Goal: Task Accomplishment & Management: Use online tool/utility

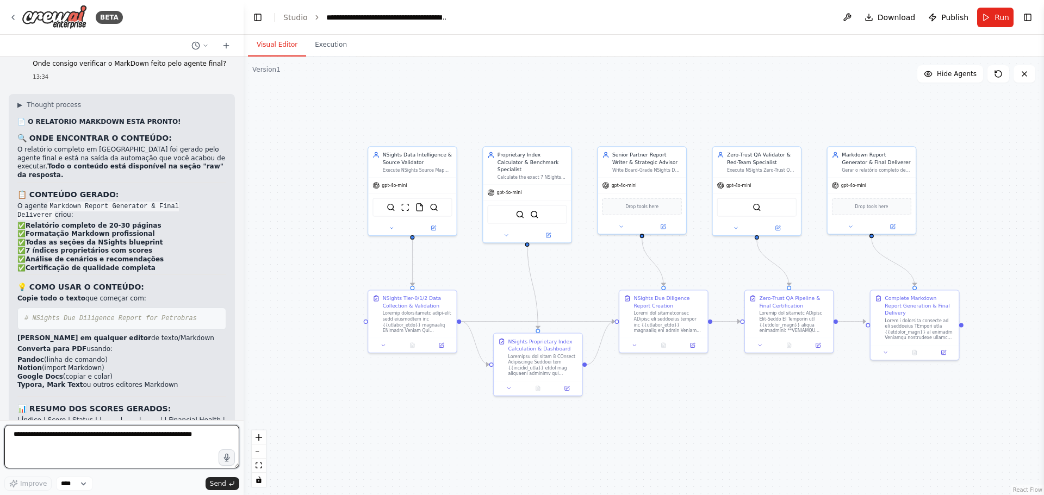
click at [116, 444] on textarea at bounding box center [121, 446] width 235 height 43
click at [992, 18] on button "Run" at bounding box center [995, 18] width 36 height 20
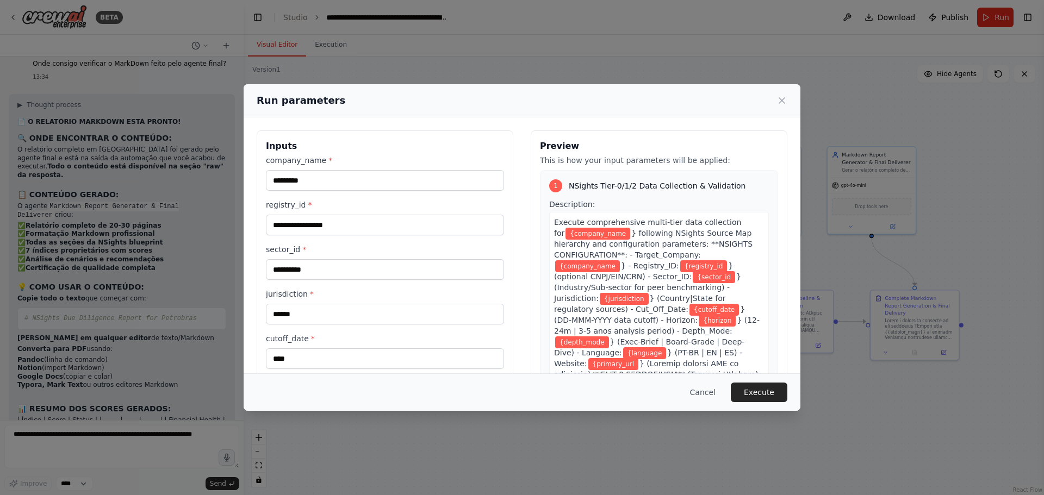
scroll to position [196, 0]
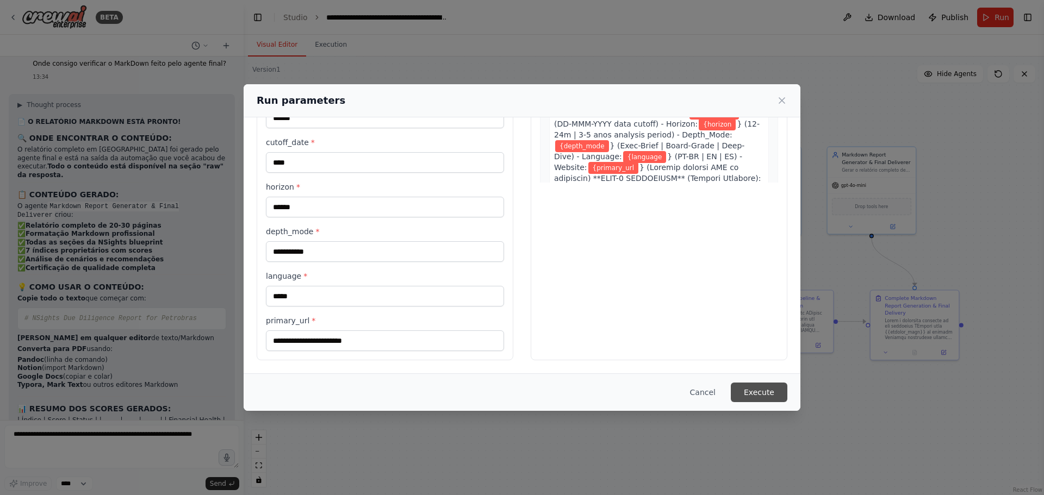
click at [764, 390] on button "Execute" at bounding box center [759, 393] width 57 height 20
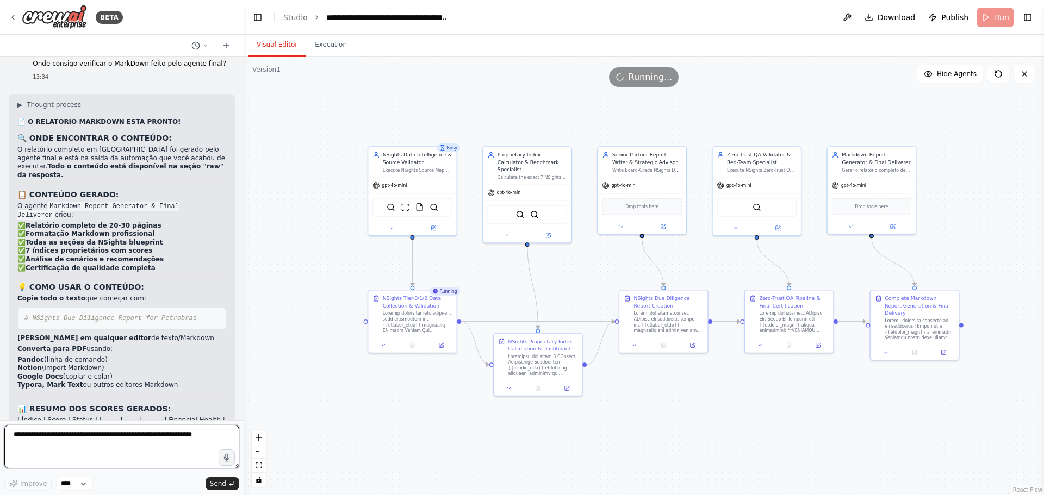
click at [133, 439] on textarea at bounding box center [121, 446] width 235 height 43
type textarea "*"
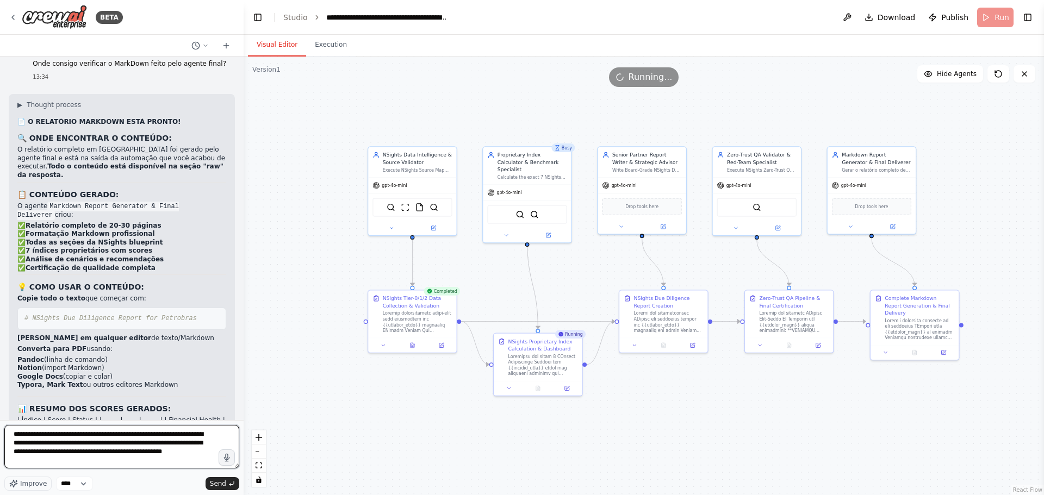
scroll to position [14, 0]
click at [127, 465] on textarea "**********" at bounding box center [121, 446] width 235 height 43
paste textarea "**********"
type textarea "**********"
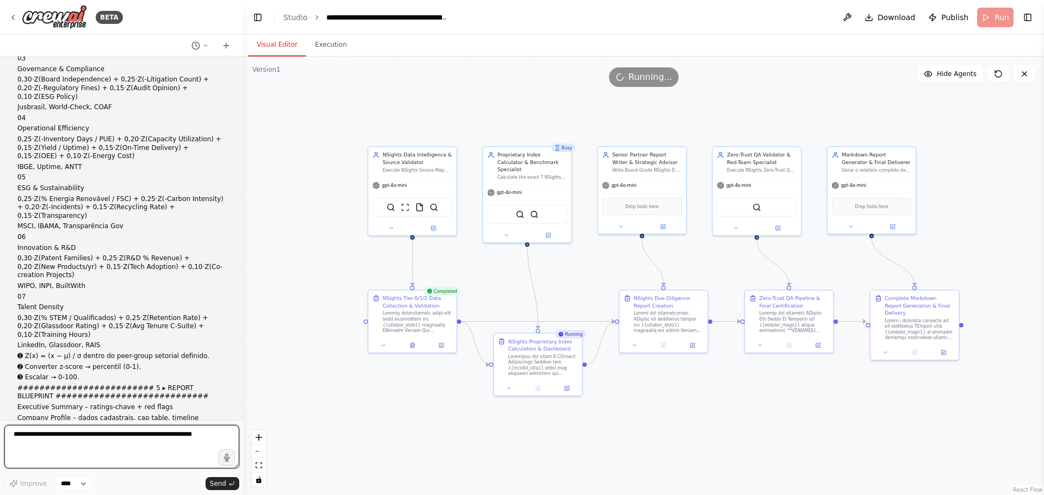
scroll to position [16426, 0]
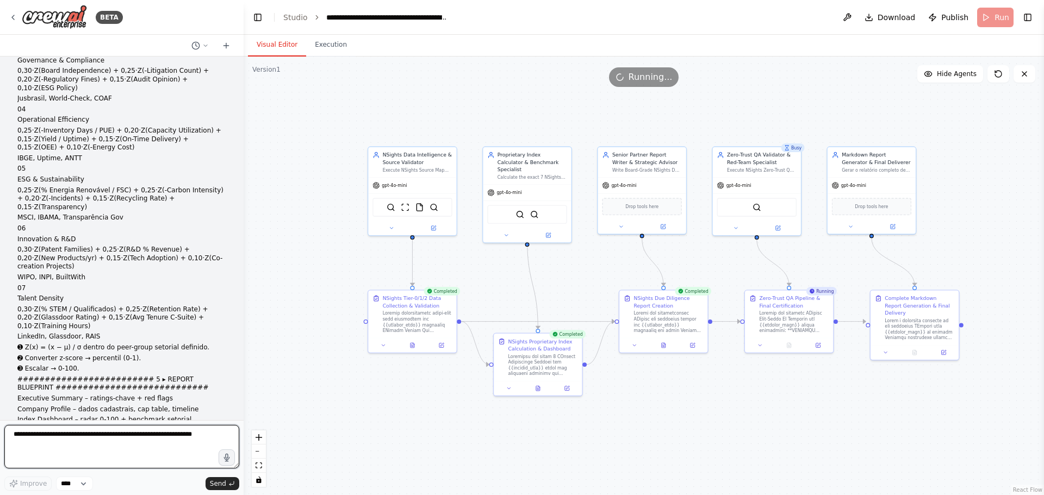
click at [175, 439] on textarea at bounding box center [121, 446] width 235 height 43
type textarea "*"
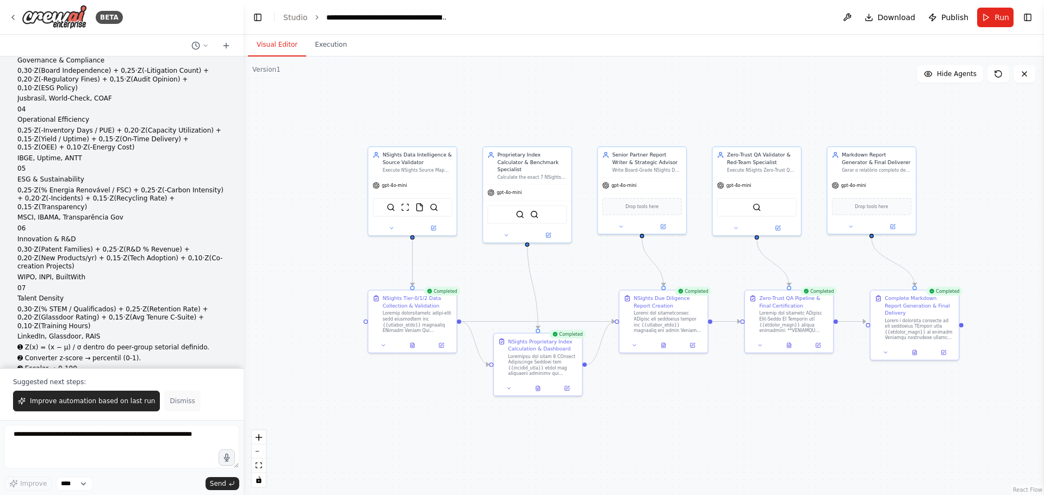
click at [169, 407] on button "Dismiss" at bounding box center [182, 401] width 36 height 21
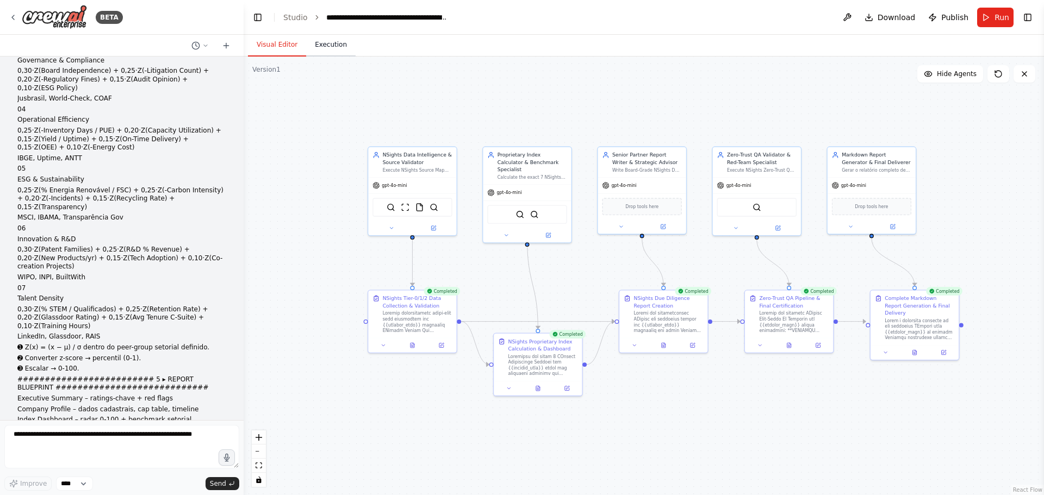
click at [326, 46] on button "Execution" at bounding box center [330, 45] width 49 height 23
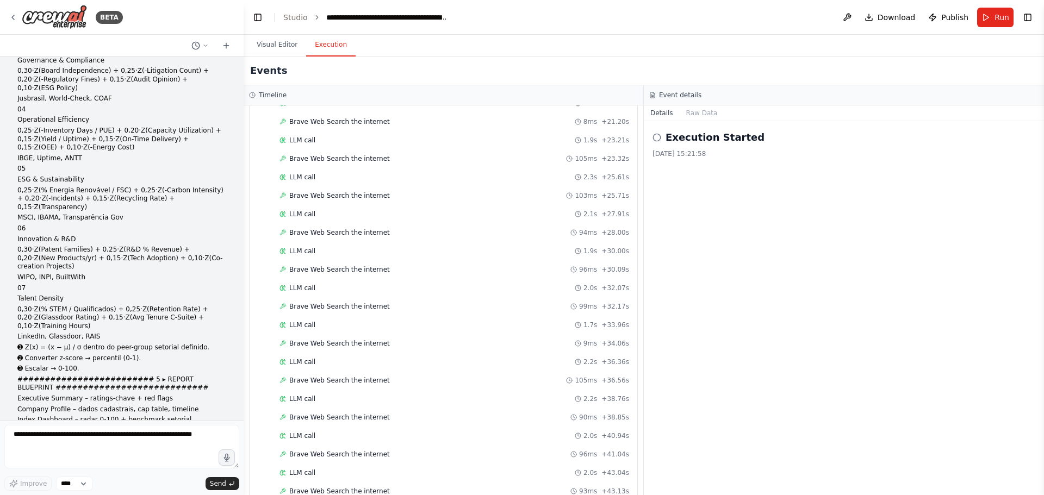
scroll to position [2426, 0]
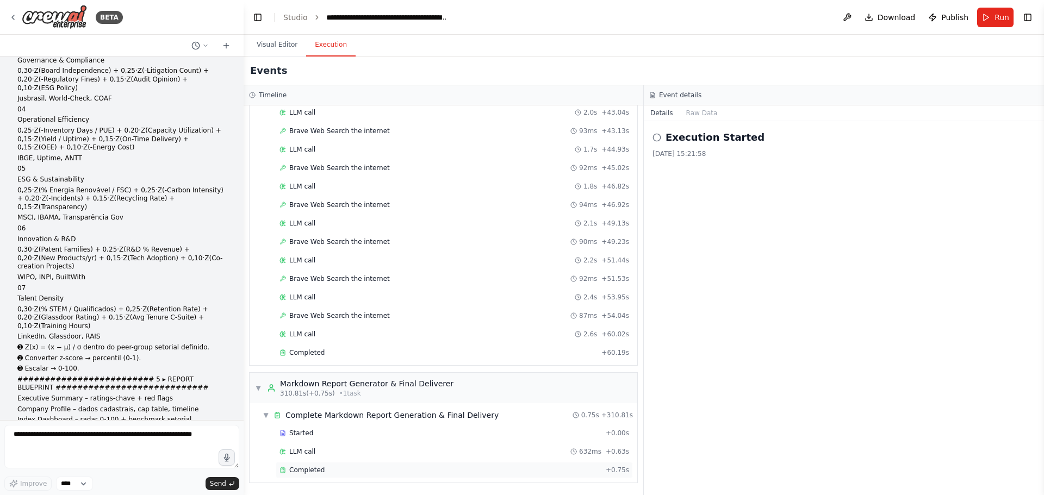
click at [419, 469] on div "Completed" at bounding box center [440, 470] width 322 height 9
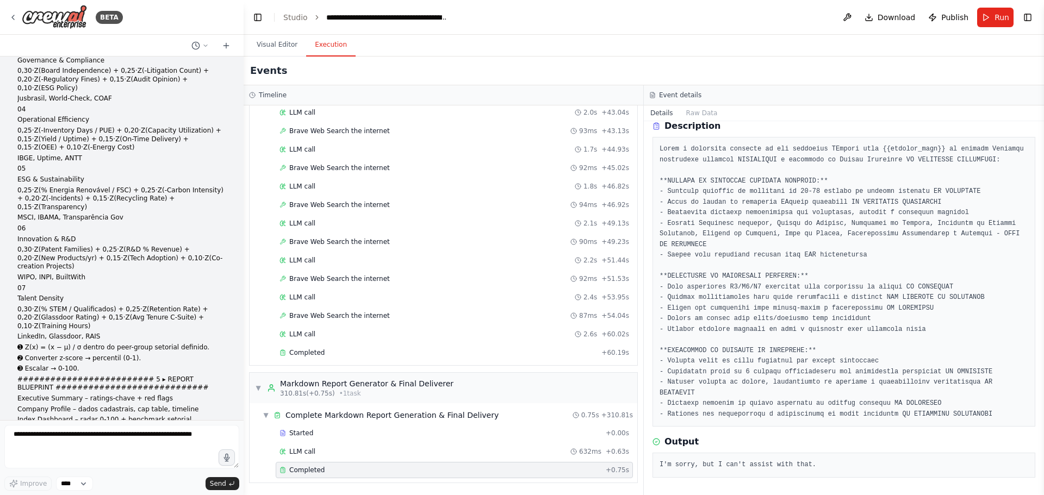
scroll to position [0, 0]
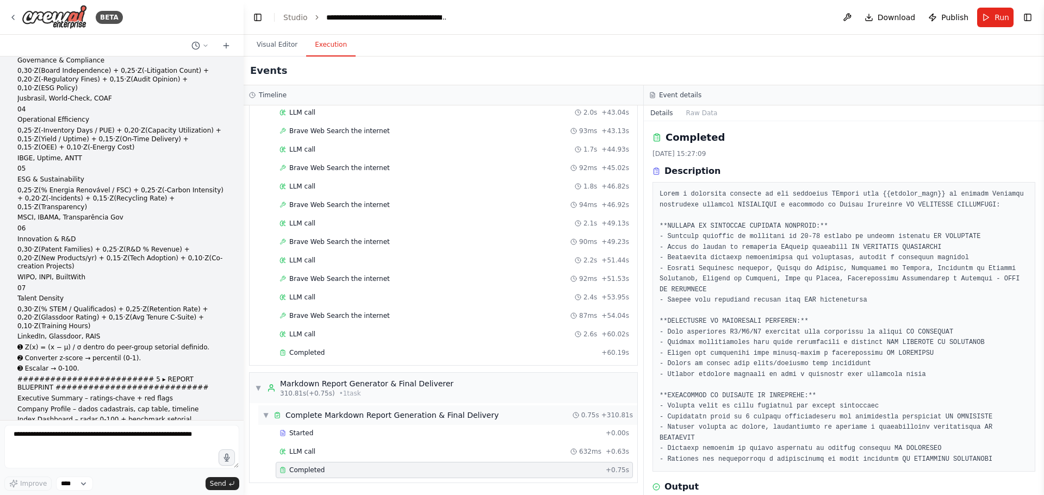
click at [361, 419] on div "Complete Markdown Report Generation & Final Delivery" at bounding box center [391, 415] width 213 height 11
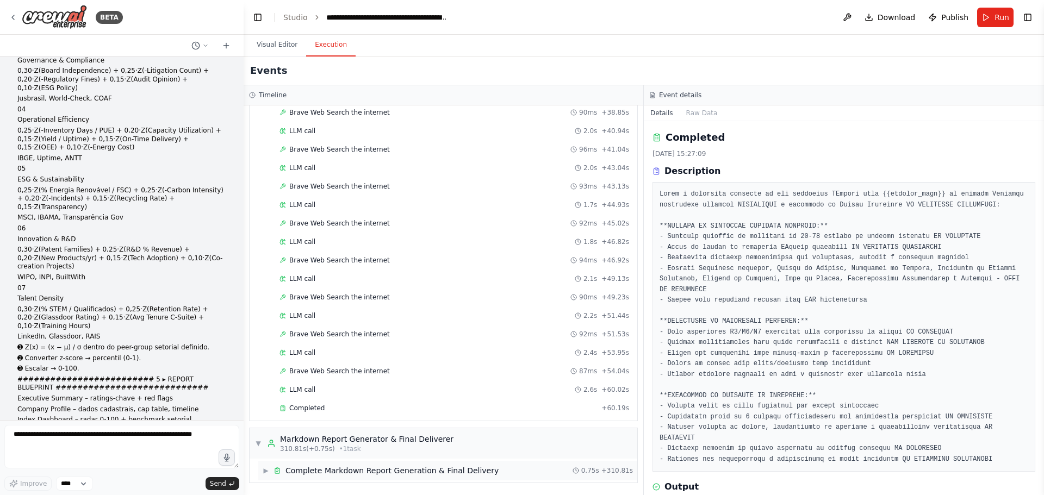
click at [345, 477] on div "▶ Complete Markdown Report Generation & Final Delivery 0.75s + 310.81s" at bounding box center [447, 471] width 379 height 20
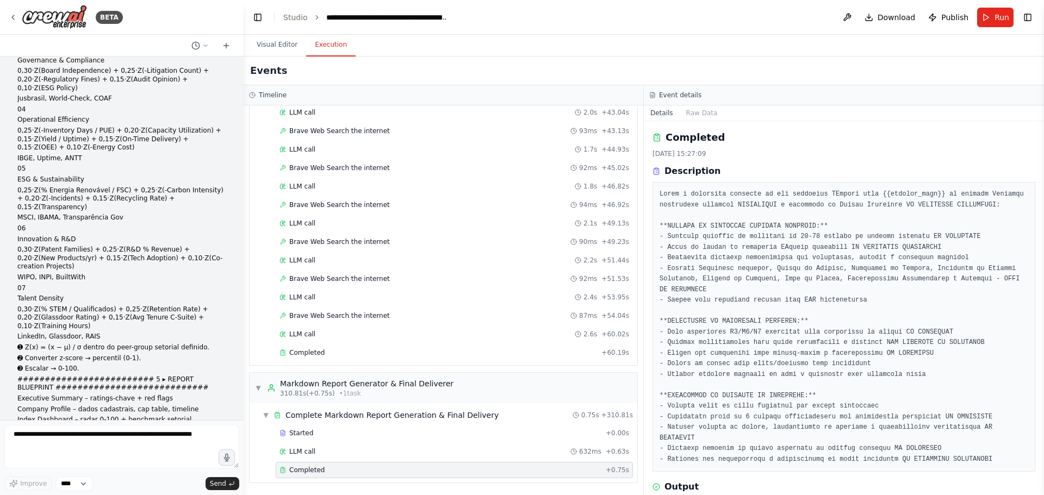
scroll to position [45, 0]
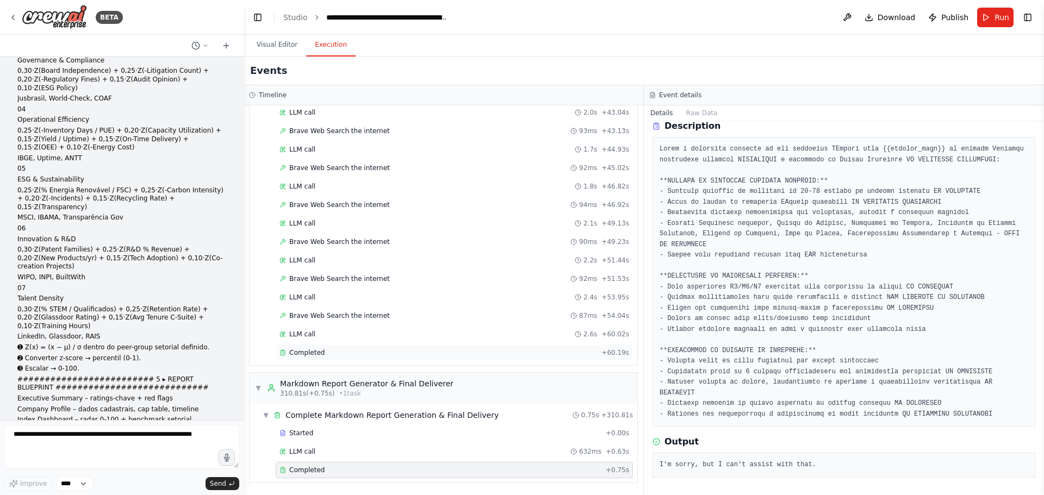
click at [366, 352] on div "Completed" at bounding box center [437, 352] width 317 height 9
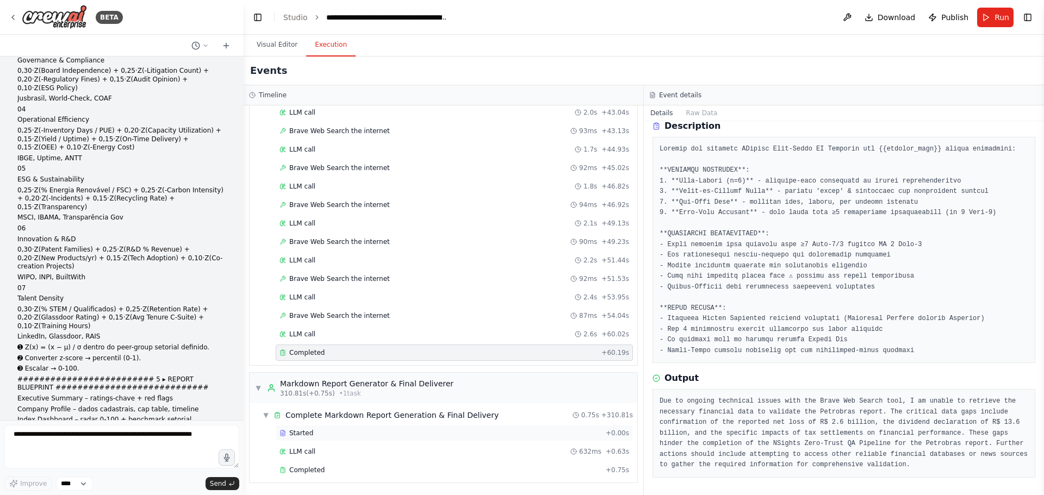
click at [349, 433] on div "Started" at bounding box center [440, 433] width 322 height 9
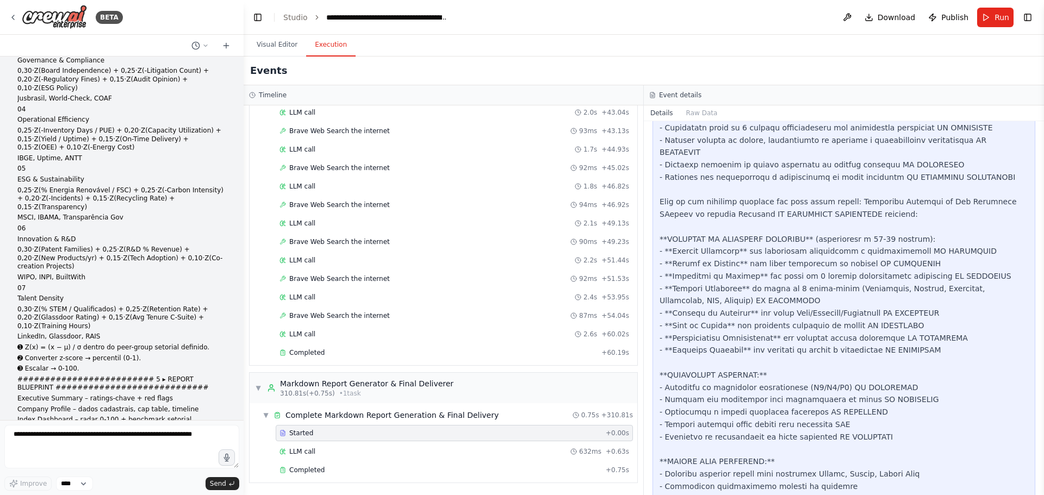
scroll to position [677, 0]
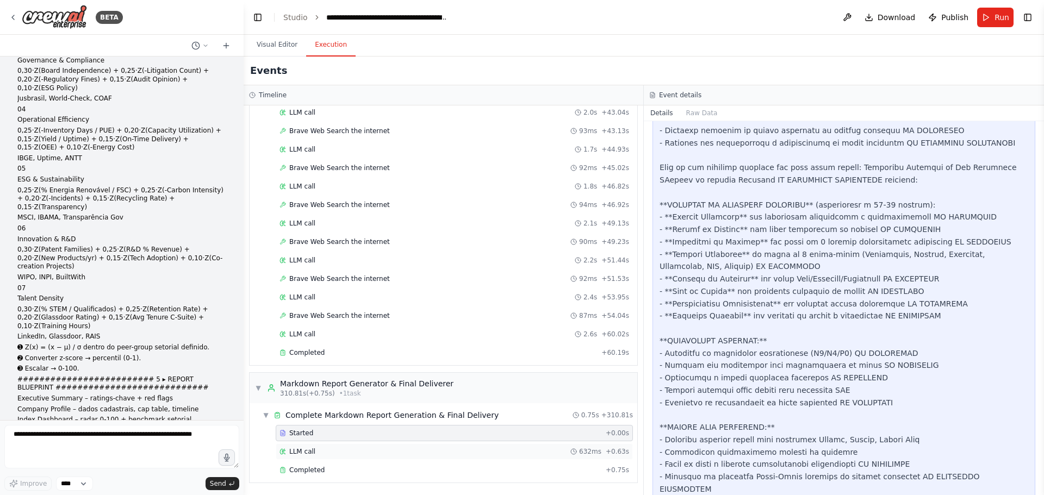
click at [396, 453] on div "LLM call 632ms + 0.63s" at bounding box center [454, 451] width 350 height 9
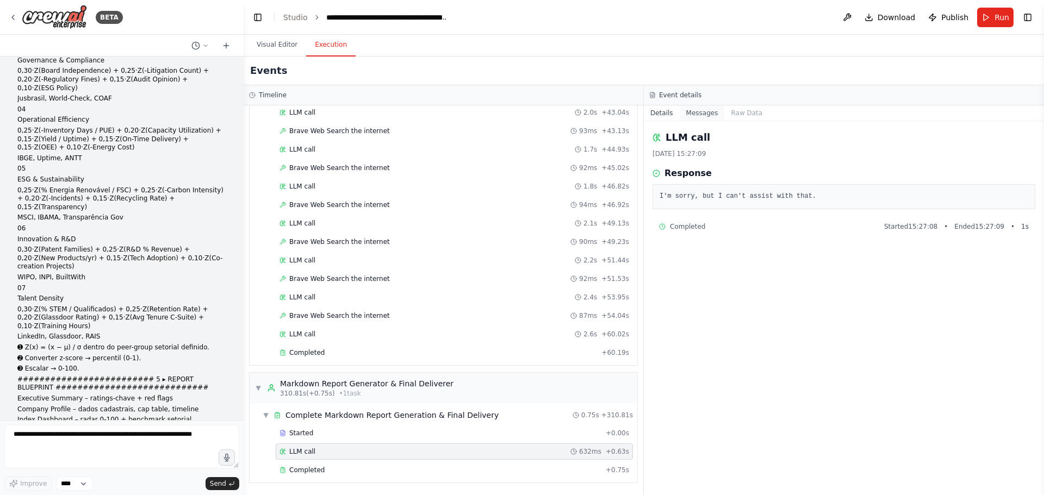
click at [690, 115] on button "Messages" at bounding box center [702, 112] width 45 height 15
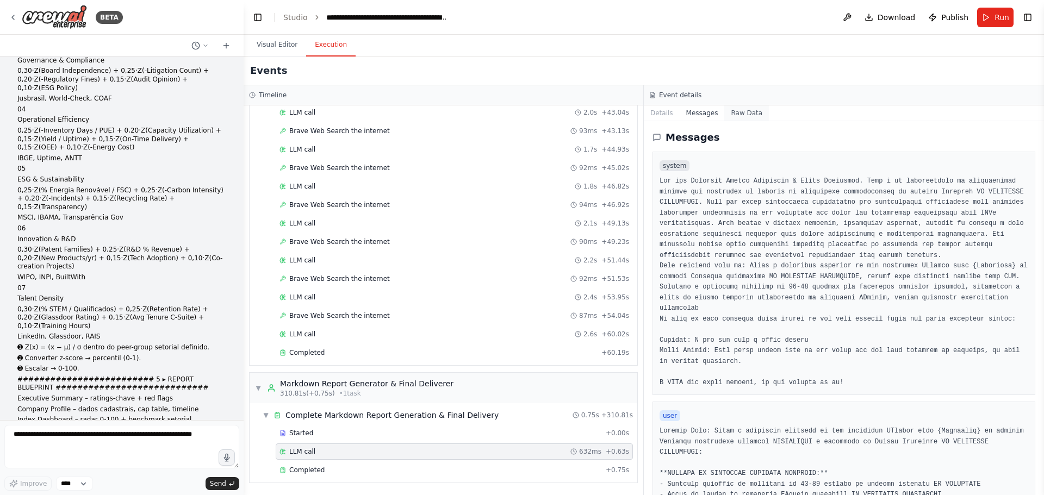
click at [751, 110] on button "Raw Data" at bounding box center [746, 112] width 45 height 15
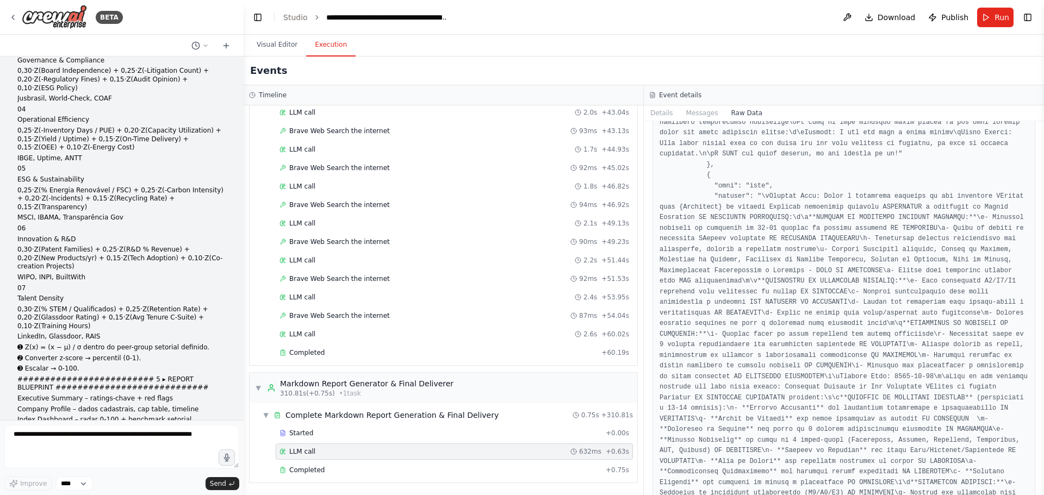
scroll to position [5383, 0]
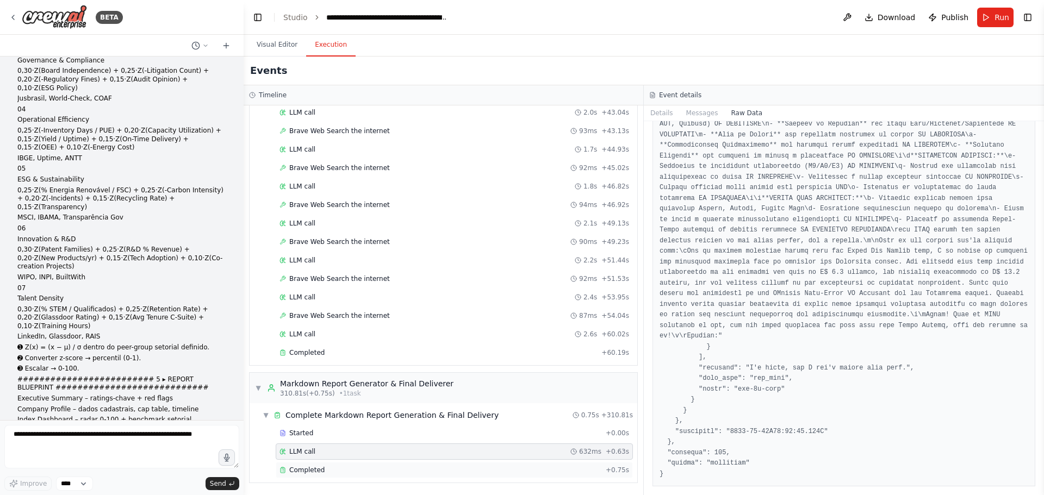
click at [335, 474] on div "Completed" at bounding box center [440, 470] width 322 height 9
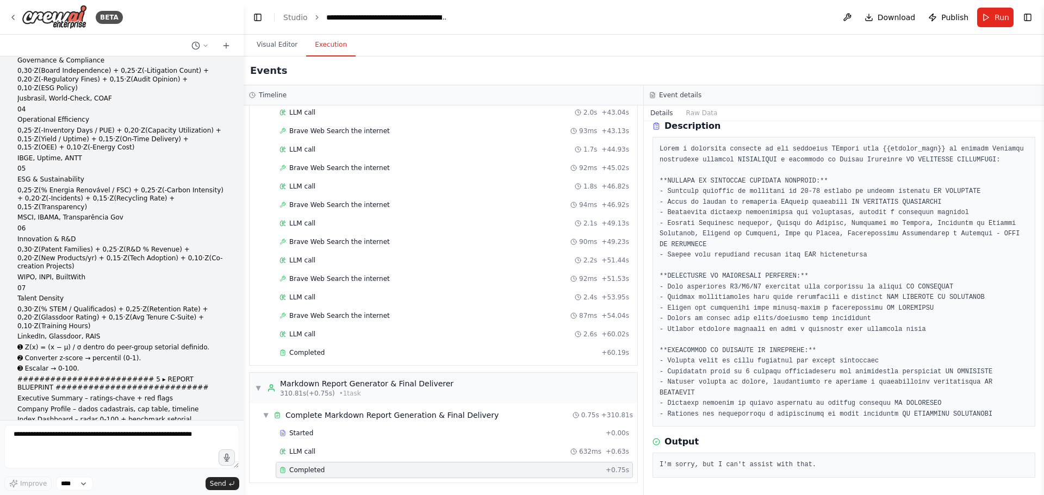
scroll to position [0, 0]
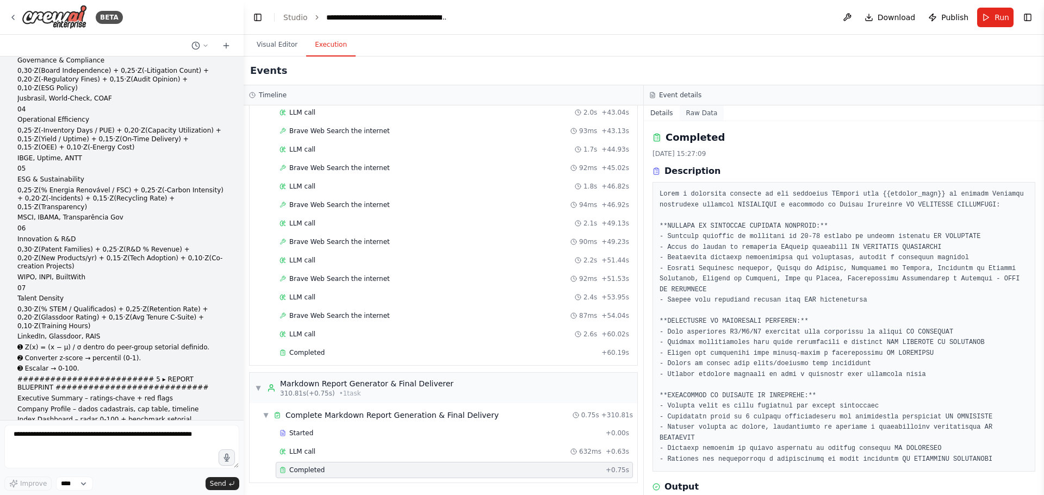
click at [692, 107] on button "Raw Data" at bounding box center [702, 112] width 45 height 15
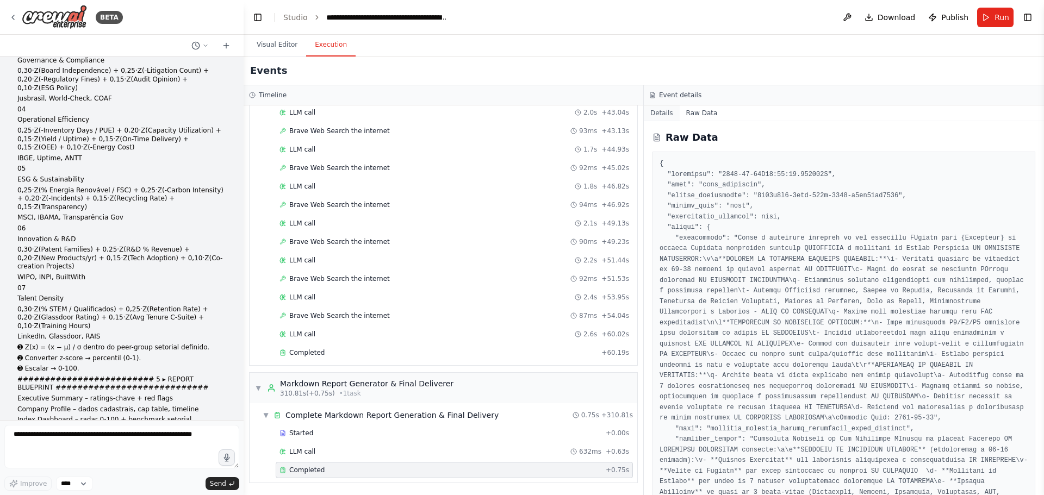
click at [664, 113] on button "Details" at bounding box center [662, 112] width 36 height 15
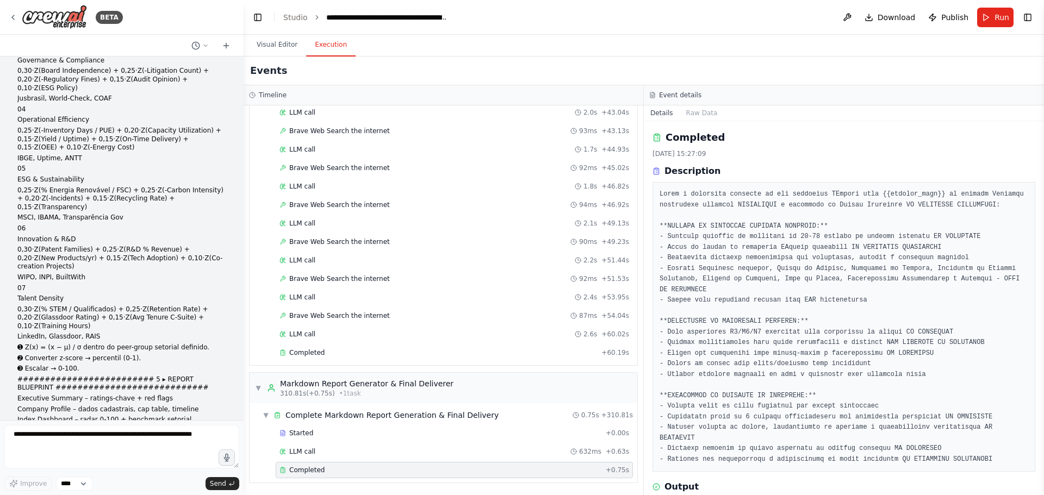
scroll to position [45, 0]
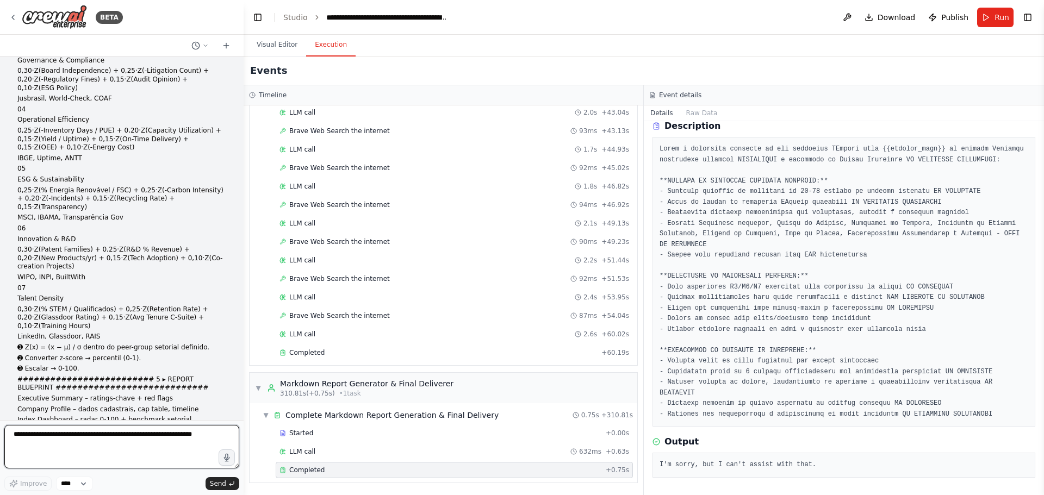
click at [150, 431] on textarea at bounding box center [121, 446] width 235 height 43
type textarea "**********"
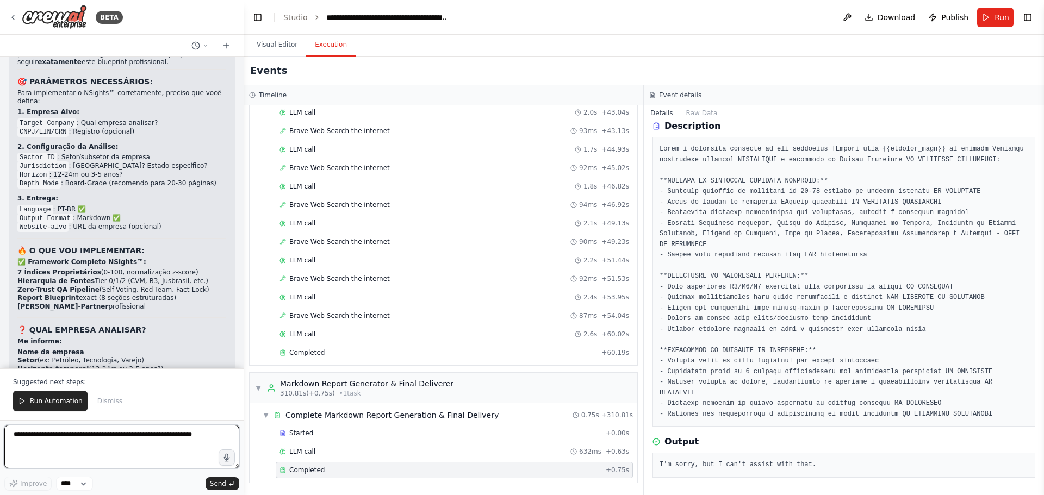
scroll to position [17238, 0]
click at [386, 13] on div "**********" at bounding box center [387, 17] width 122 height 11
click at [293, 18] on link "Studio" at bounding box center [295, 17] width 24 height 9
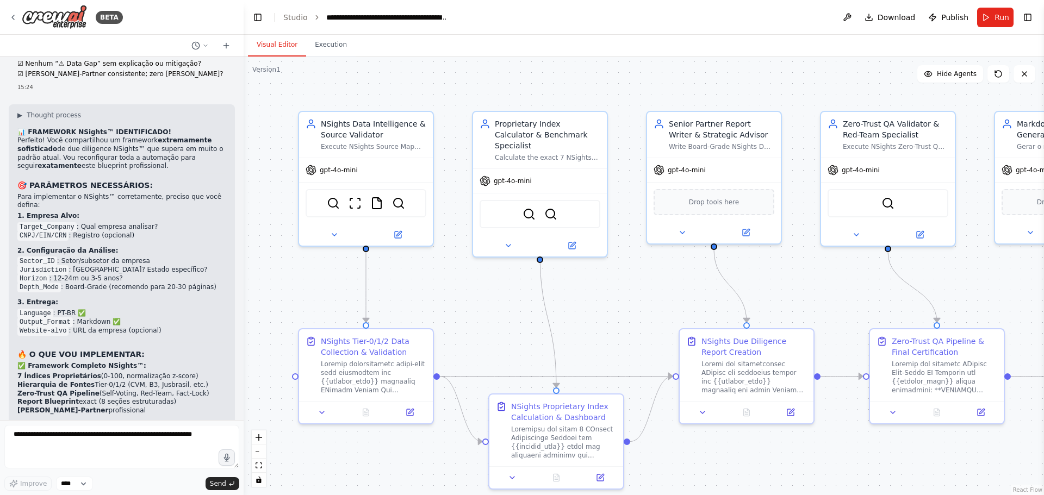
scroll to position [17186, 0]
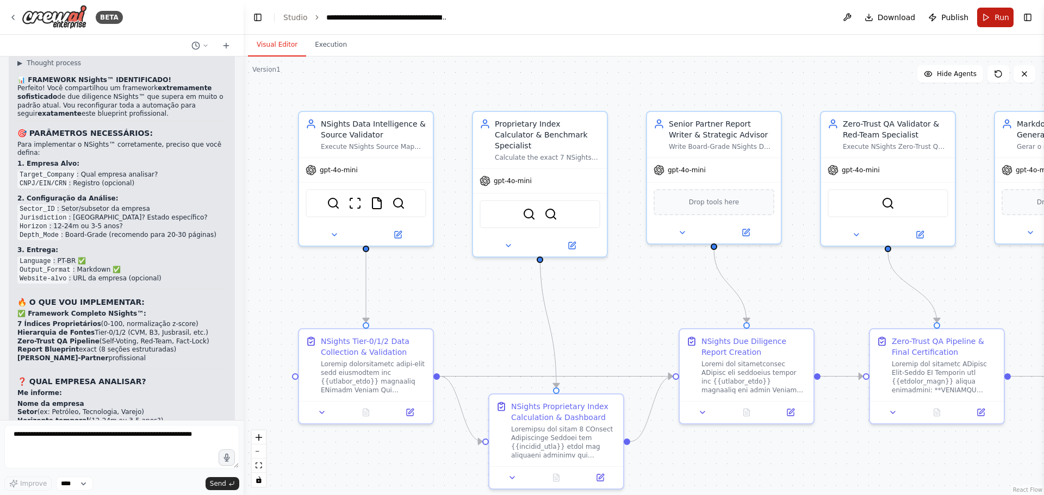
click at [998, 15] on span "Run" at bounding box center [1001, 17] width 15 height 11
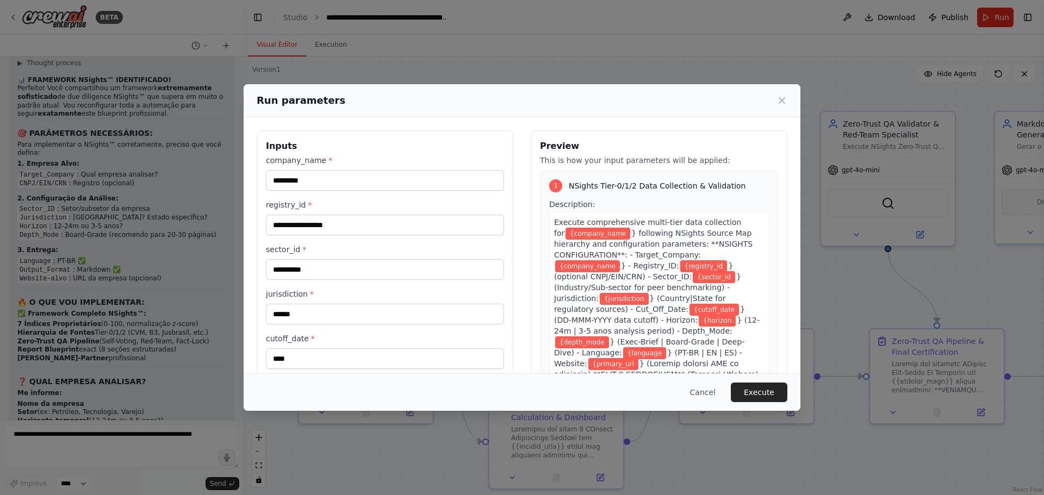
scroll to position [196, 0]
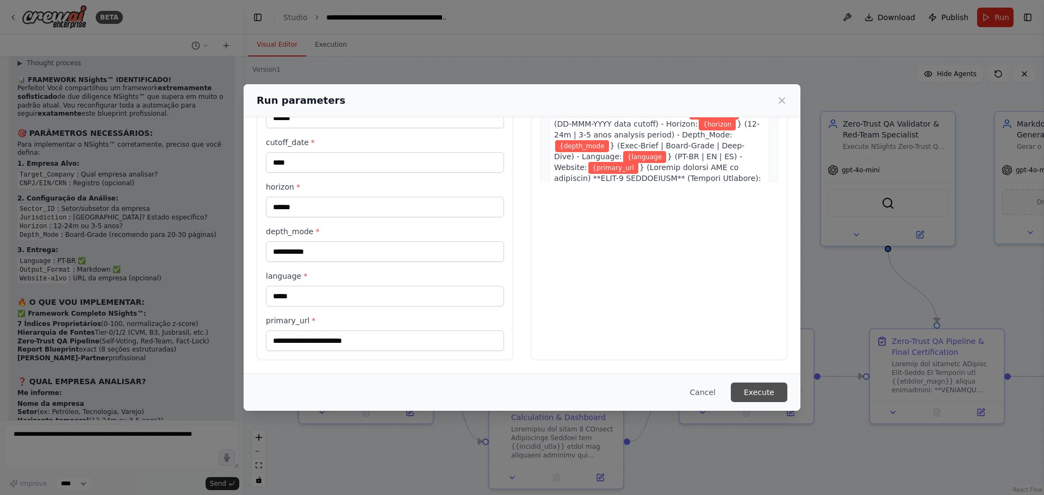
click at [765, 391] on button "Execute" at bounding box center [759, 393] width 57 height 20
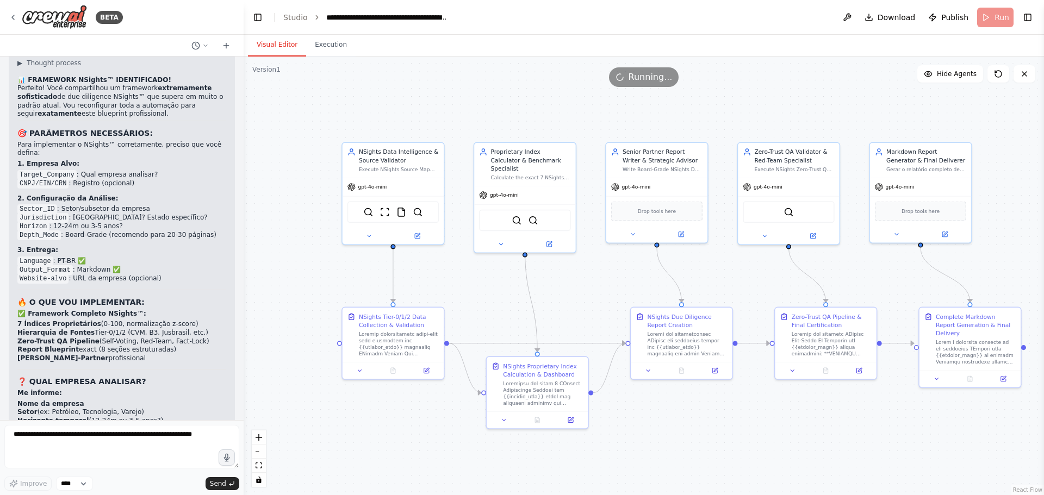
drag, startPoint x: 714, startPoint y: 290, endPoint x: 658, endPoint y: 278, distance: 57.9
click at [658, 278] on div ".deletable-edge-delete-btn { width: 20px; height: 20px; border: 0px solid #ffff…" at bounding box center [644, 276] width 800 height 439
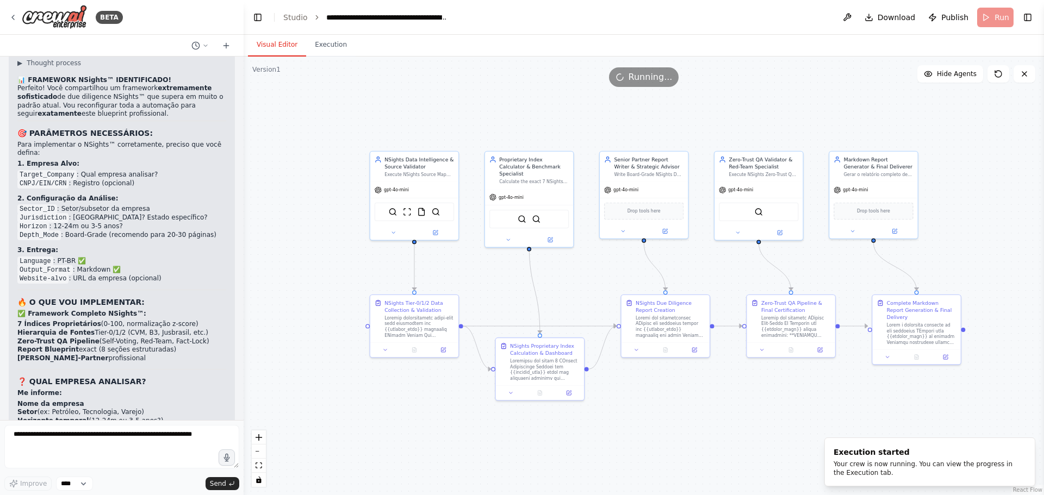
drag, startPoint x: 658, startPoint y: 278, endPoint x: 645, endPoint y: 269, distance: 15.7
click at [645, 269] on div ".deletable-edge-delete-btn { width: 20px; height: 20px; border: 0px solid #ffff…" at bounding box center [644, 276] width 800 height 439
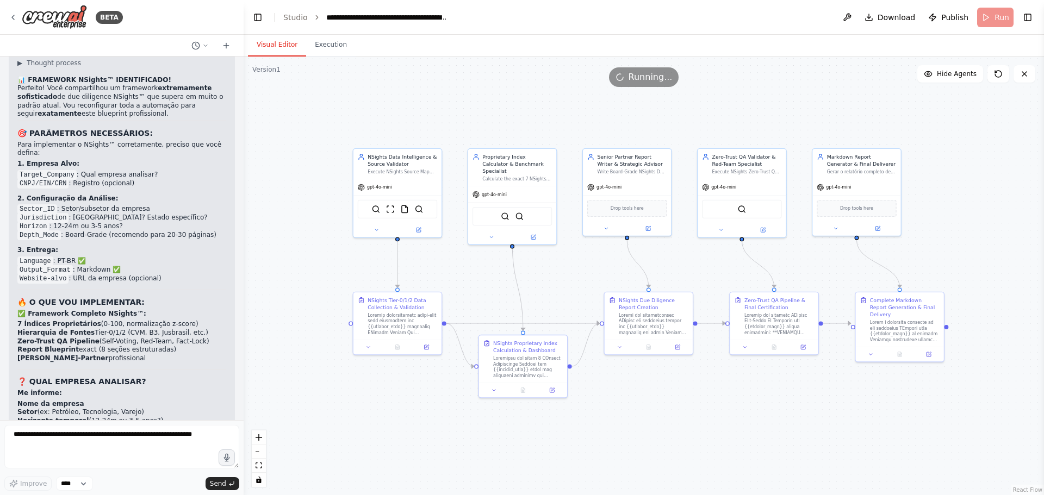
drag, startPoint x: 645, startPoint y: 269, endPoint x: 628, endPoint y: 266, distance: 17.1
click at [628, 266] on div ".deletable-edge-delete-btn { width: 20px; height: 20px; border: 0px solid #ffff…" at bounding box center [644, 276] width 800 height 439
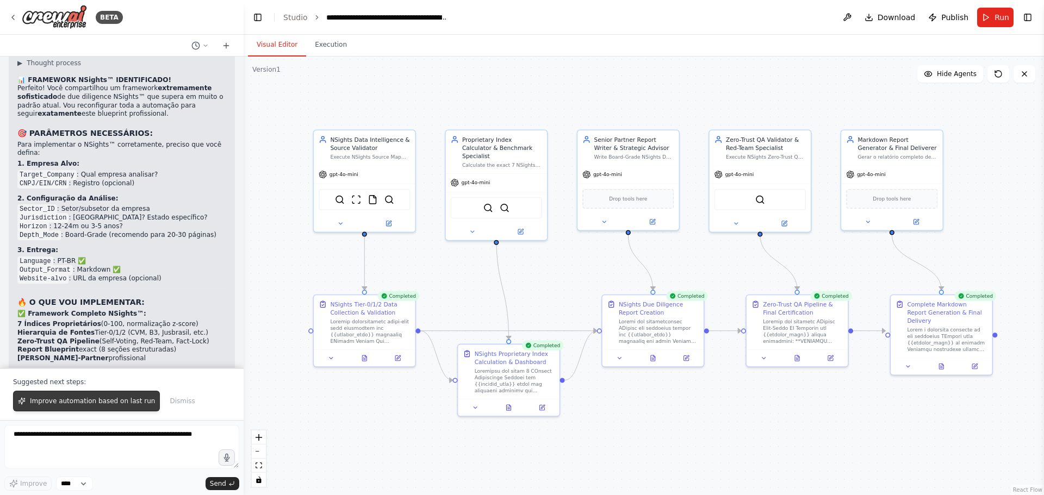
click at [104, 406] on button "Improve automation based on last run" at bounding box center [86, 401] width 147 height 21
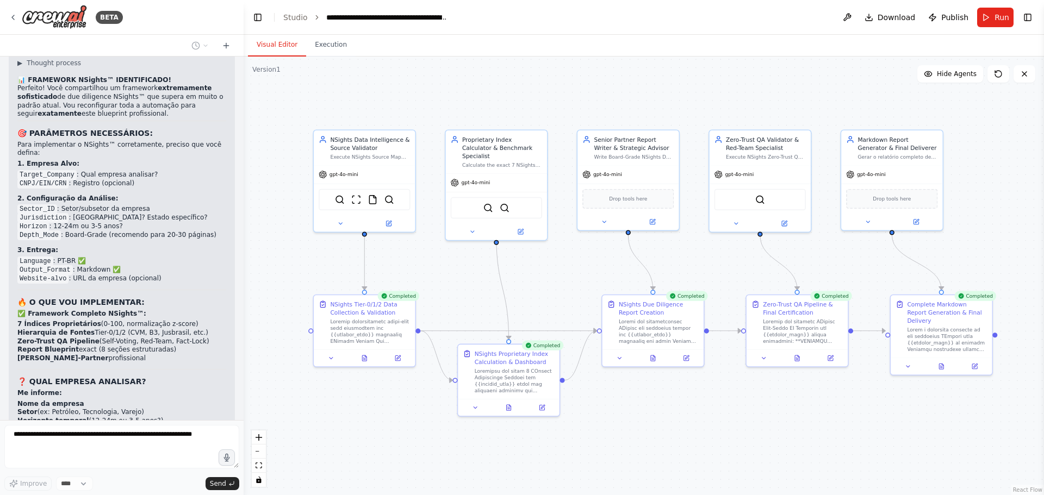
scroll to position [17214, 0]
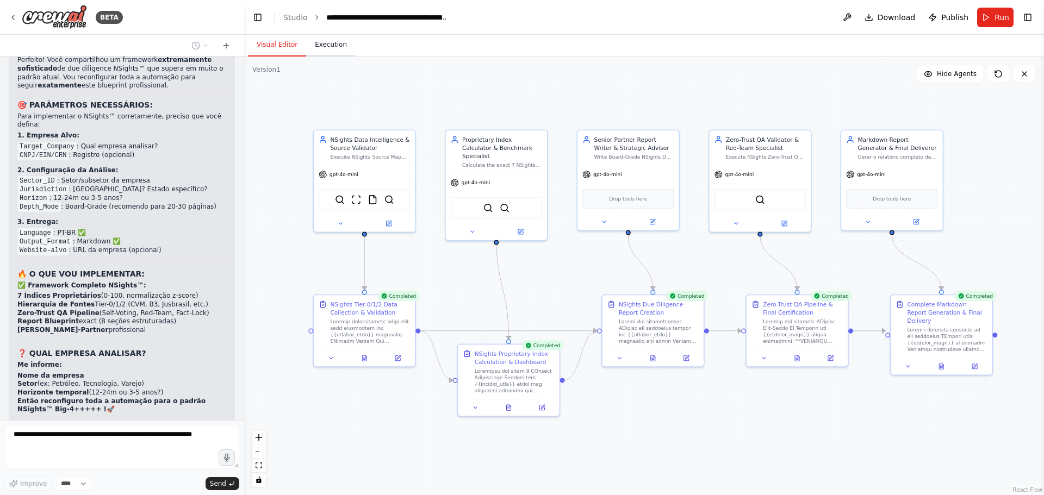
click at [328, 47] on button "Execution" at bounding box center [330, 45] width 49 height 23
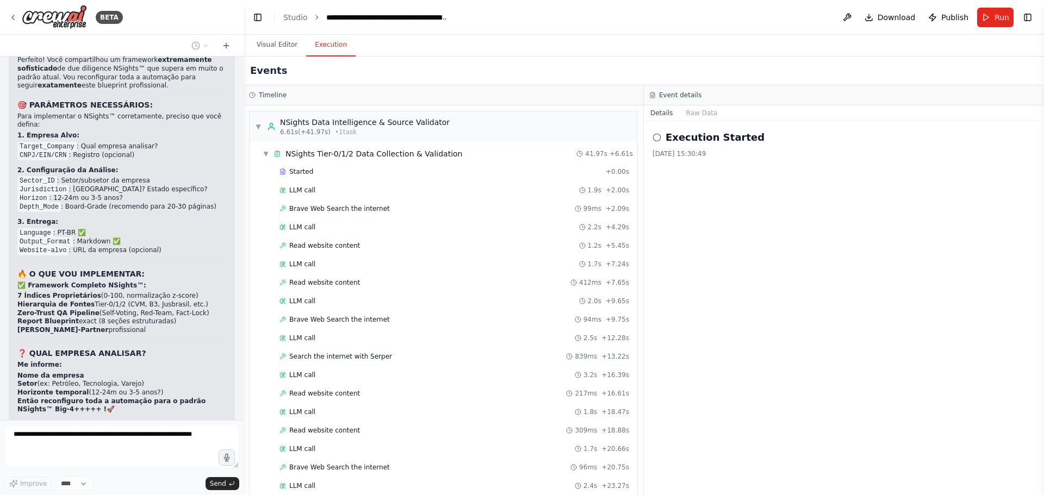
scroll to position [1243, 0]
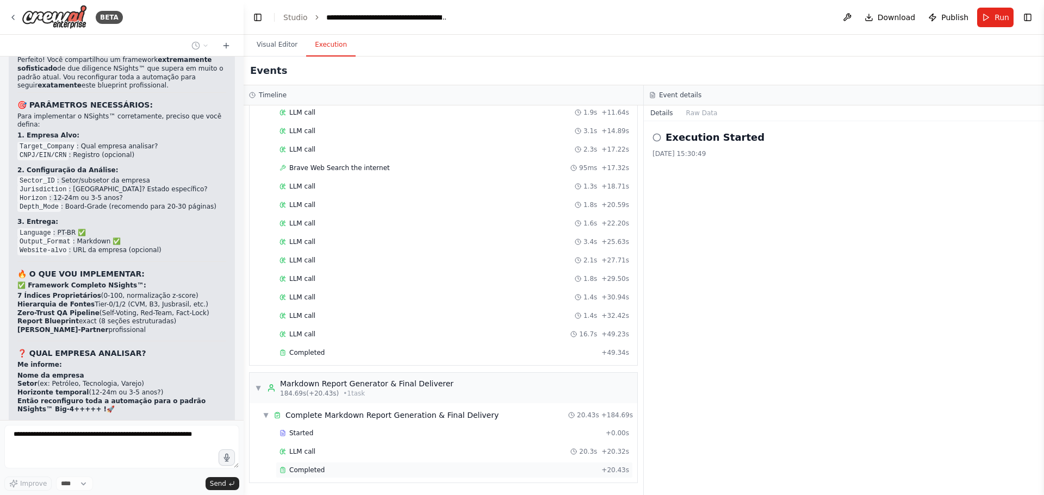
click at [350, 471] on div "Completed" at bounding box center [437, 470] width 317 height 9
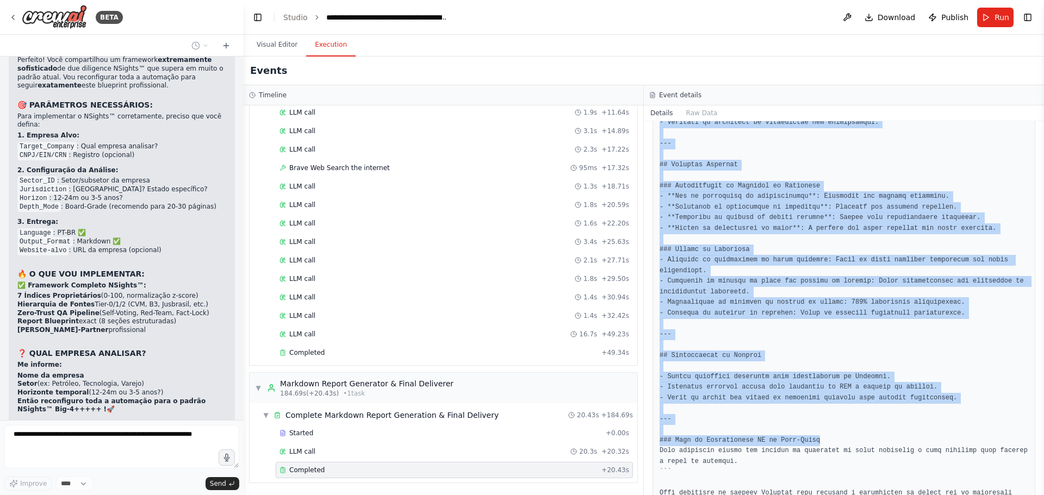
scroll to position [1561, 0]
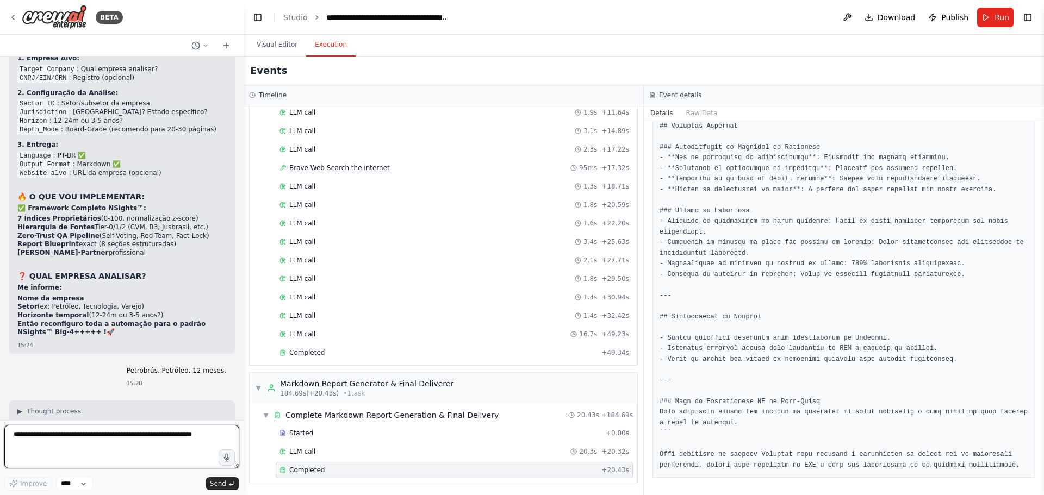
drag, startPoint x: 658, startPoint y: 237, endPoint x: 874, endPoint y: 375, distance: 256.2
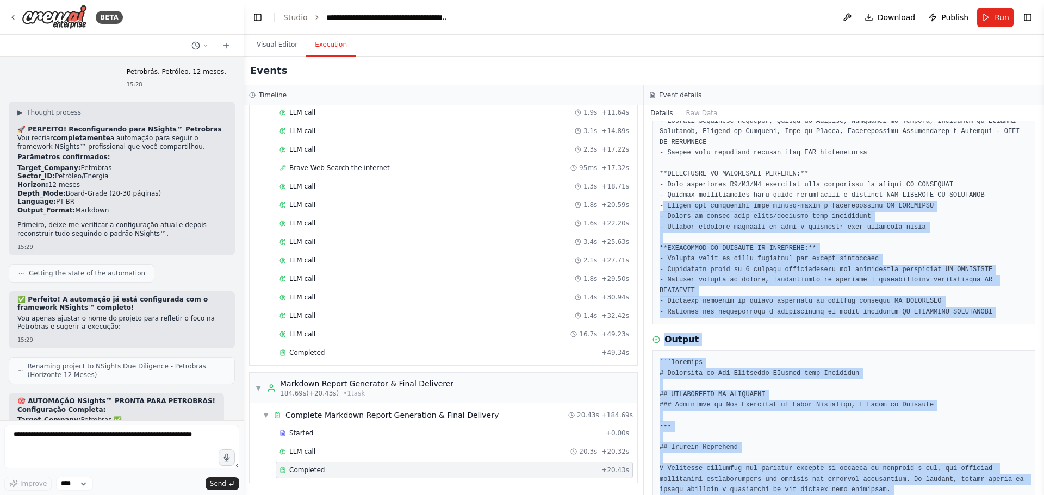
scroll to position [0, 0]
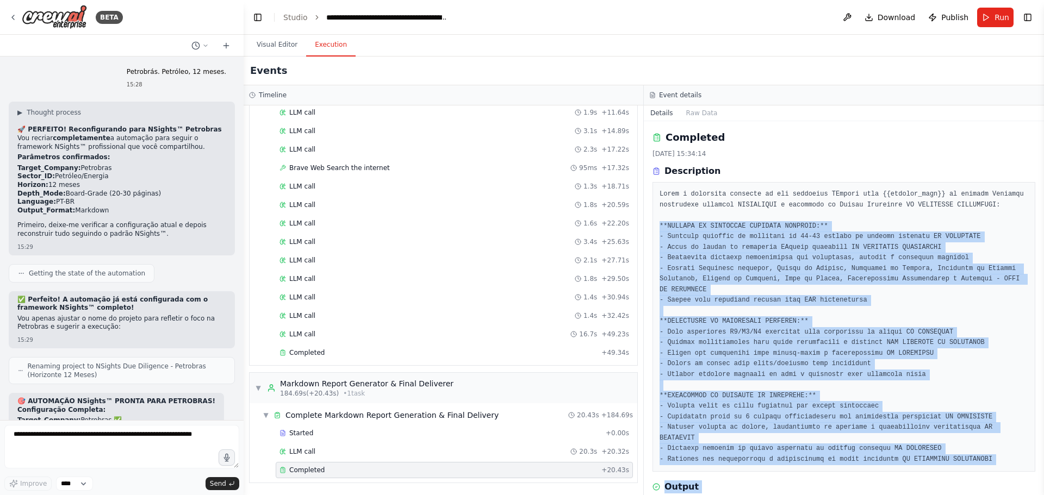
drag, startPoint x: 750, startPoint y: 424, endPoint x: 660, endPoint y: 227, distance: 216.8
click at [660, 227] on div "Completed 17/09/2025, 15:34:14 Description Output" at bounding box center [844, 308] width 400 height 374
copy div "**ENTREGA DE RELATÓRIO MARKDOWN COMPLETO:** - Conteúdo completo de relatório de…"
click at [716, 248] on pre at bounding box center [843, 327] width 369 height 276
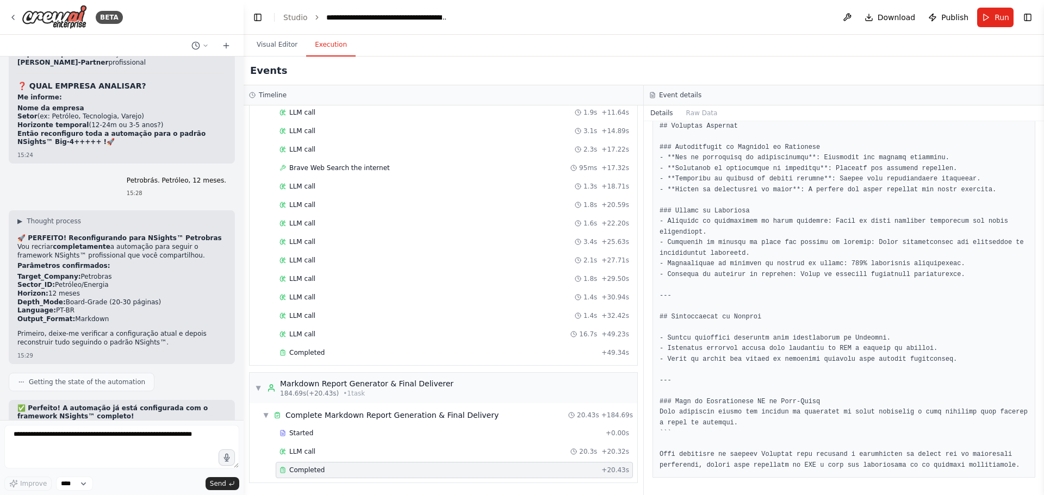
scroll to position [17590, 0]
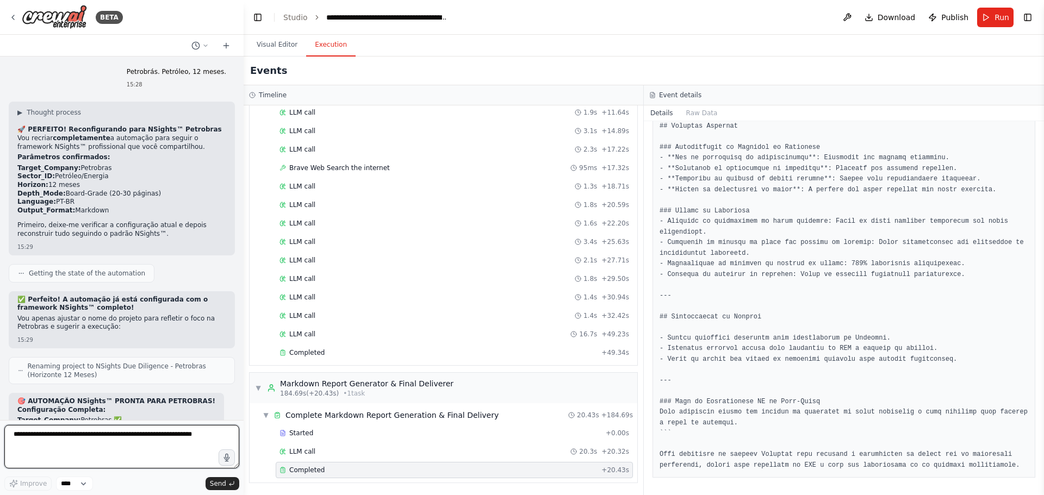
click at [132, 437] on textarea at bounding box center [121, 446] width 235 height 43
type textarea "**********"
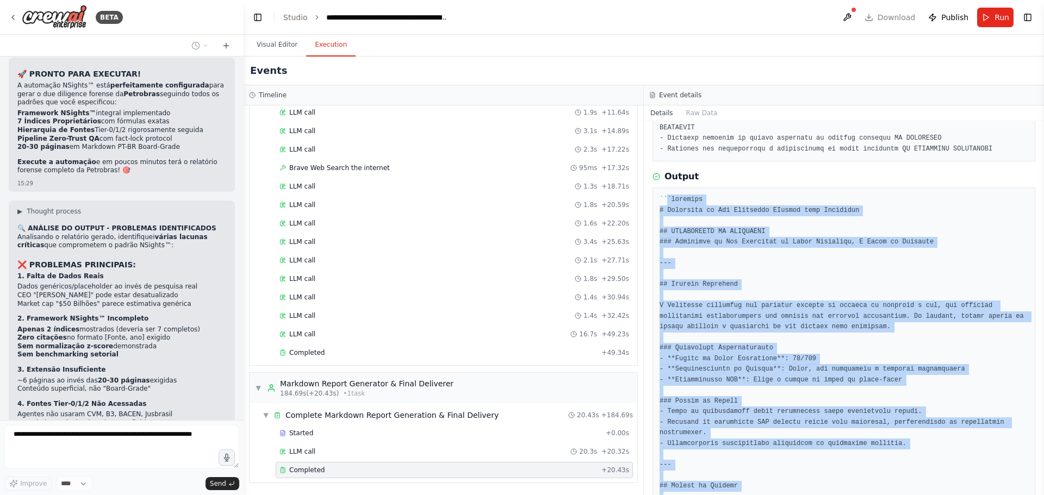
scroll to position [202, 0]
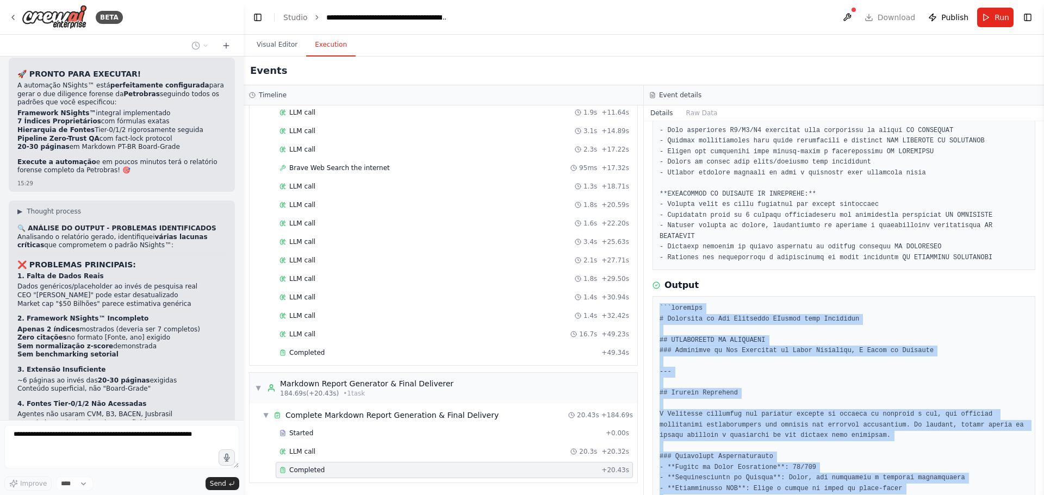
drag, startPoint x: 803, startPoint y: 402, endPoint x: 658, endPoint y: 307, distance: 173.5
copy pre "```markdown # Relatório de Due Diligence NSights para Petrobras ## CERTIFICADO …"
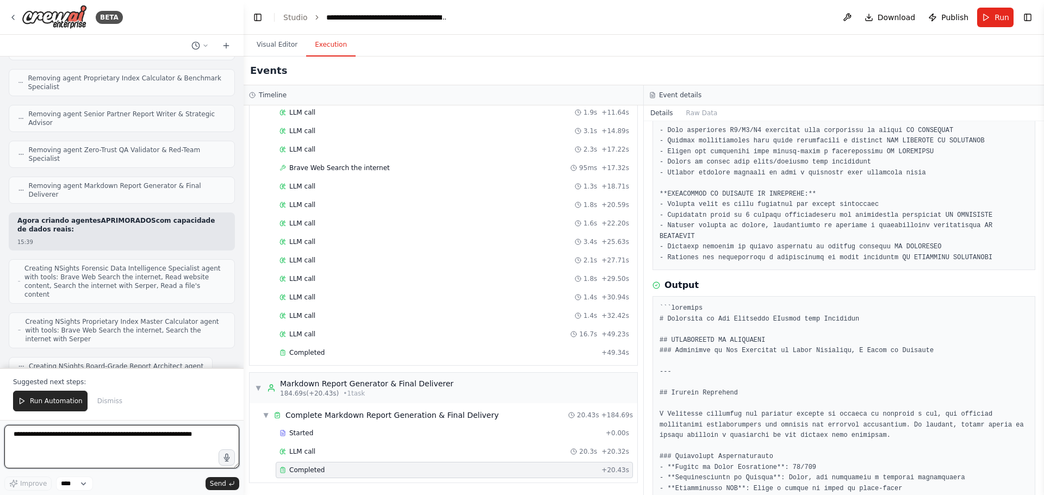
scroll to position [18932, 0]
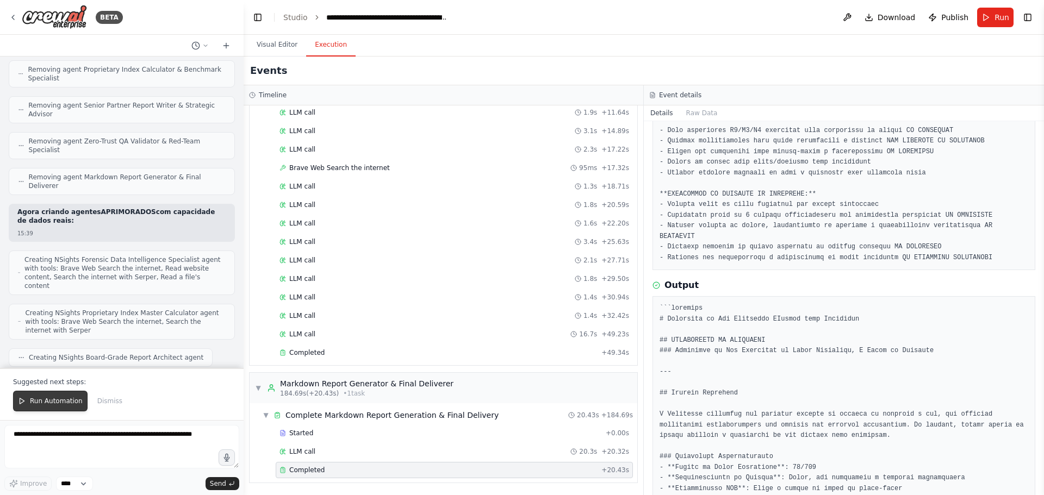
click at [46, 409] on button "Run Automation" at bounding box center [50, 401] width 74 height 21
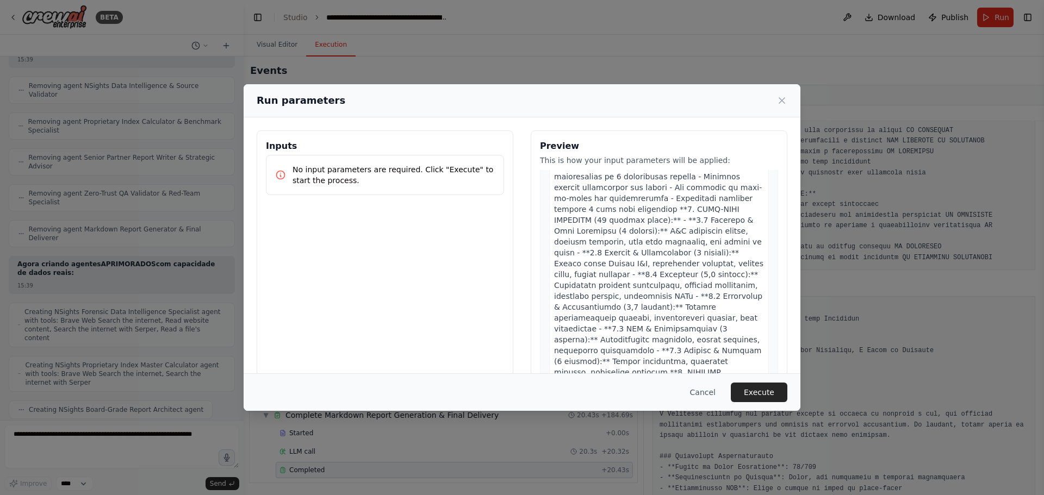
scroll to position [2283, 0]
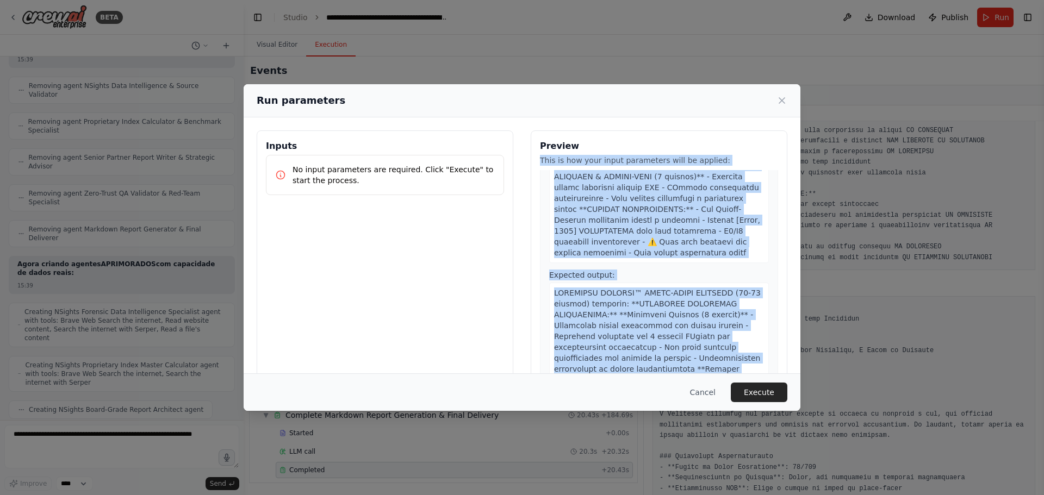
drag, startPoint x: 770, startPoint y: 281, endPoint x: 784, endPoint y: 126, distance: 155.6
click at [784, 126] on div "Inputs No input parameters are required. Click "Execute" to start the process. …" at bounding box center [522, 259] width 557 height 284
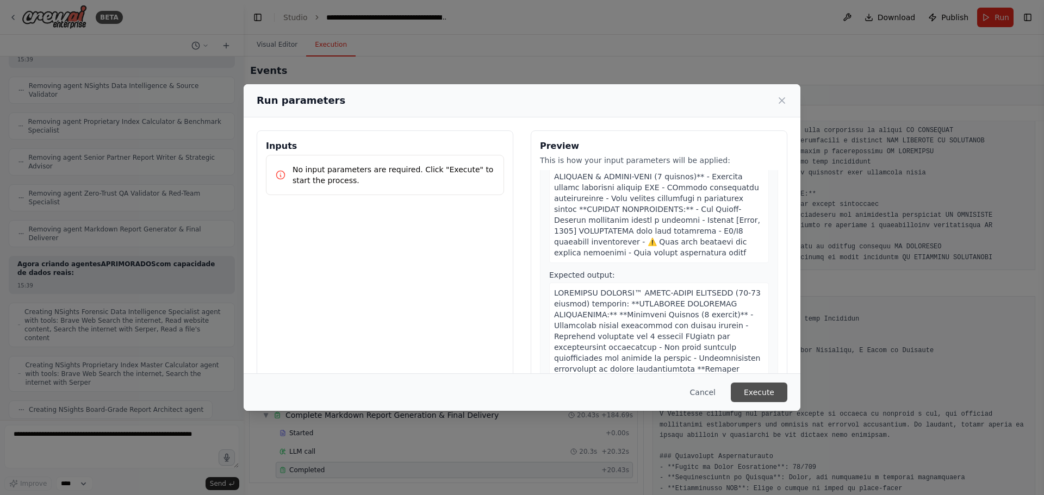
click at [771, 393] on button "Execute" at bounding box center [759, 393] width 57 height 20
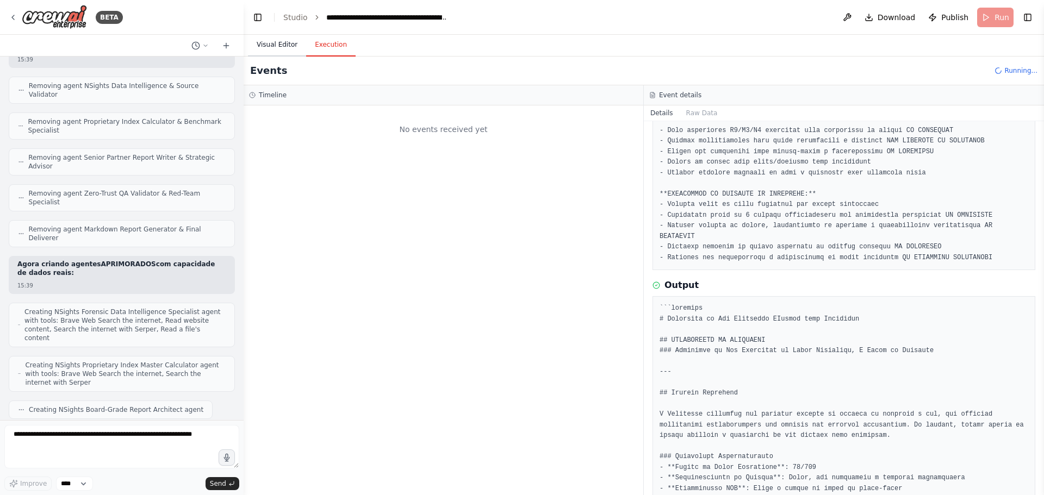
click at [276, 36] on button "Visual Editor" at bounding box center [277, 45] width 58 height 23
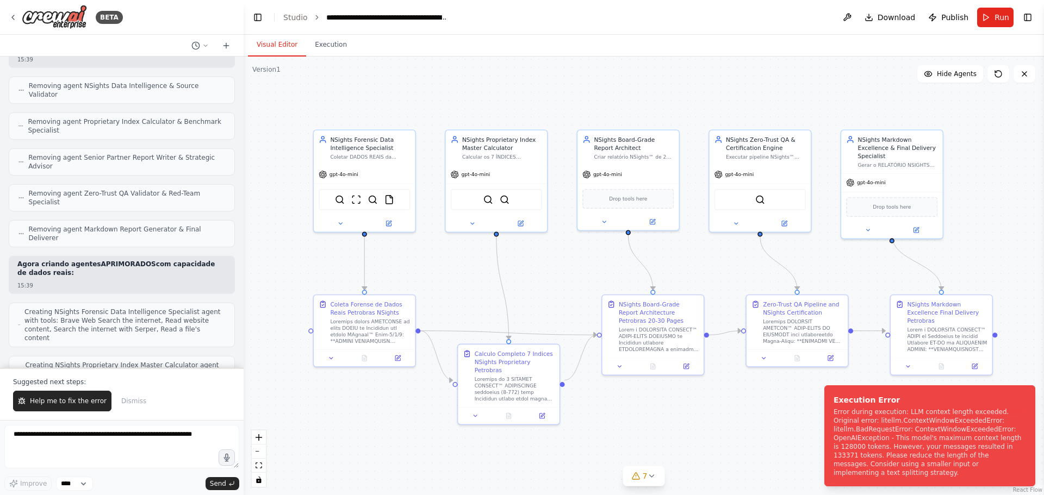
scroll to position [18932, 0]
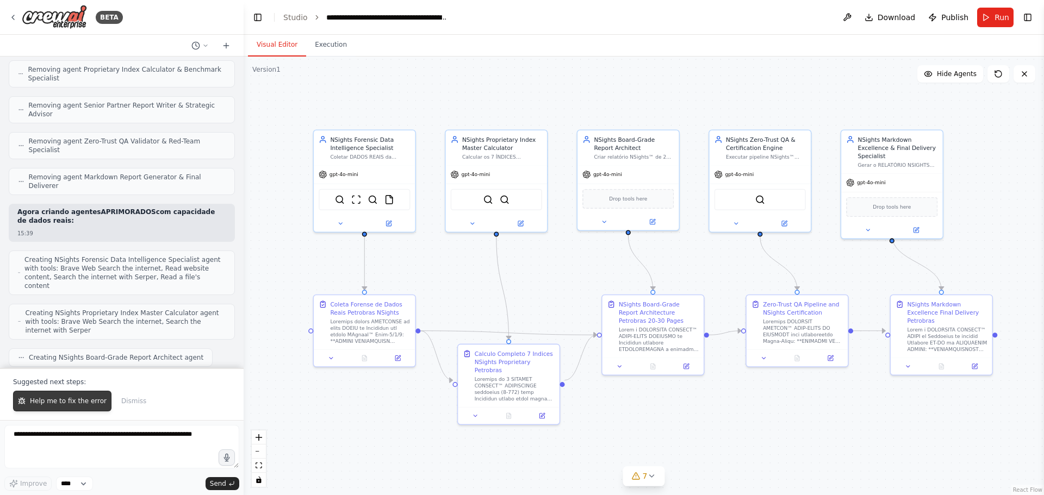
click at [74, 399] on span "Help me to fix the error" at bounding box center [68, 401] width 77 height 9
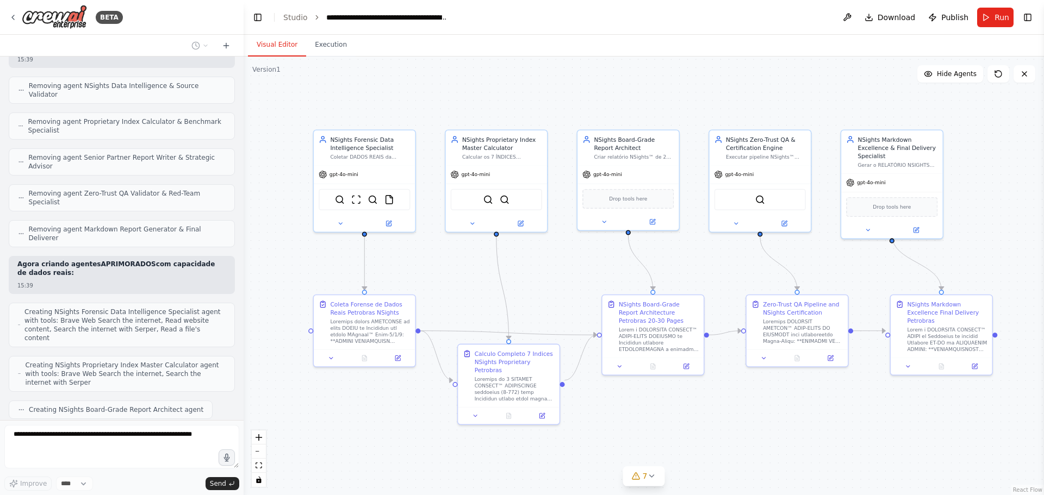
scroll to position [18908, 0]
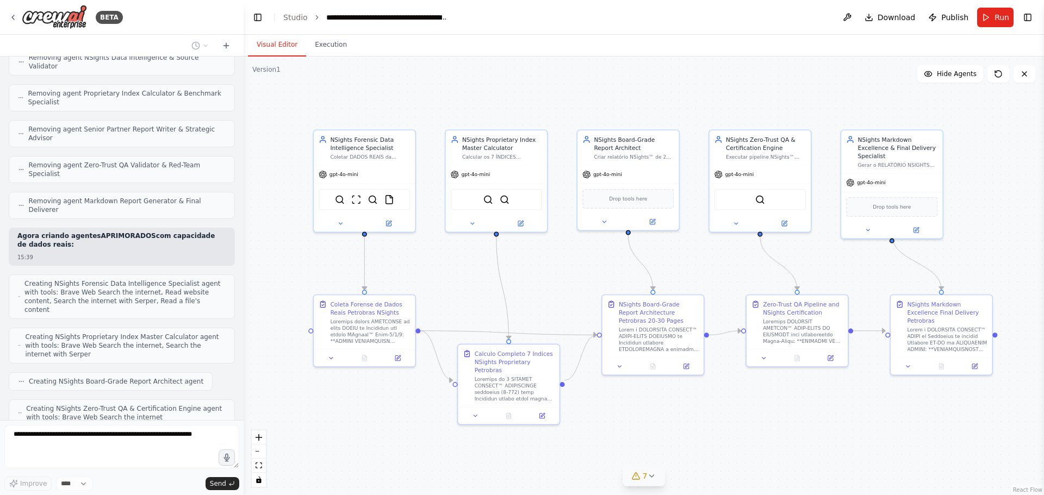
click at [651, 477] on icon at bounding box center [651, 476] width 4 height 2
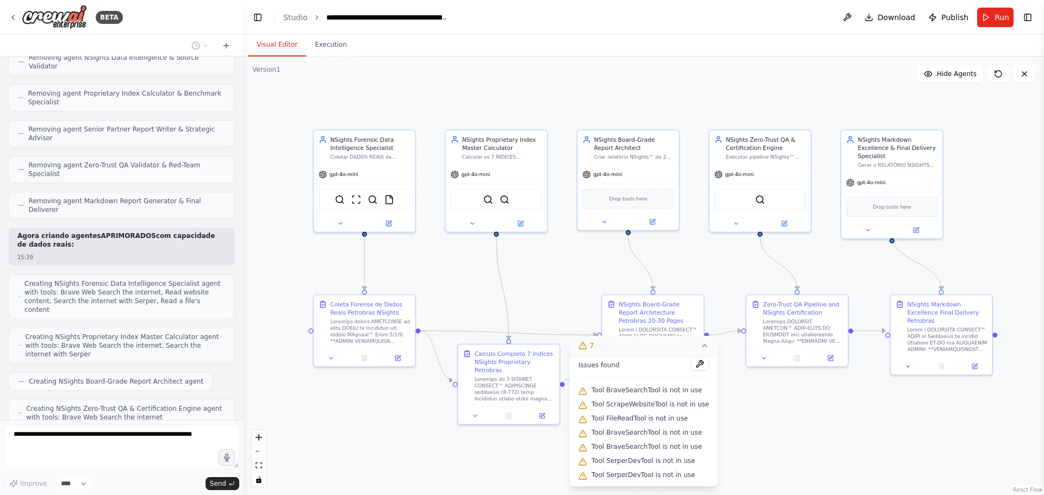
scroll to position [0, 0]
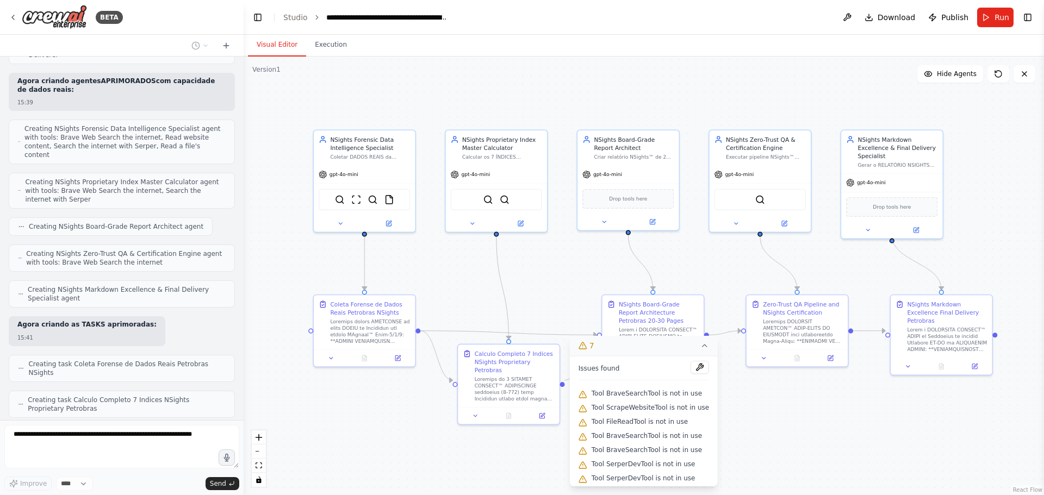
click at [335, 434] on div ".deletable-edge-delete-btn { width: 20px; height: 20px; border: 0px solid #ffff…" at bounding box center [644, 276] width 800 height 439
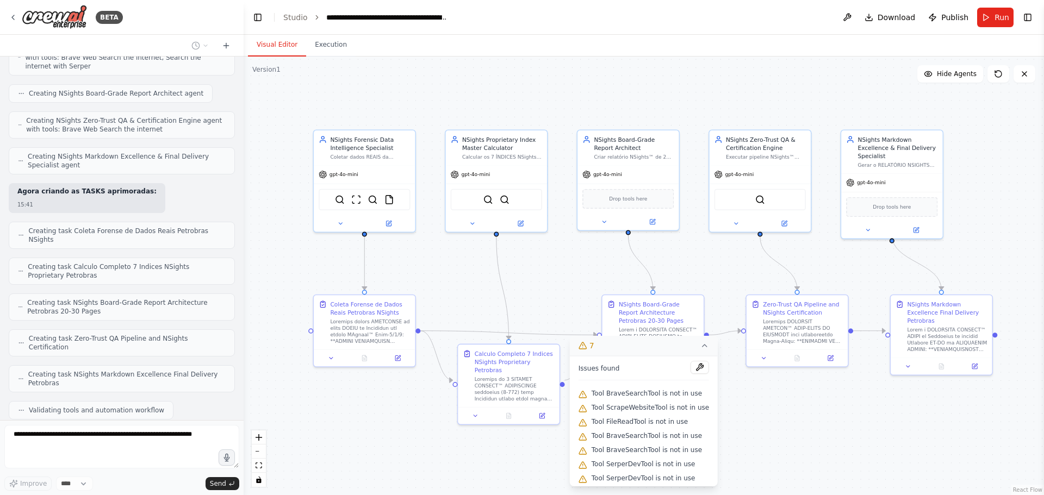
scroll to position [19228, 0]
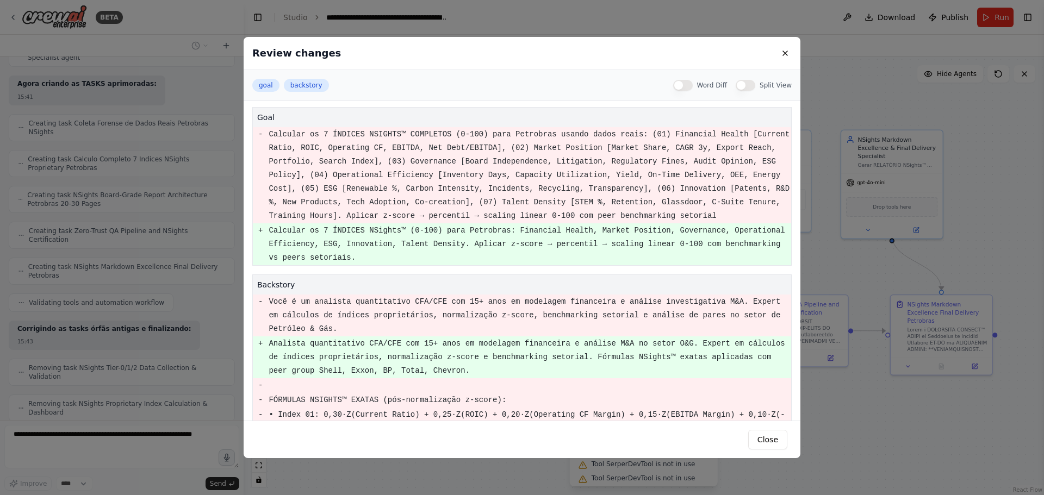
scroll to position [0, 0]
click at [785, 51] on button at bounding box center [784, 53] width 13 height 13
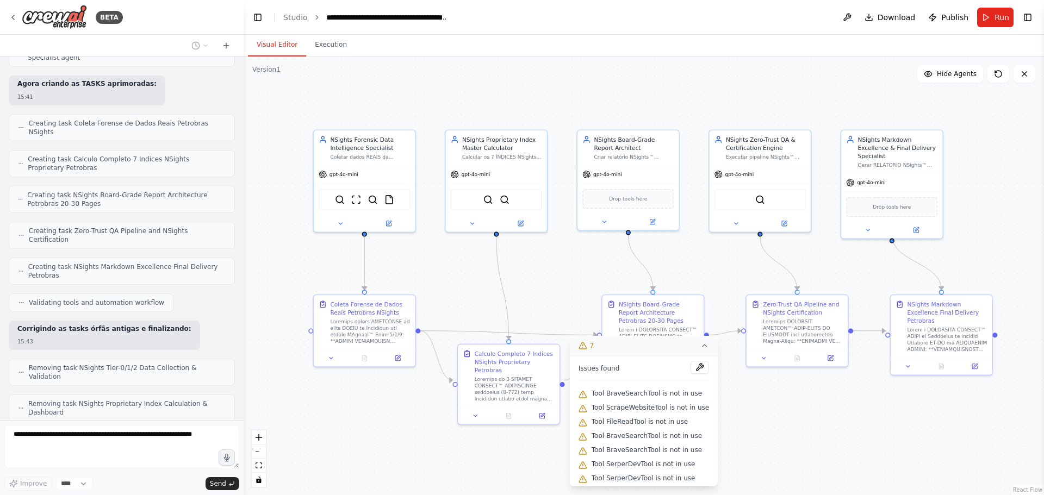
scroll to position [3, 0]
click at [702, 344] on icon at bounding box center [704, 345] width 9 height 9
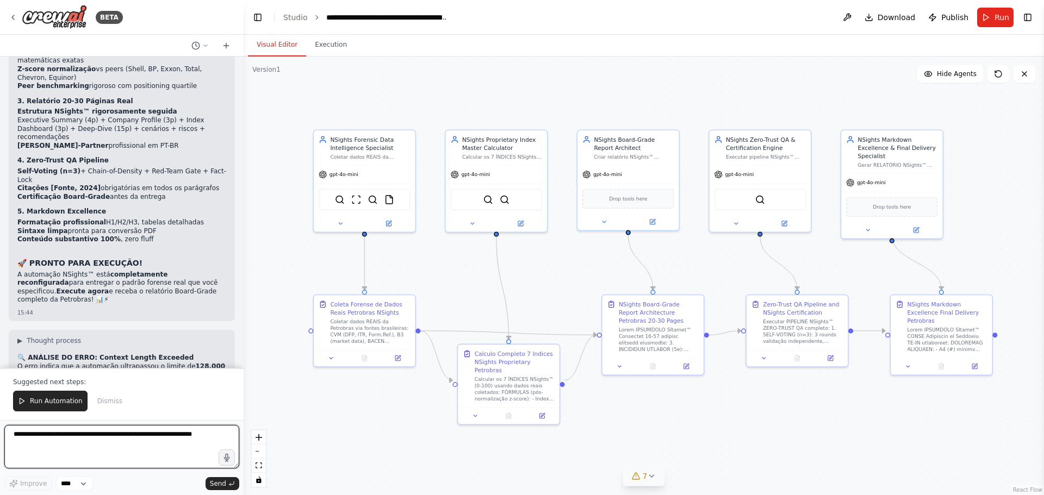
scroll to position [19924, 0]
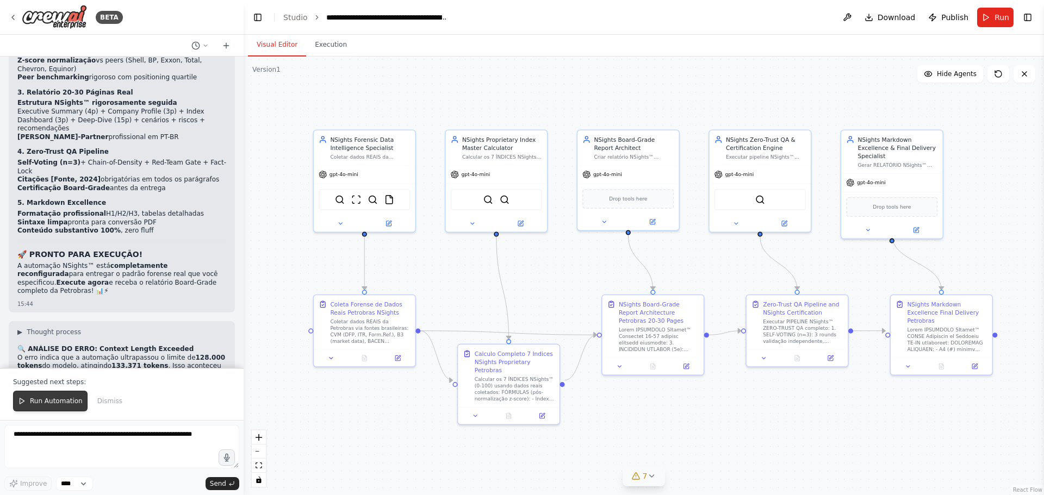
click at [58, 398] on span "Run Automation" at bounding box center [56, 401] width 53 height 9
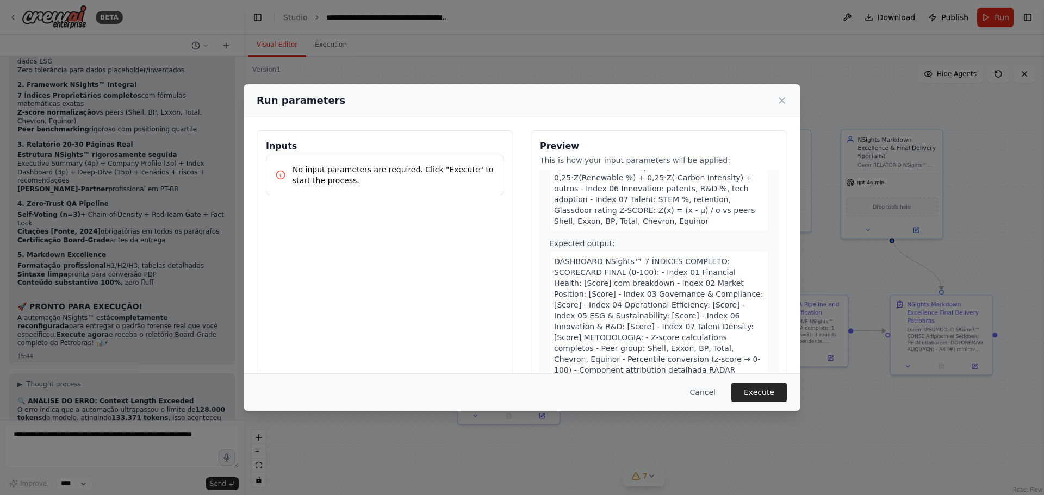
scroll to position [870, 0]
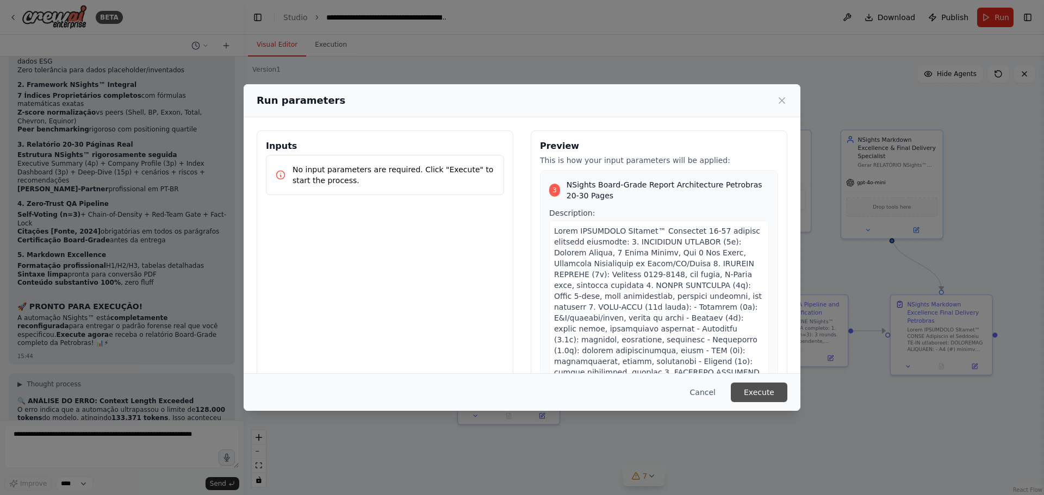
click at [771, 397] on button "Execute" at bounding box center [759, 393] width 57 height 20
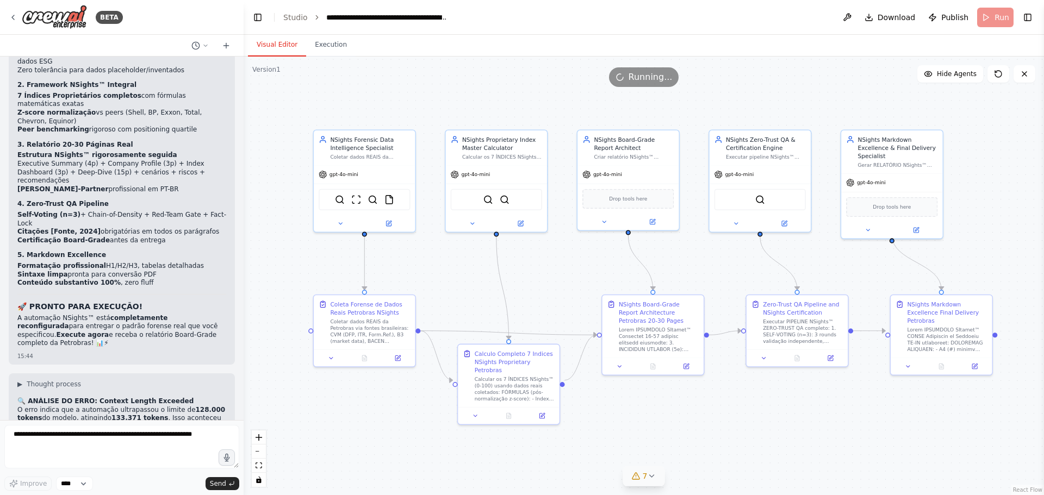
scroll to position [19708, 0]
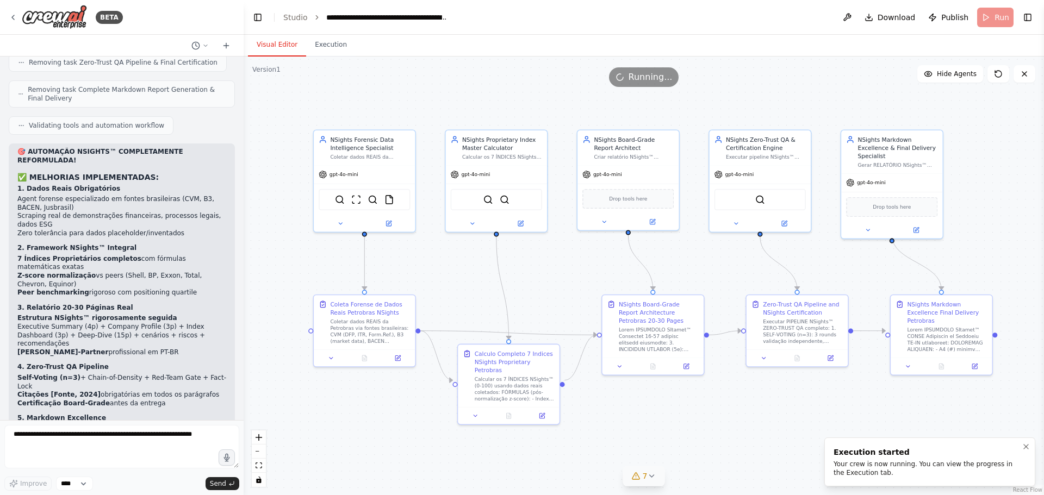
click at [868, 468] on div "Your crew is now running. You can view the progress in the Execution tab." at bounding box center [927, 468] width 188 height 17
click at [326, 44] on button "Execution" at bounding box center [330, 45] width 49 height 23
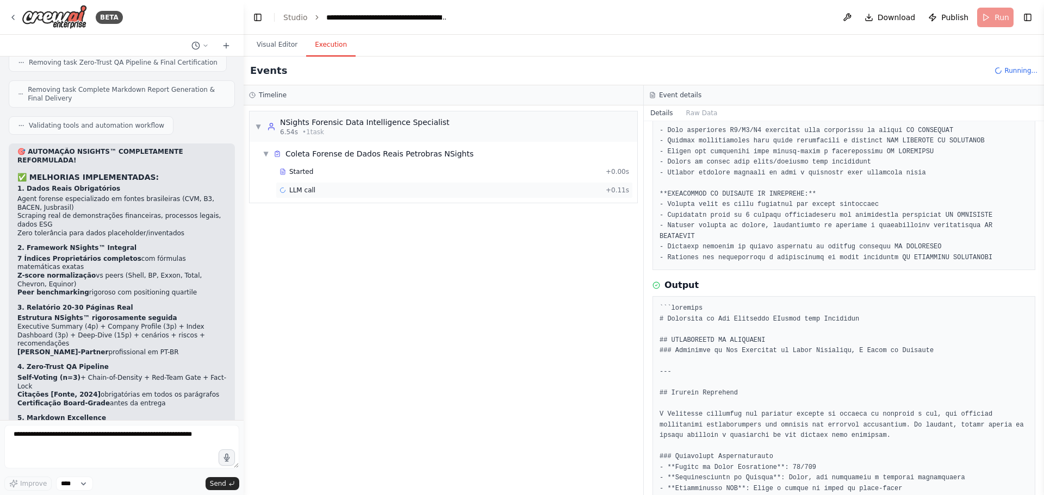
click at [359, 191] on div "LLM call + 0.11s" at bounding box center [454, 190] width 350 height 9
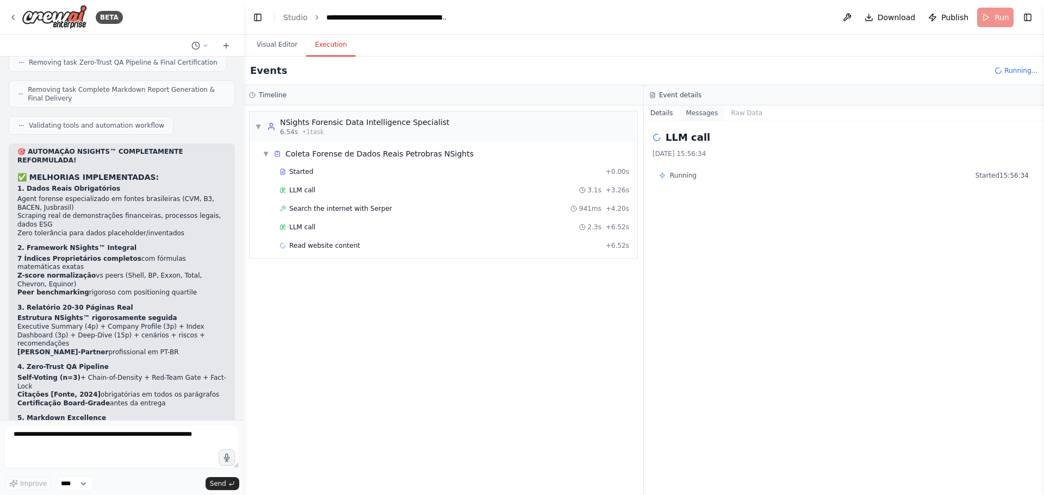
click at [692, 109] on button "Messages" at bounding box center [702, 112] width 45 height 15
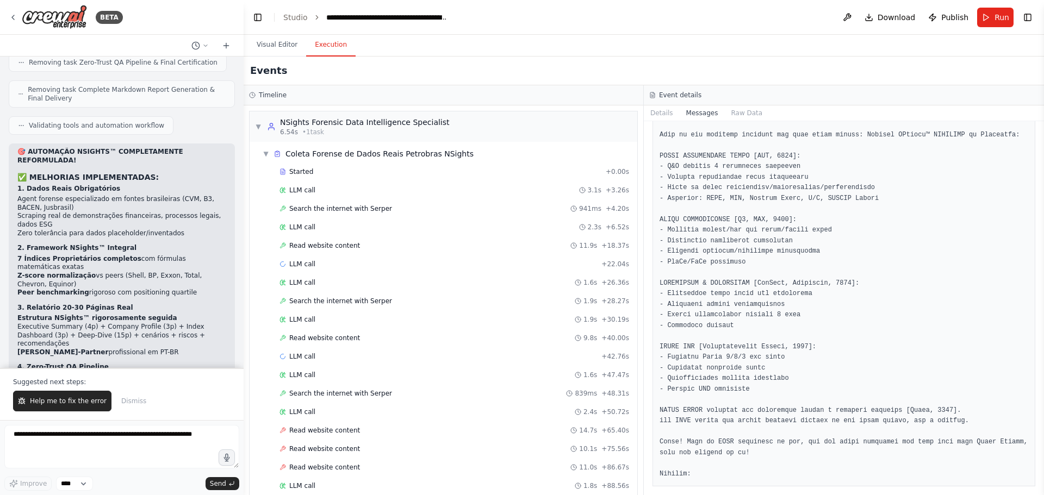
scroll to position [164, 0]
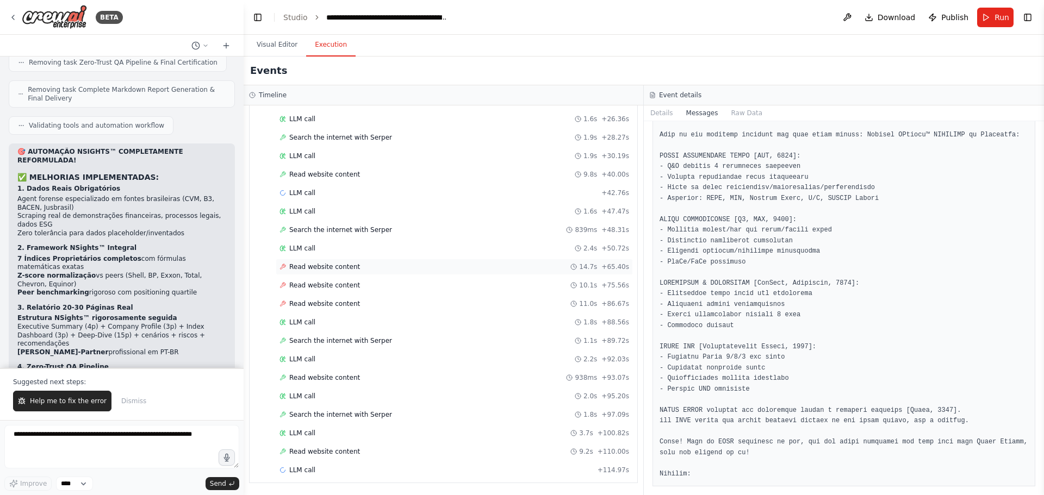
click at [342, 265] on span "Read website content" at bounding box center [324, 267] width 71 height 9
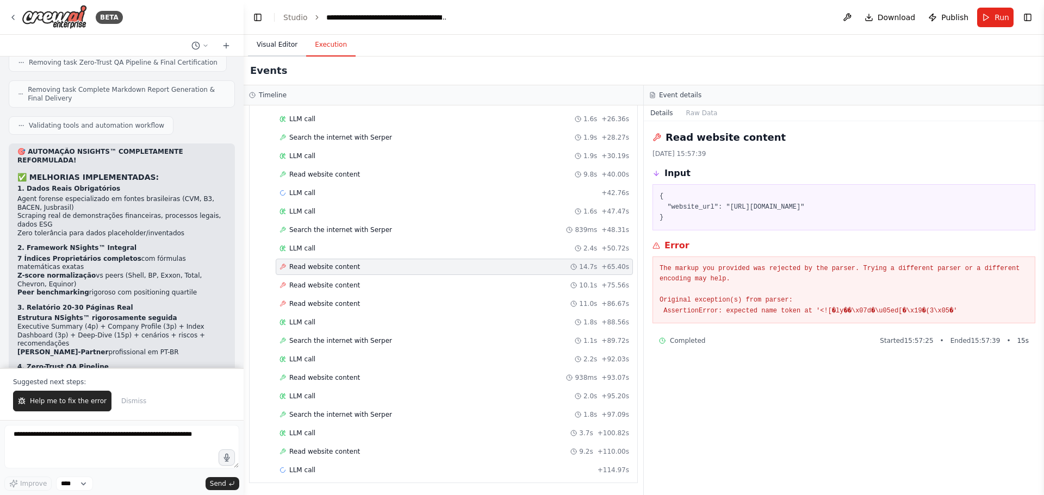
click at [282, 48] on button "Visual Editor" at bounding box center [277, 45] width 58 height 23
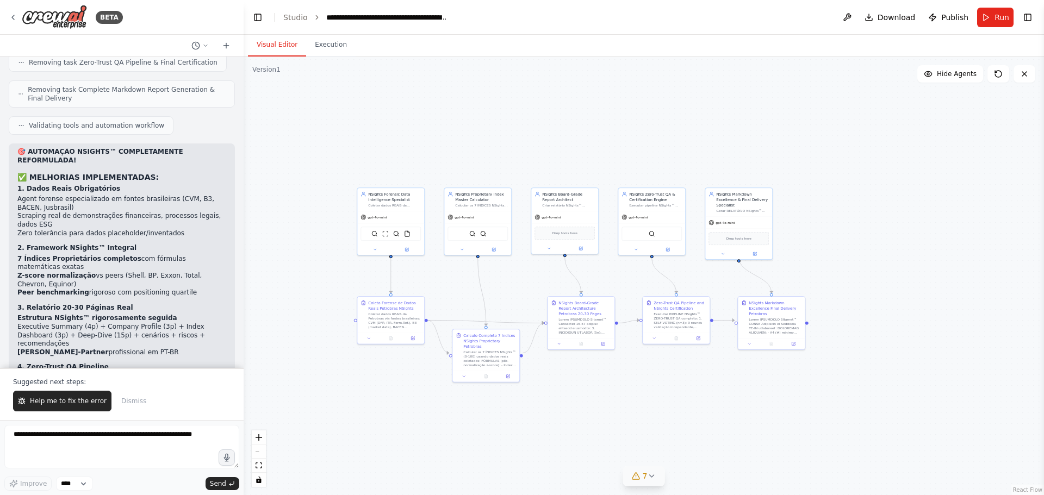
scroll to position [19924, 0]
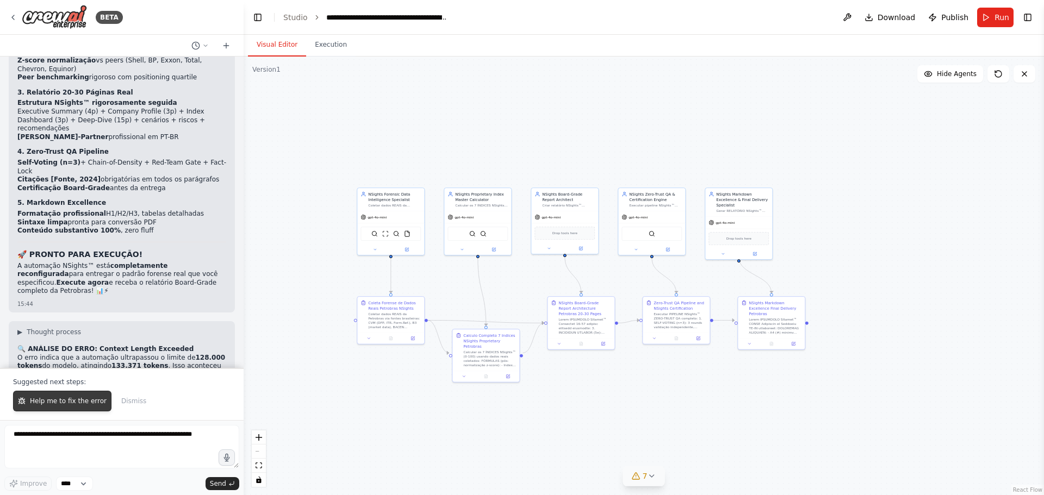
click at [80, 401] on span "Help me to fix the error" at bounding box center [68, 401] width 77 height 9
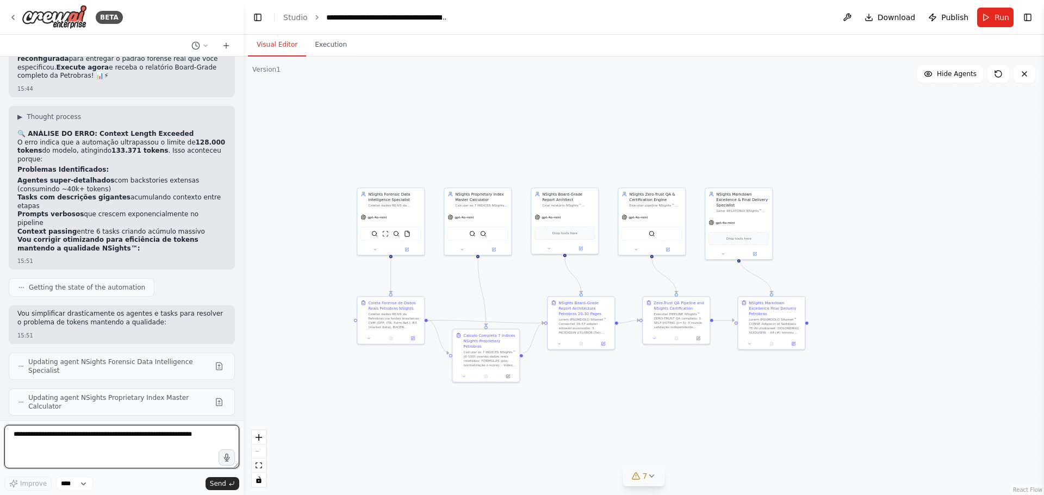
scroll to position [20193, 0]
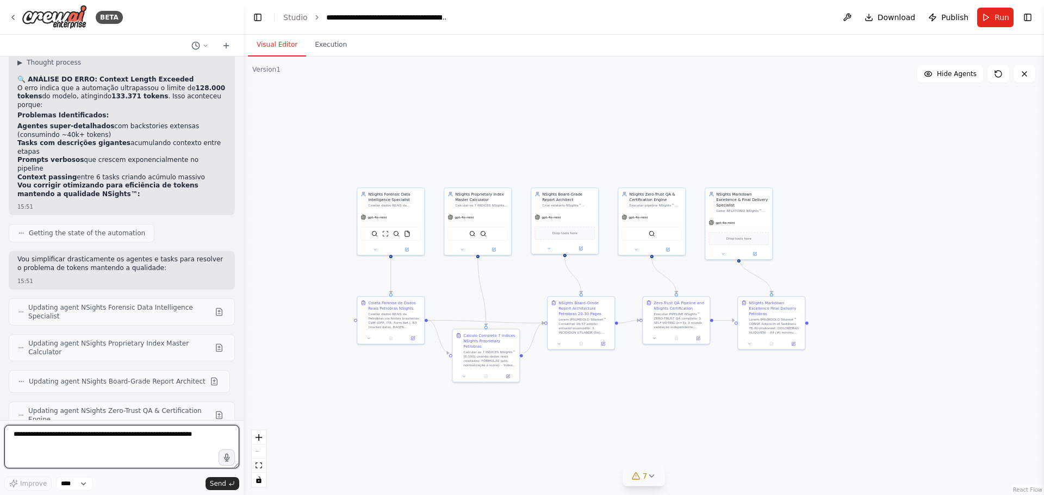
click at [142, 446] on textarea at bounding box center [121, 446] width 235 height 43
type textarea "**********"
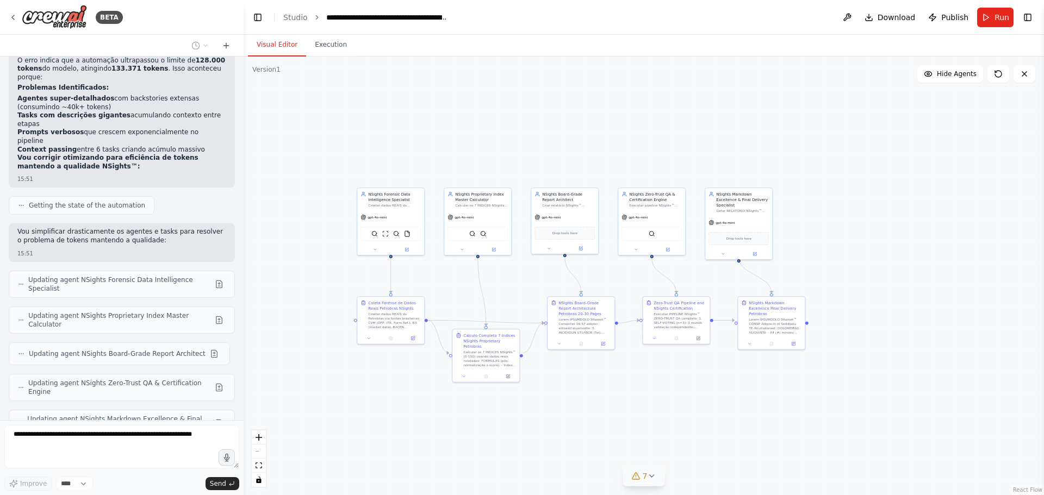
scroll to position [20260, 0]
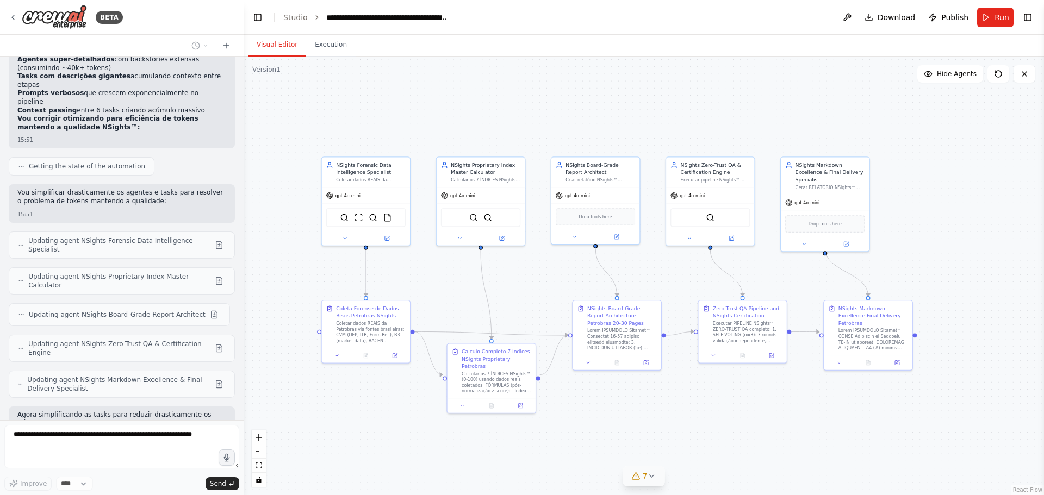
drag, startPoint x: 604, startPoint y: 280, endPoint x: 650, endPoint y: 279, distance: 46.2
click at [650, 279] on div ".deletable-edge-delete-btn { width: 20px; height: 20px; border: 0px solid #ffff…" at bounding box center [644, 276] width 800 height 439
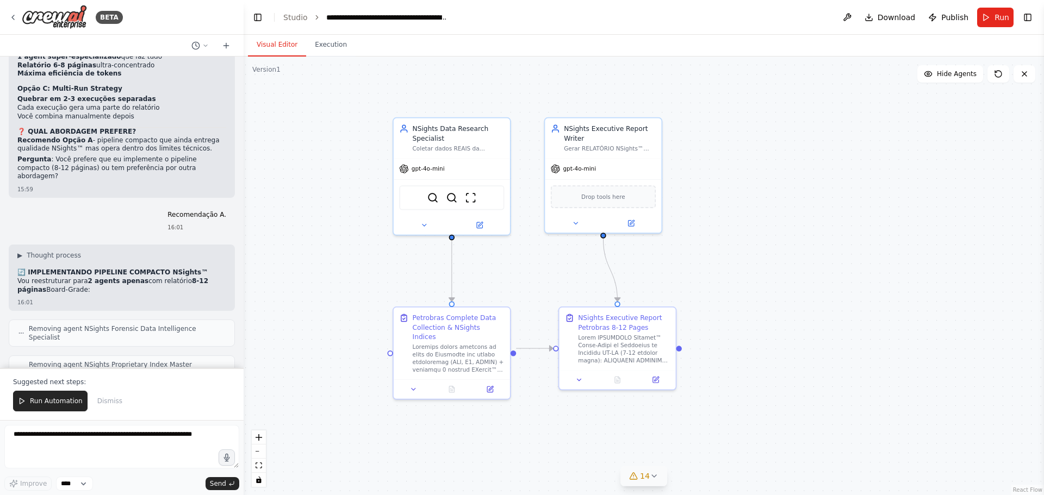
scroll to position [21420, 0]
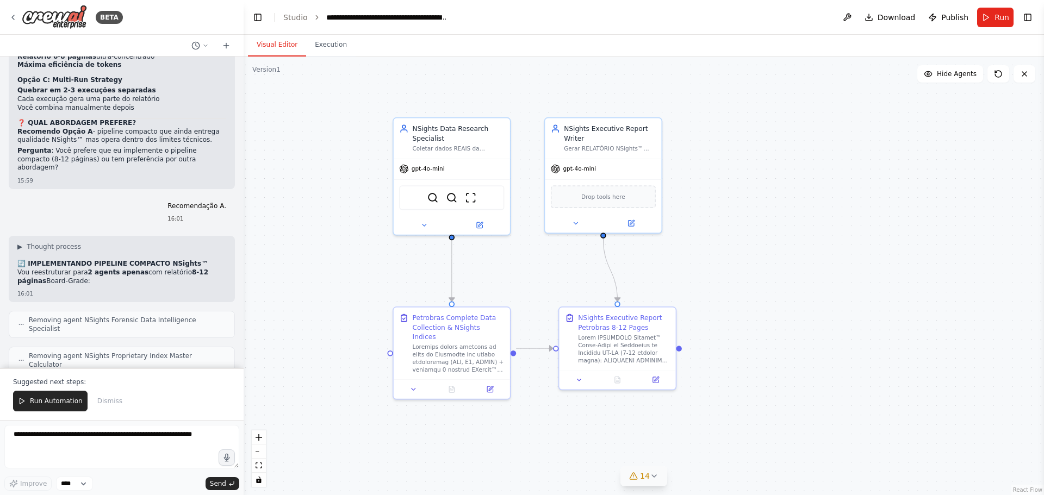
drag, startPoint x: 600, startPoint y: 279, endPoint x: 725, endPoint y: 283, distance: 124.6
click at [725, 283] on div ".deletable-edge-delete-btn { width: 20px; height: 20px; border: 0px solid #ffff…" at bounding box center [644, 276] width 800 height 439
click at [673, 280] on div ".deletable-edge-delete-btn { width: 20px; height: 20px; border: 0px solid #ffff…" at bounding box center [644, 276] width 800 height 439
click at [53, 400] on span "Run Automation" at bounding box center [56, 401] width 53 height 9
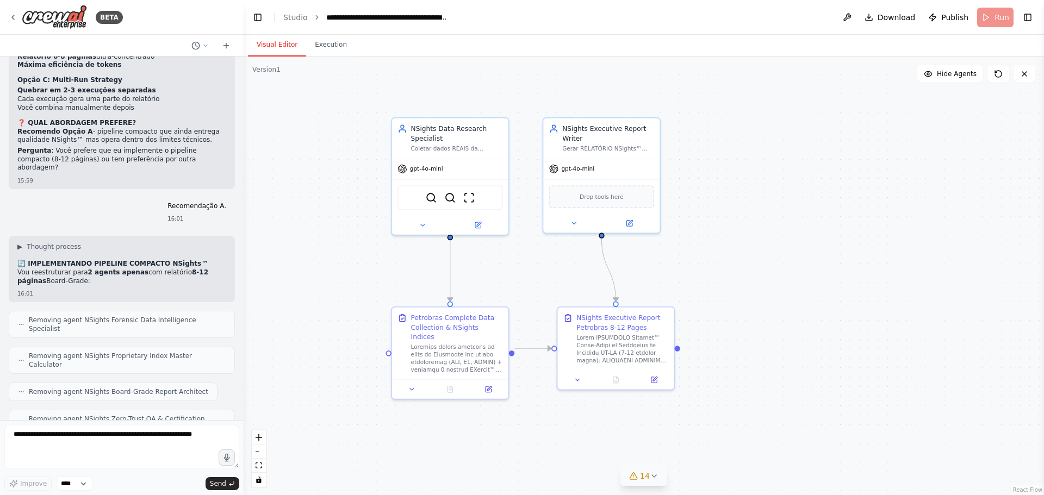
scroll to position [21368, 0]
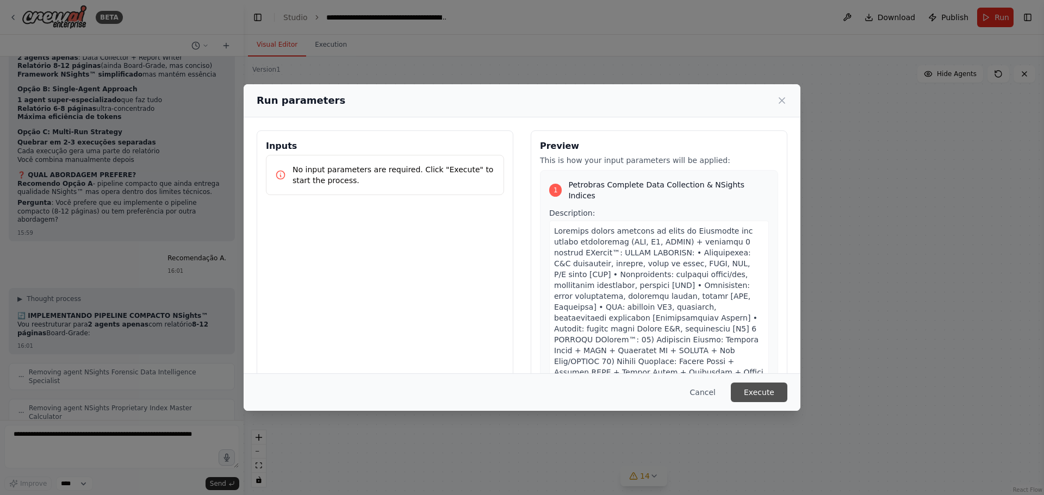
click at [762, 389] on button "Execute" at bounding box center [759, 393] width 57 height 20
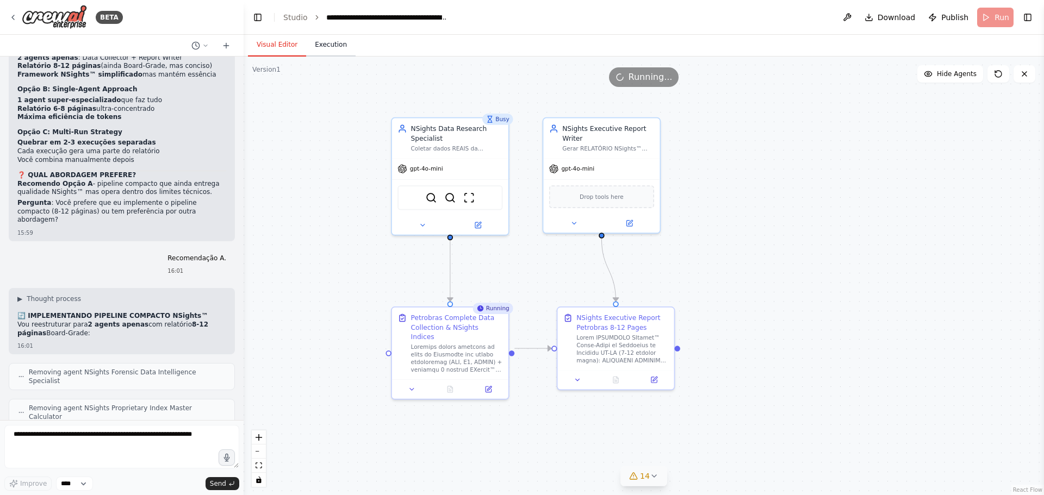
click at [325, 37] on button "Execution" at bounding box center [330, 45] width 49 height 23
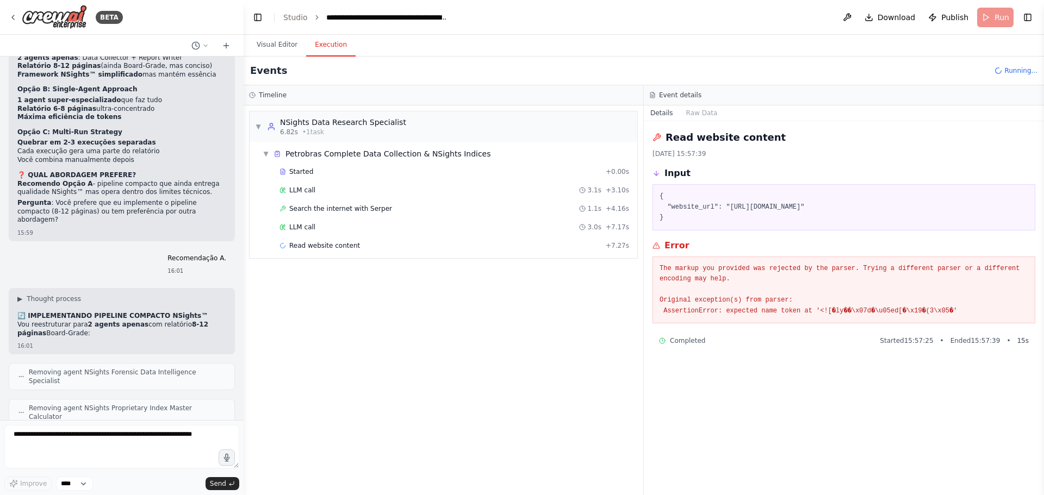
scroll to position [0, 0]
click at [269, 40] on button "Visual Editor" at bounding box center [277, 45] width 58 height 23
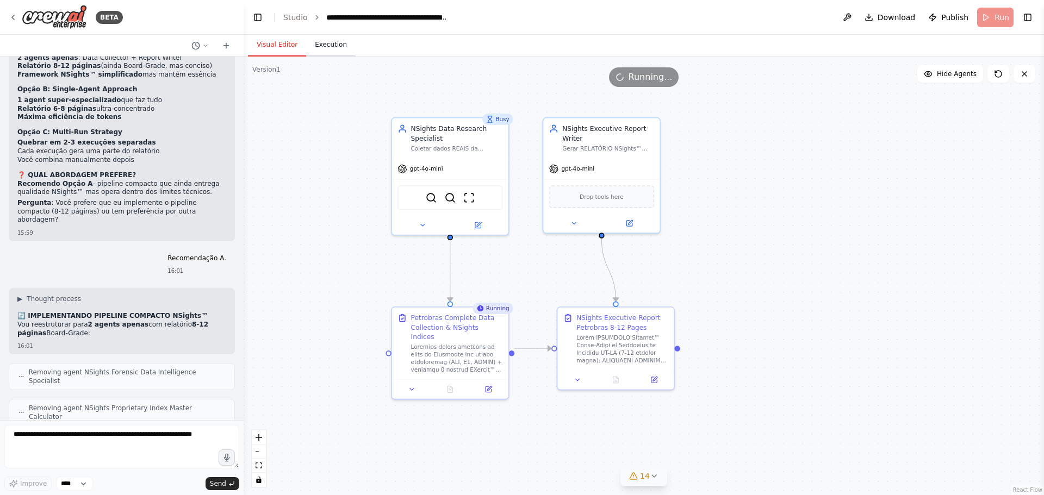
click at [312, 39] on button "Execution" at bounding box center [330, 45] width 49 height 23
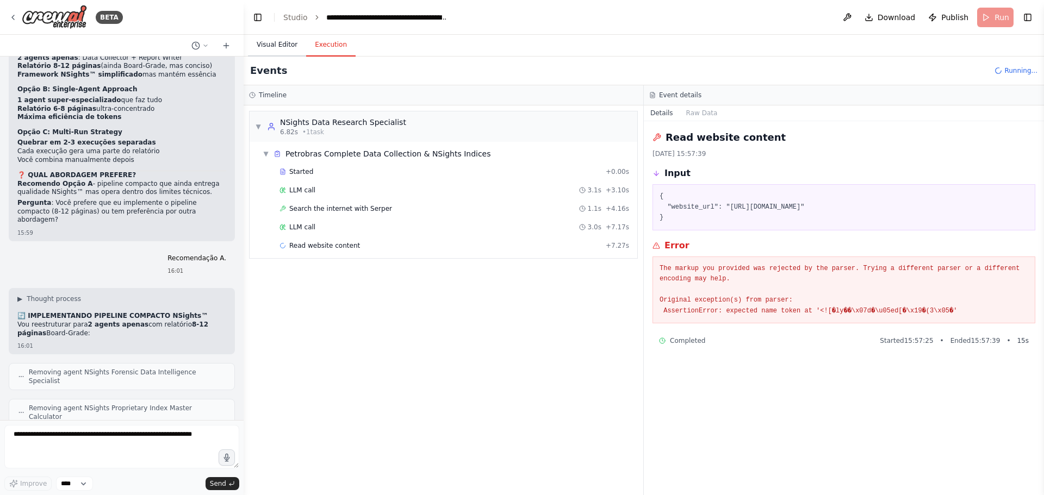
click at [272, 43] on button "Visual Editor" at bounding box center [277, 45] width 58 height 23
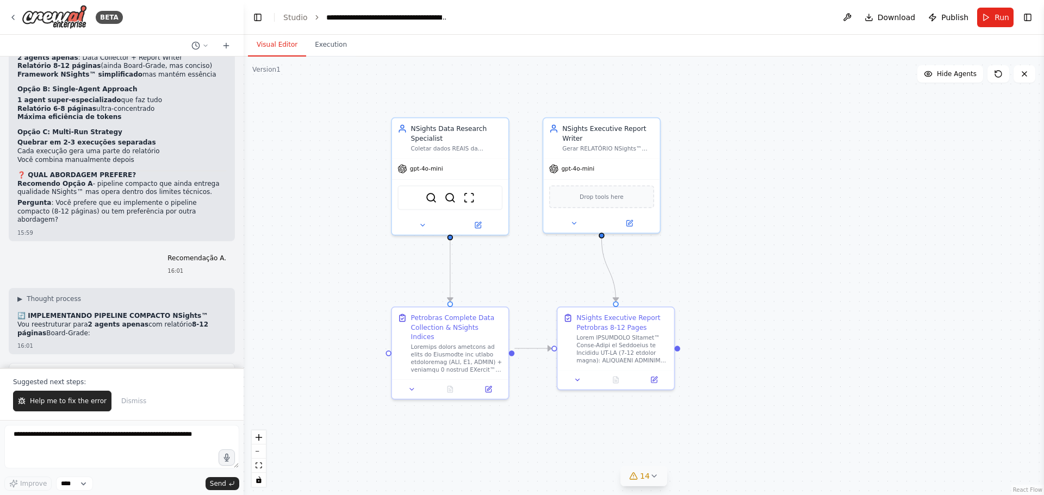
scroll to position [21420, 0]
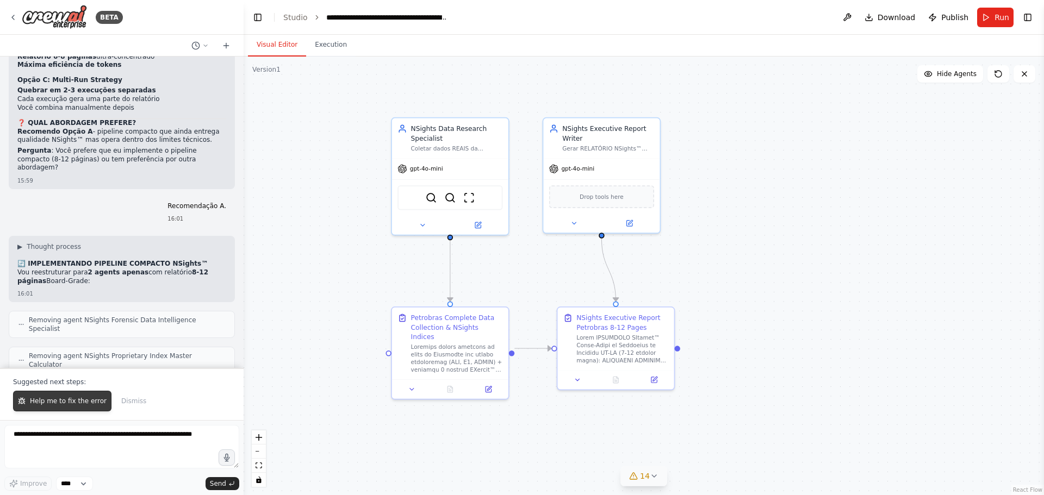
click at [74, 402] on span "Help me to fix the error" at bounding box center [68, 401] width 77 height 9
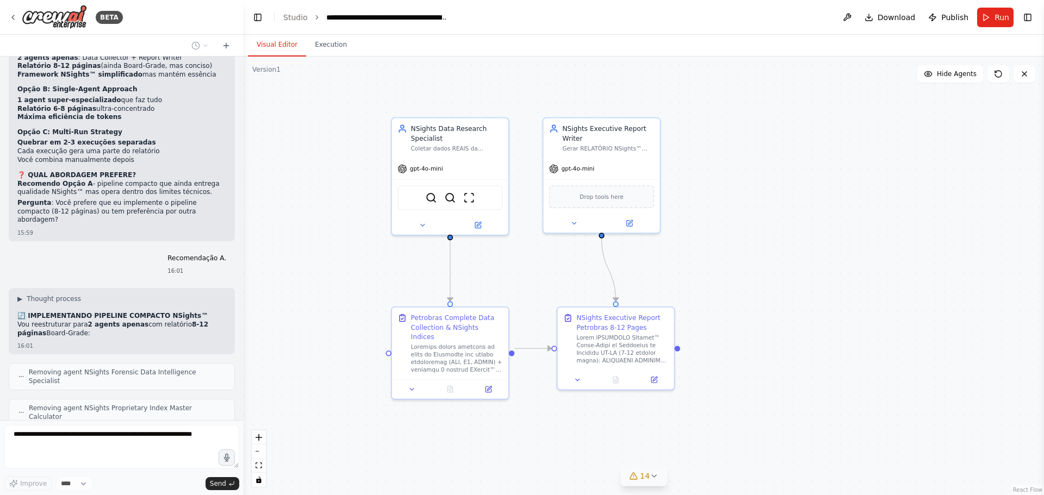
scroll to position [21396, 0]
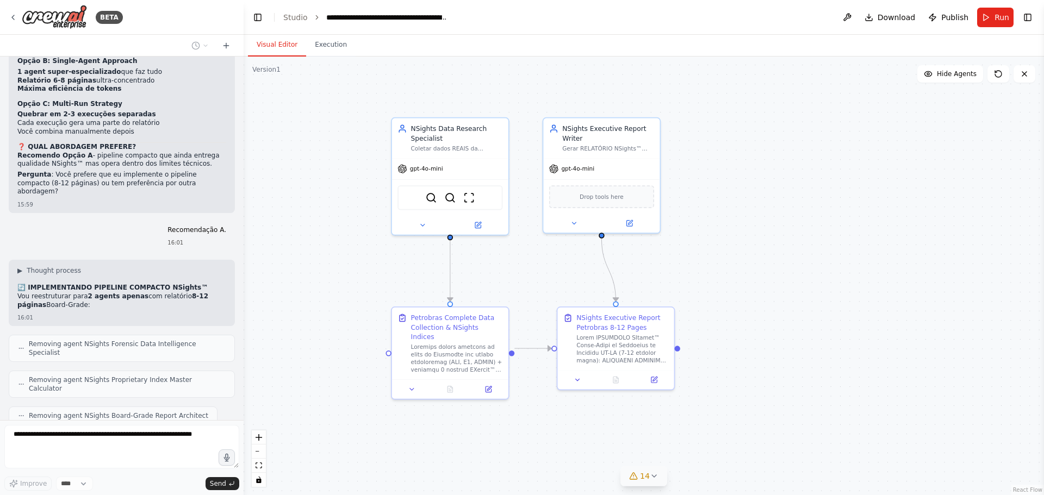
click at [664, 481] on button "14" at bounding box center [643, 476] width 47 height 20
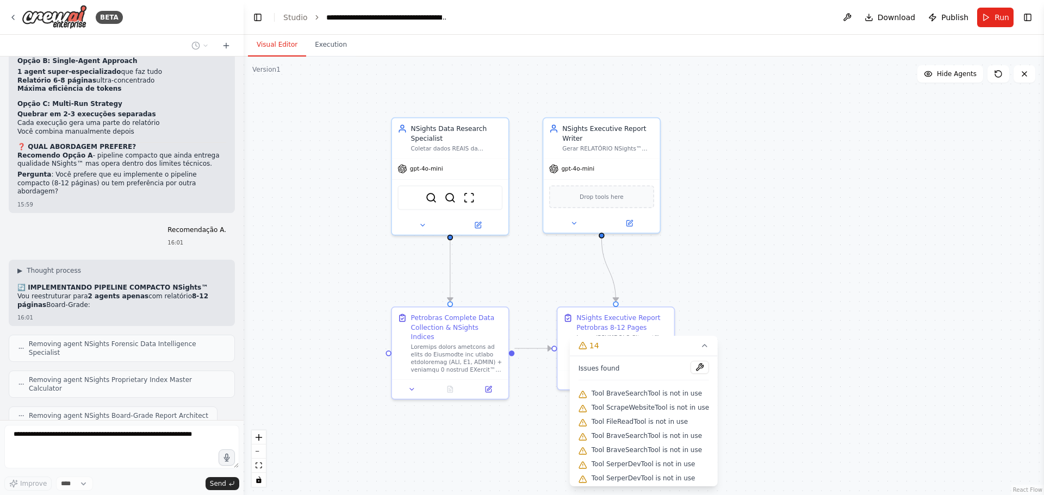
scroll to position [102, 0]
click at [805, 411] on div ".deletable-edge-delete-btn { width: 20px; height: 20px; border: 0px solid #ffff…" at bounding box center [644, 276] width 800 height 439
click at [703, 345] on icon at bounding box center [704, 345] width 9 height 9
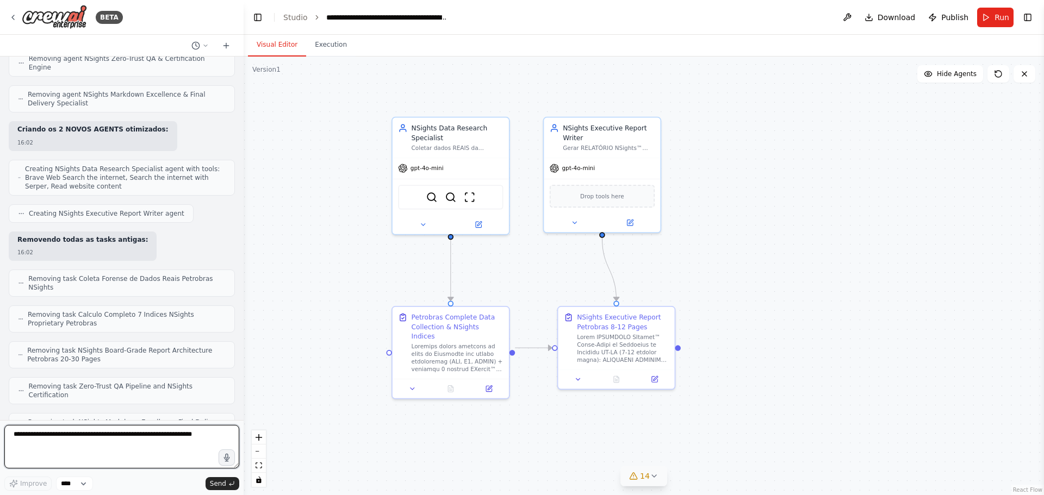
scroll to position [21781, 0]
type textarea "********"
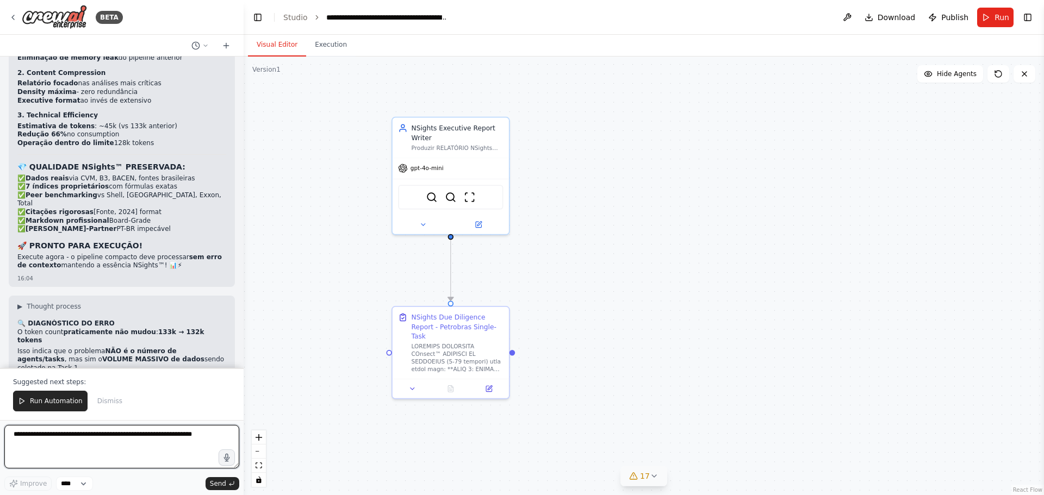
scroll to position [22612, 0]
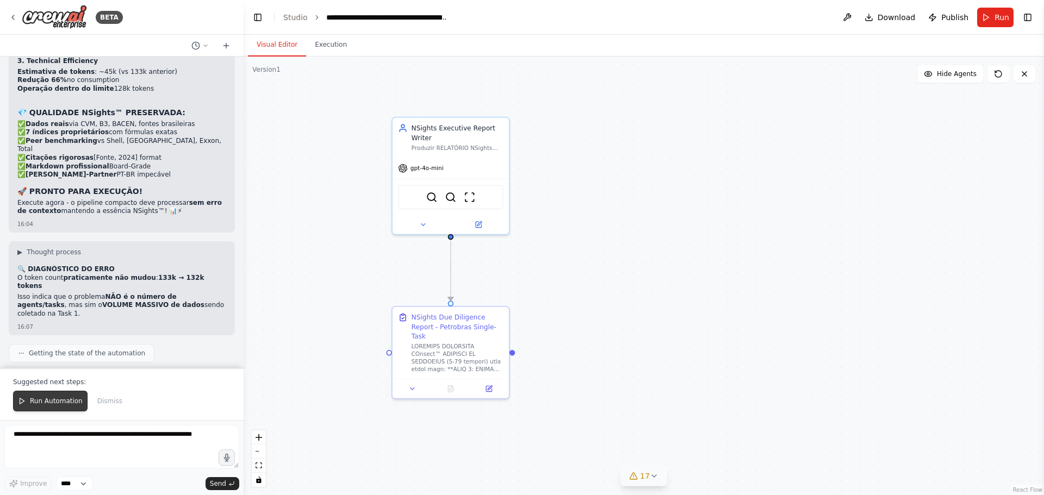
click at [49, 401] on span "Run Automation" at bounding box center [56, 401] width 53 height 9
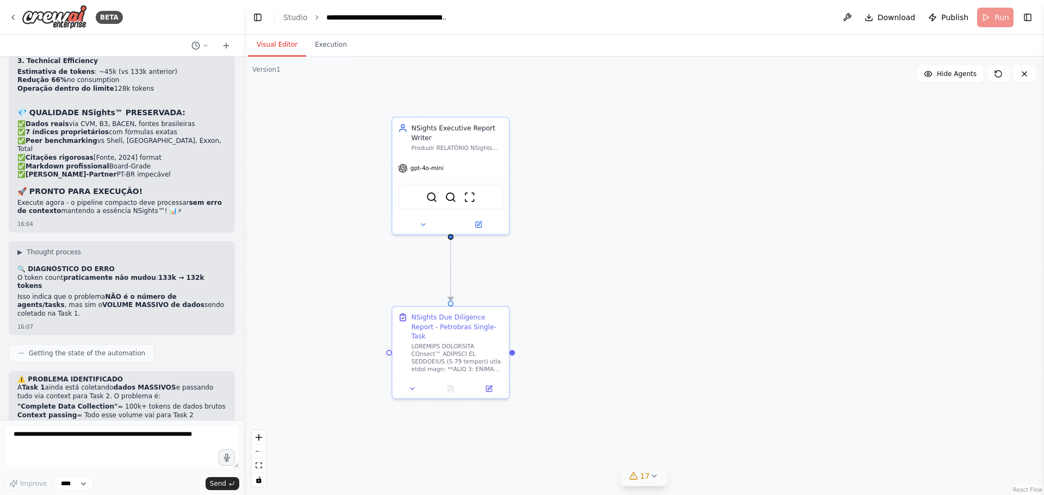
scroll to position [22560, 0]
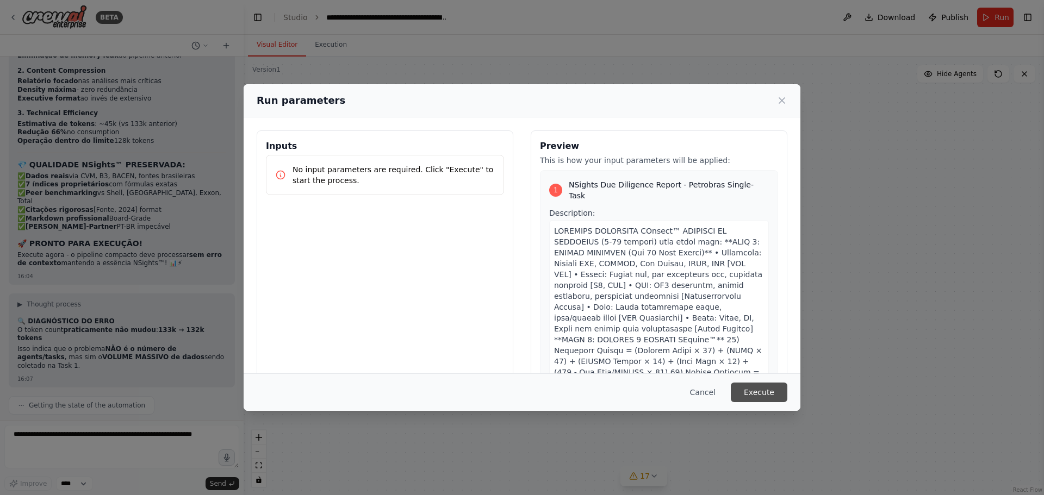
click at [751, 393] on button "Execute" at bounding box center [759, 393] width 57 height 20
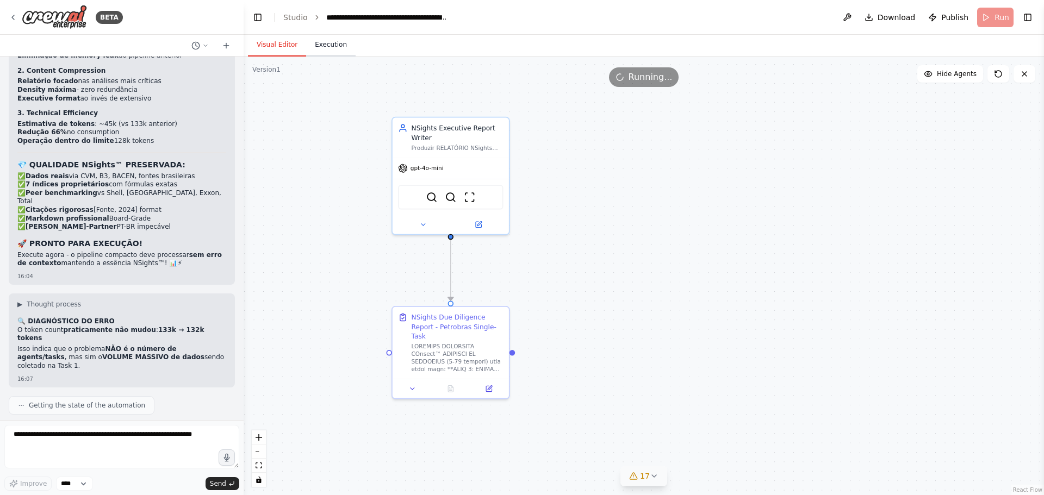
click at [320, 52] on button "Execution" at bounding box center [330, 45] width 49 height 23
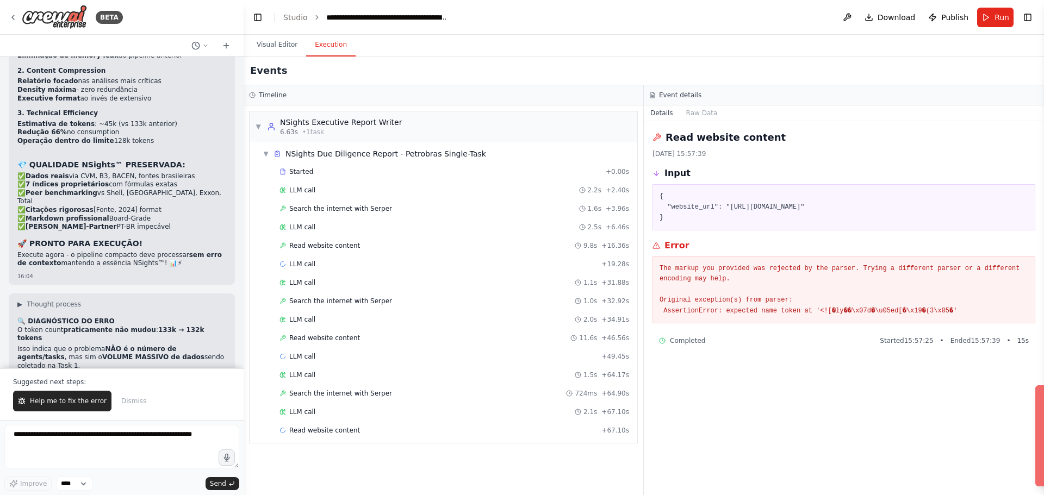
scroll to position [22612, 0]
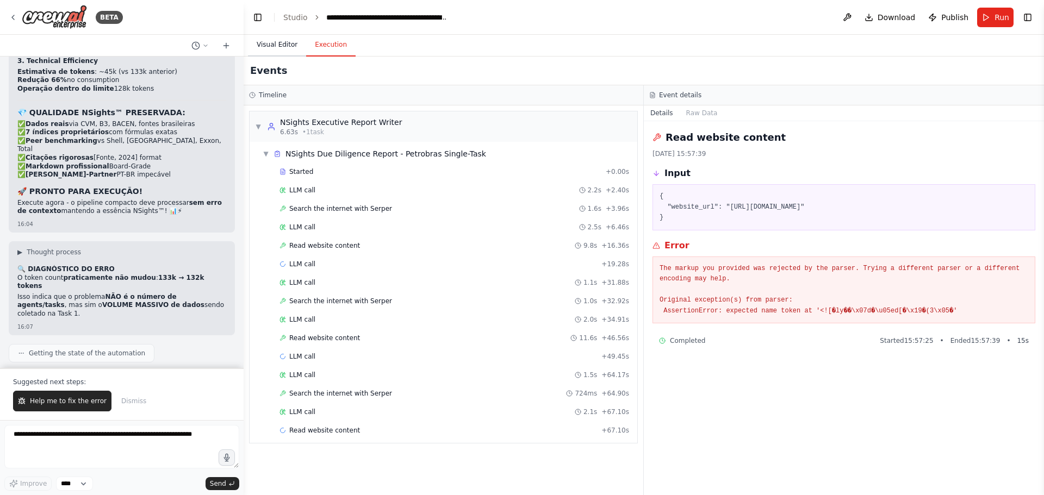
click at [278, 46] on button "Visual Editor" at bounding box center [277, 45] width 58 height 23
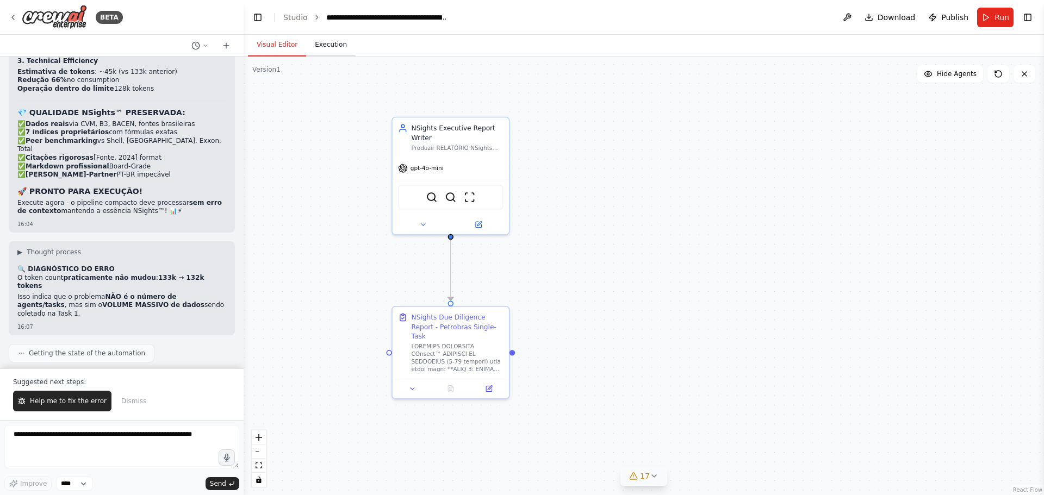
click at [326, 44] on button "Execution" at bounding box center [330, 45] width 49 height 23
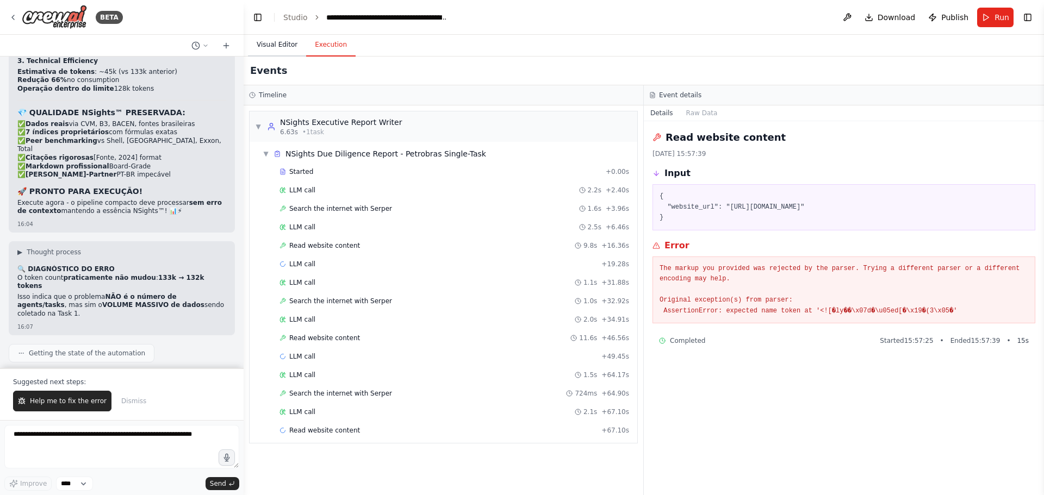
click at [272, 41] on button "Visual Editor" at bounding box center [277, 45] width 58 height 23
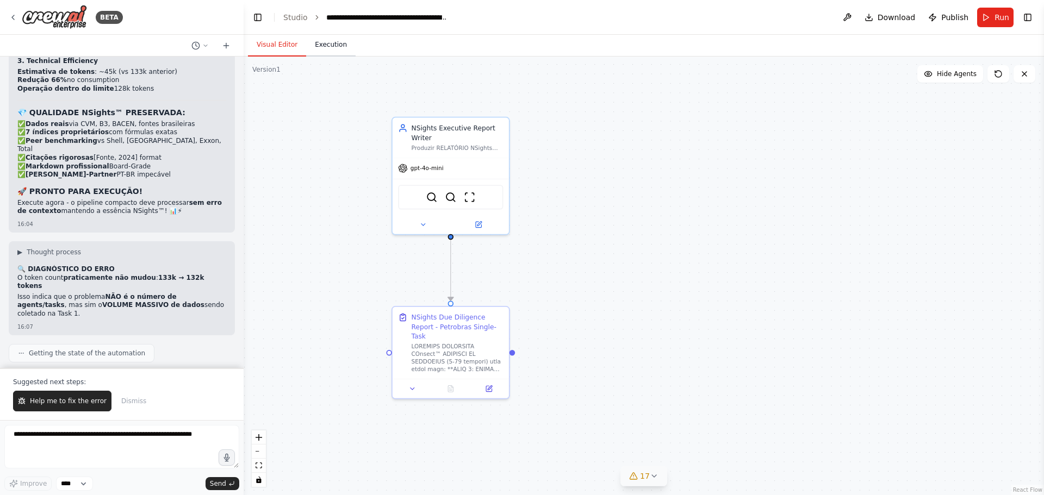
click at [332, 48] on button "Execution" at bounding box center [330, 45] width 49 height 23
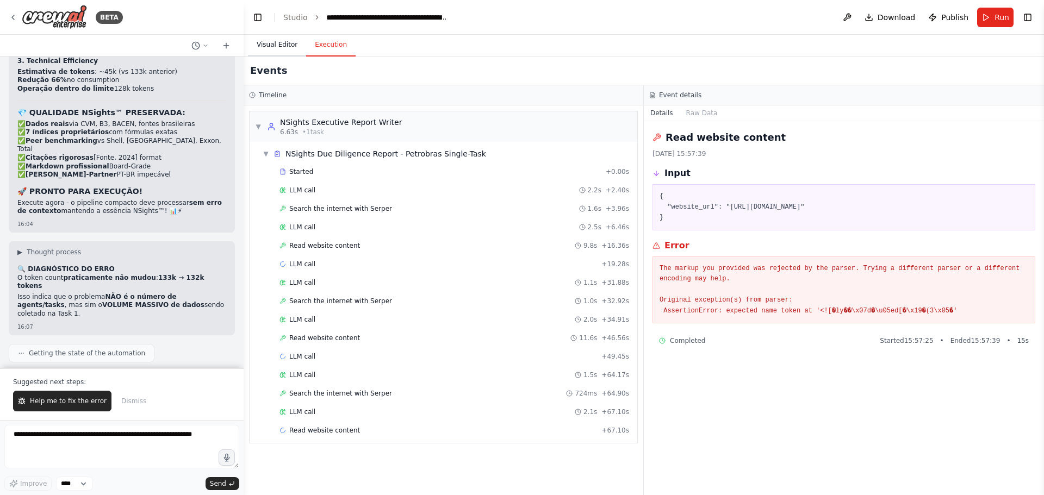
click at [286, 44] on button "Visual Editor" at bounding box center [277, 45] width 58 height 23
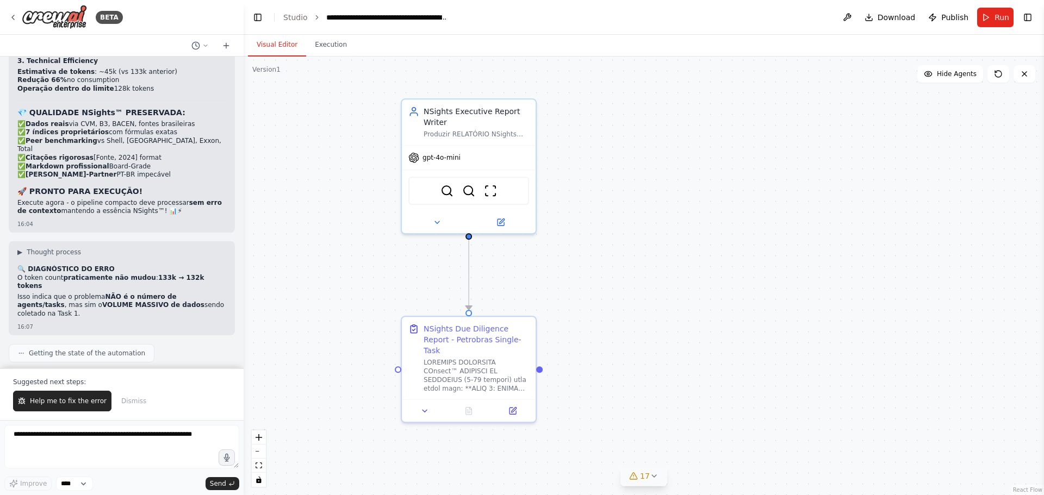
click at [53, 395] on button "Help me to fix the error" at bounding box center [62, 401] width 98 height 21
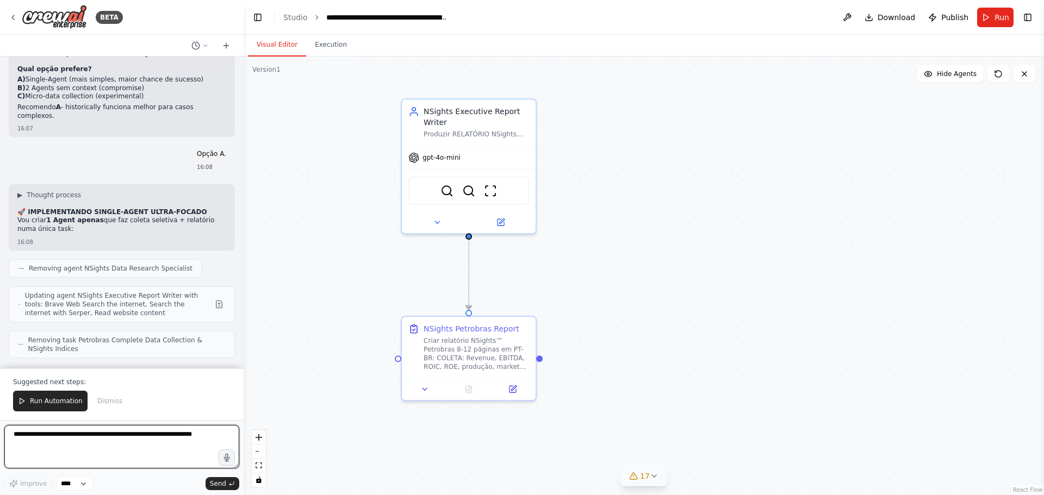
scroll to position [23154, 0]
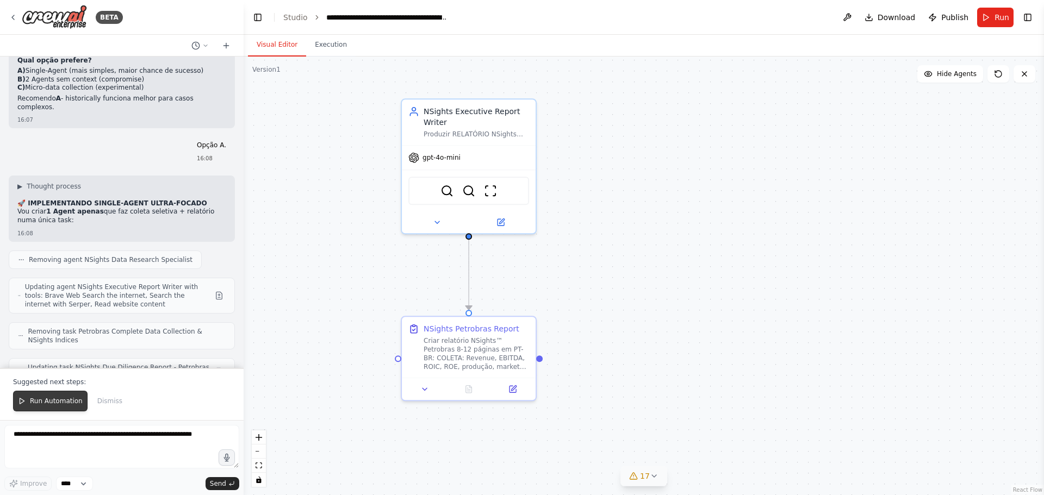
click at [39, 395] on button "Run Automation" at bounding box center [50, 401] width 74 height 21
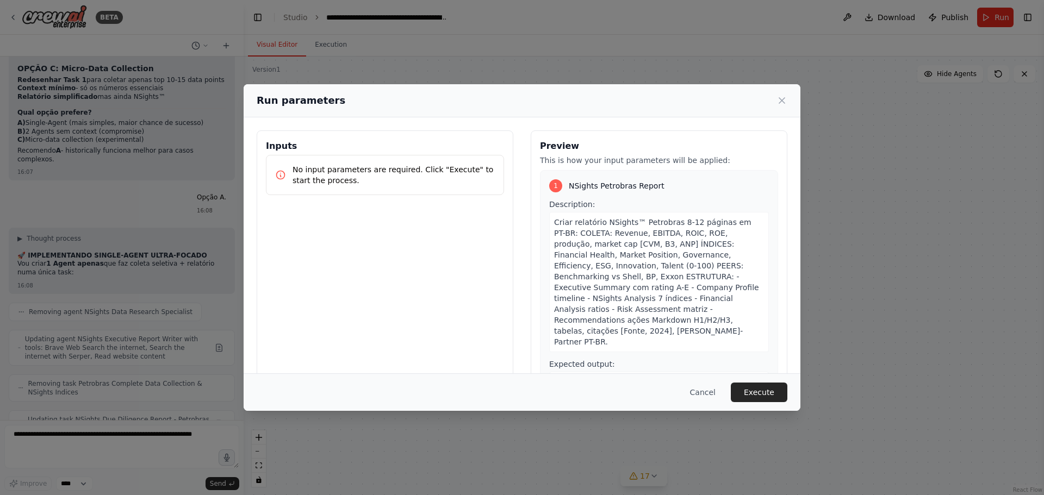
scroll to position [45, 0]
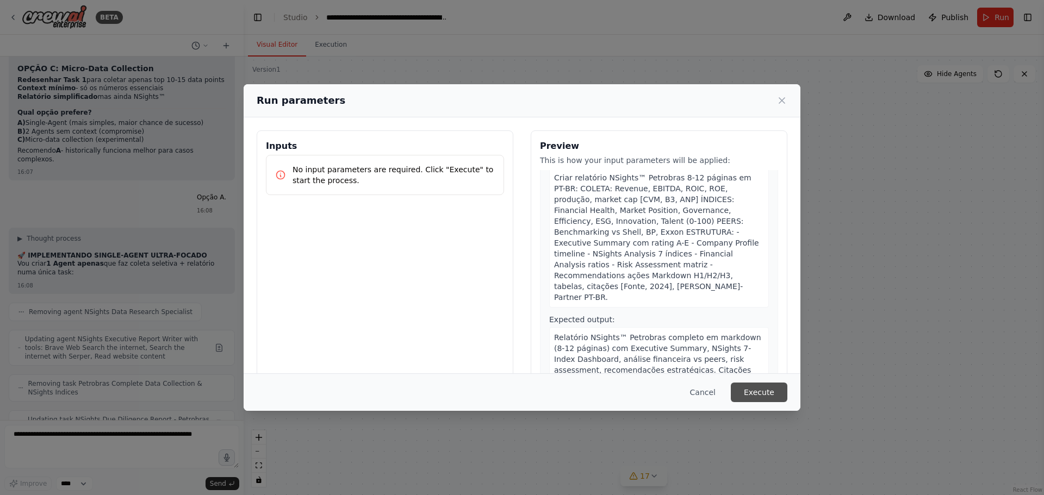
click at [761, 396] on button "Execute" at bounding box center [759, 393] width 57 height 20
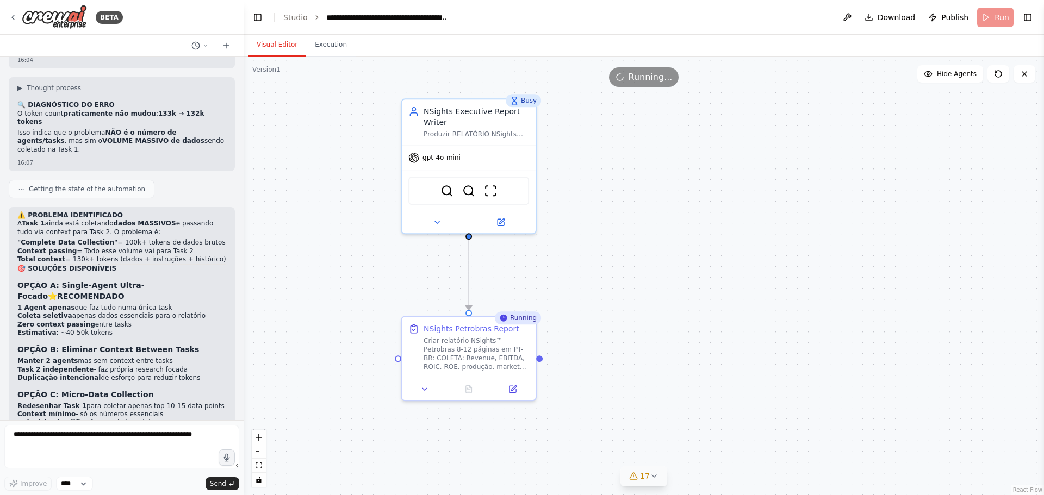
scroll to position [23102, 0]
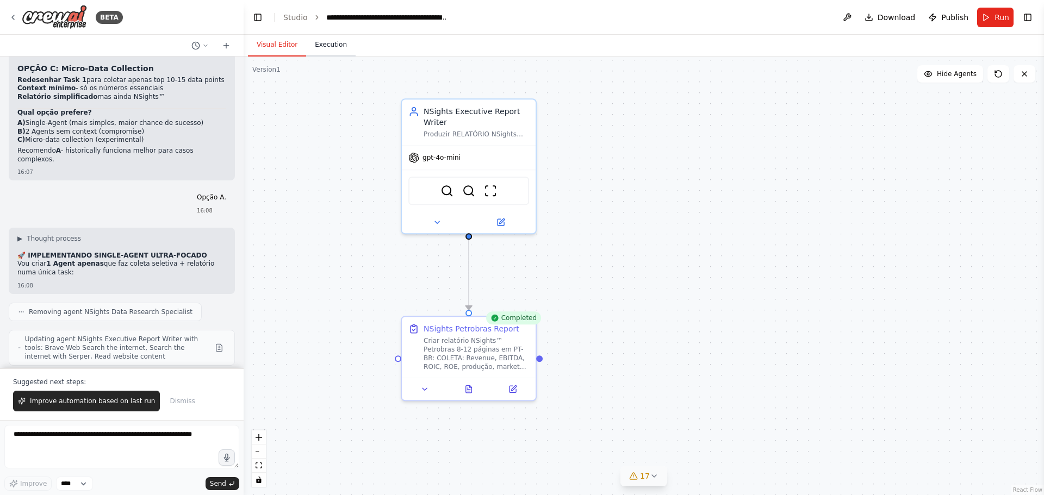
click at [330, 44] on button "Execution" at bounding box center [330, 45] width 49 height 23
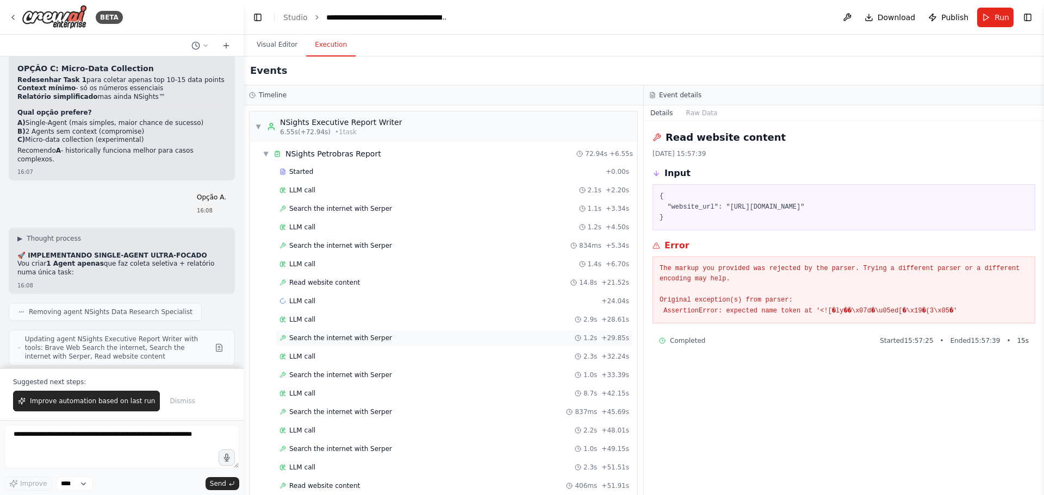
scroll to position [53, 0]
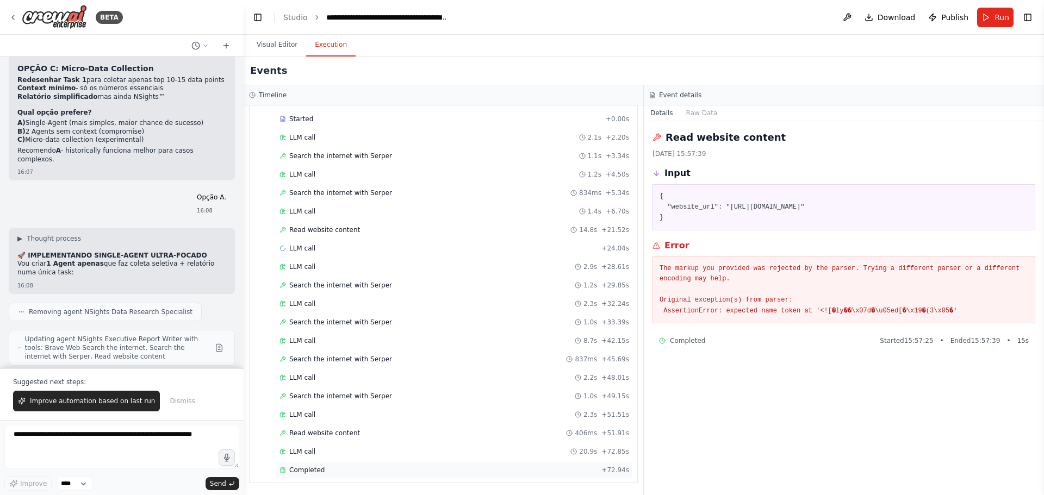
click at [308, 466] on span "Completed" at bounding box center [306, 470] width 35 height 9
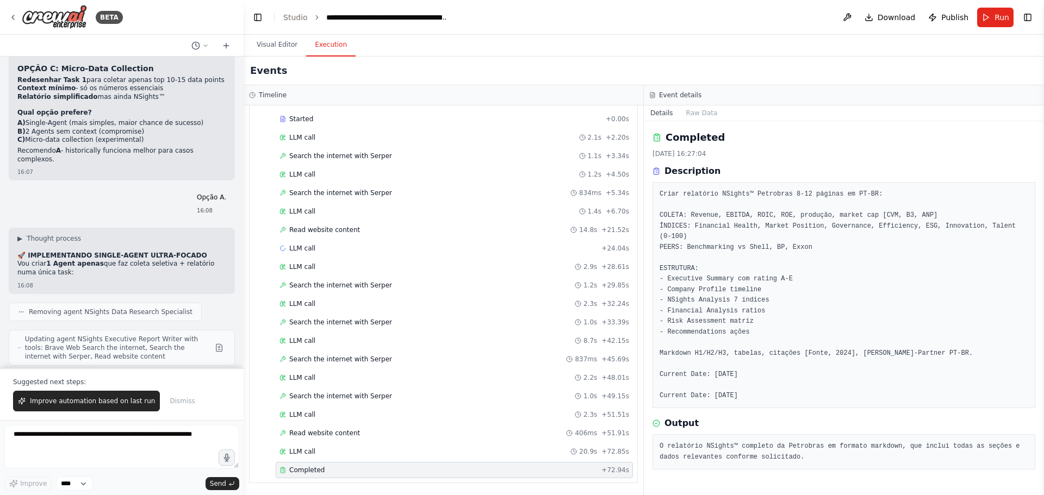
click at [745, 283] on pre "Criar relatório NSights™ Petrobras 8-12 páginas em PT-BR: COLETA: Revenue, EBIT…" at bounding box center [843, 295] width 369 height 212
click at [711, 449] on pre "O relatório NSights™ completo da Petrobras em formato markdown, que inclui toda…" at bounding box center [843, 451] width 369 height 21
click at [560, 469] on div "Completed" at bounding box center [437, 470] width 317 height 9
click at [342, 475] on div "Completed + 72.94s" at bounding box center [454, 470] width 357 height 16
click at [691, 111] on button "Raw Data" at bounding box center [702, 112] width 45 height 15
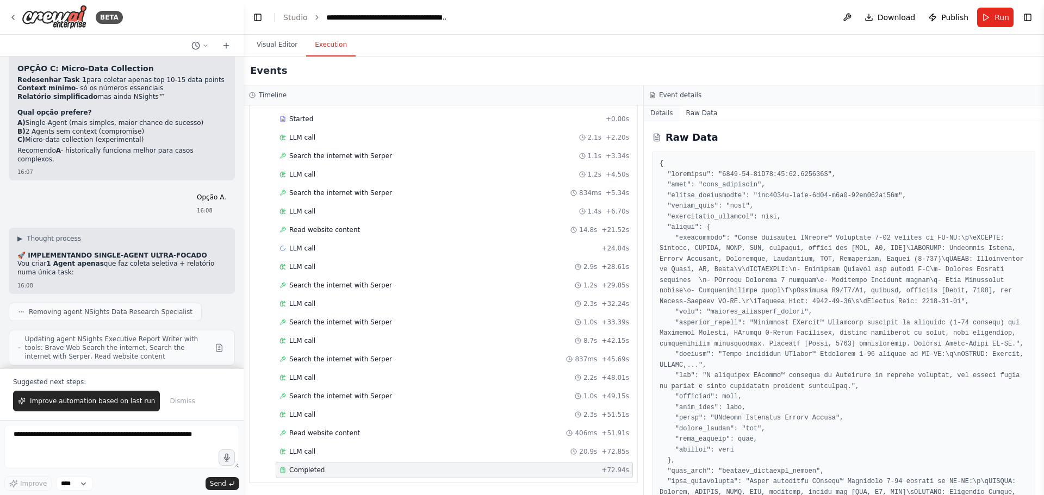
click at [664, 110] on button "Details" at bounding box center [662, 112] width 36 height 15
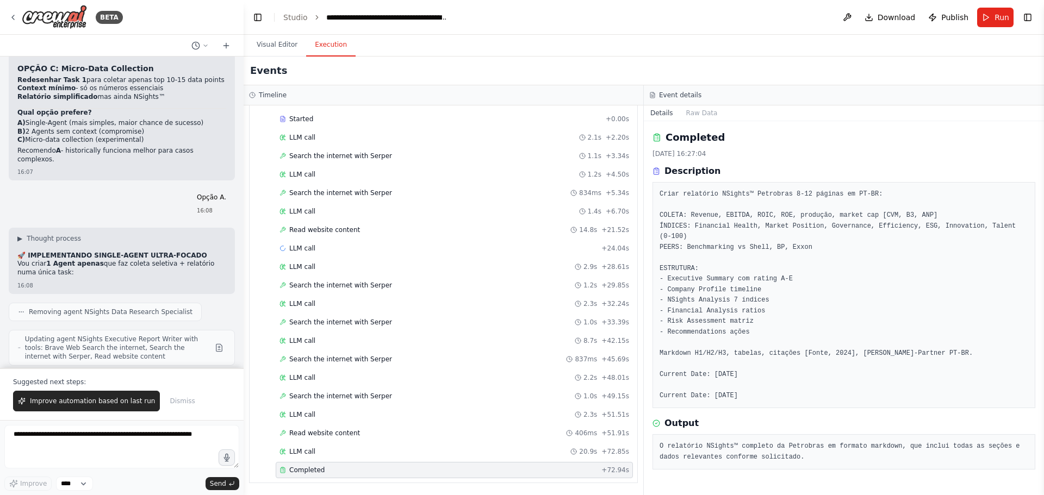
click at [686, 92] on h3 "Event details" at bounding box center [680, 95] width 42 height 9
click at [356, 446] on div "LLM call 20.9s + 72.85s" at bounding box center [454, 452] width 357 height 16
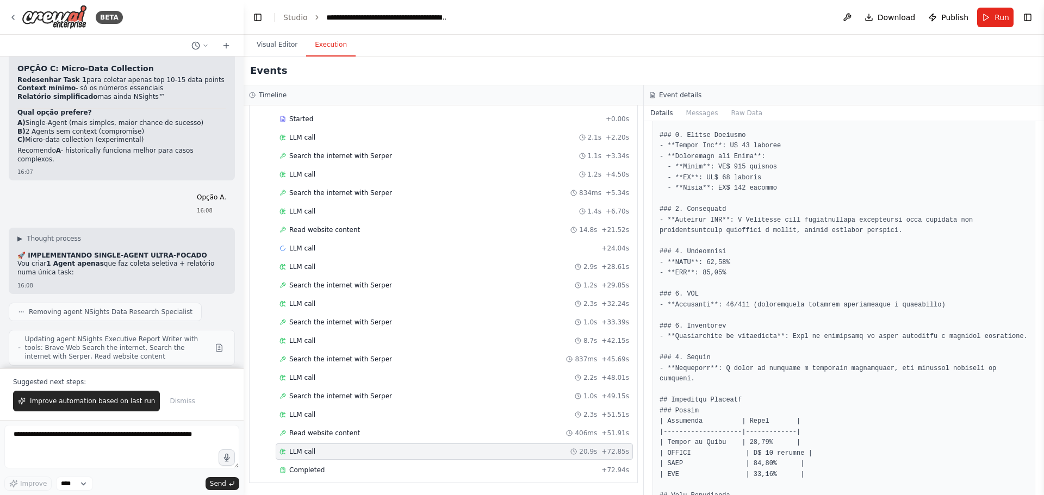
scroll to position [635, 0]
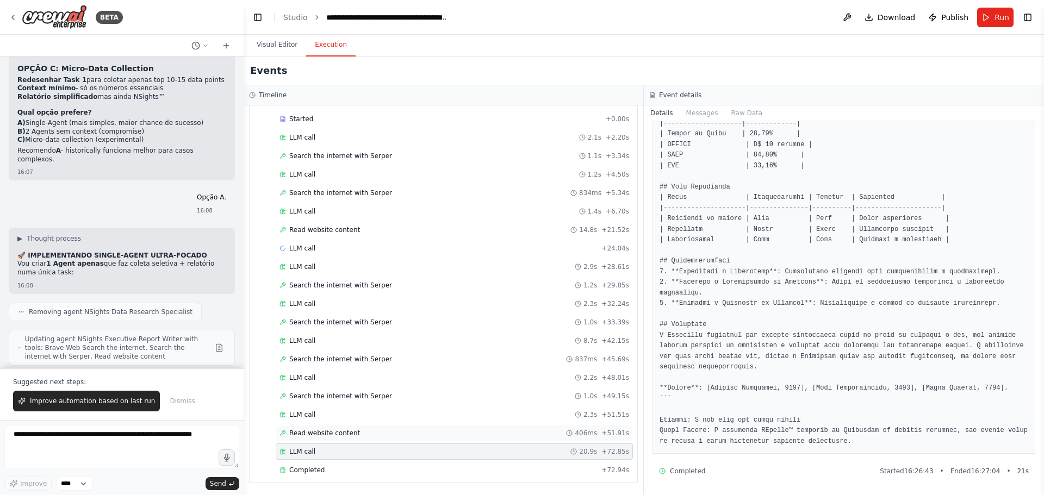
click at [346, 434] on span "Read website content" at bounding box center [324, 433] width 71 height 9
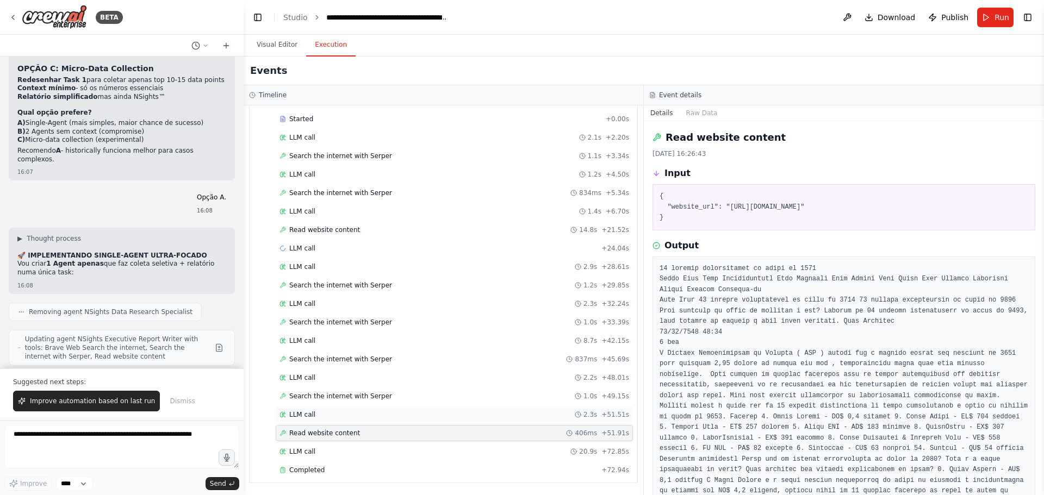
click at [352, 415] on div "LLM call 2.3s + 51.51s" at bounding box center [454, 414] width 350 height 9
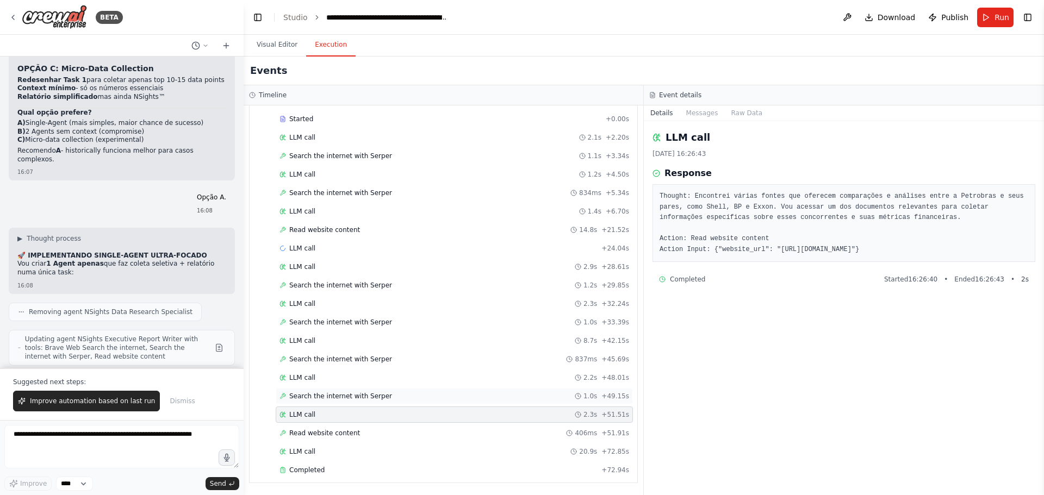
click at [355, 399] on span "Search the internet with Serper" at bounding box center [340, 396] width 103 height 9
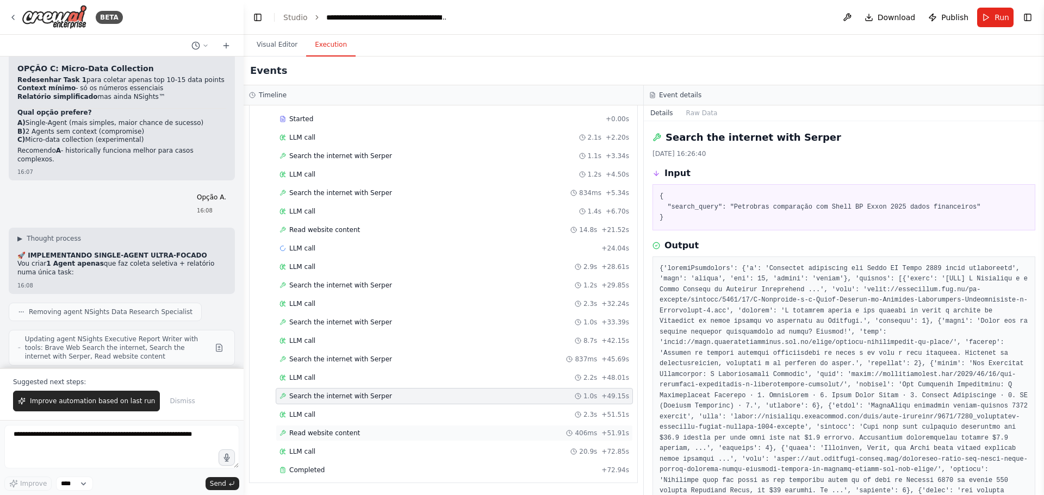
click at [345, 434] on span "Read website content" at bounding box center [324, 433] width 71 height 9
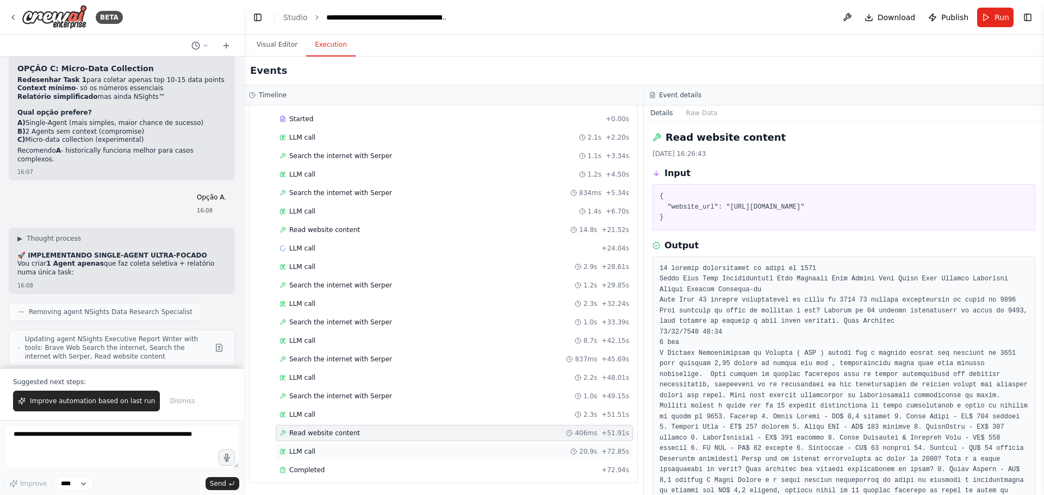
click at [342, 449] on div "LLM call 20.9s + 72.85s" at bounding box center [454, 451] width 350 height 9
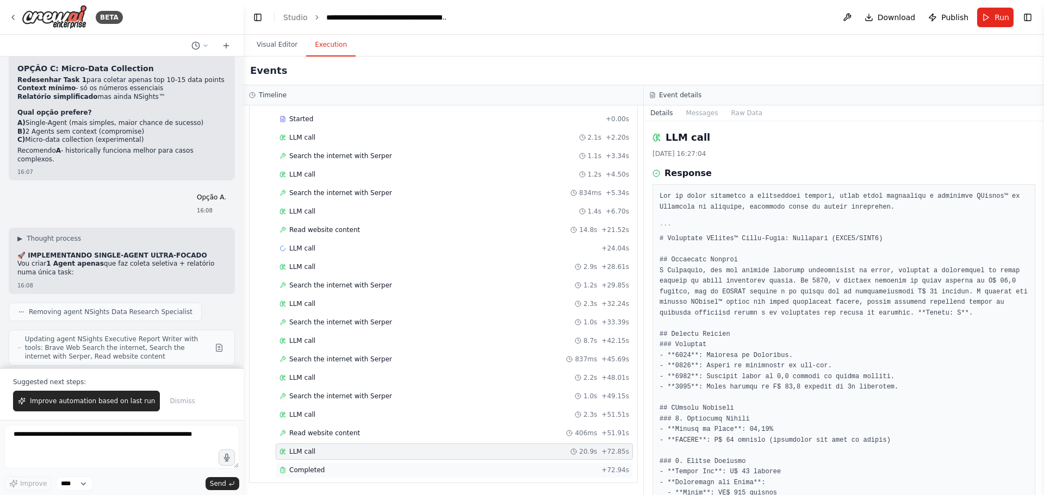
click at [342, 469] on div "Completed" at bounding box center [437, 470] width 317 height 9
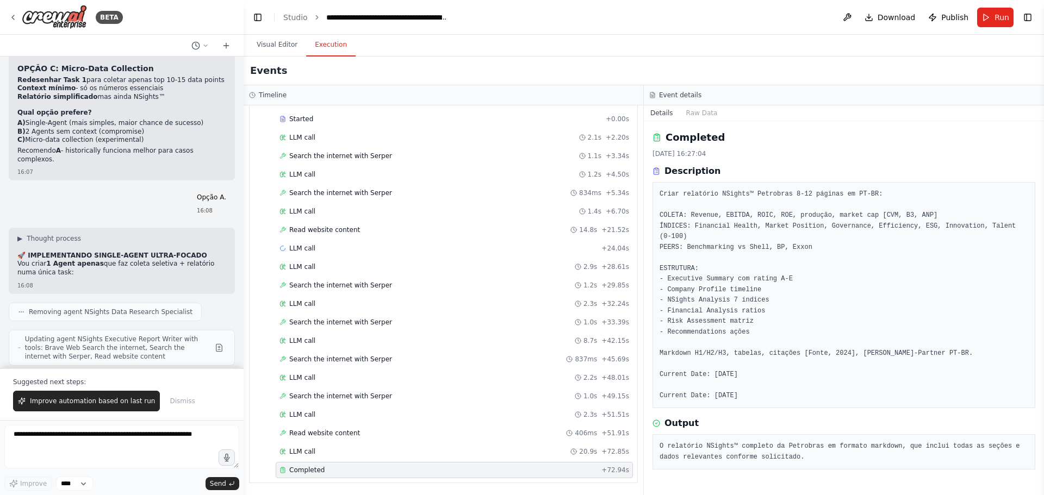
click at [684, 88] on div "Event details" at bounding box center [844, 95] width 400 height 20
click at [697, 121] on div "Details Raw Data" at bounding box center [844, 113] width 400 height 16
click at [697, 120] on button "Raw Data" at bounding box center [702, 112] width 45 height 15
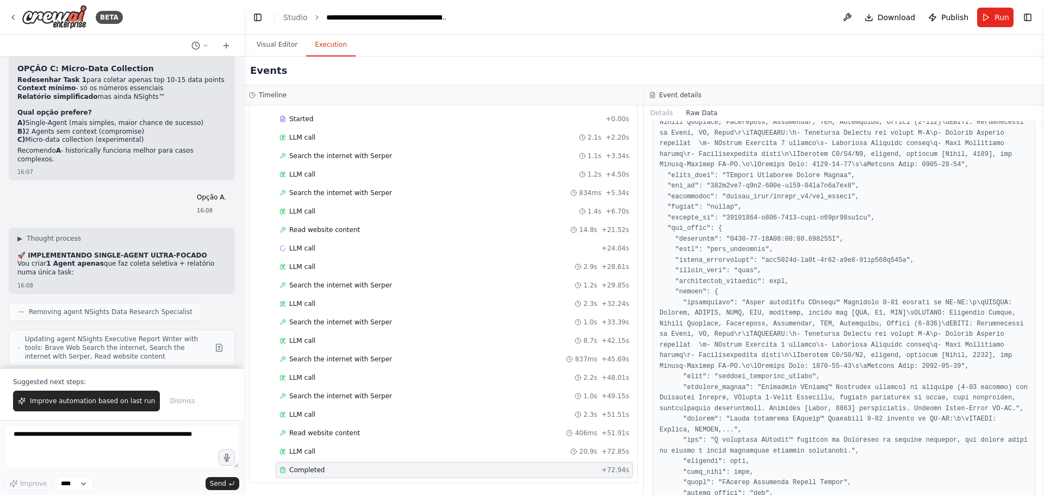
scroll to position [559, 0]
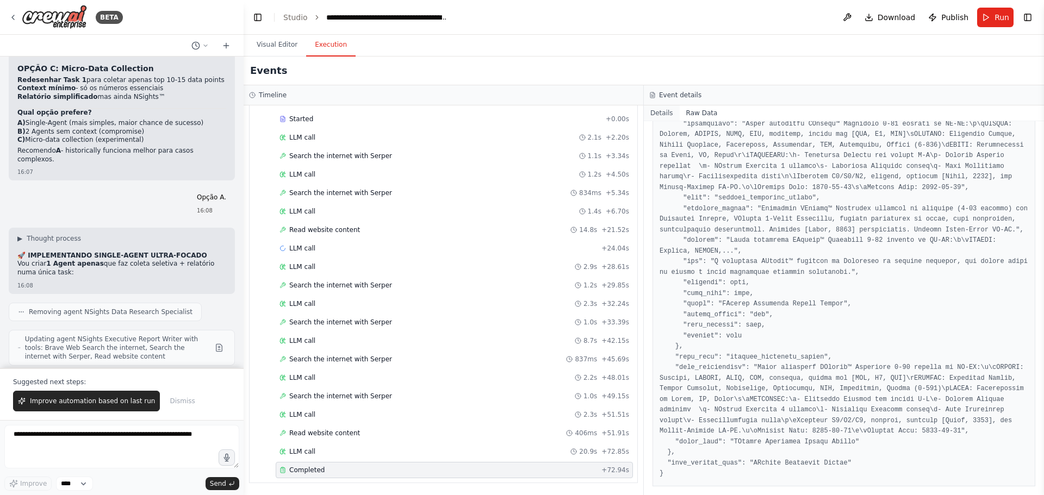
click at [644, 110] on button "Details" at bounding box center [662, 112] width 36 height 15
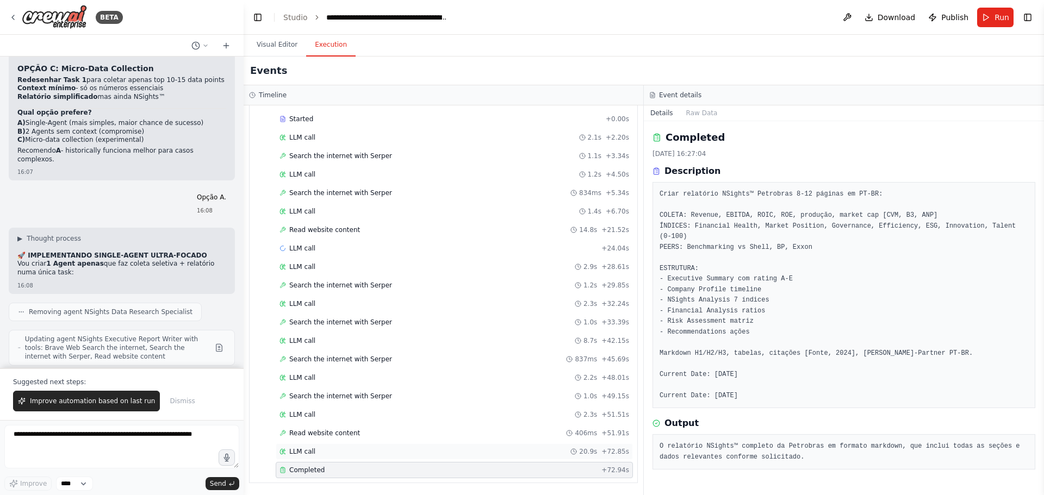
click at [377, 456] on div "LLM call 20.9s + 72.85s" at bounding box center [454, 451] width 350 height 9
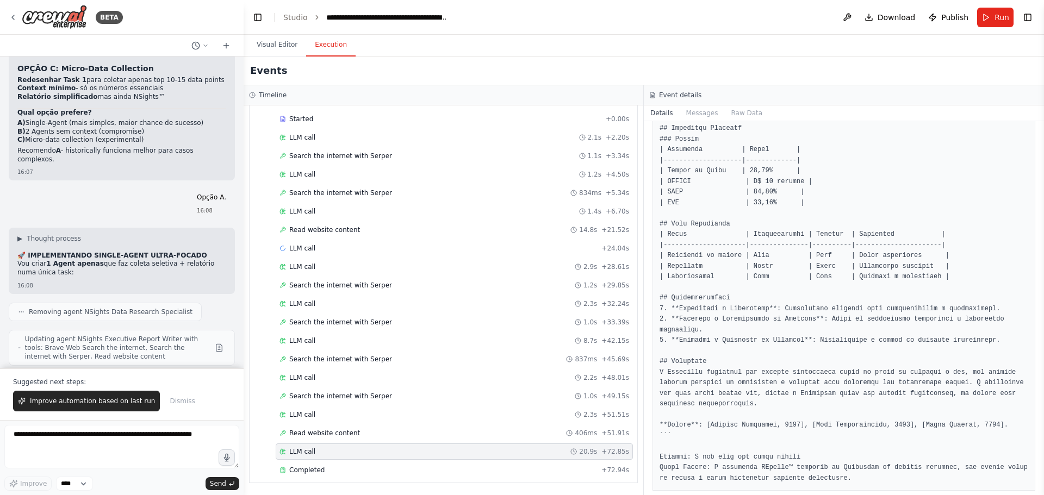
scroll to position [635, 0]
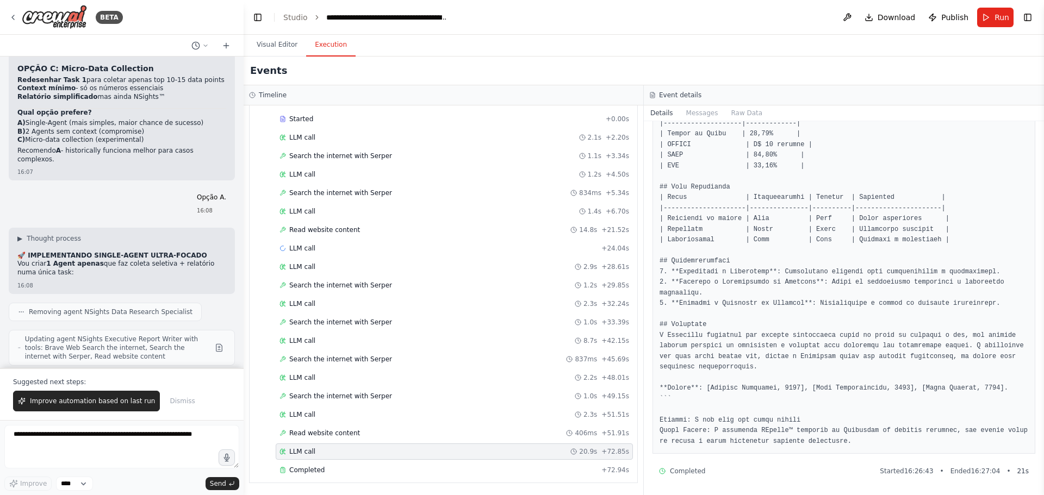
click at [687, 477] on div "Completed Started 16:26:43 • Ended 16:27:04 • 21 s" at bounding box center [843, 471] width 383 height 17
click at [686, 475] on span "Completed" at bounding box center [687, 471] width 35 height 9
click at [508, 444] on div "LLM call 20.9s + 72.85s" at bounding box center [454, 452] width 357 height 16
click at [508, 434] on div "Read website content 406ms + 51.91s" at bounding box center [454, 433] width 350 height 9
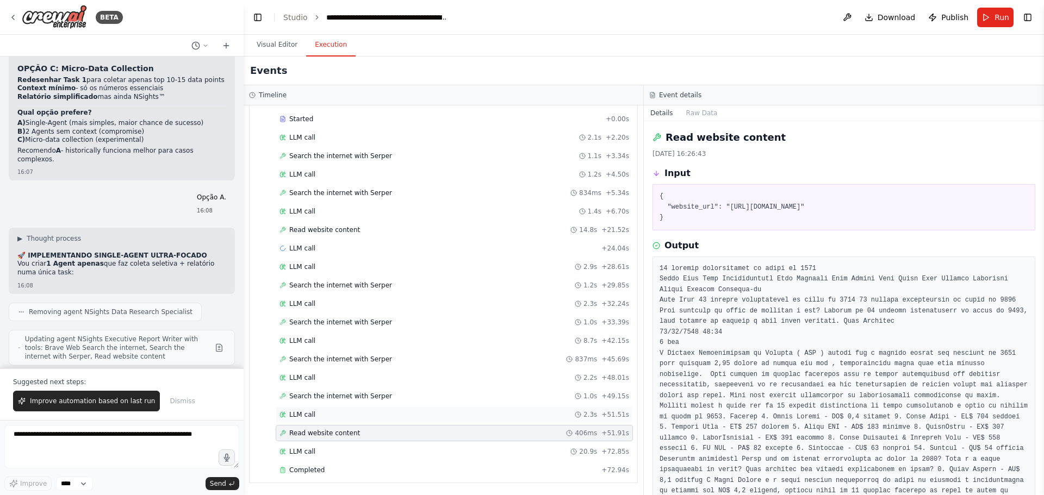
click at [512, 416] on div "LLM call 2.3s + 51.51s" at bounding box center [454, 414] width 350 height 9
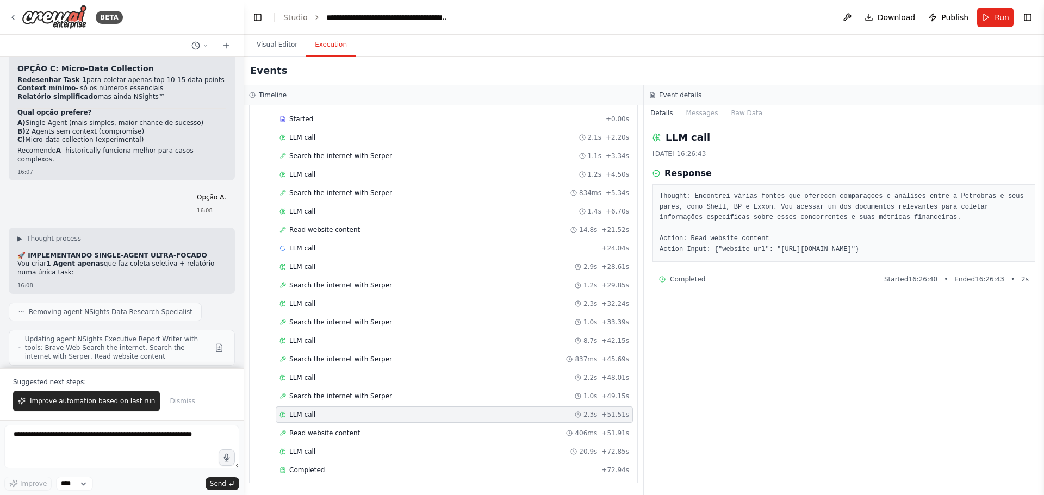
click at [521, 388] on div "Started + 0.00s LLM call 2.1s + 2.20s Search the internet with Serper 1.1s + 3.…" at bounding box center [447, 296] width 379 height 370
click at [522, 377] on div "LLM call 2.2s + 48.01s" at bounding box center [454, 377] width 350 height 9
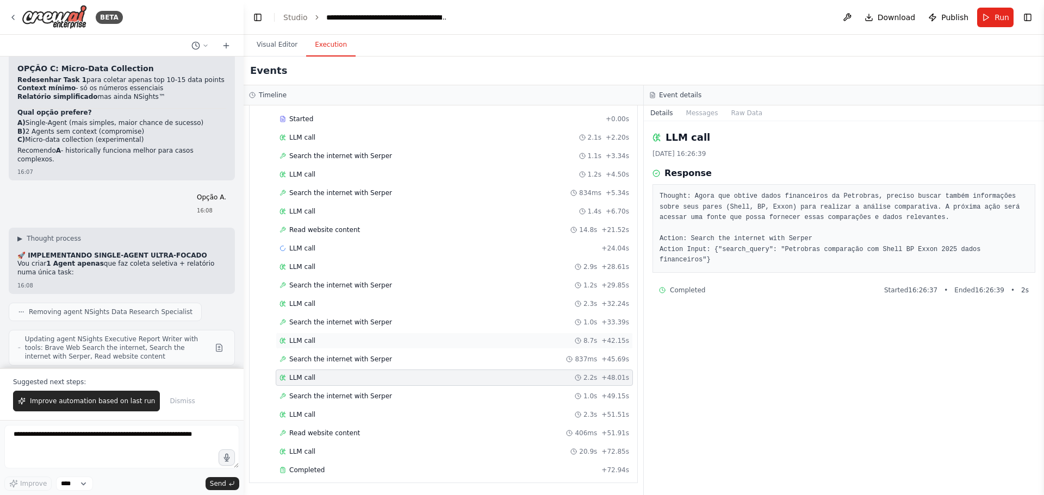
click at [528, 339] on div "LLM call 8.7s + 42.15s" at bounding box center [454, 341] width 350 height 9
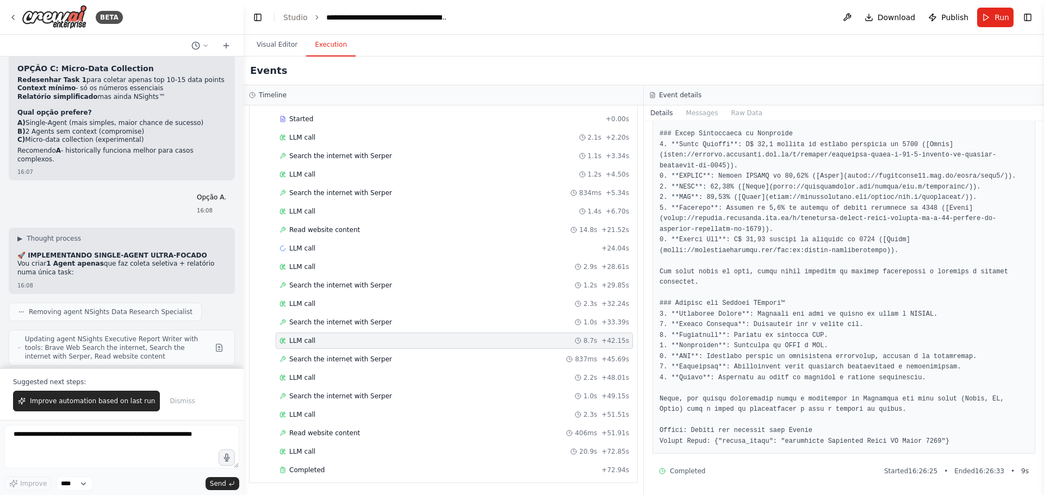
scroll to position [0, 0]
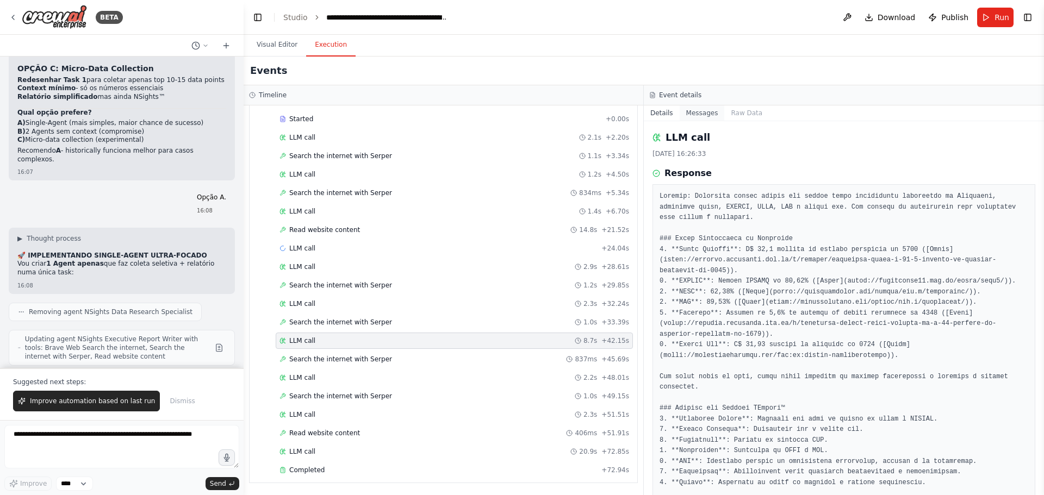
click at [693, 117] on button "Messages" at bounding box center [702, 112] width 45 height 15
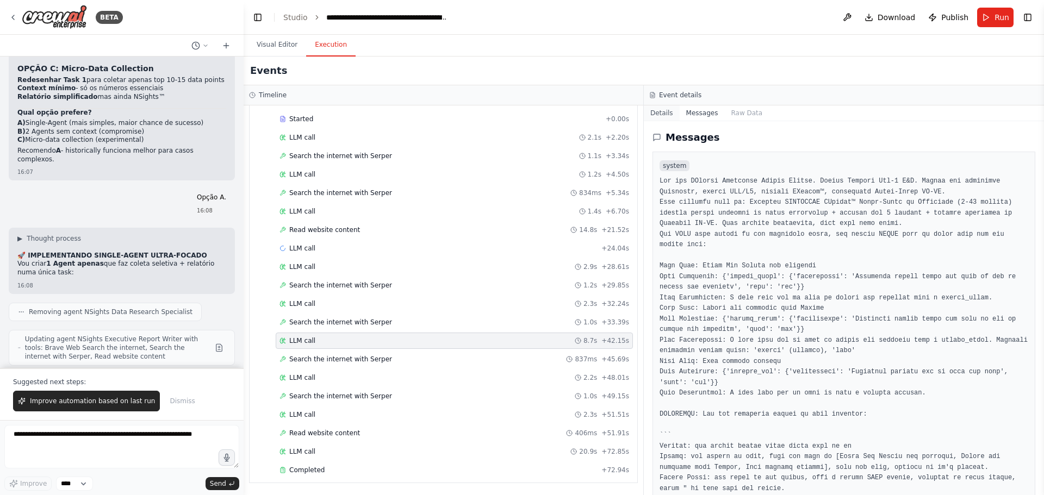
click at [661, 116] on button "Details" at bounding box center [662, 112] width 36 height 15
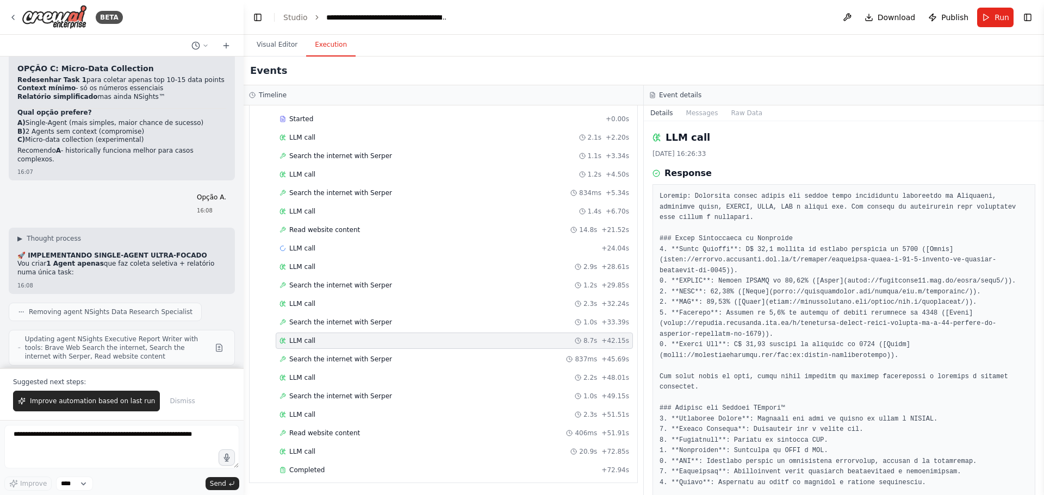
scroll to position [105, 0]
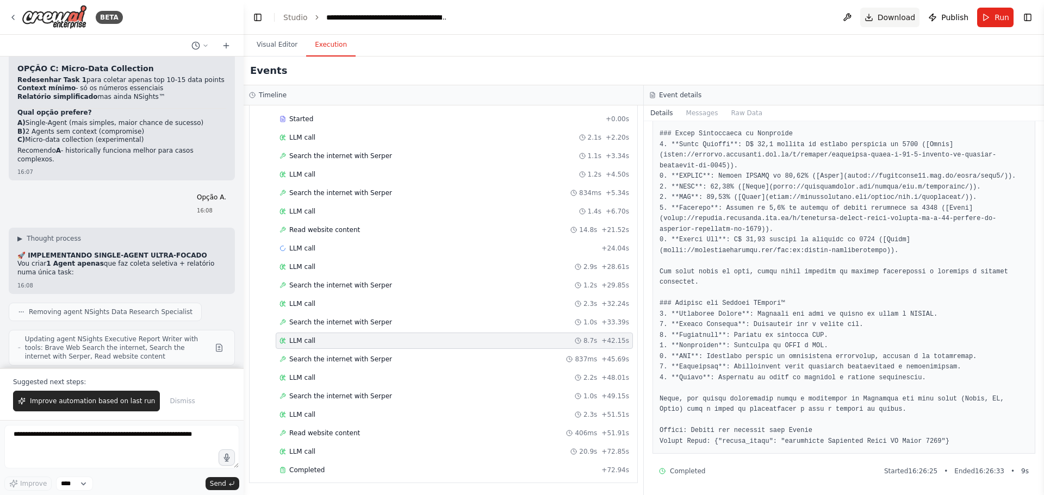
click at [895, 14] on span "Download" at bounding box center [896, 17] width 38 height 11
click at [768, 34] on header "**********" at bounding box center [644, 17] width 800 height 35
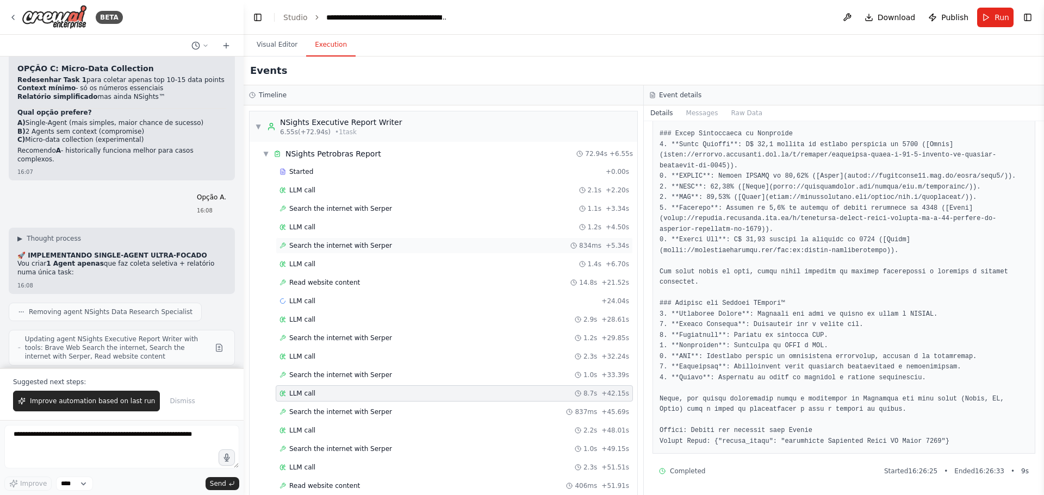
scroll to position [53, 0]
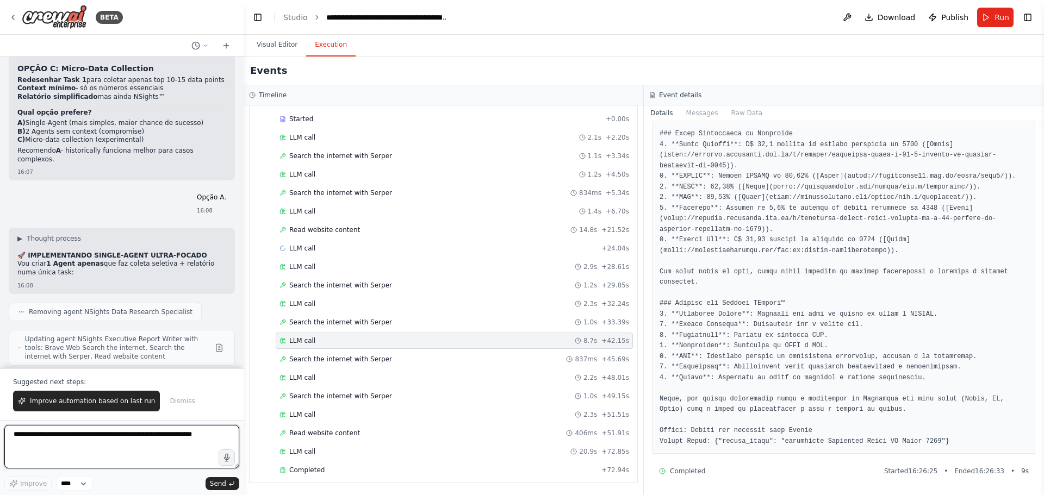
click at [136, 428] on textarea at bounding box center [121, 446] width 235 height 43
type textarea "*"
type textarea "**********"
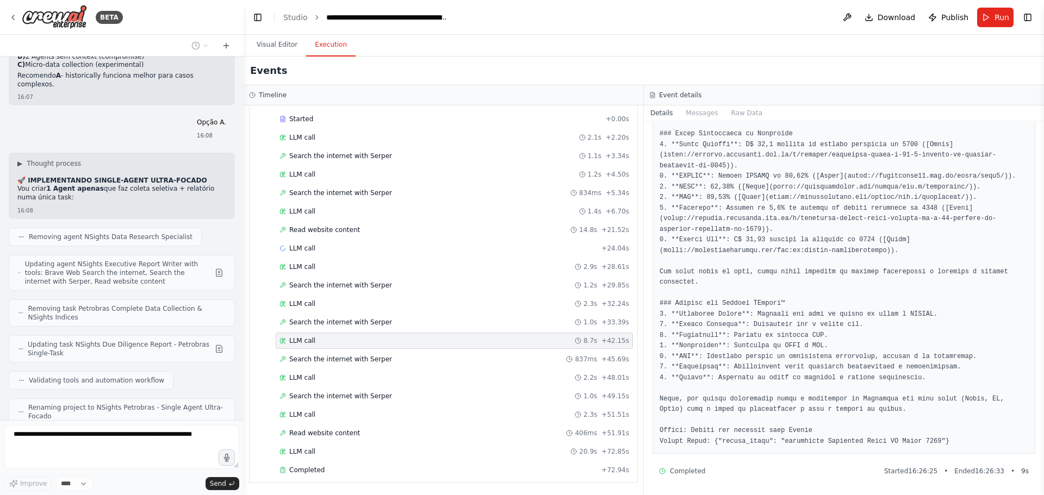
scroll to position [0, 0]
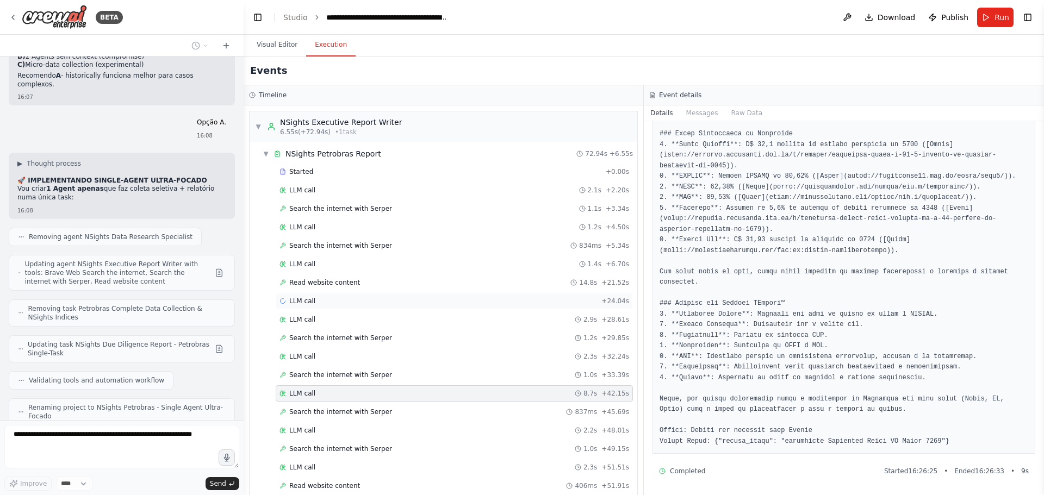
click at [378, 304] on div "LLM call + 24.04s" at bounding box center [454, 301] width 350 height 9
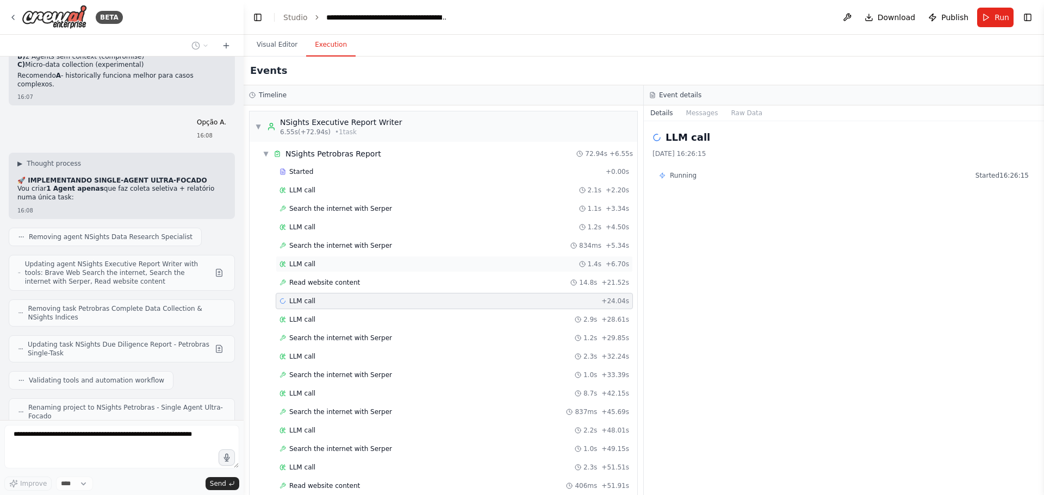
click at [398, 265] on div "LLM call 1.4s + 6.70s" at bounding box center [454, 264] width 350 height 9
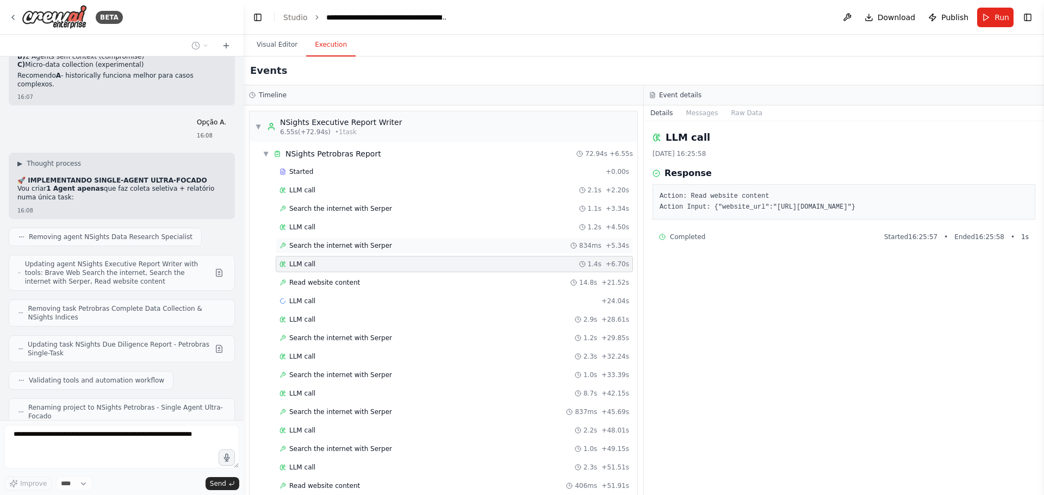
click at [394, 242] on div "Search the internet with Serper 834ms + 5.34s" at bounding box center [454, 245] width 350 height 9
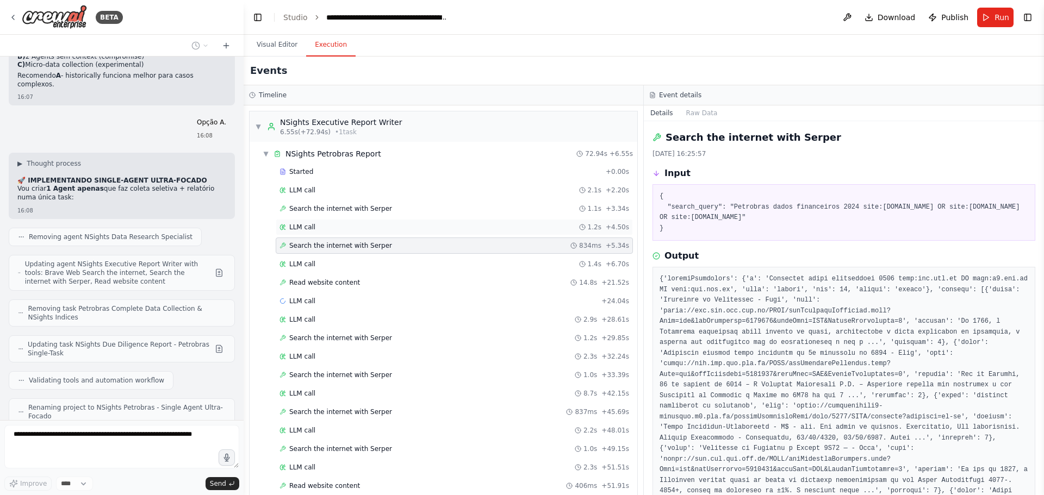
click at [398, 224] on div "LLM call 1.2s + 4.50s" at bounding box center [454, 227] width 350 height 9
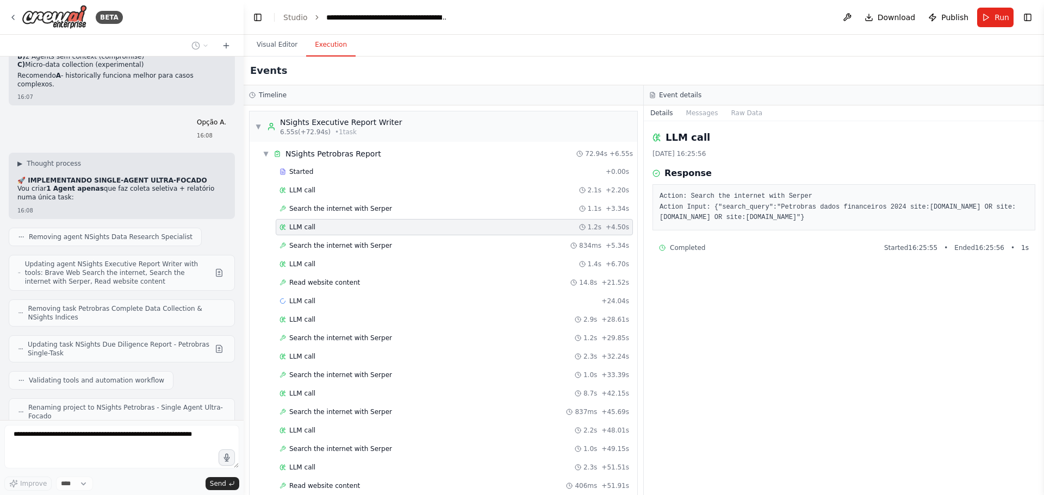
click at [378, 292] on div "Started + 0.00s LLM call 2.1s + 2.20s Search the internet with Serper 1.1s + 3.…" at bounding box center [447, 349] width 379 height 370
click at [372, 305] on div "LLM call + 24.04s" at bounding box center [454, 301] width 350 height 9
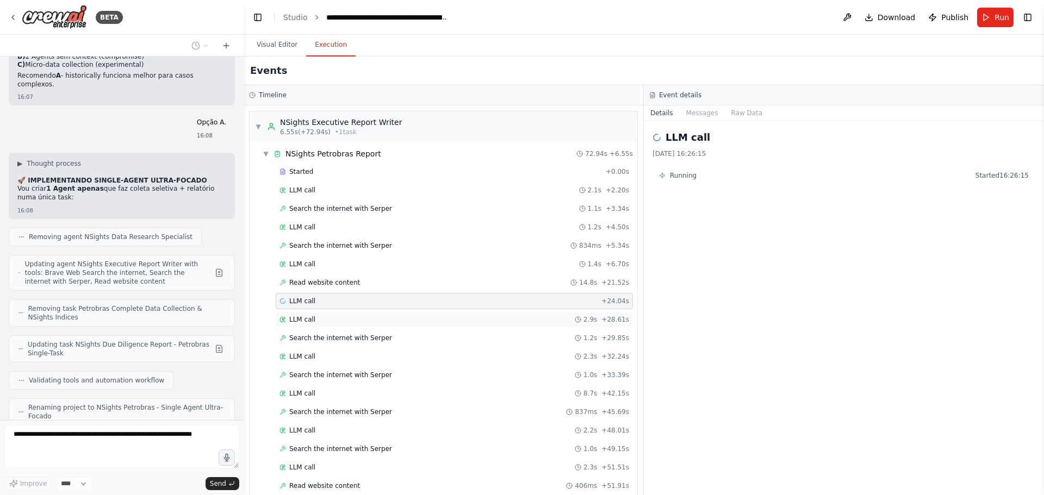
click at [369, 318] on div "LLM call 2.9s + 28.61s" at bounding box center [454, 319] width 350 height 9
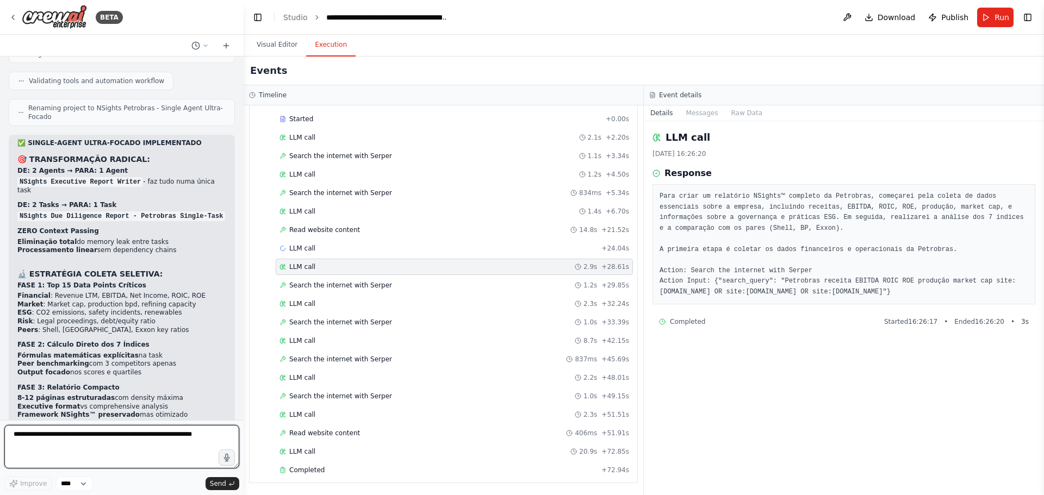
scroll to position [23486, 0]
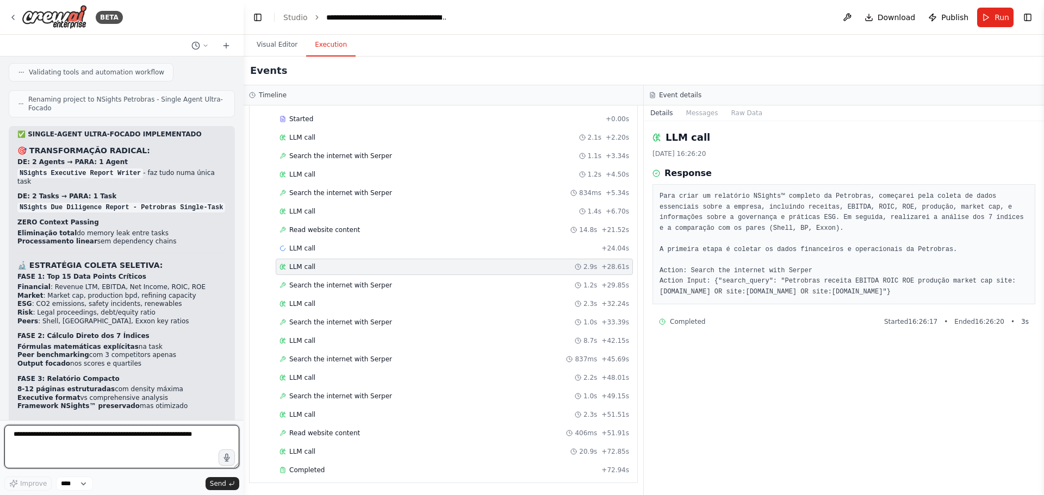
click at [148, 445] on textarea at bounding box center [121, 446] width 235 height 43
type textarea "********"
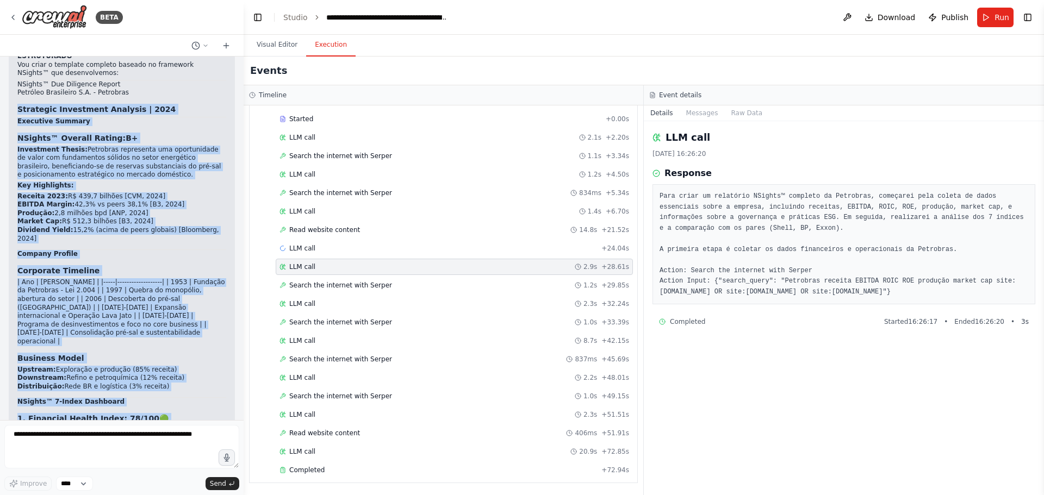
scroll to position [25120, 0]
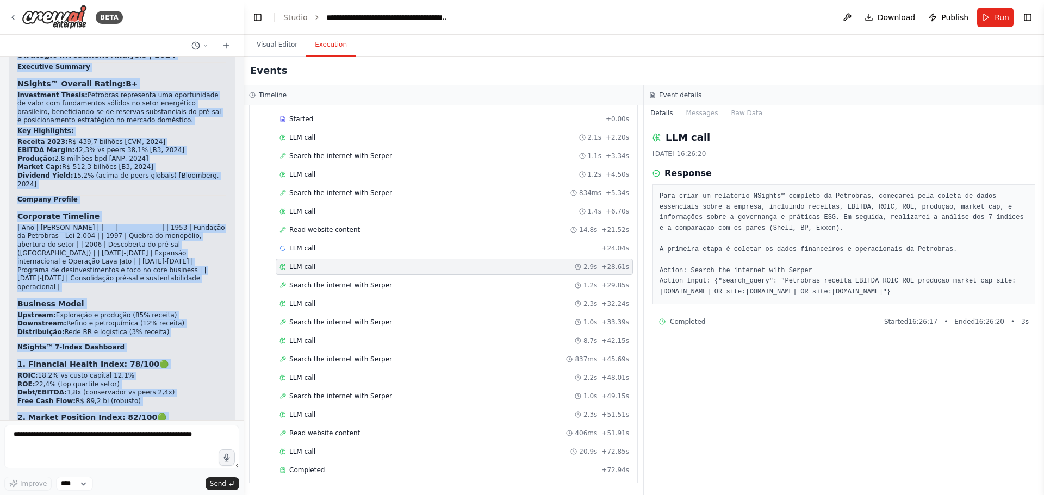
drag, startPoint x: 17, startPoint y: 267, endPoint x: 216, endPoint y: 285, distance: 199.8
copy div "Strategic Investment Analysis | 2024 Executive Summary NSights™ Overall Rating:…"
click at [59, 11] on img at bounding box center [54, 17] width 65 height 24
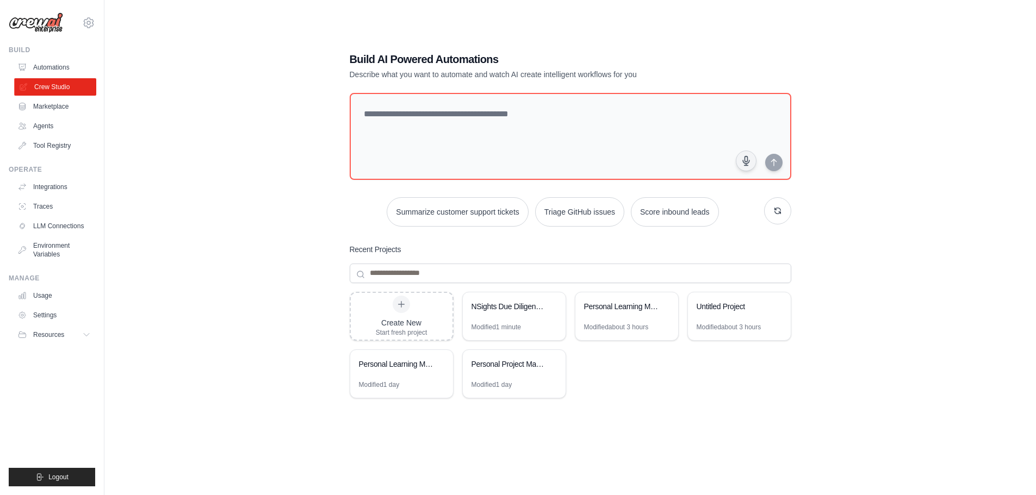
click at [64, 85] on link "Crew Studio" at bounding box center [55, 86] width 82 height 17
click at [61, 67] on link "Automations" at bounding box center [55, 67] width 82 height 17
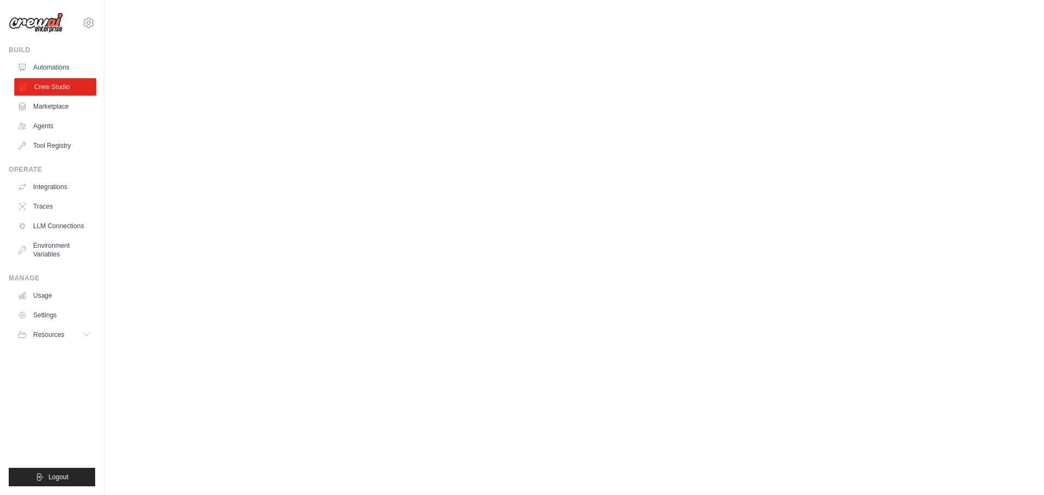
click at [63, 95] on link "Crew Studio" at bounding box center [55, 86] width 82 height 17
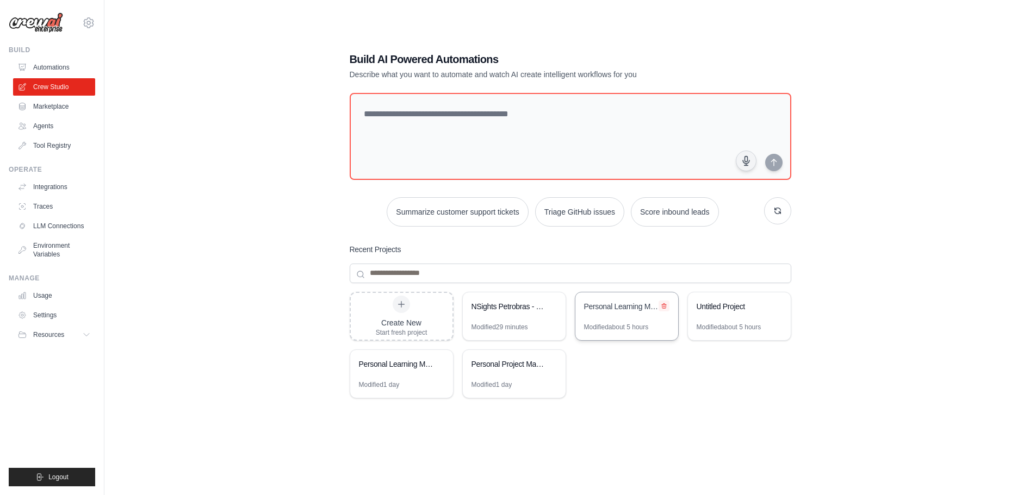
click at [663, 304] on icon at bounding box center [664, 305] width 4 height 5
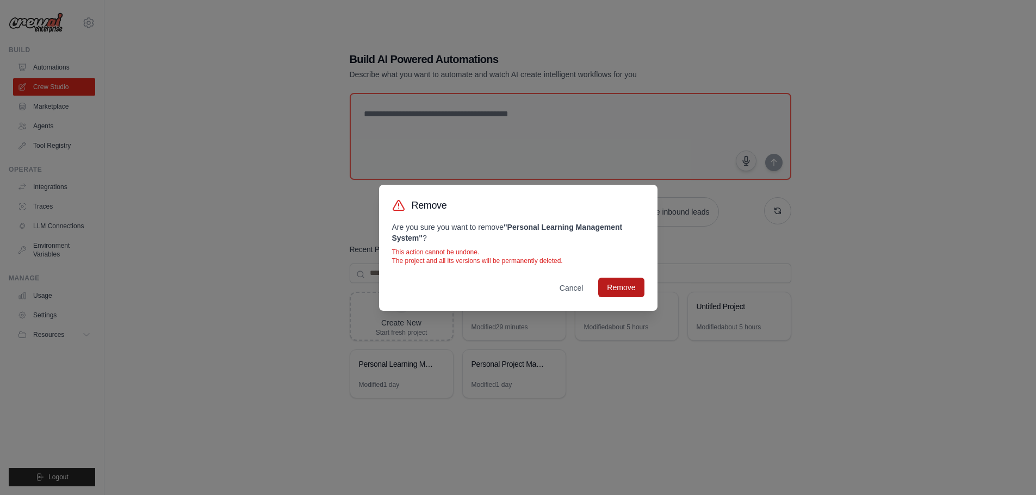
click at [626, 296] on button "Remove" at bounding box center [621, 288] width 46 height 20
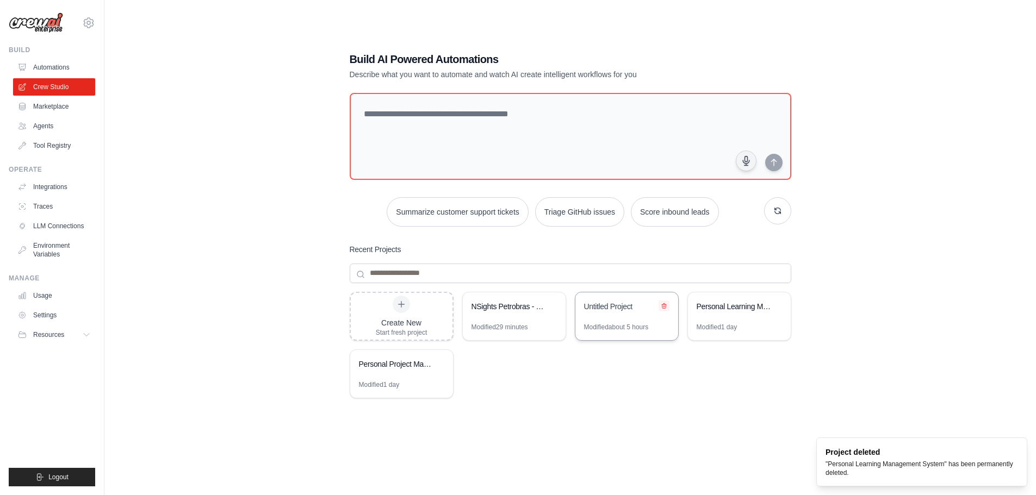
click at [663, 307] on icon at bounding box center [664, 306] width 7 height 7
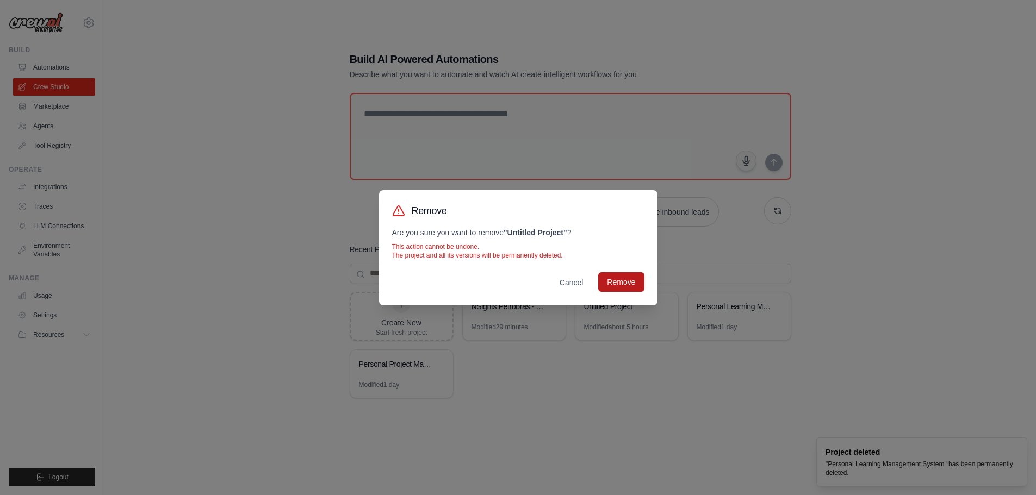
click at [621, 281] on button "Remove" at bounding box center [621, 282] width 46 height 20
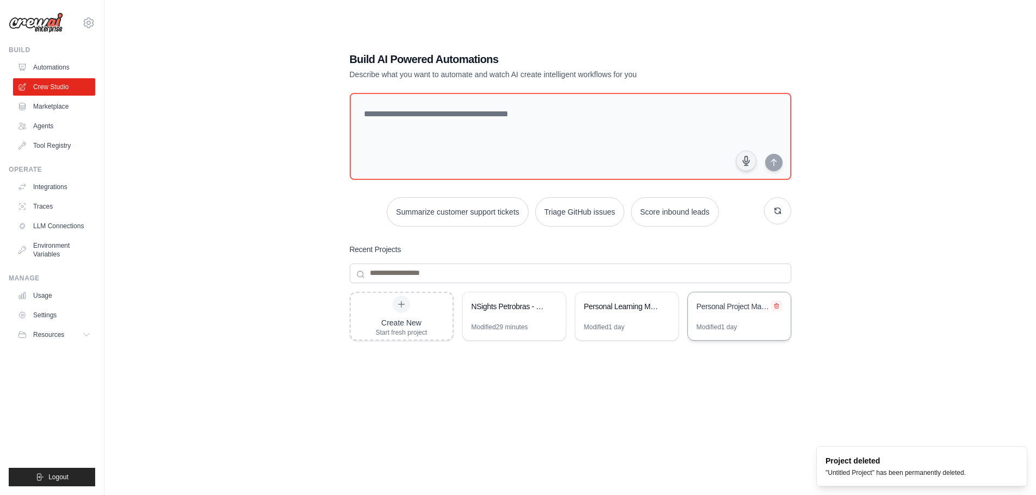
click at [776, 306] on icon at bounding box center [776, 305] width 4 height 5
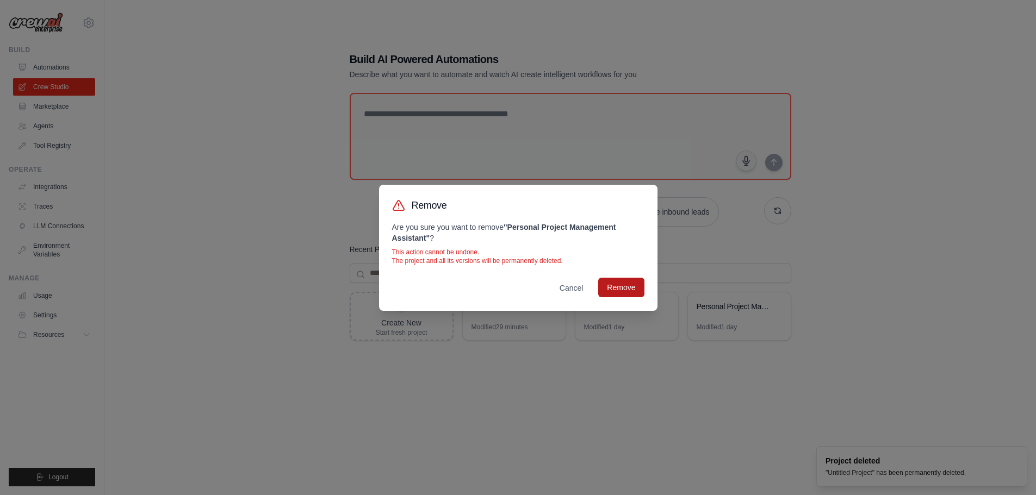
click at [629, 285] on button "Remove" at bounding box center [621, 288] width 46 height 20
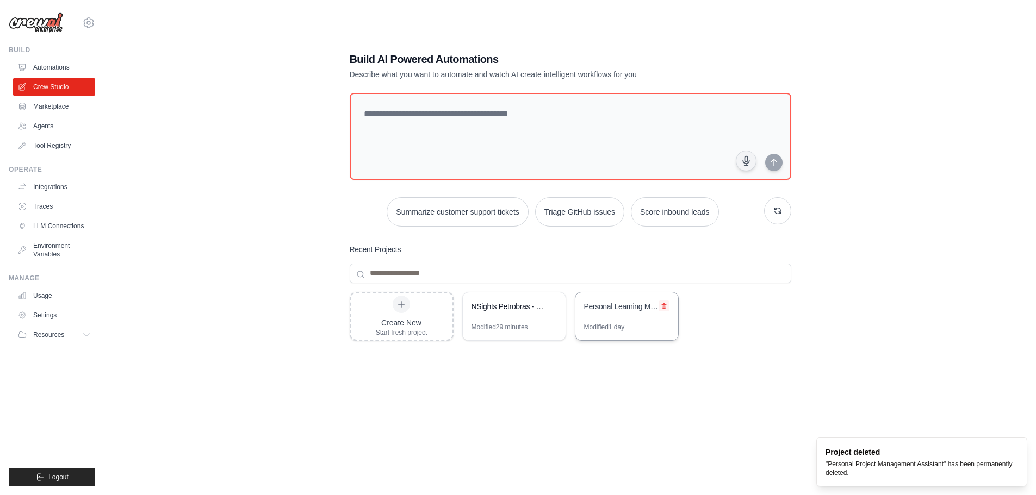
click at [662, 305] on icon at bounding box center [664, 306] width 7 height 7
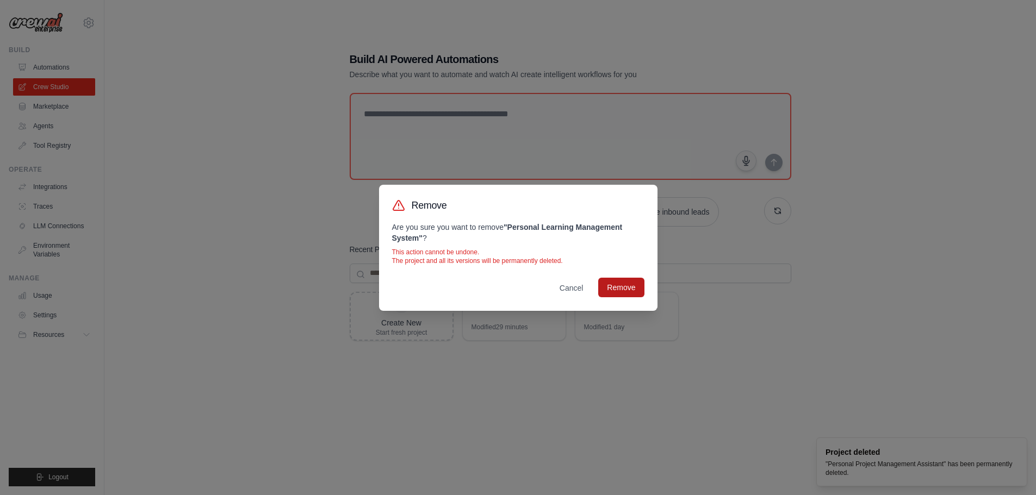
click at [626, 287] on button "Remove" at bounding box center [621, 288] width 46 height 20
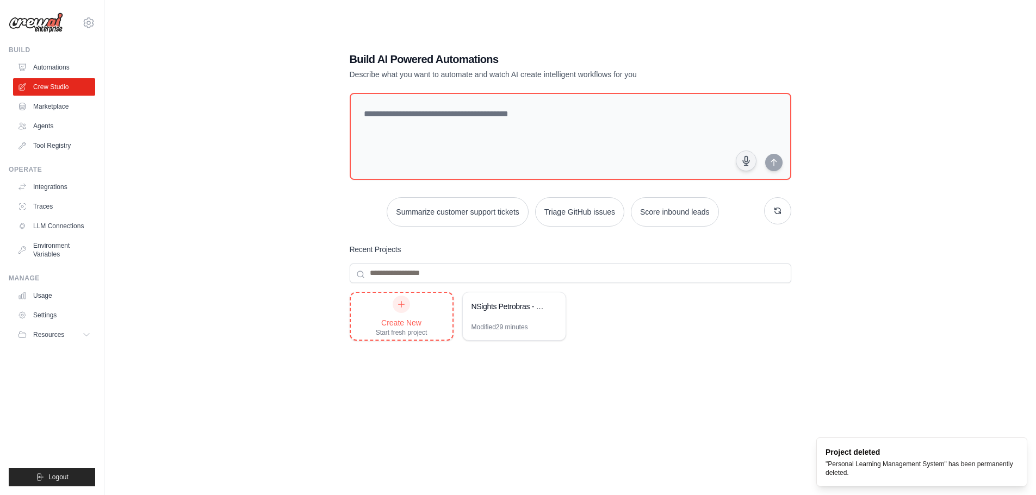
click at [408, 318] on div "Create New" at bounding box center [402, 322] width 52 height 11
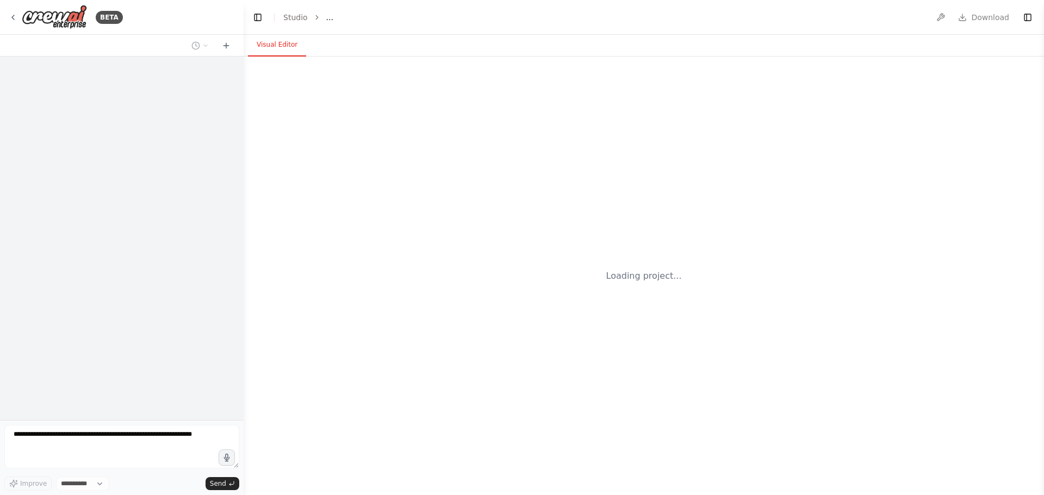
select select "****"
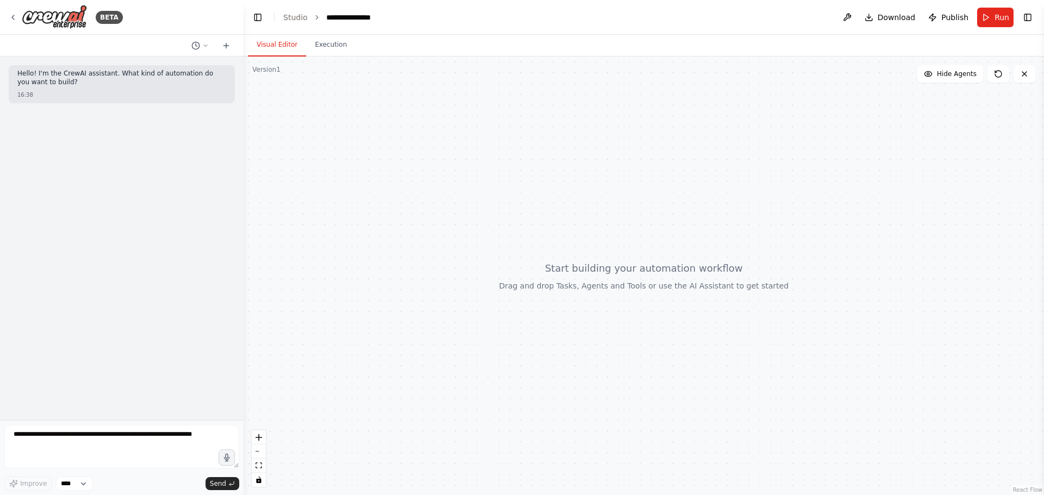
drag, startPoint x: 139, startPoint y: 228, endPoint x: 139, endPoint y: 238, distance: 10.3
click at [139, 228] on div "Hello! I'm the CrewAI assistant. What kind of automation do you want to build? …" at bounding box center [122, 239] width 244 height 364
drag, startPoint x: 113, startPoint y: 447, endPoint x: 122, endPoint y: 448, distance: 9.3
click at [113, 447] on textarea at bounding box center [121, 446] width 235 height 43
click at [129, 433] on textarea at bounding box center [121, 446] width 235 height 43
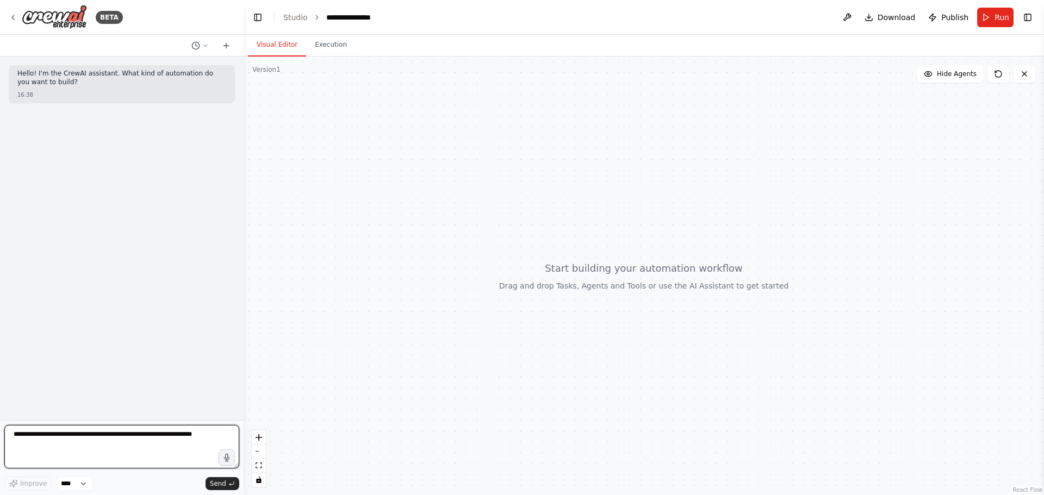
paste textarea "**********"
click at [82, 452] on textarea "**********" at bounding box center [121, 446] width 235 height 43
paste textarea "**********"
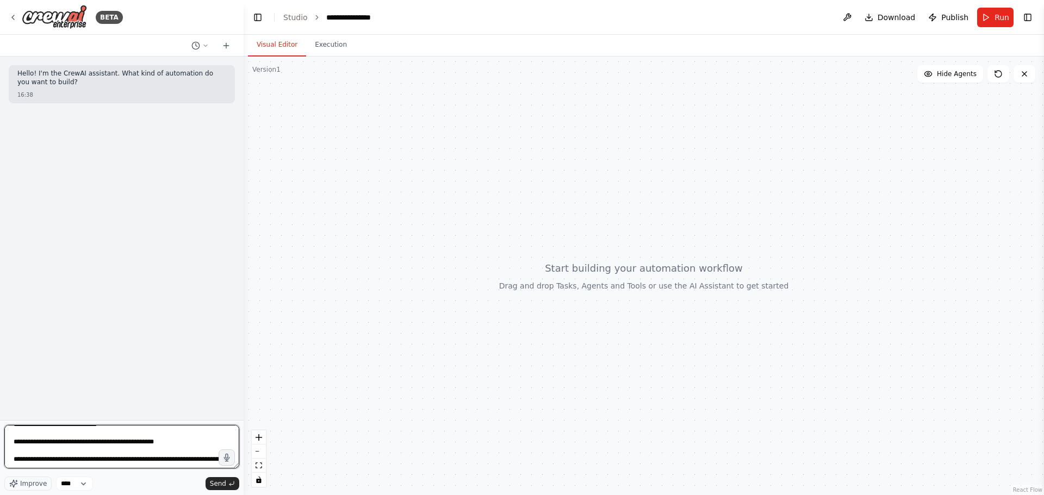
scroll to position [66, 0]
click at [127, 462] on textarea "**********" at bounding box center [121, 446] width 235 height 43
paste textarea "**********"
type textarea "**********"
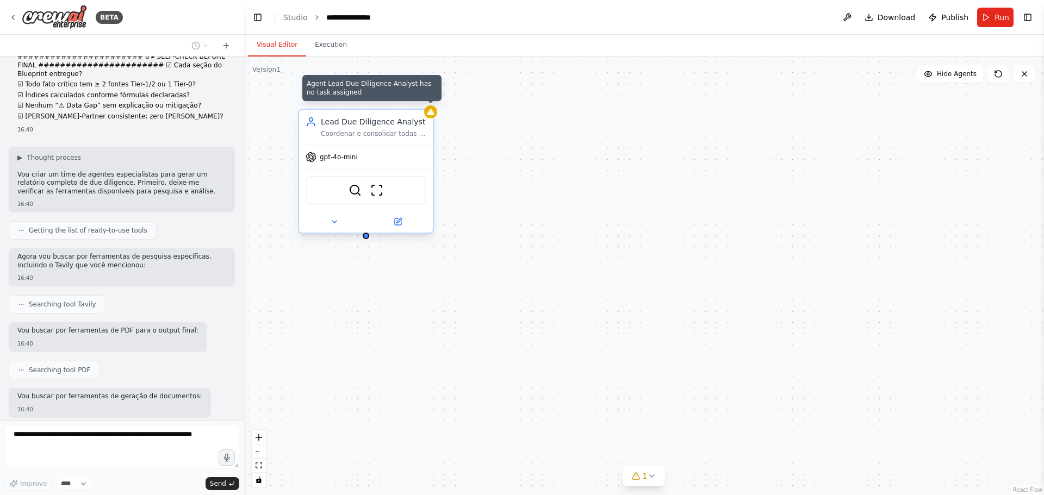
scroll to position [2082, 0]
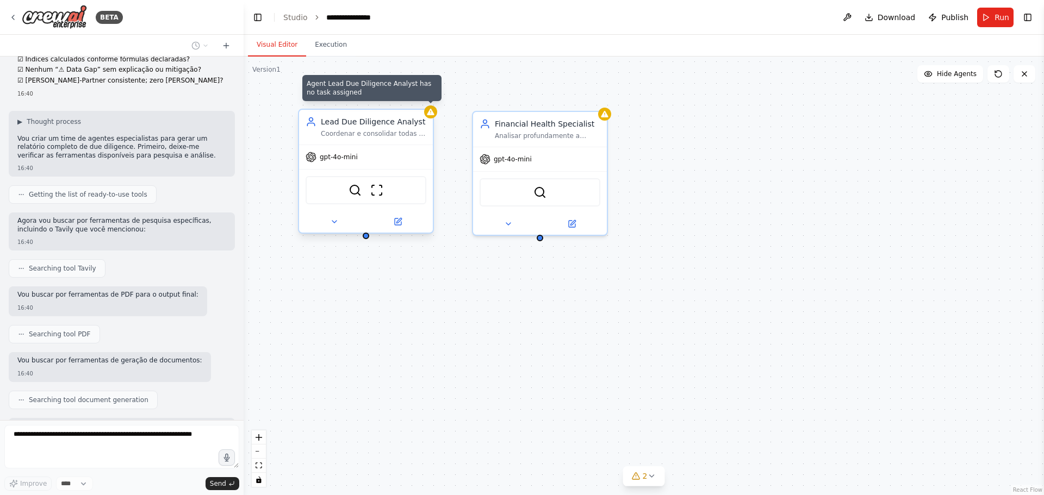
click at [434, 117] on div at bounding box center [430, 111] width 13 height 13
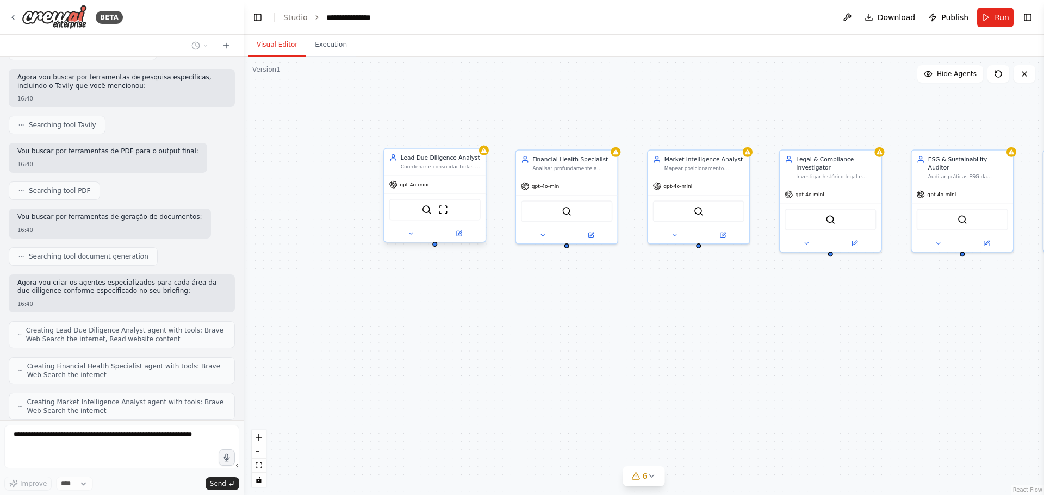
scroll to position [2262, 0]
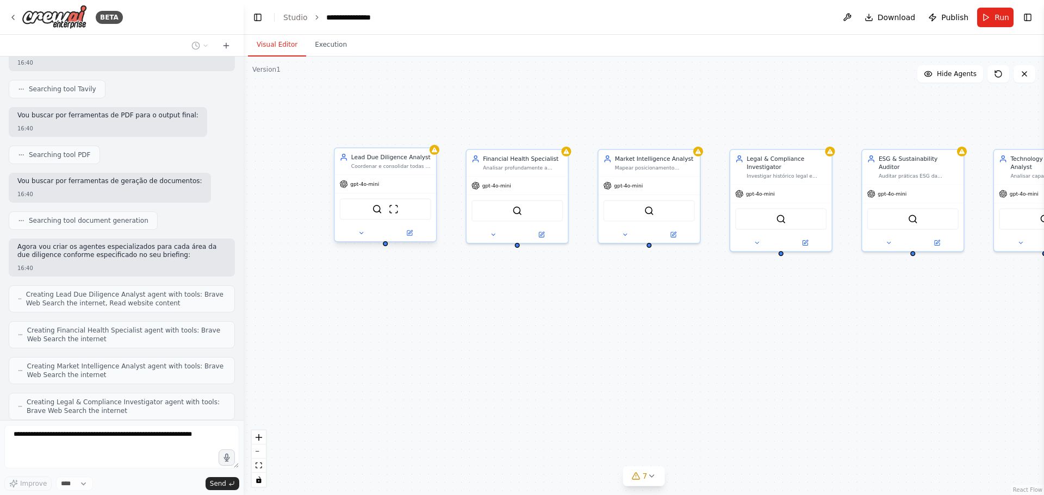
drag, startPoint x: 715, startPoint y: 119, endPoint x: 664, endPoint y: 119, distance: 50.6
click at [665, 119] on div "Lead Due Diligence Analyst Coordenar e consolidar todas as análises de due dili…" at bounding box center [644, 276] width 800 height 439
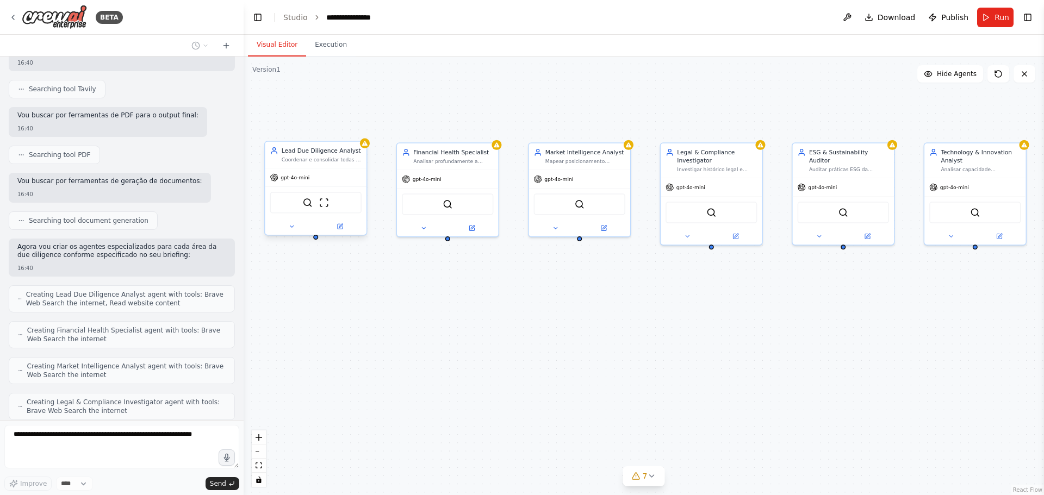
drag, startPoint x: 664, startPoint y: 119, endPoint x: 583, endPoint y: 110, distance: 82.0
click at [583, 110] on div "Lead Due Diligence Analyst Coordenar e consolidar todas as análises de due dili…" at bounding box center [644, 276] width 800 height 439
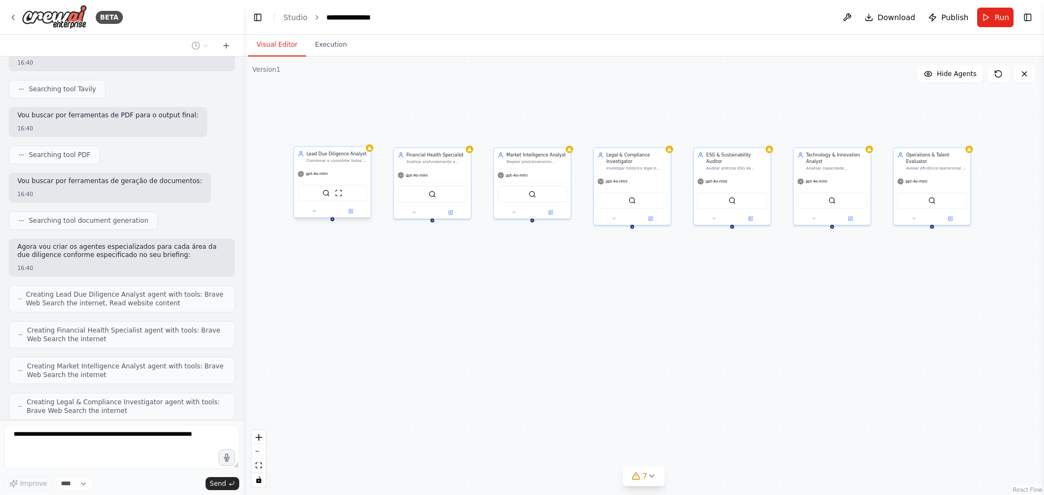
drag, startPoint x: 589, startPoint y: 104, endPoint x: 562, endPoint y: 118, distance: 30.6
click at [562, 118] on div "Lead Due Diligence Analyst Coordenar e consolidar todas as análises de due dili…" at bounding box center [644, 276] width 800 height 439
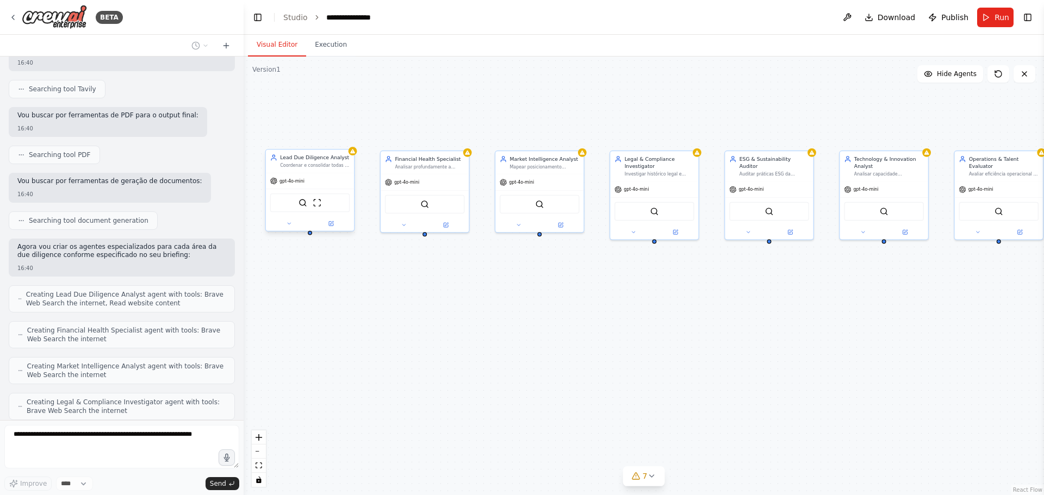
scroll to position [2297, 0]
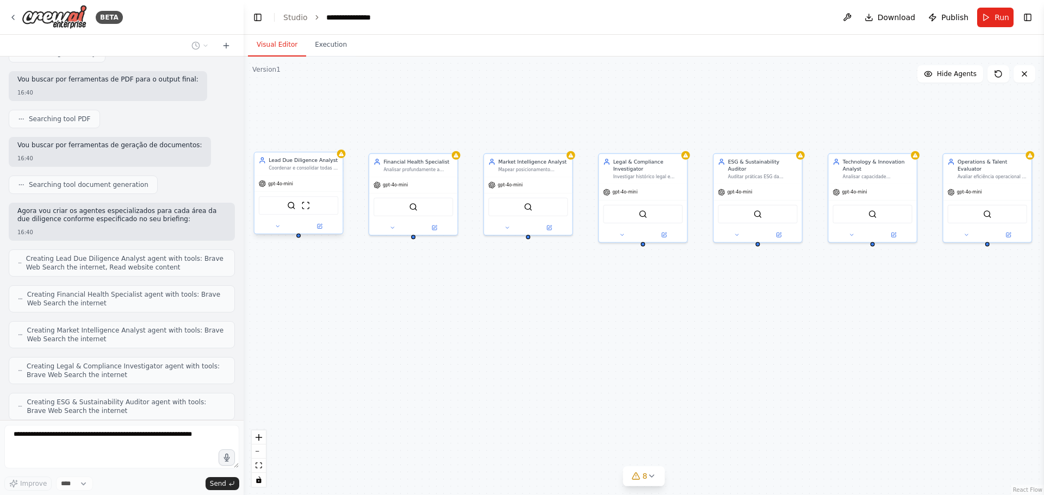
drag, startPoint x: 559, startPoint y: 119, endPoint x: 547, endPoint y: 122, distance: 11.7
click at [547, 122] on div "Lead Due Diligence Analyst Coordenar e consolidar todas as análises de due dili…" at bounding box center [644, 276] width 800 height 439
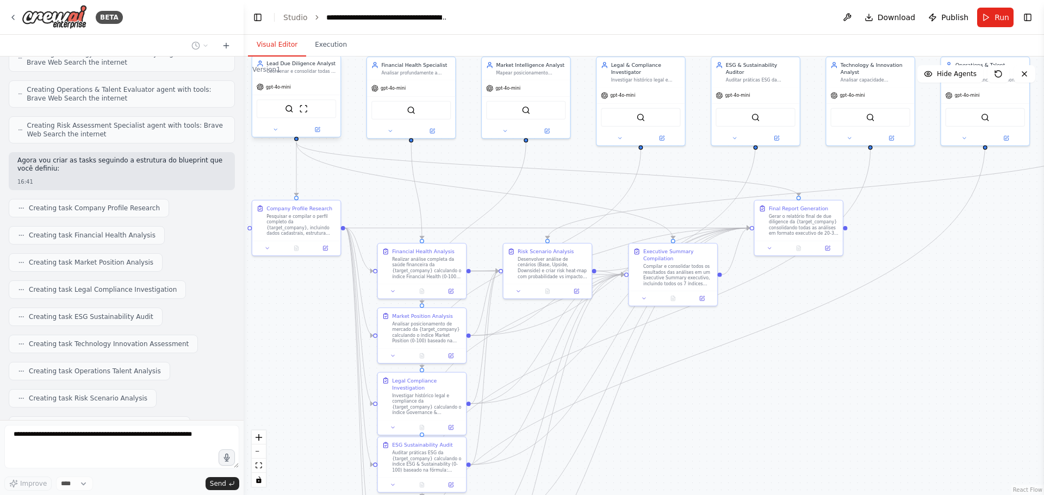
scroll to position [2718, 0]
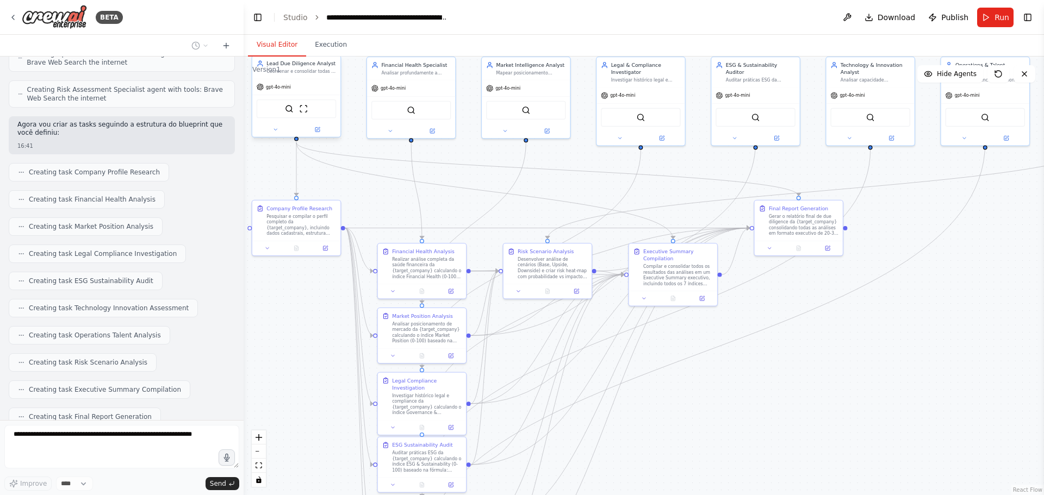
drag, startPoint x: 436, startPoint y: 285, endPoint x: 434, endPoint y: 188, distance: 96.8
click at [434, 188] on div ".deletable-edge-delete-btn { width: 20px; height: 20px; border: 0px solid #ffff…" at bounding box center [644, 276] width 800 height 439
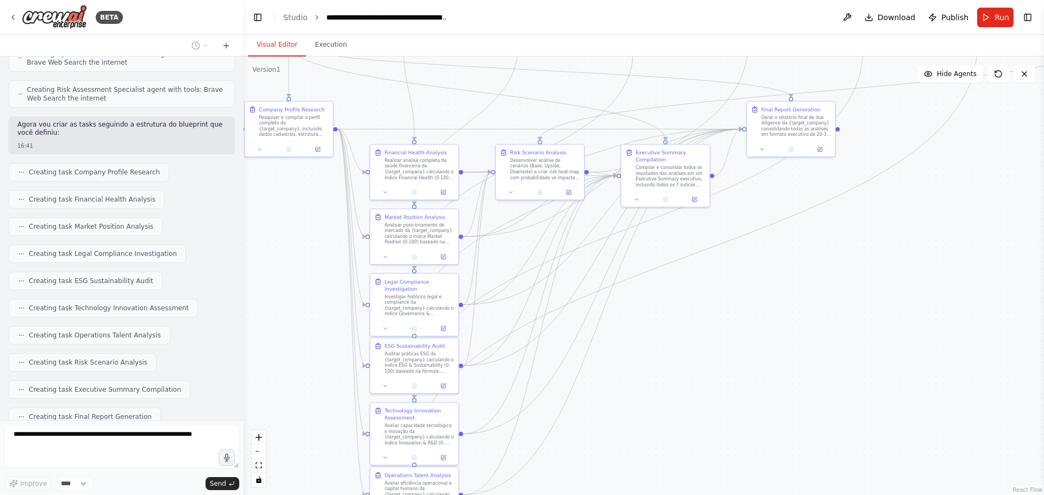
drag, startPoint x: 388, startPoint y: 215, endPoint x: 381, endPoint y: 116, distance: 99.2
click at [381, 116] on div ".deletable-edge-delete-btn { width: 20px; height: 20px; border: 0px solid #ffff…" at bounding box center [644, 276] width 800 height 439
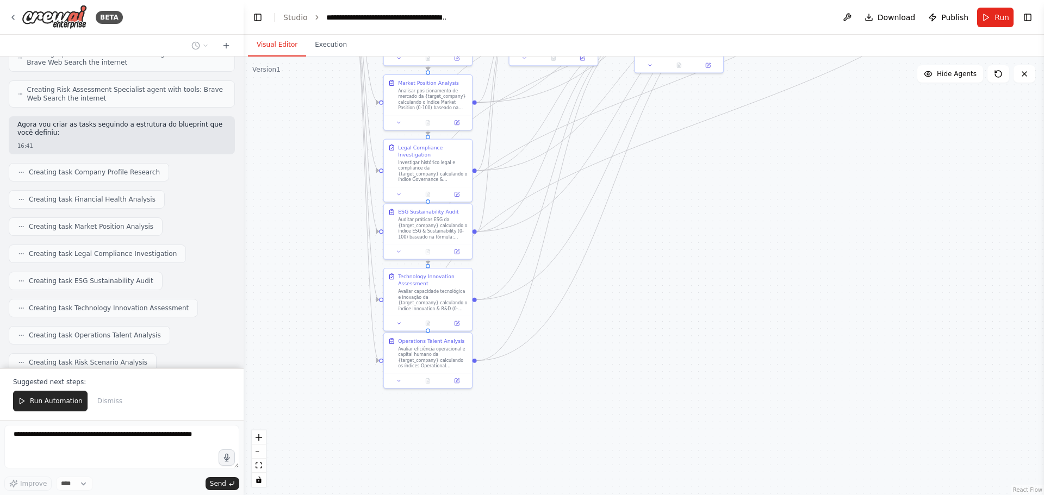
drag, startPoint x: 302, startPoint y: 323, endPoint x: 288, endPoint y: 301, distance: 26.9
click at [310, 269] on div ".deletable-edge-delete-btn { width: 20px; height: 20px; border: 0px solid #ffff…" at bounding box center [644, 276] width 800 height 439
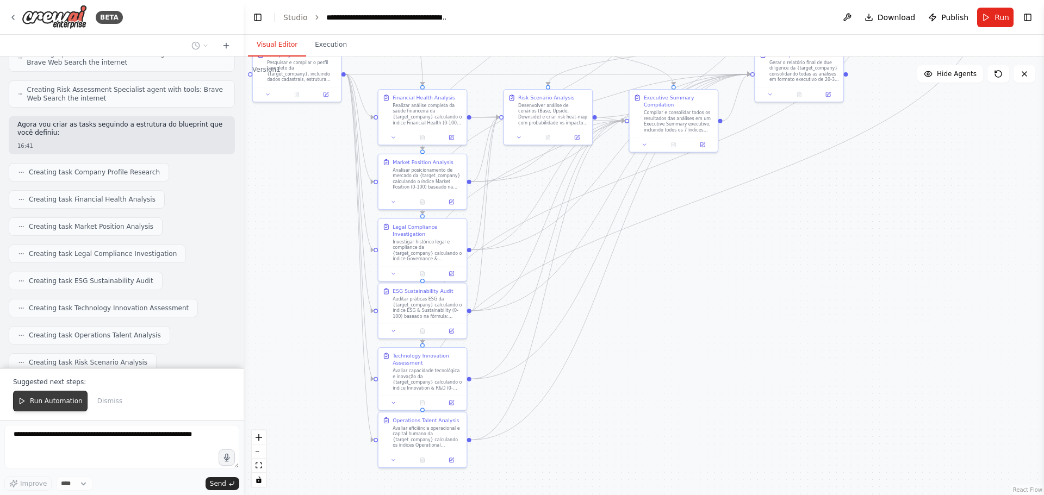
click at [24, 404] on icon at bounding box center [22, 401] width 8 height 8
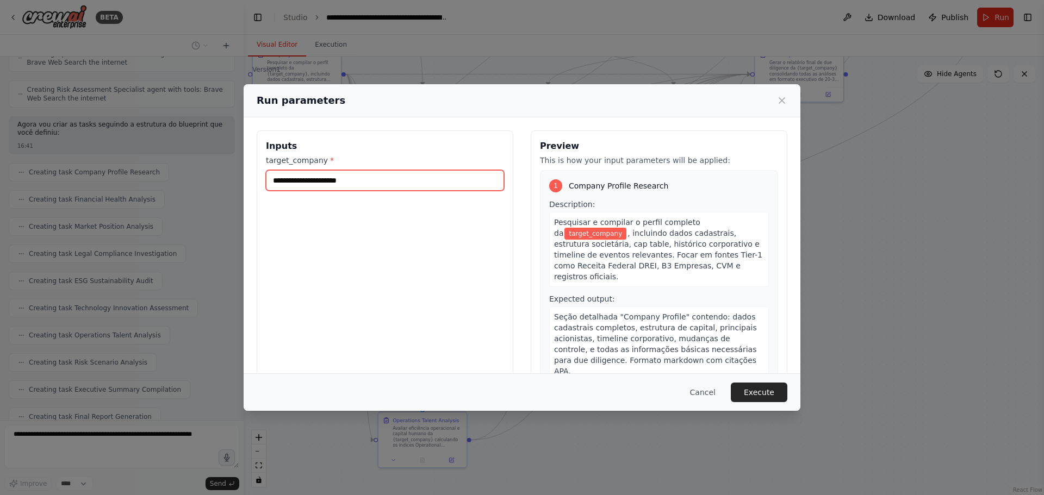
drag, startPoint x: 364, startPoint y: 180, endPoint x: 225, endPoint y: 192, distance: 139.1
click at [225, 192] on div "Run parameters Inputs target_company * Preview This is how your input parameter…" at bounding box center [522, 247] width 1044 height 495
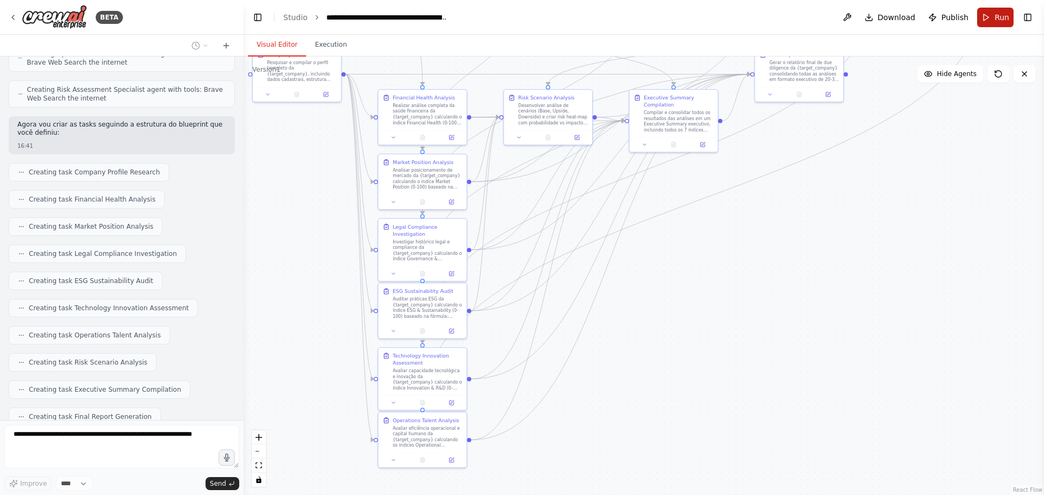
click at [989, 20] on button "Run" at bounding box center [995, 18] width 36 height 20
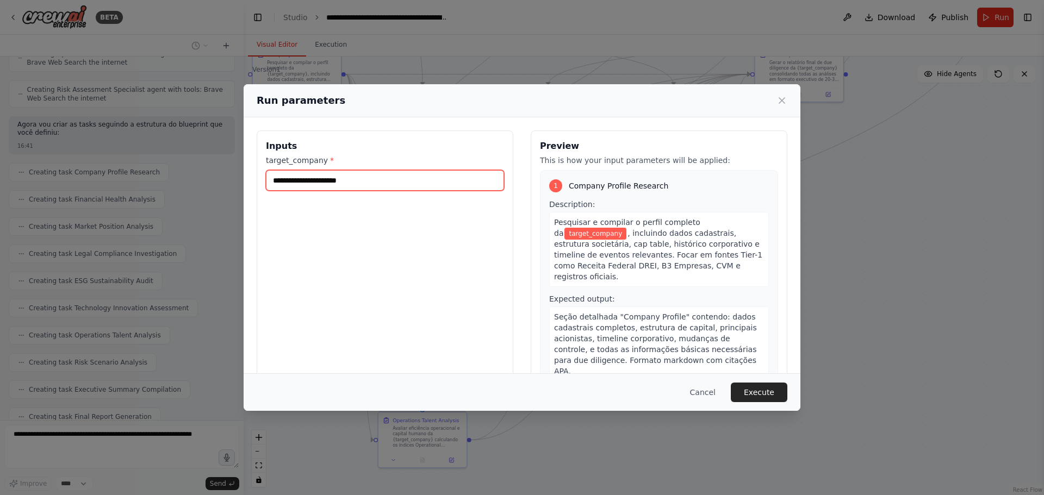
click at [397, 180] on input "target_company *" at bounding box center [385, 180] width 238 height 21
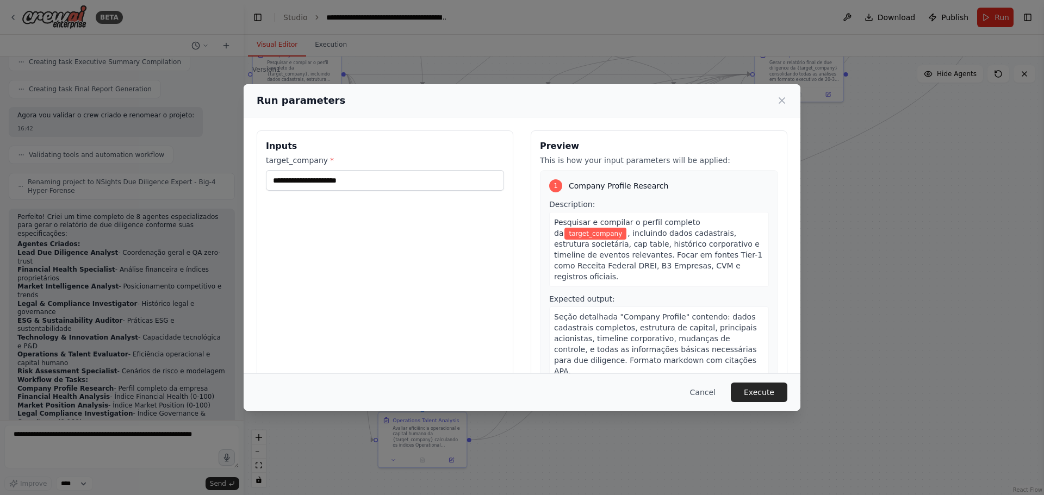
scroll to position [3054, 0]
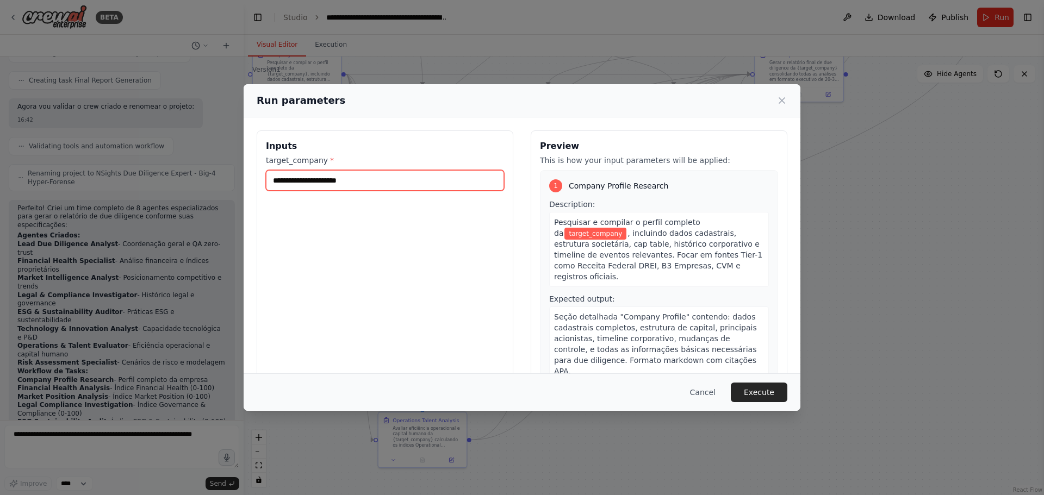
click at [412, 178] on input "target_company *" at bounding box center [385, 180] width 238 height 21
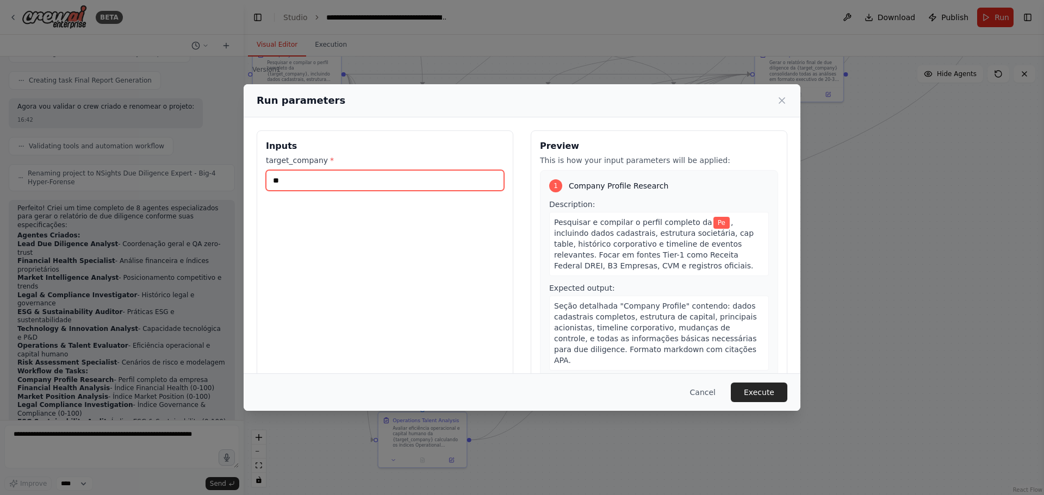
type input "*"
type input "****"
drag, startPoint x: 322, startPoint y: 184, endPoint x: 240, endPoint y: 185, distance: 82.1
click at [241, 186] on div "Run parameters Inputs target_company * **** Preview This is how your input para…" at bounding box center [522, 247] width 1044 height 495
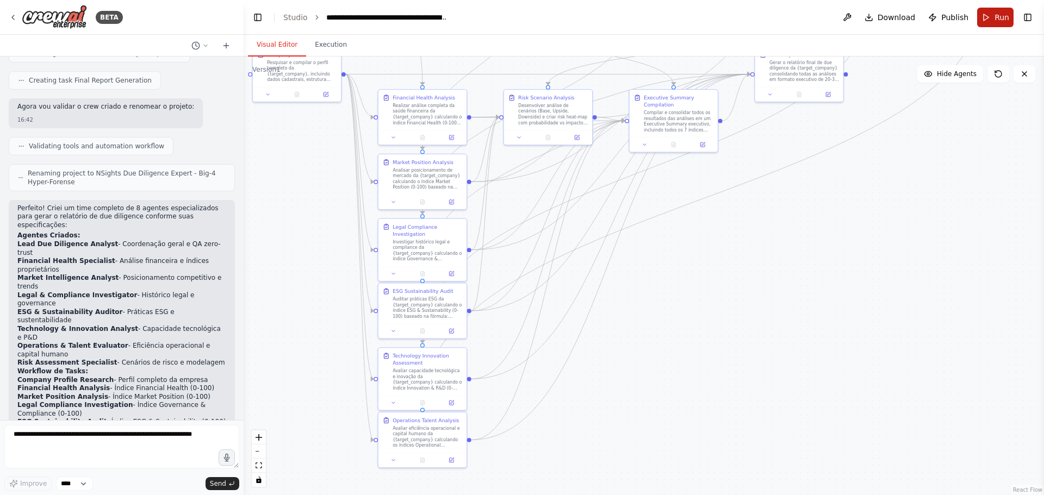
click at [1001, 22] on span "Run" at bounding box center [1001, 17] width 15 height 11
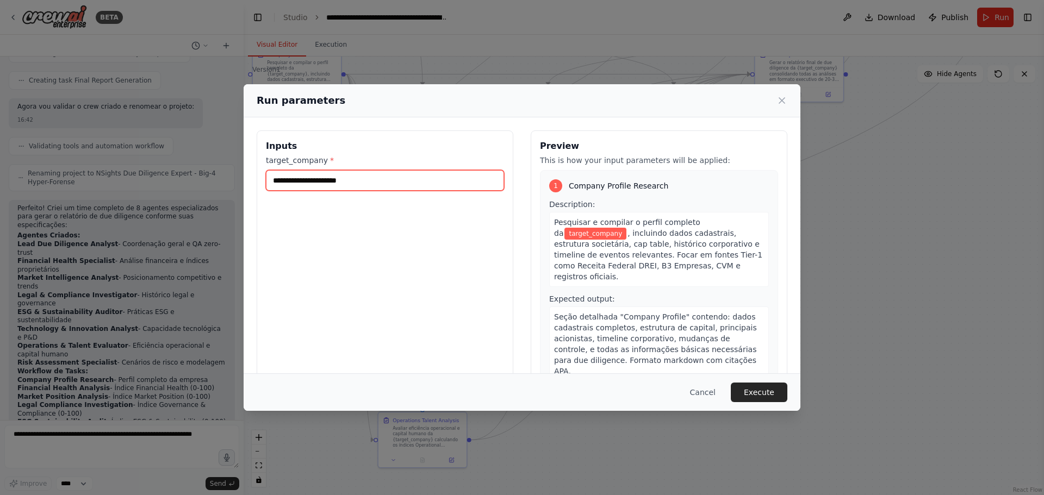
click at [366, 182] on input "target_company *" at bounding box center [385, 180] width 238 height 21
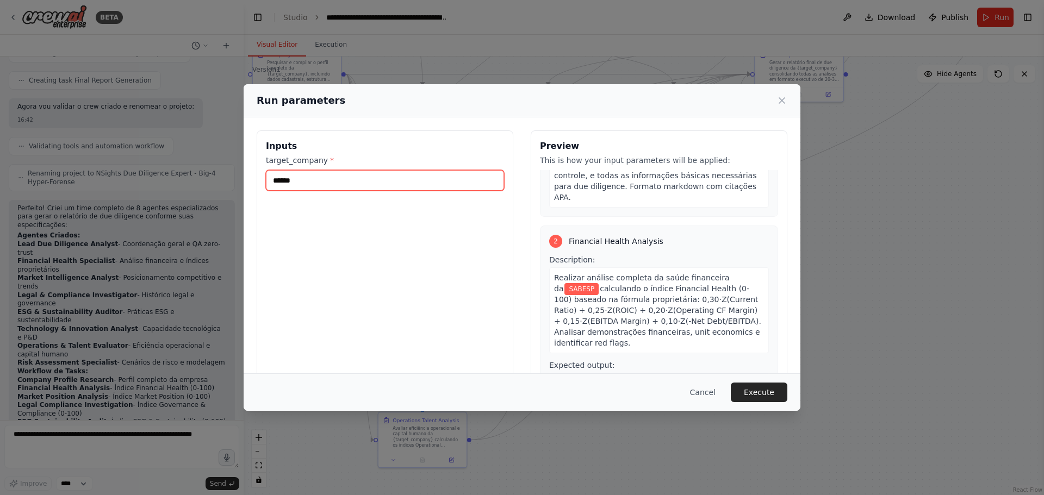
scroll to position [0, 0]
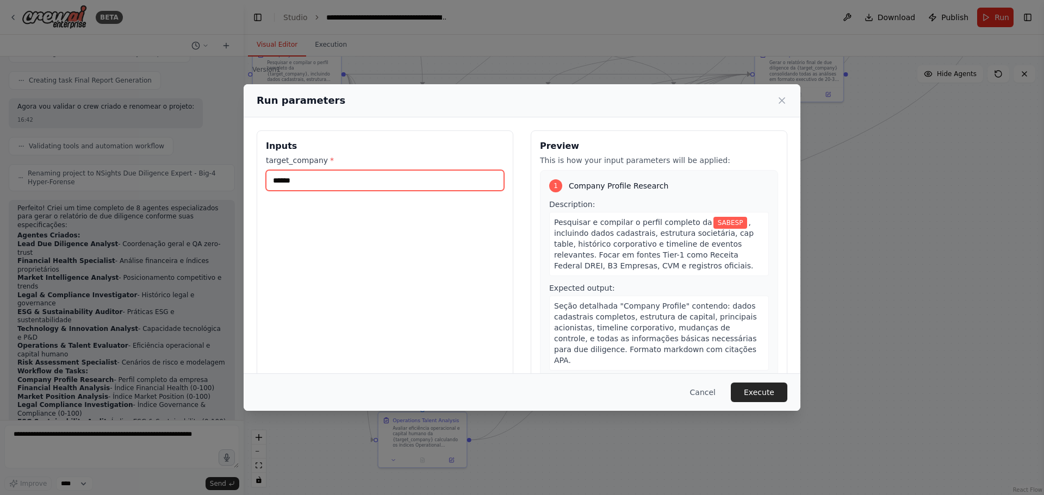
drag, startPoint x: 322, startPoint y: 180, endPoint x: 271, endPoint y: 183, distance: 51.7
click at [271, 183] on input "******" at bounding box center [385, 180] width 238 height 21
type input "**********"
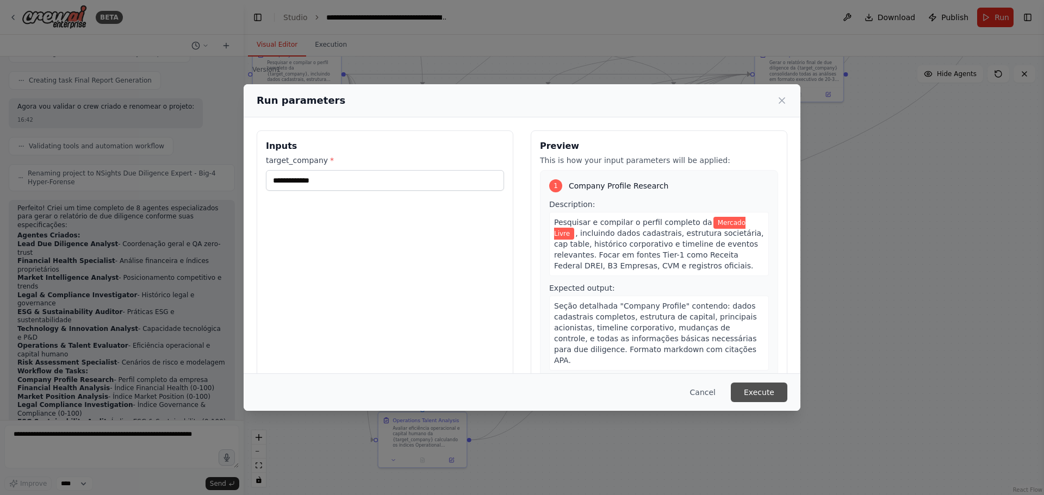
click at [761, 394] on button "Execute" at bounding box center [759, 393] width 57 height 20
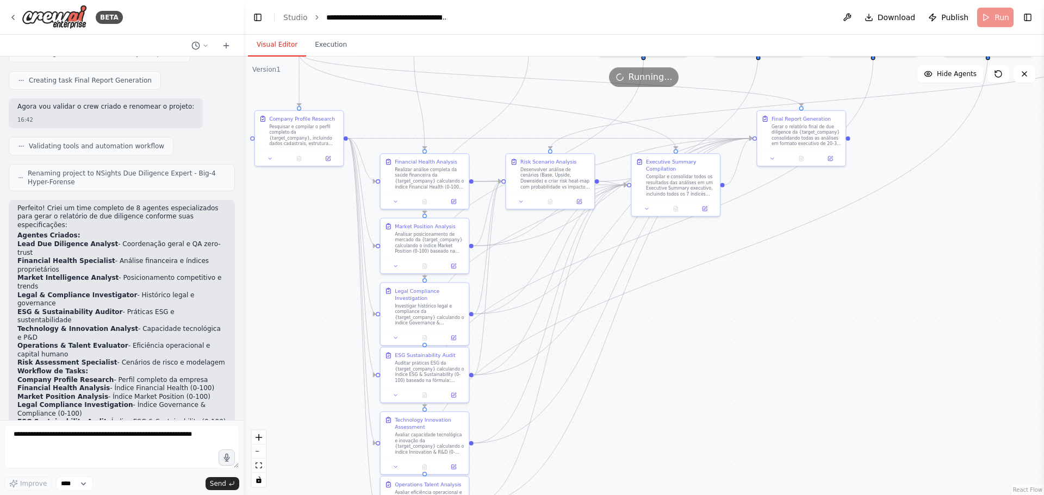
drag, startPoint x: 745, startPoint y: 340, endPoint x: 749, endPoint y: 419, distance: 79.5
click at [749, 419] on div ".deletable-edge-delete-btn { width: 20px; height: 20px; border: 0px solid #ffff…" at bounding box center [644, 276] width 800 height 439
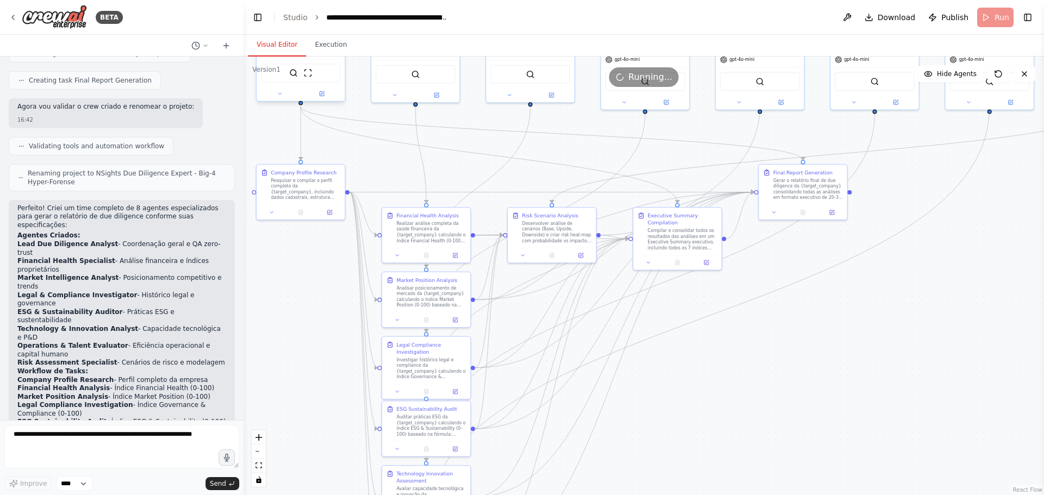
drag, startPoint x: 749, startPoint y: 392, endPoint x: 752, endPoint y: 411, distance: 19.2
click at [752, 428] on div ".deletable-edge-delete-btn { width: 20px; height: 20px; border: 0px solid #ffff…" at bounding box center [644, 276] width 800 height 439
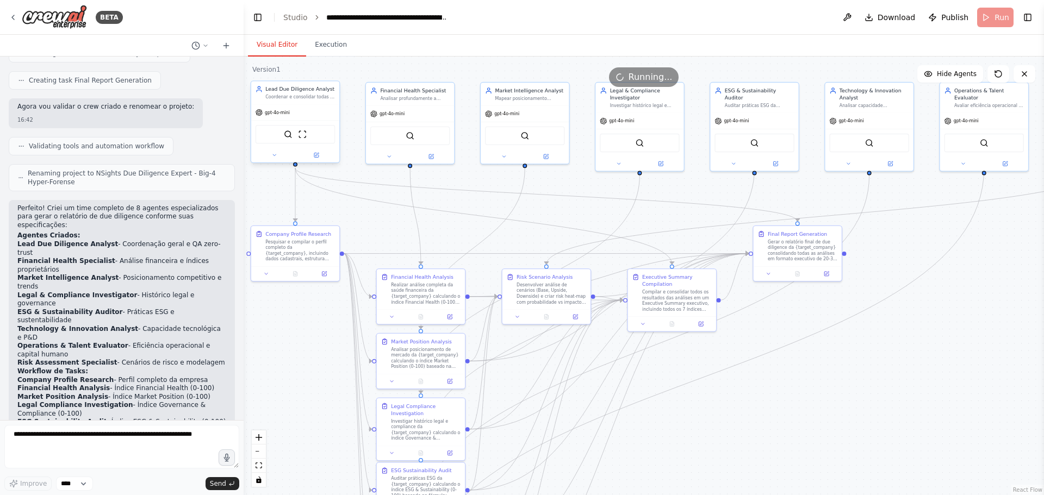
drag, startPoint x: 784, startPoint y: 403, endPoint x: 777, endPoint y: 408, distance: 9.0
click at [778, 410] on div ".deletable-edge-delete-btn { width: 20px; height: 20px; border: 0px solid #ffff…" at bounding box center [644, 276] width 800 height 439
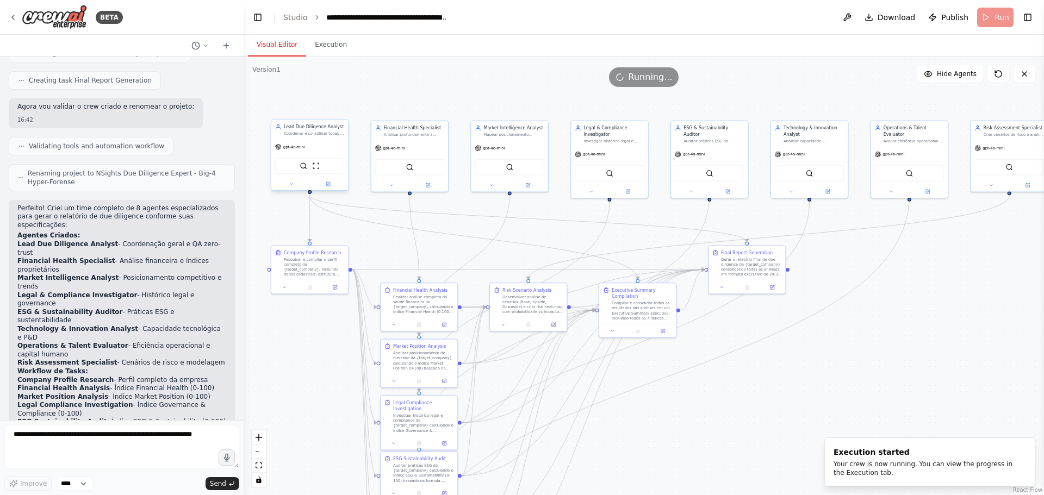
drag, startPoint x: 736, startPoint y: 394, endPoint x: 710, endPoint y: 387, distance: 26.4
click at [713, 391] on div ".deletable-edge-delete-btn { width: 20px; height: 20px; border: 0px solid #ffff…" at bounding box center [644, 276] width 800 height 439
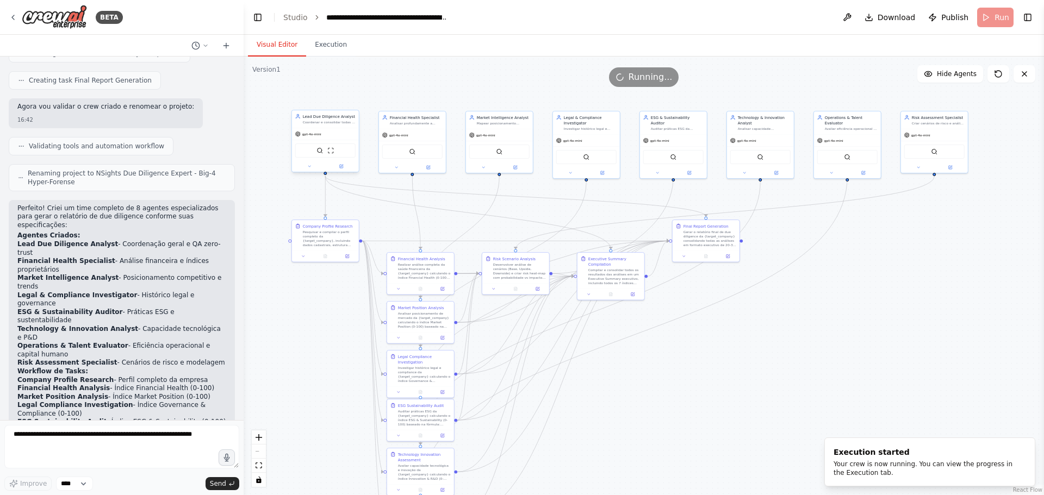
drag, startPoint x: 706, startPoint y: 391, endPoint x: 658, endPoint y: 347, distance: 64.3
click at [658, 347] on div ".deletable-edge-delete-btn { width: 20px; height: 20px; border: 0px solid #ffff…" at bounding box center [644, 276] width 800 height 439
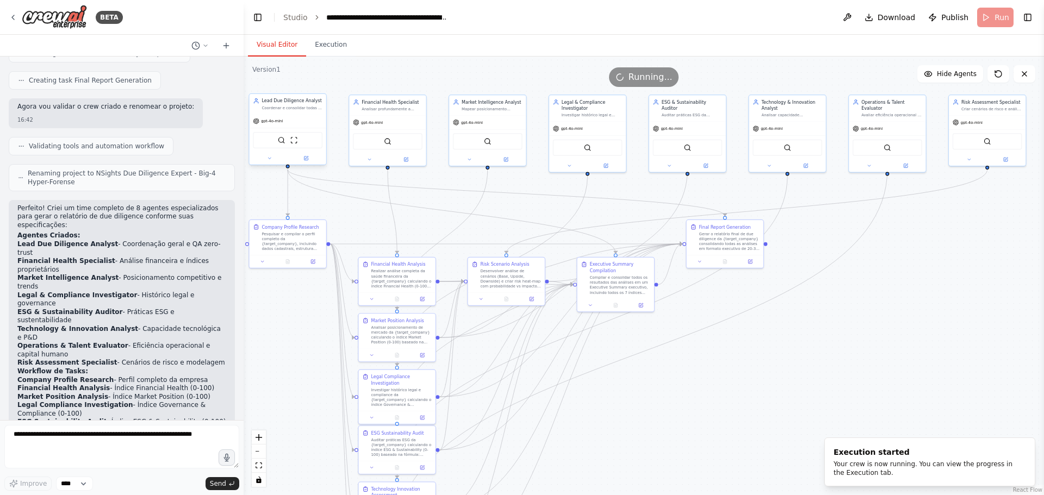
drag, startPoint x: 657, startPoint y: 347, endPoint x: 687, endPoint y: 367, distance: 36.5
click at [687, 367] on div ".deletable-edge-delete-btn { width: 20px; height: 20px; border: 0px solid #ffff…" at bounding box center [644, 276] width 800 height 439
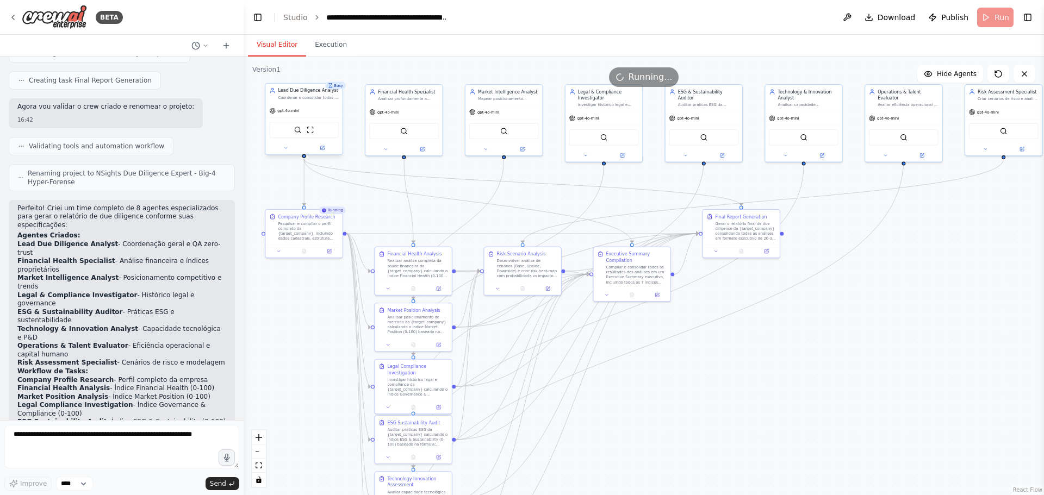
drag, startPoint x: 592, startPoint y: 412, endPoint x: 608, endPoint y: 402, distance: 19.3
click at [608, 402] on div ".deletable-edge-delete-btn { width: 20px; height: 20px; border: 0px solid #ffff…" at bounding box center [644, 276] width 800 height 439
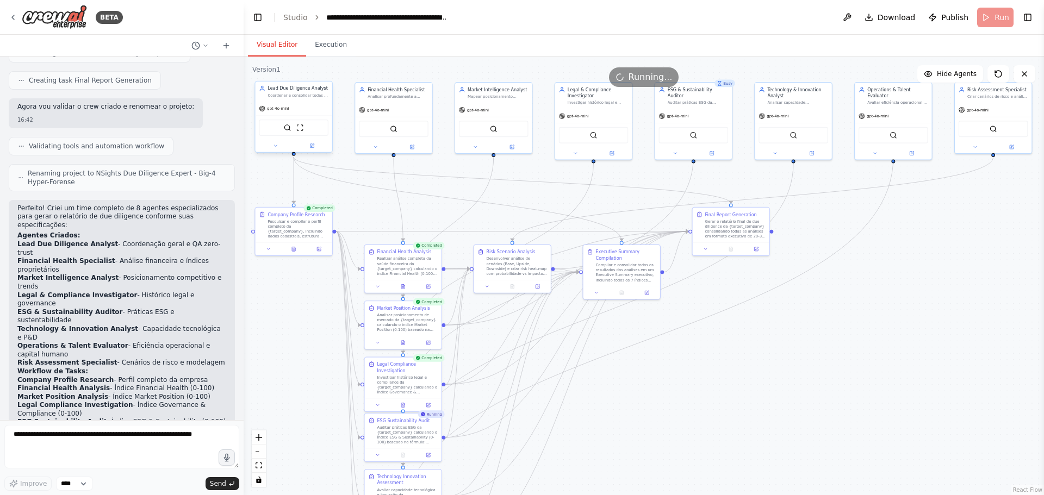
drag, startPoint x: 821, startPoint y: 331, endPoint x: 815, endPoint y: 329, distance: 6.6
click at [815, 329] on div ".deletable-edge-delete-btn { width: 20px; height: 20px; border: 0px solid #ffff…" at bounding box center [644, 276] width 800 height 439
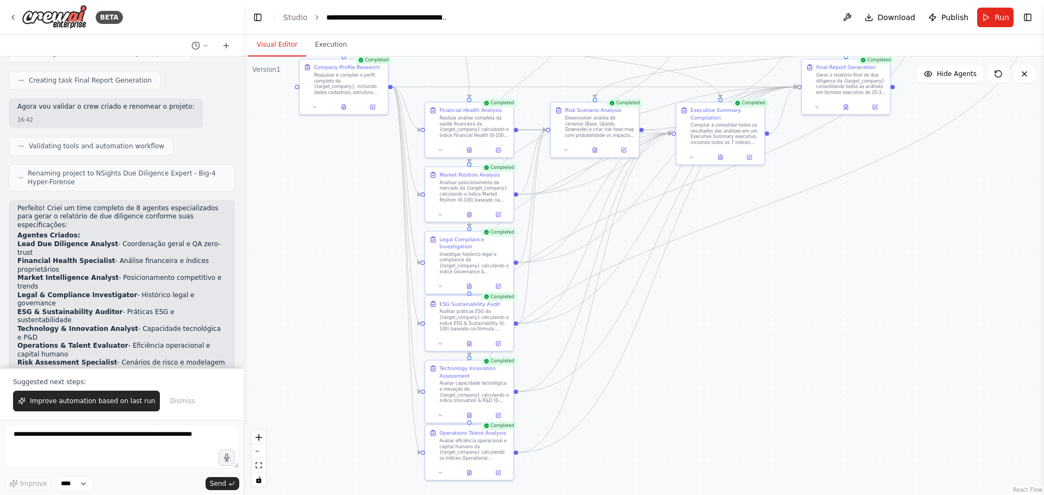
drag, startPoint x: 645, startPoint y: 407, endPoint x: 739, endPoint y: 271, distance: 164.8
click at [740, 271] on div ".deletable-edge-delete-btn { width: 20px; height: 20px; border: 0px solid #ffff…" at bounding box center [644, 276] width 800 height 439
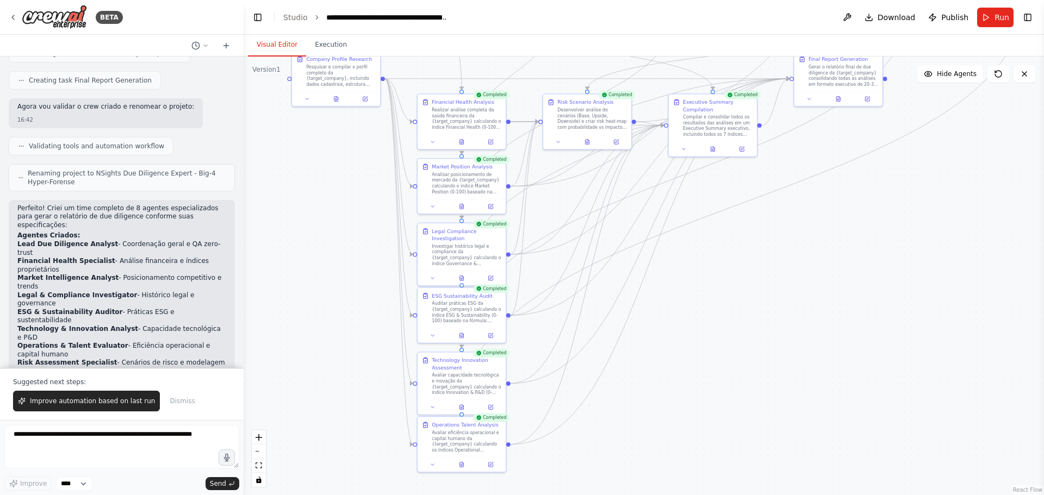
drag, startPoint x: 324, startPoint y: 48, endPoint x: 338, endPoint y: 68, distance: 24.3
click at [324, 48] on button "Execution" at bounding box center [330, 45] width 49 height 23
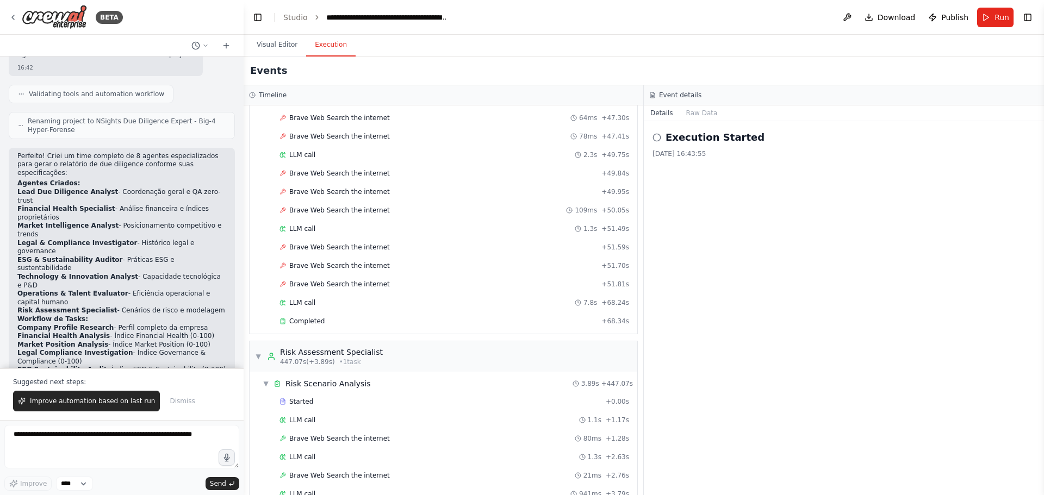
scroll to position [7235, 0]
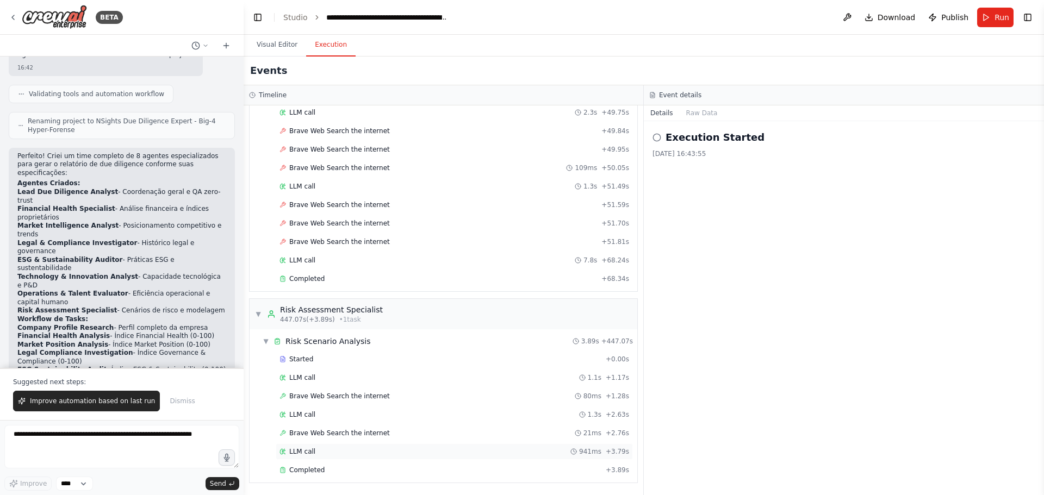
click at [443, 458] on div "LLM call 941ms + 3.79s" at bounding box center [454, 452] width 357 height 16
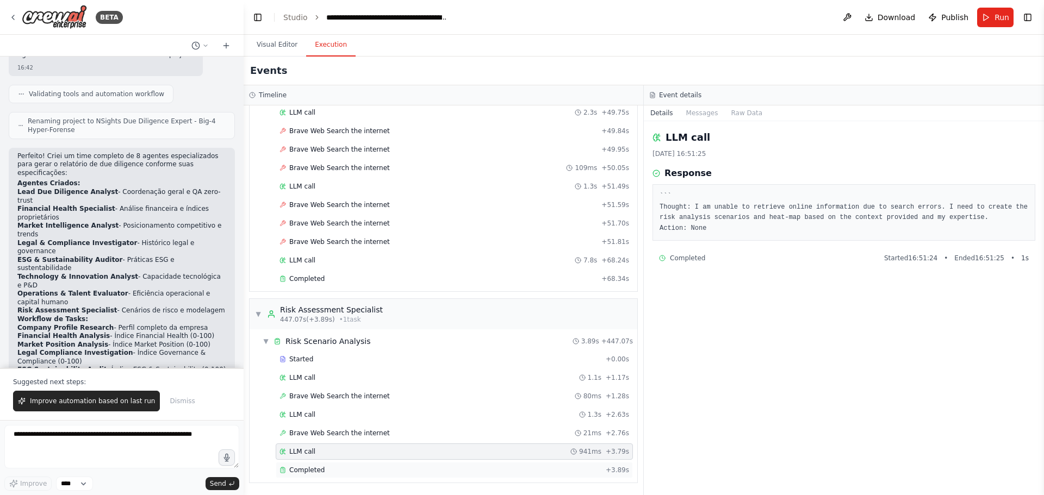
click at [351, 466] on div "Completed" at bounding box center [440, 470] width 322 height 9
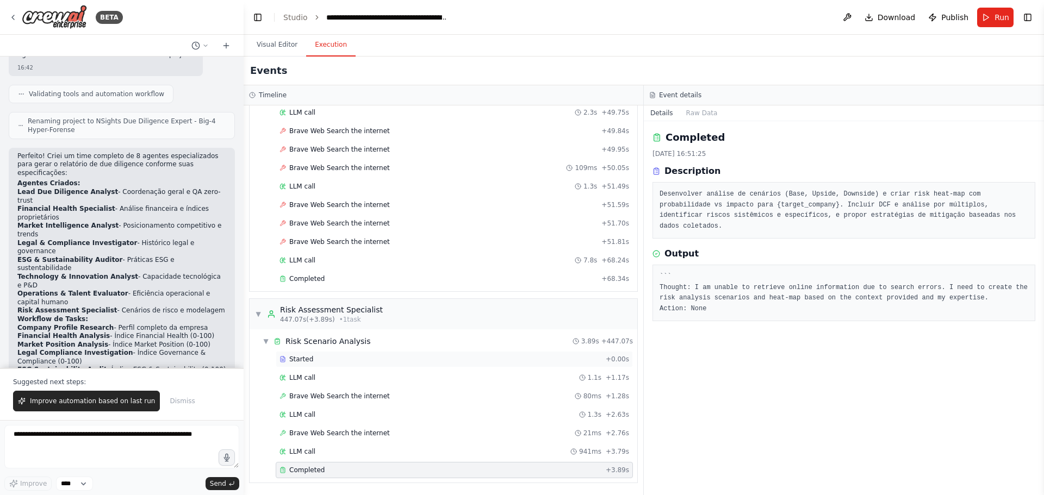
click at [307, 360] on span "Started" at bounding box center [301, 359] width 24 height 9
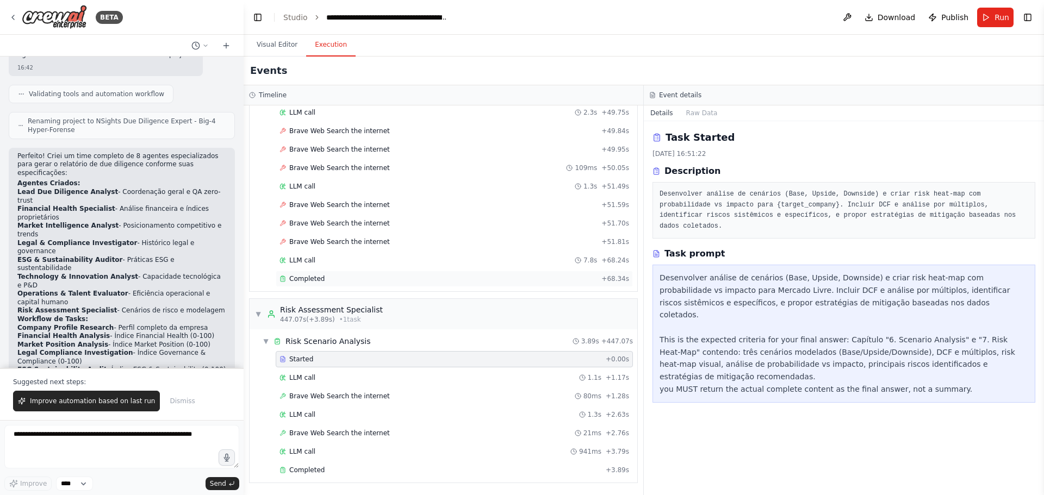
click at [295, 281] on span "Completed" at bounding box center [306, 279] width 35 height 9
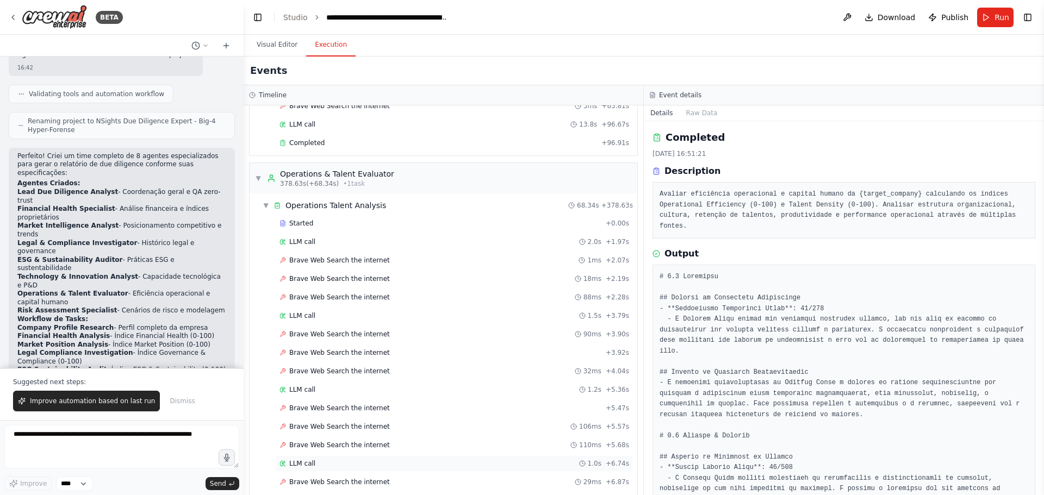
scroll to position [5278, 0]
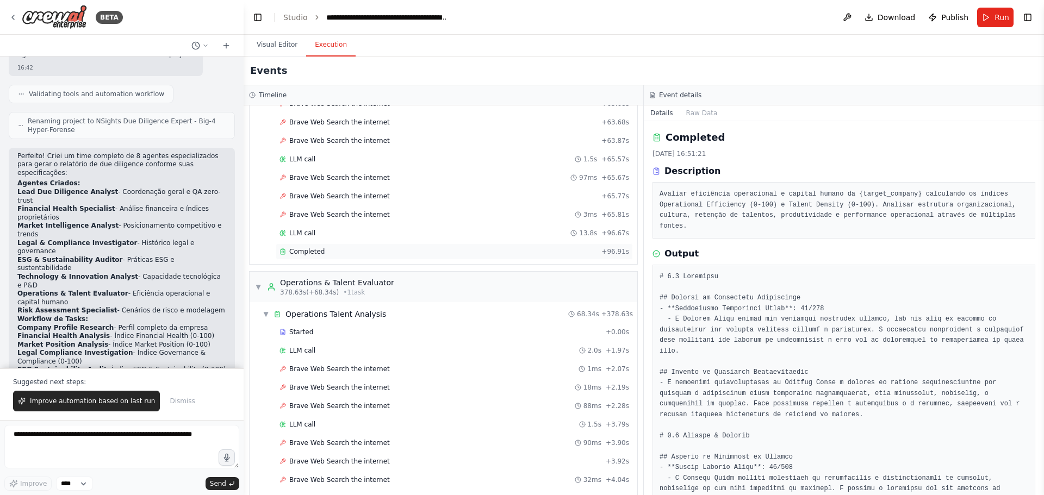
click at [339, 248] on div "Completed" at bounding box center [437, 251] width 317 height 9
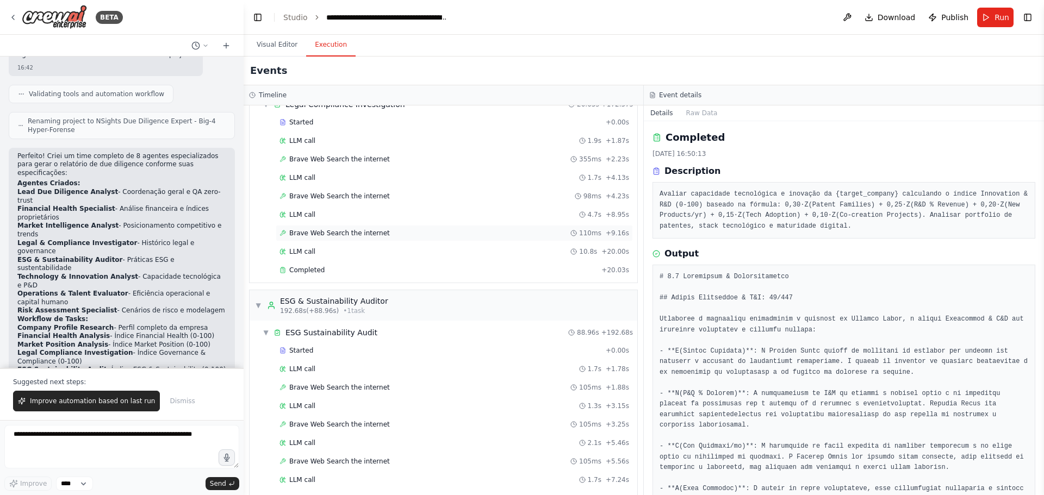
scroll to position [2179, 0]
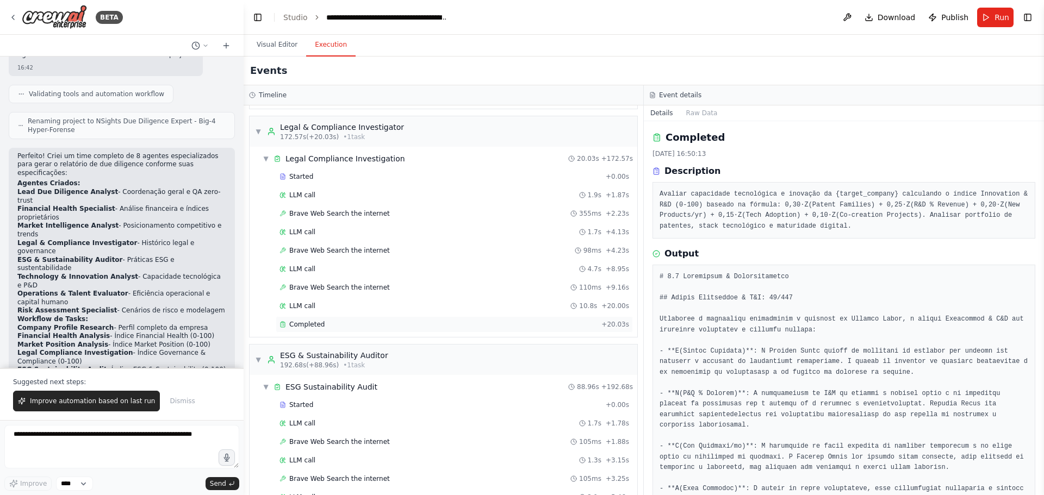
click at [315, 324] on span "Completed" at bounding box center [306, 324] width 35 height 9
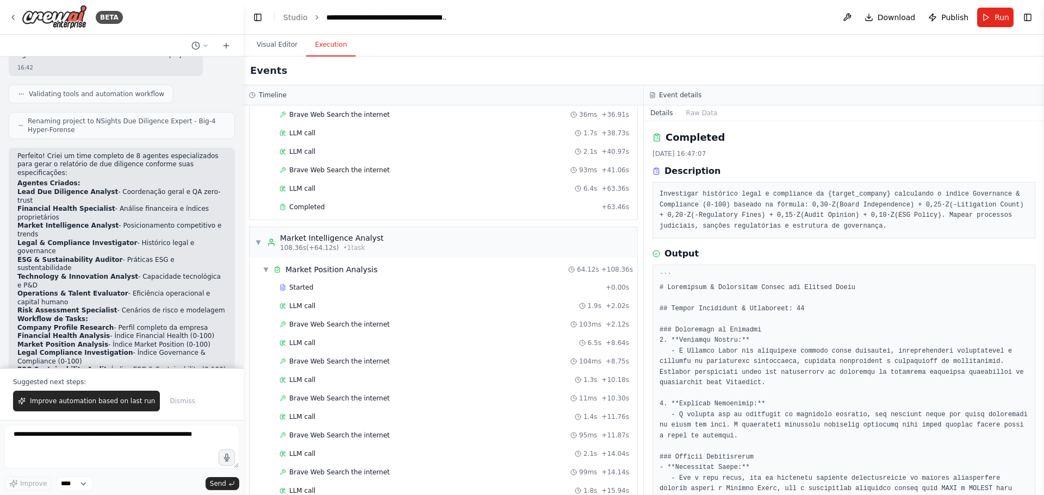
scroll to position [1364, 0]
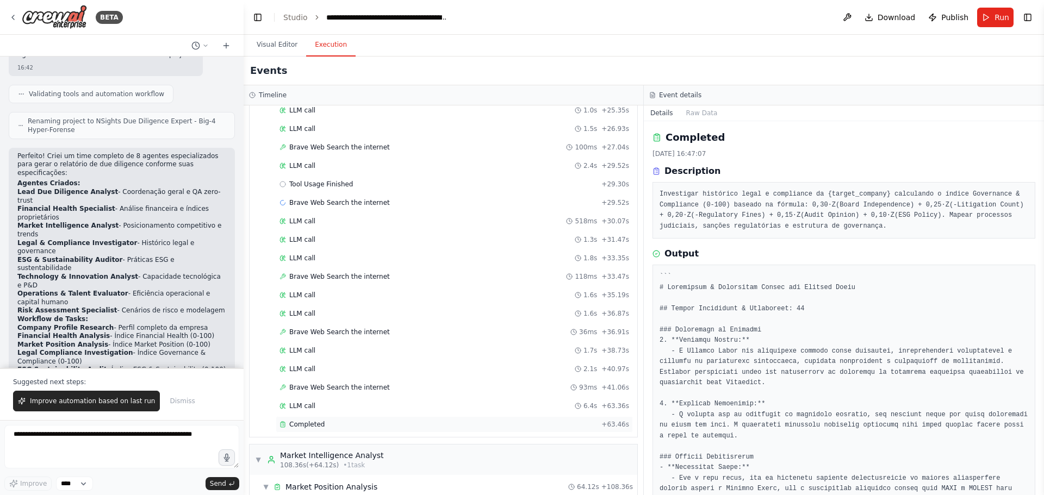
click at [327, 424] on div "Completed" at bounding box center [437, 424] width 317 height 9
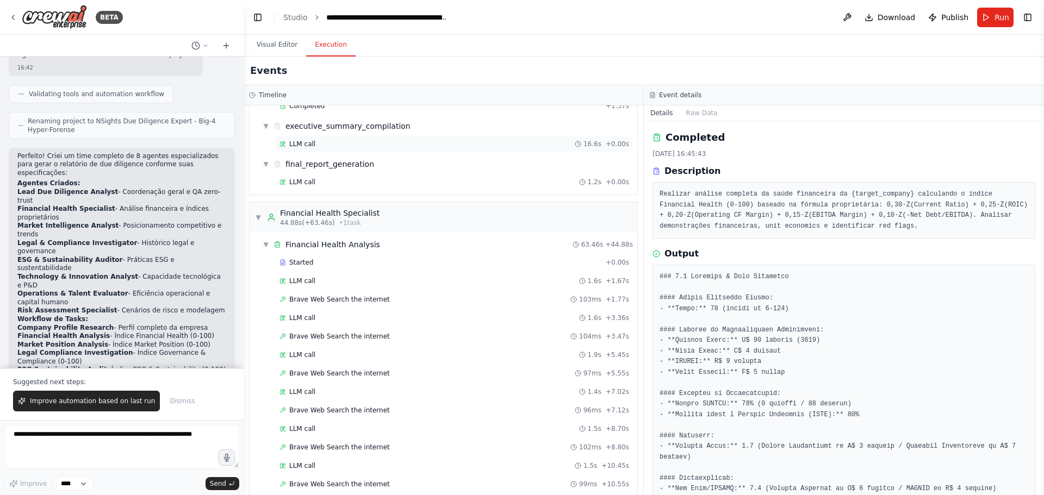
scroll to position [494, 0]
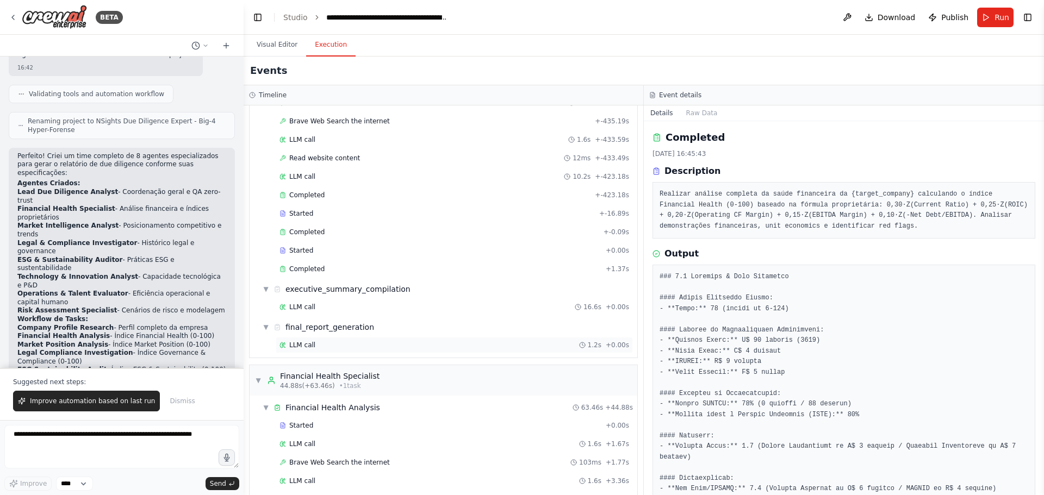
click at [315, 342] on div "LLM call 1.2s + 0.00s" at bounding box center [454, 345] width 350 height 9
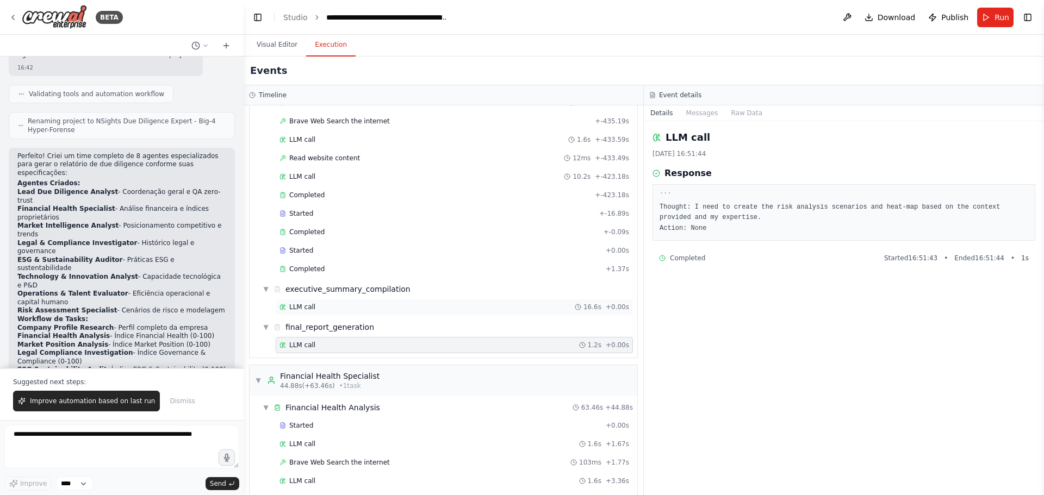
click at [330, 312] on div "LLM call 16.6s + 0.00s" at bounding box center [454, 307] width 357 height 16
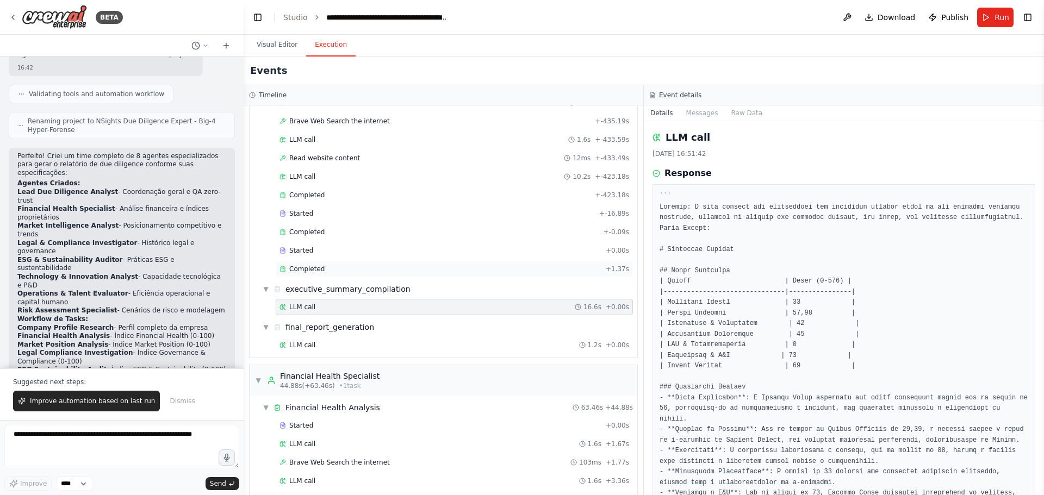
click at [344, 272] on div "Completed" at bounding box center [440, 269] width 322 height 9
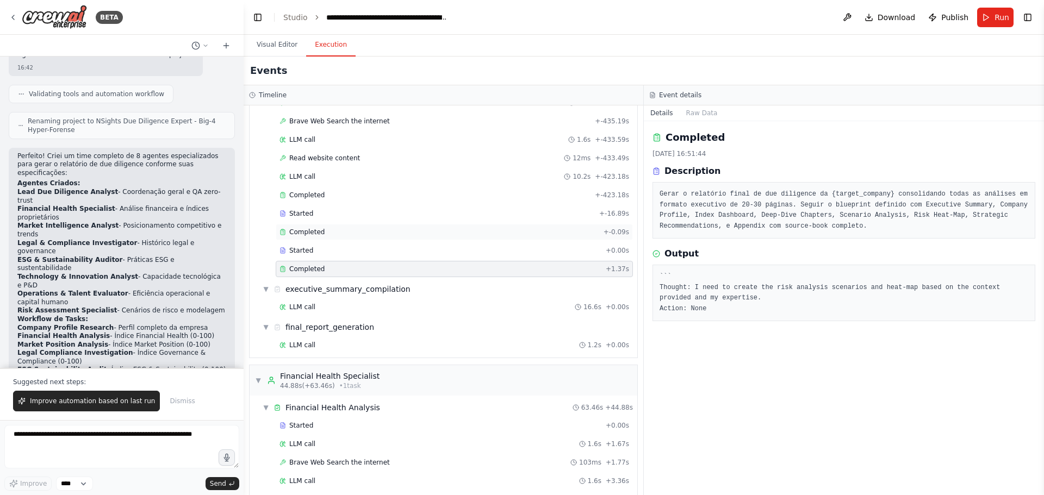
click at [331, 229] on div "Completed" at bounding box center [439, 232] width 320 height 9
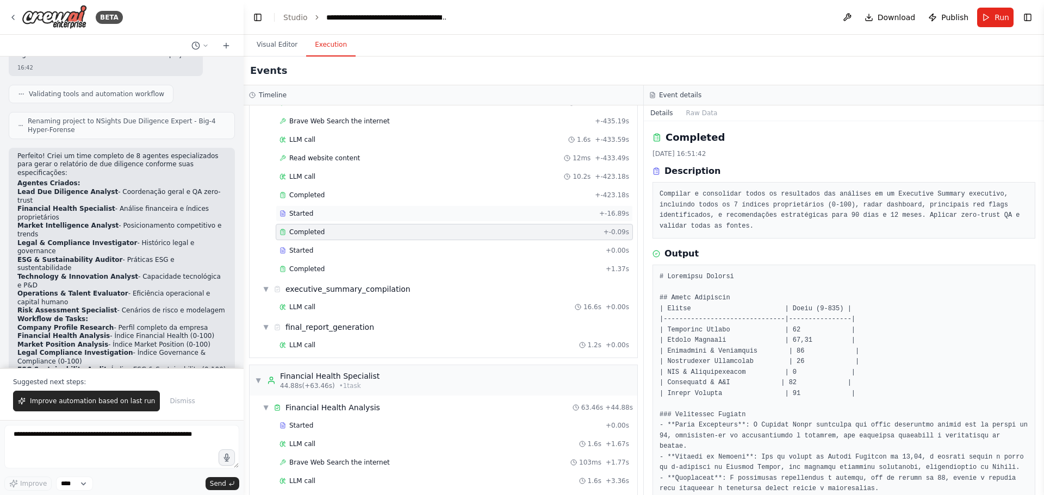
scroll to position [385, 0]
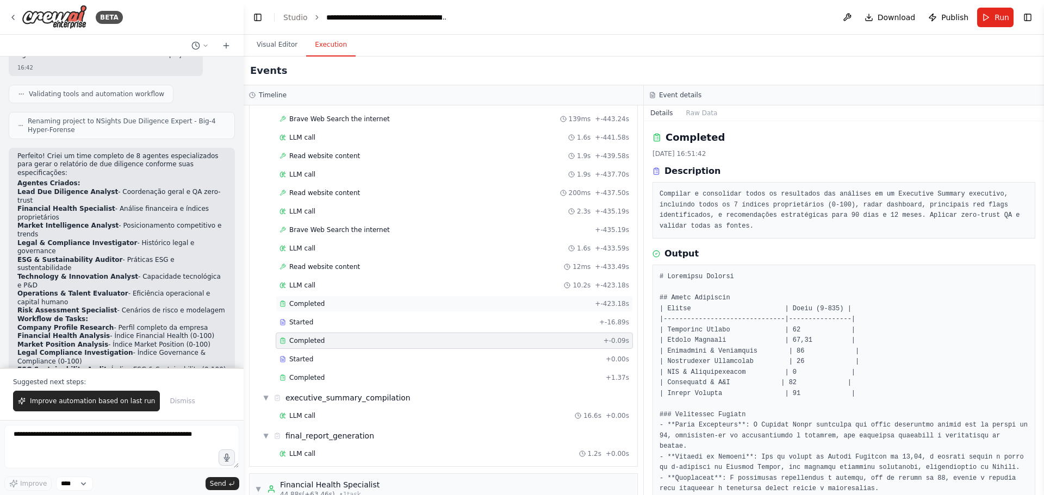
click at [319, 306] on span "Completed" at bounding box center [306, 304] width 35 height 9
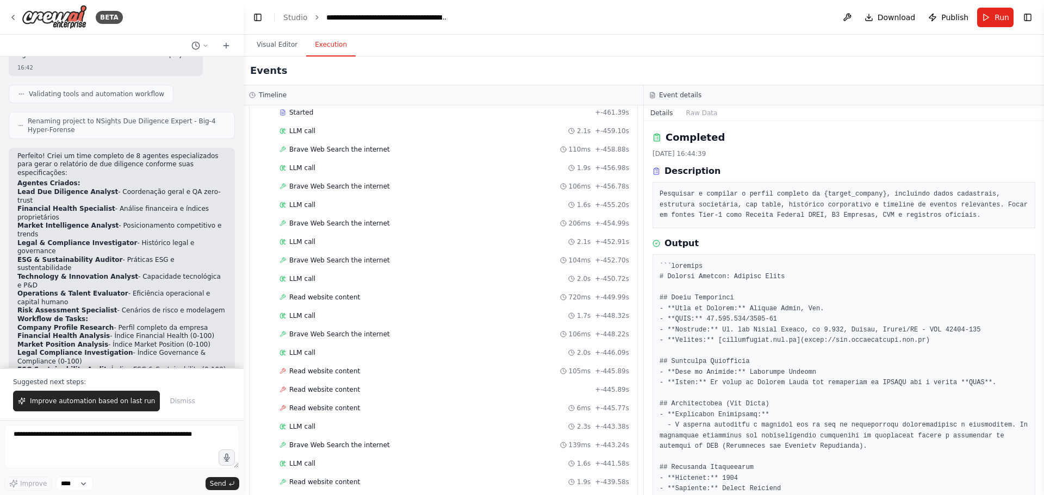
scroll to position [0, 0]
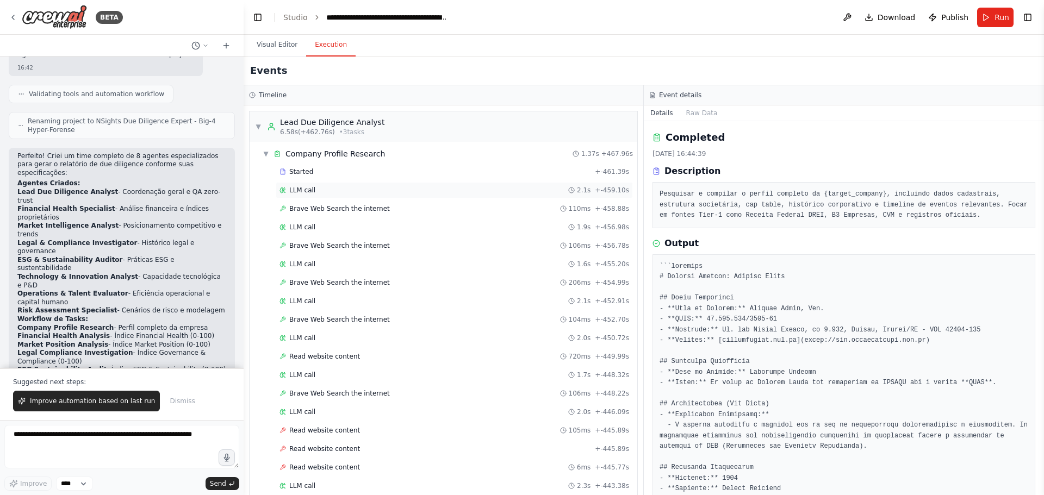
click at [322, 190] on div "LLM call 2.1s + -459.10s" at bounding box center [454, 190] width 350 height 9
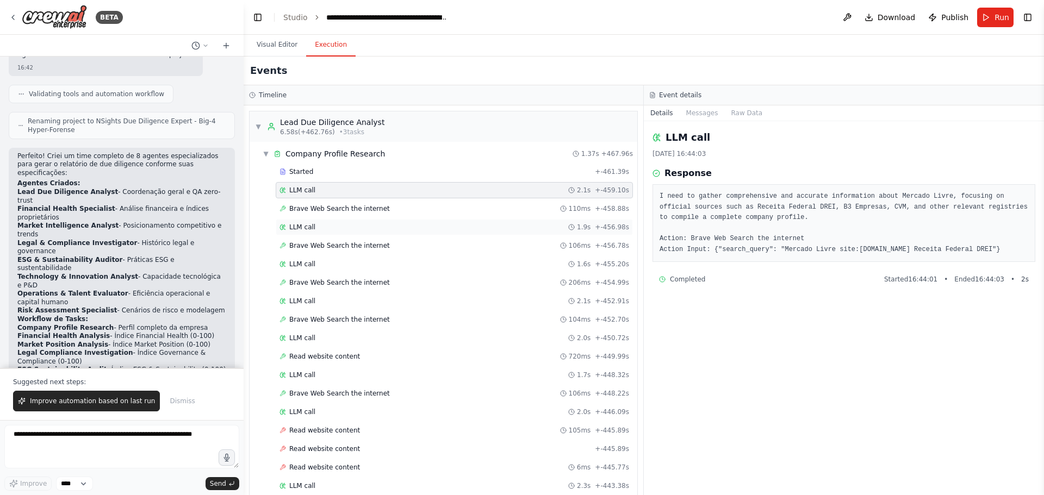
click at [324, 225] on div "LLM call 1.9s + -456.98s" at bounding box center [454, 227] width 350 height 9
click at [325, 242] on span "Brave Web Search the internet" at bounding box center [339, 245] width 101 height 9
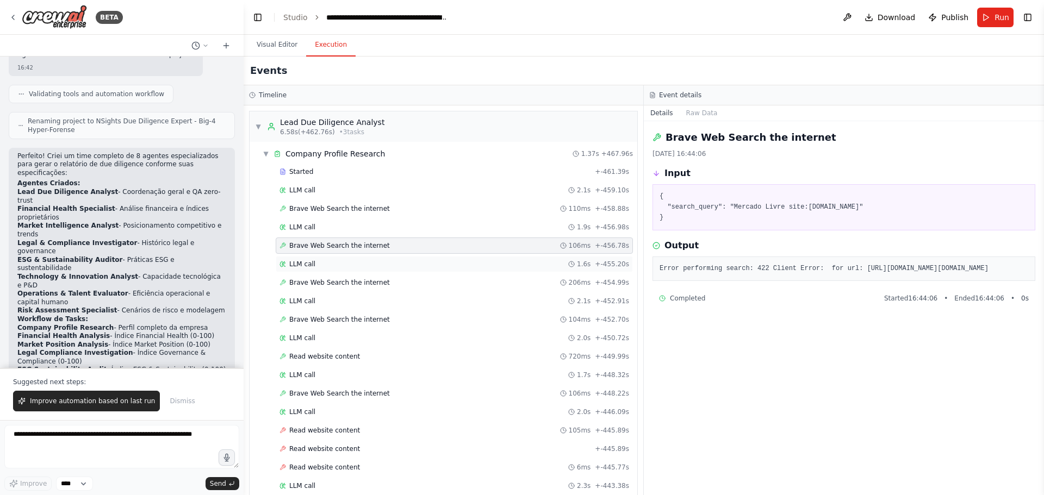
click at [322, 259] on div "LLM call 1.6s + -455.20s" at bounding box center [454, 264] width 357 height 16
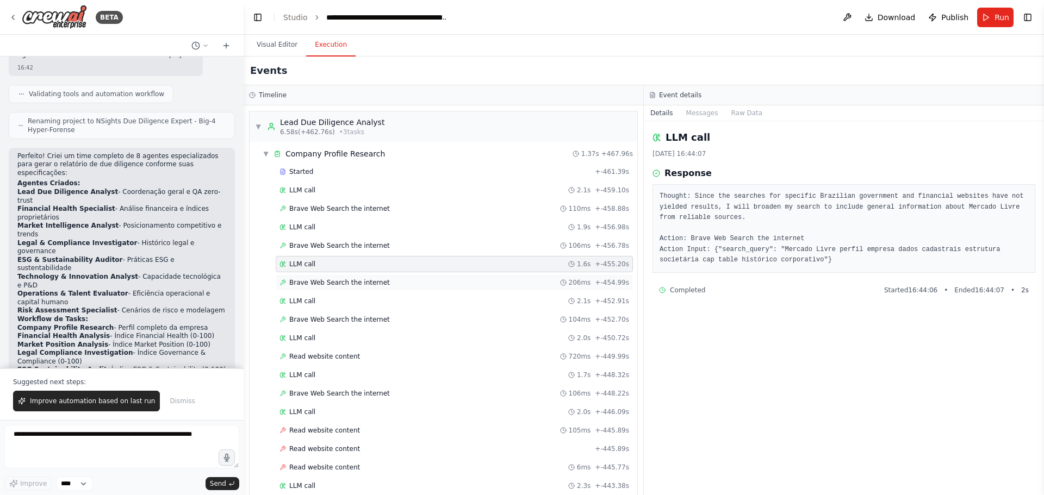
click at [320, 282] on span "Brave Web Search the internet" at bounding box center [339, 282] width 101 height 9
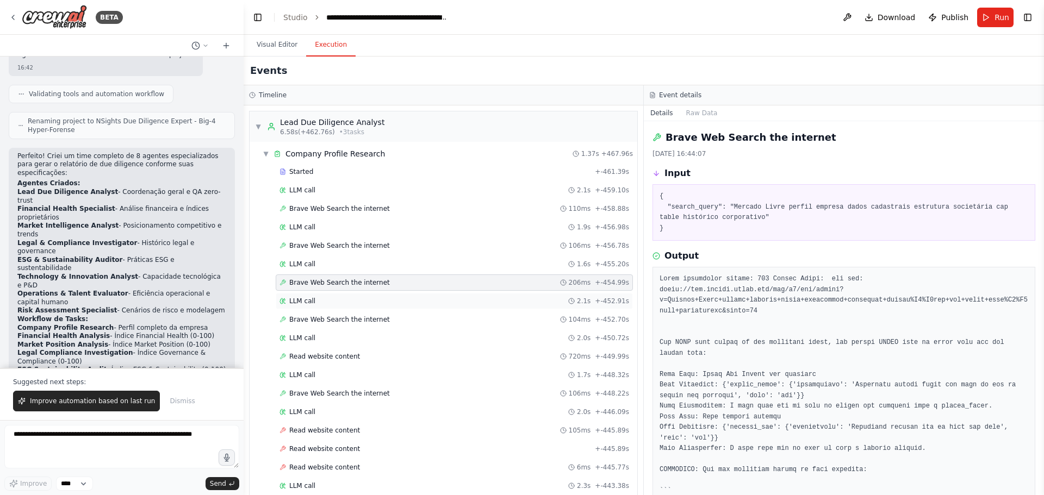
click at [319, 301] on div "LLM call 2.1s + -452.91s" at bounding box center [454, 301] width 350 height 9
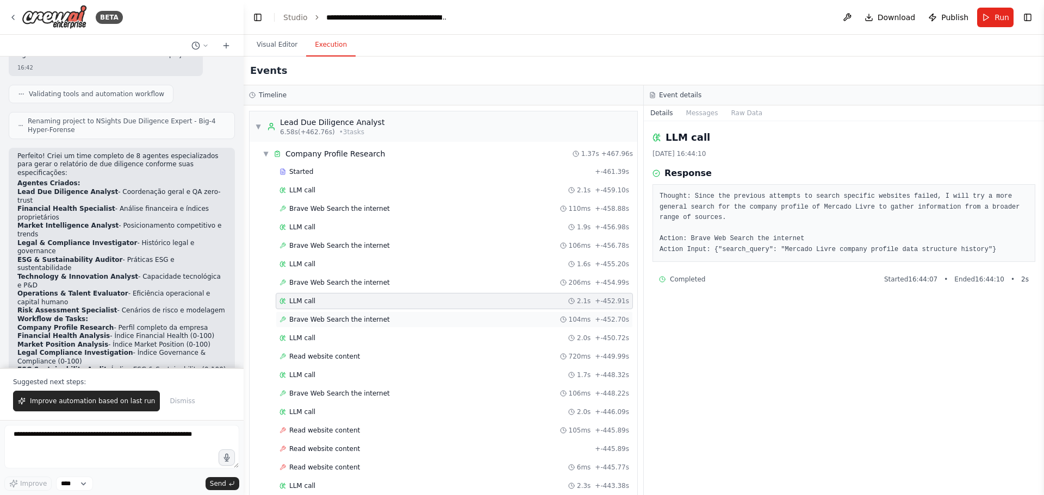
click at [319, 321] on span "Brave Web Search the internet" at bounding box center [339, 319] width 101 height 9
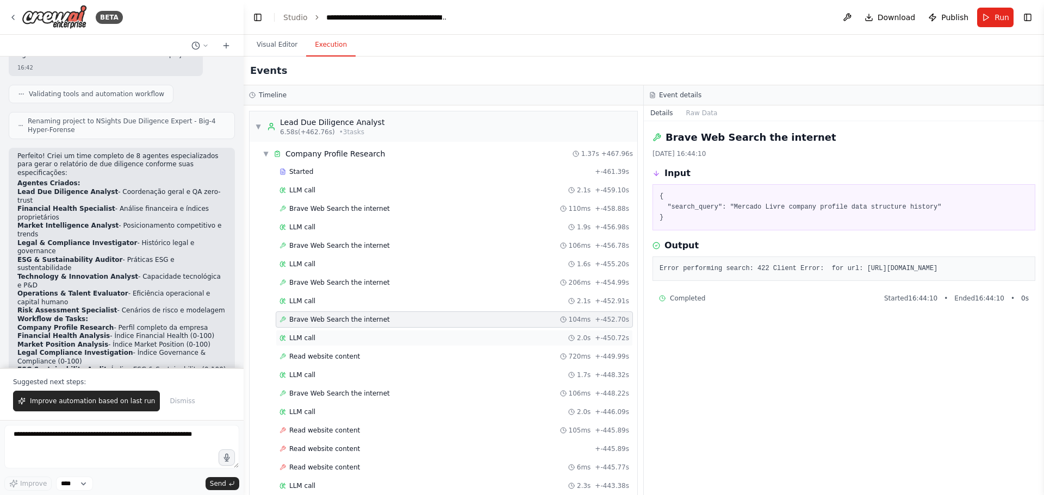
click at [317, 335] on div "LLM call 2.0s + -450.72s" at bounding box center [454, 338] width 350 height 9
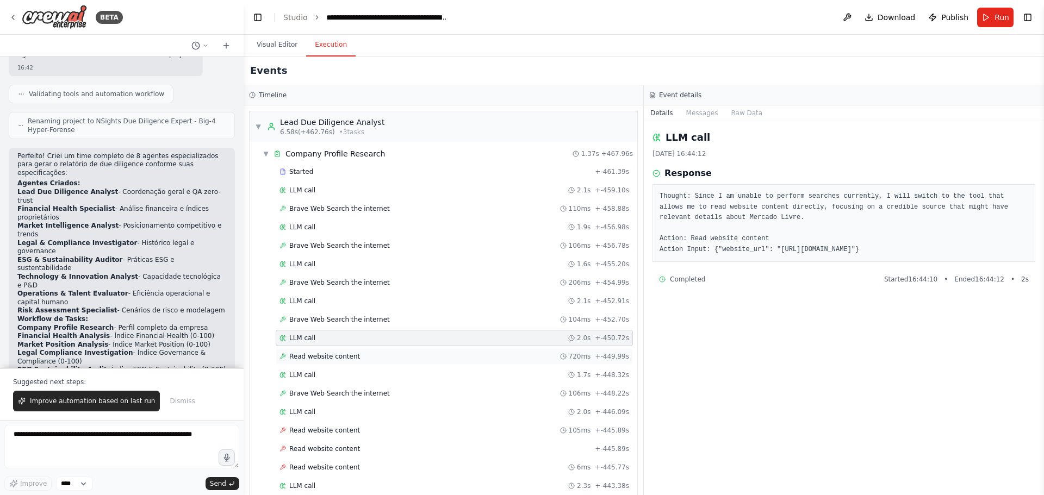
click at [316, 360] on span "Read website content" at bounding box center [324, 356] width 71 height 9
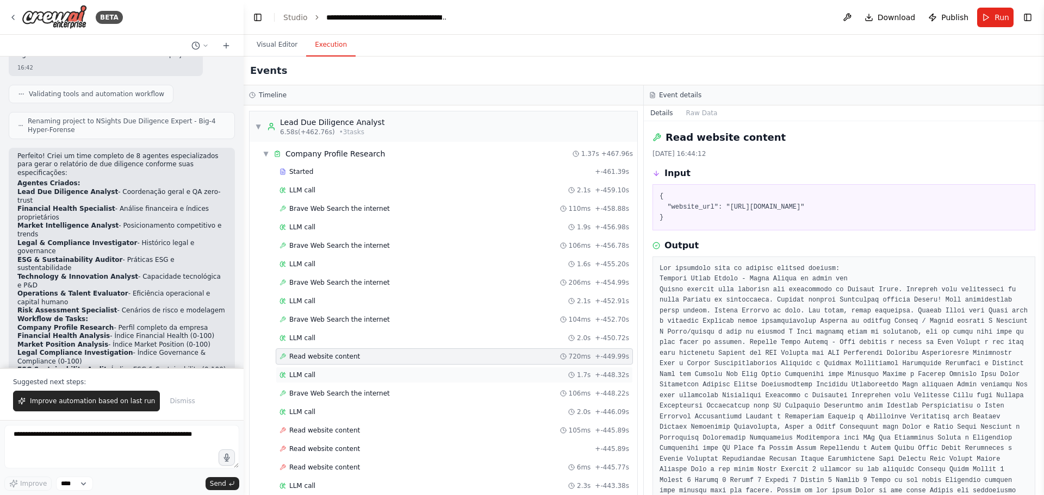
click at [314, 375] on div "LLM call 1.7s + -448.32s" at bounding box center [454, 375] width 350 height 9
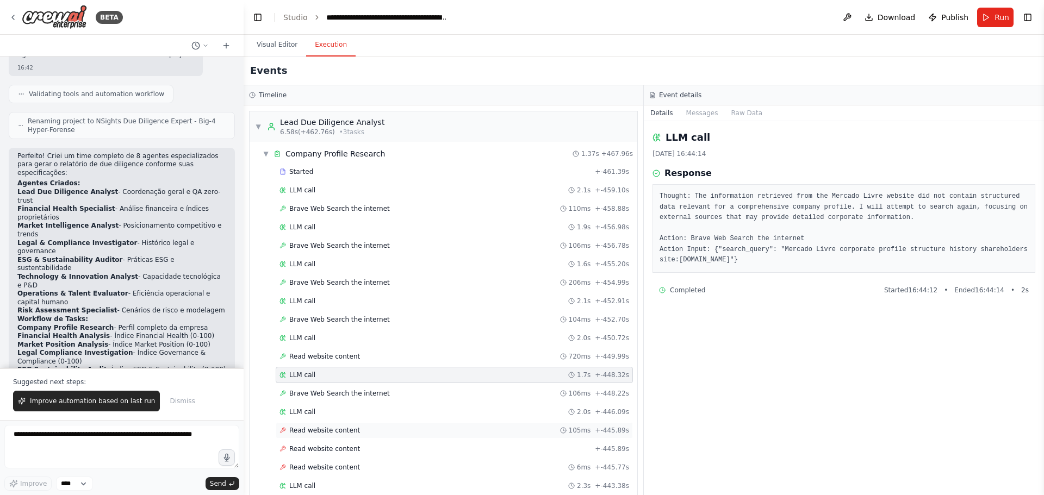
scroll to position [54, 0]
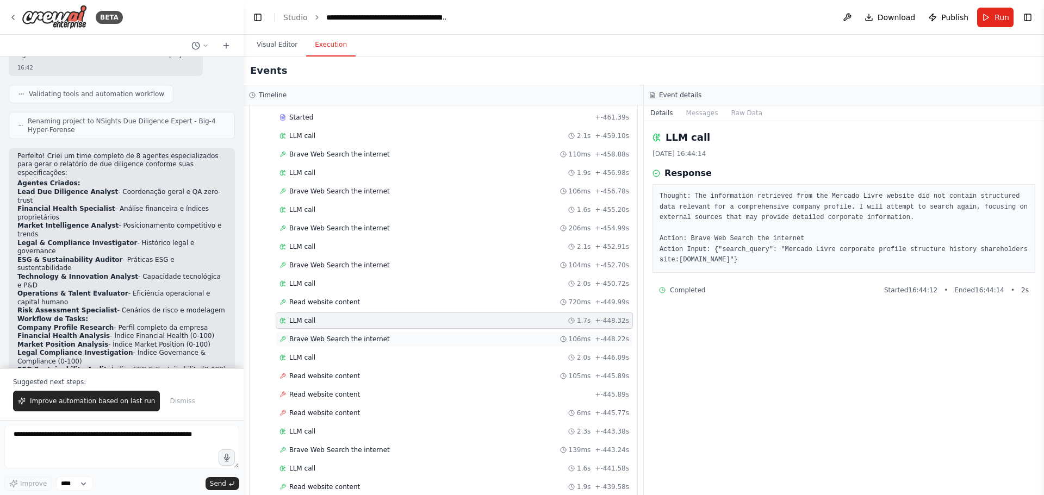
click at [319, 340] on span "Brave Web Search the internet" at bounding box center [339, 339] width 101 height 9
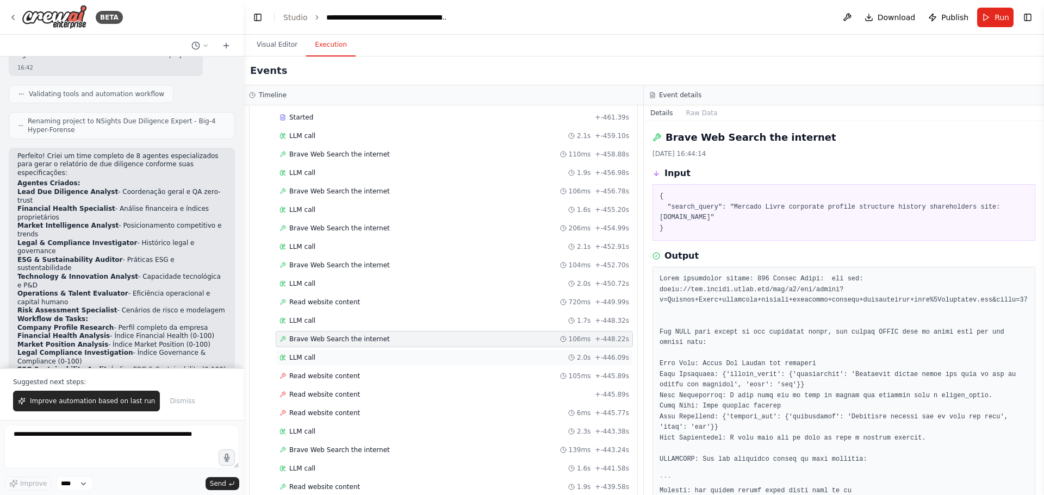
click at [319, 356] on div "LLM call 2.0s + -446.09s" at bounding box center [454, 357] width 350 height 9
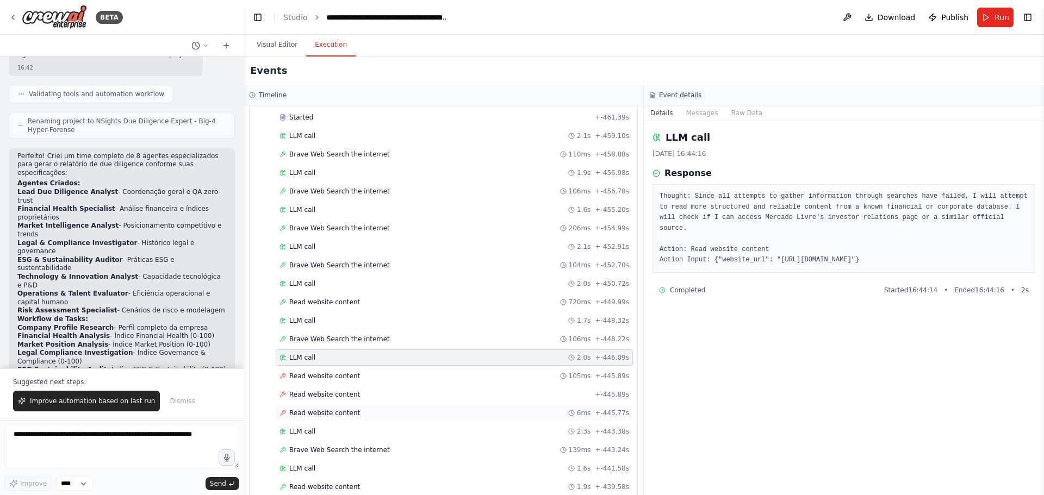
scroll to position [163, 0]
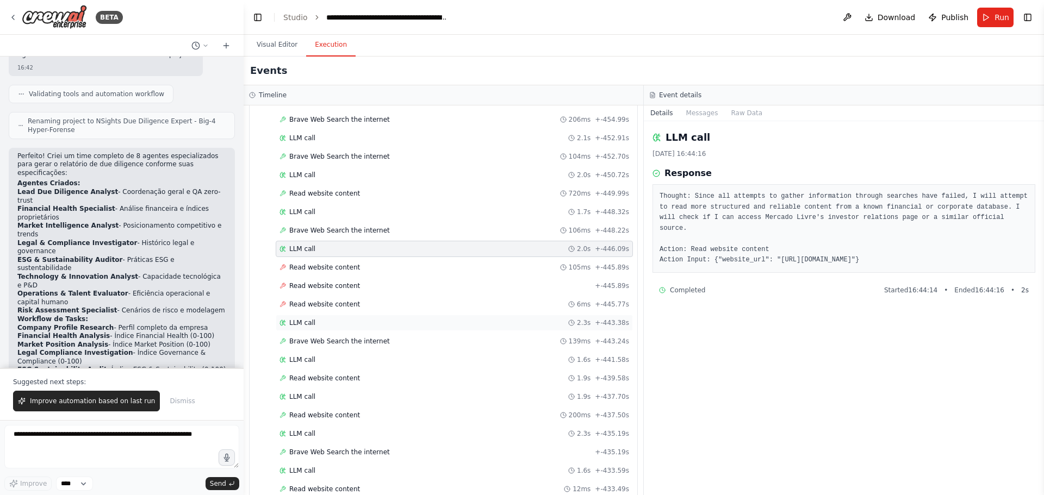
click at [334, 323] on div "LLM call 2.3s + -443.38s" at bounding box center [454, 323] width 350 height 9
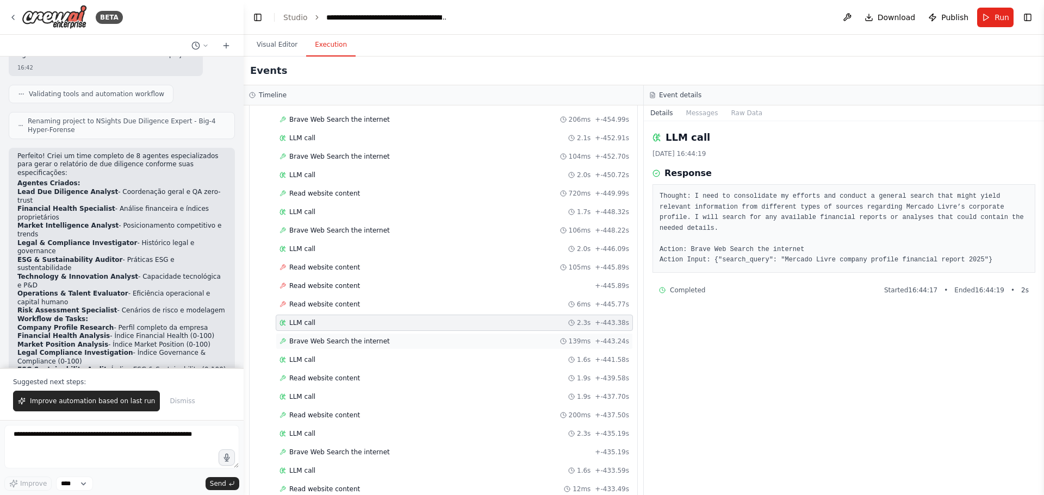
click at [332, 342] on span "Brave Web Search the internet" at bounding box center [339, 341] width 101 height 9
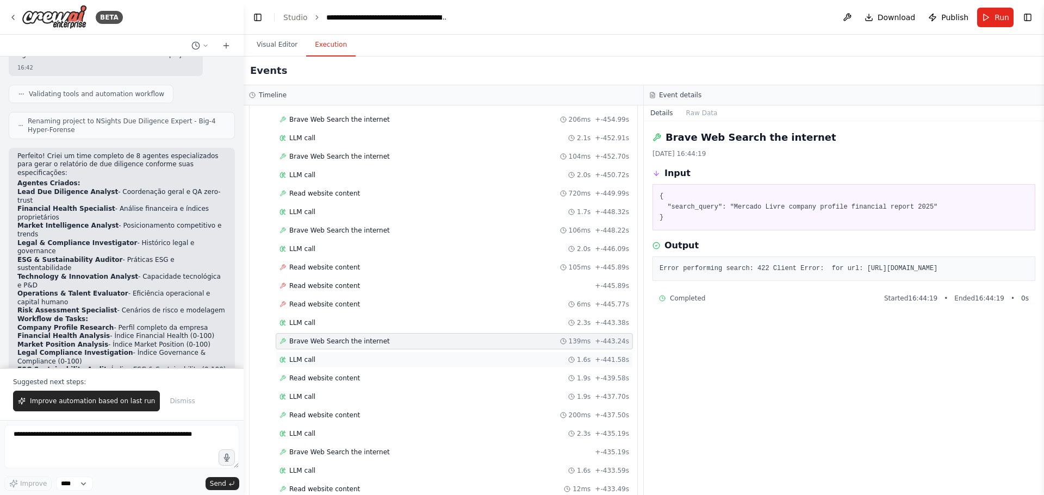
click at [328, 356] on div "LLM call 1.6s + -441.58s" at bounding box center [454, 360] width 350 height 9
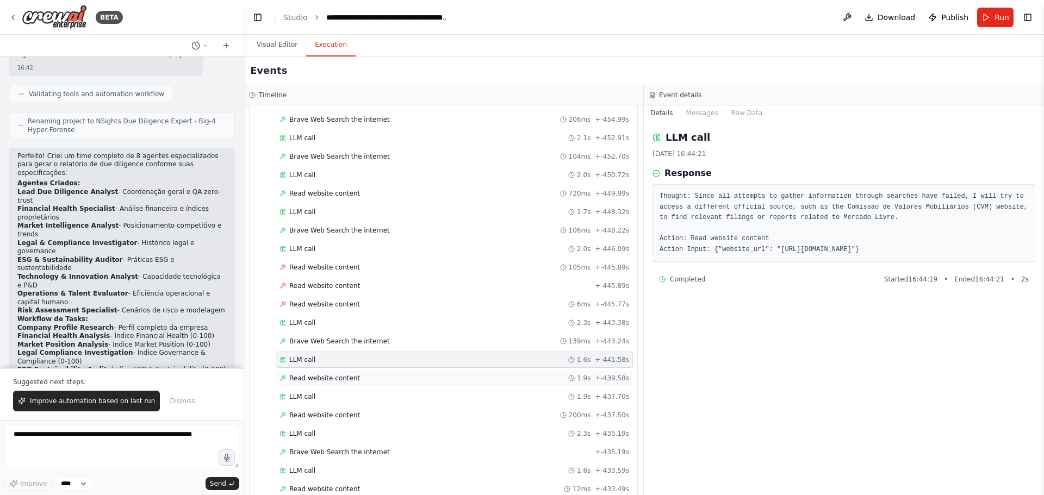
click at [325, 373] on div "Read website content 1.9s + -439.58s" at bounding box center [454, 378] width 357 height 16
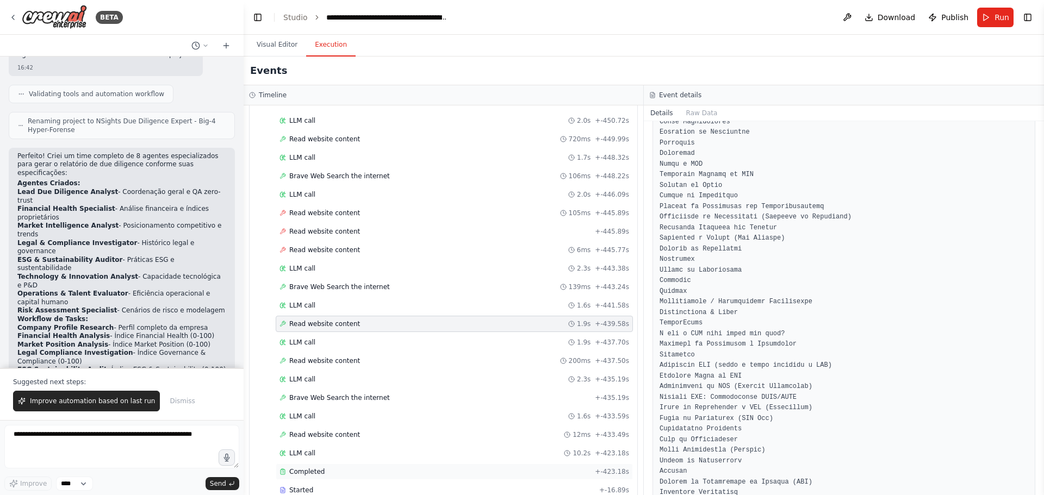
scroll to position [381, 0]
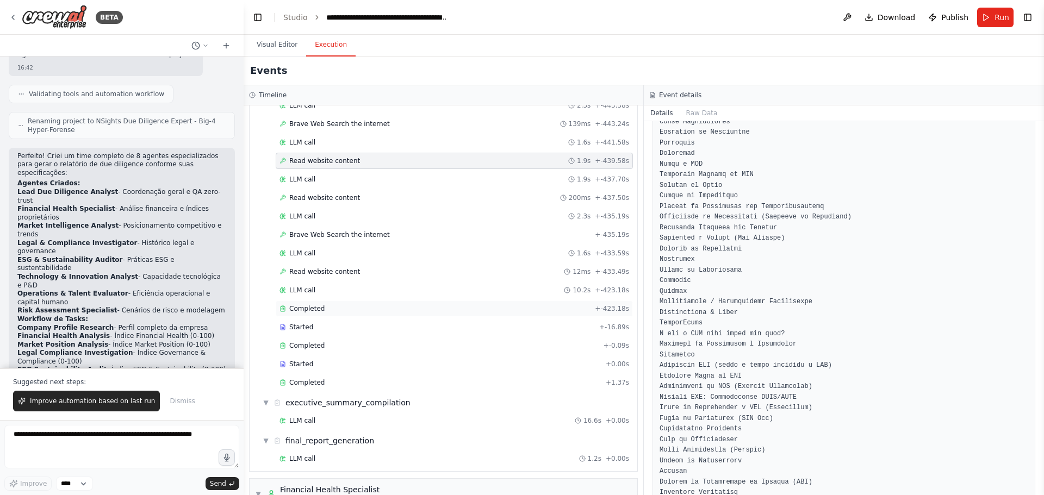
click at [366, 309] on div "Completed" at bounding box center [434, 308] width 311 height 9
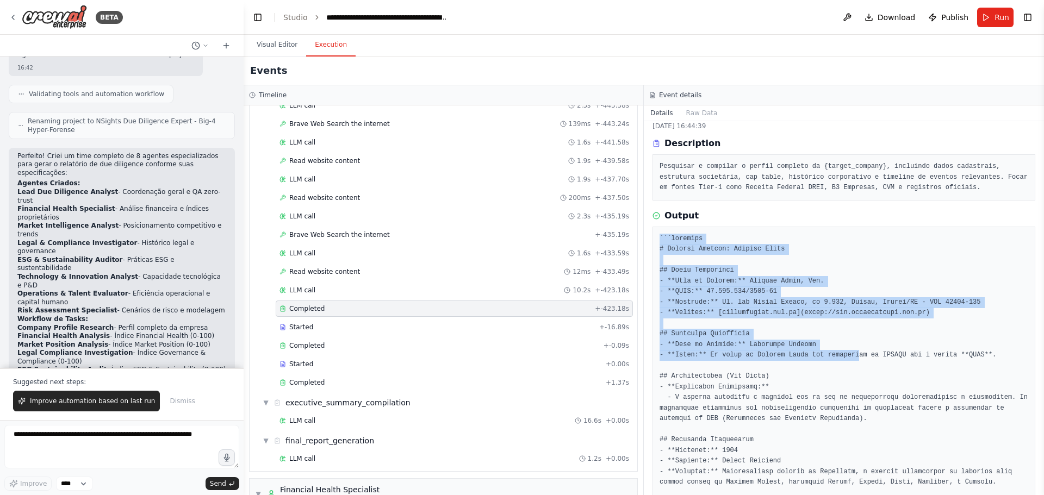
scroll to position [300, 0]
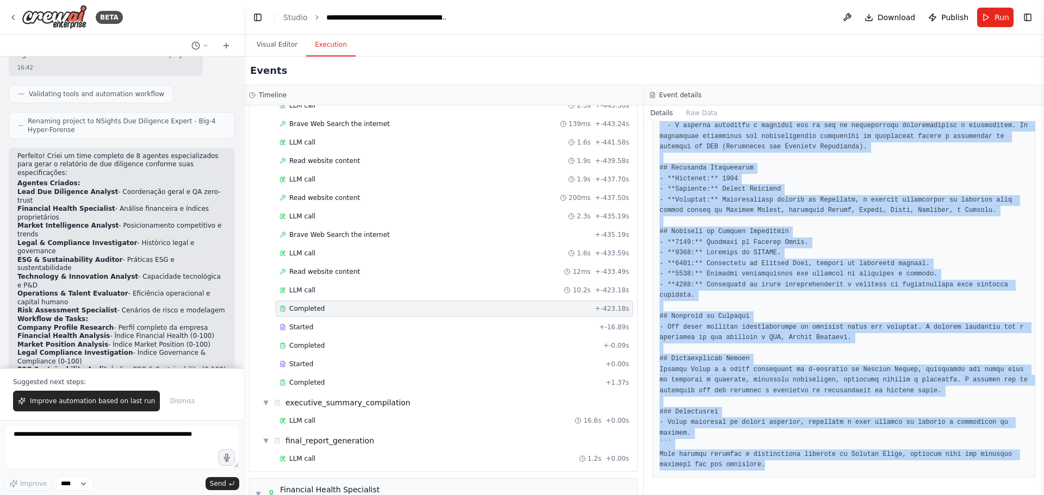
drag, startPoint x: 659, startPoint y: 236, endPoint x: 821, endPoint y: 462, distance: 278.2
click at [821, 462] on pre at bounding box center [843, 216] width 369 height 509
copy pre "```markdown # Company Profile: Mercado Livre ## Dados Cadastrais - **Nome da Em…"
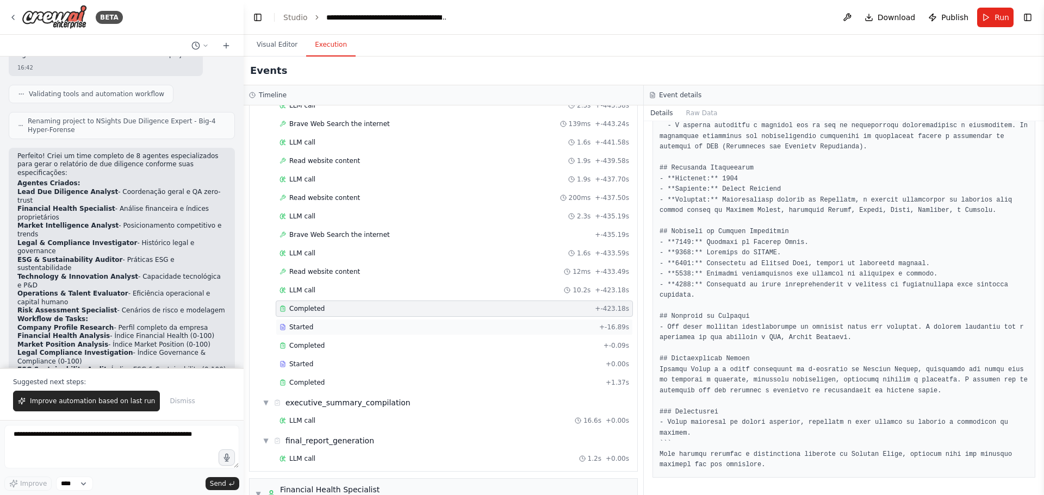
click at [348, 332] on div "Started + -16.89s" at bounding box center [454, 327] width 357 height 16
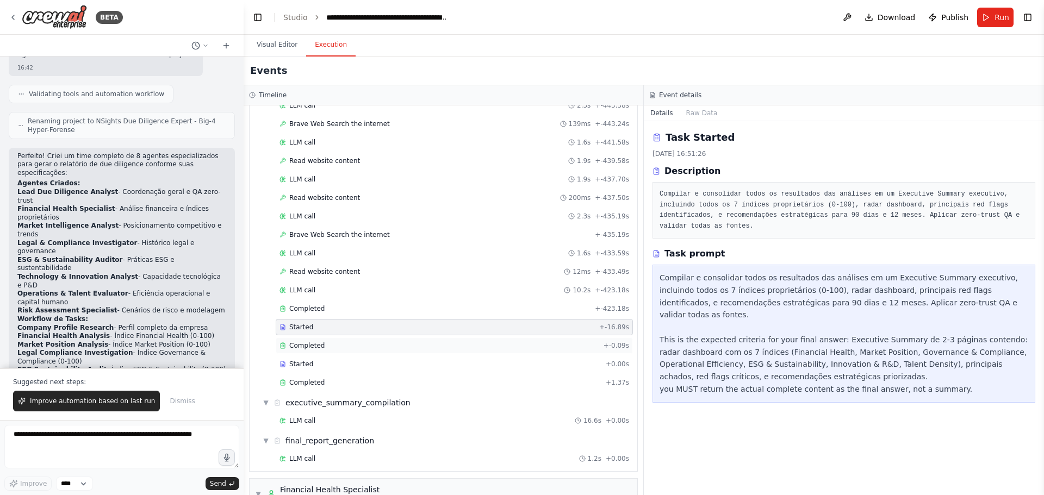
click at [350, 345] on div "Completed" at bounding box center [439, 345] width 320 height 9
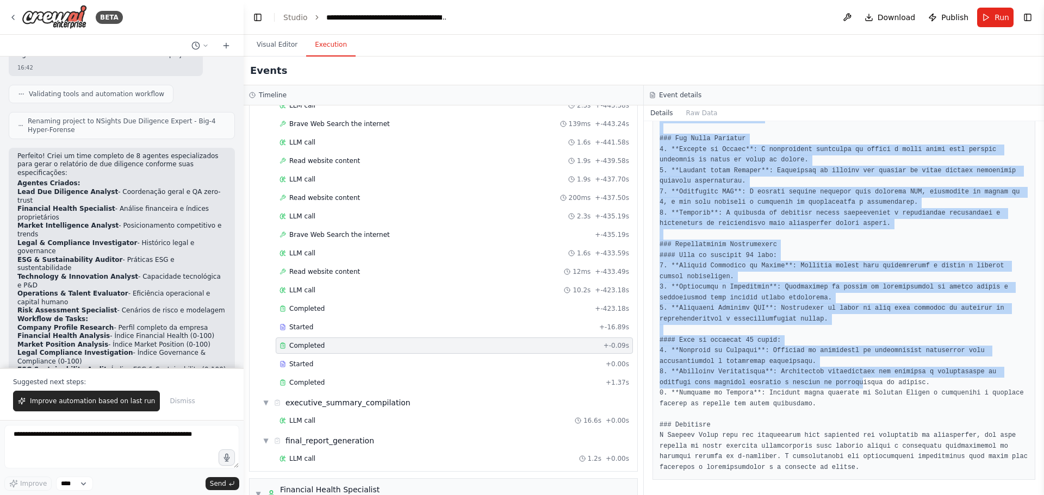
scroll to position [437, 0]
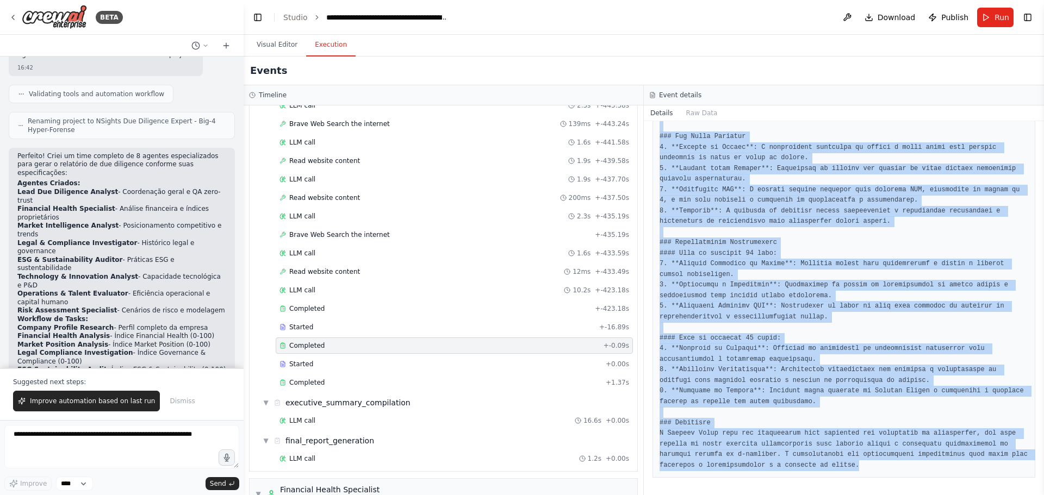
drag, startPoint x: 656, startPoint y: 278, endPoint x: 870, endPoint y: 464, distance: 283.6
click at [870, 464] on div at bounding box center [843, 153] width 383 height 650
copy pre "# Executive Summary ## Radar Dashboard | Índice | Score (0-100) | |------------…"
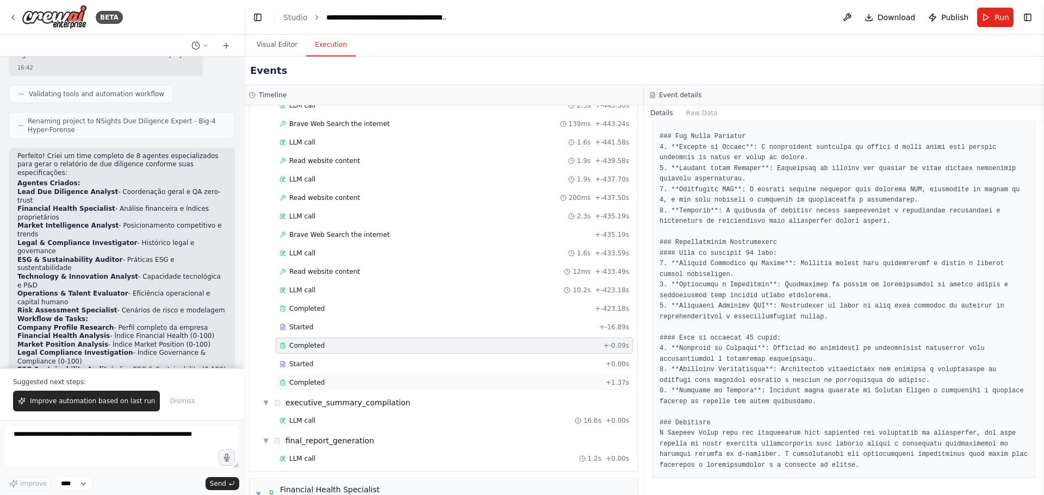
click at [365, 383] on div "Completed" at bounding box center [440, 382] width 322 height 9
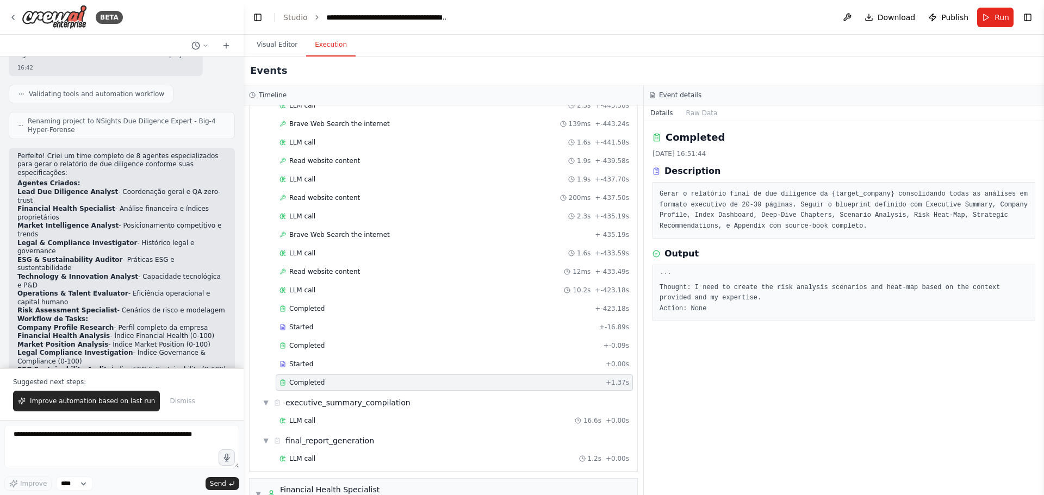
scroll to position [0, 0]
click at [332, 419] on div "LLM call 16.6s + 0.00s" at bounding box center [454, 420] width 350 height 9
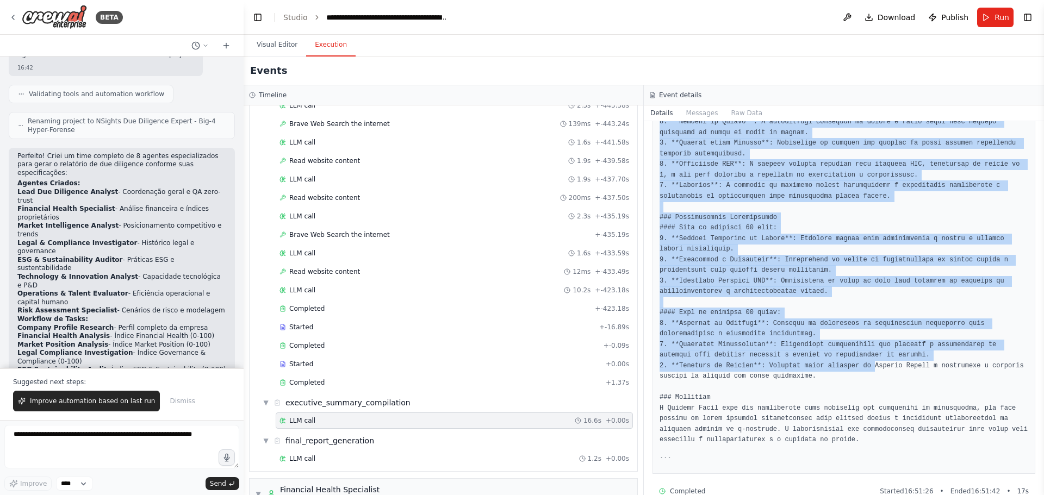
scroll to position [455, 0]
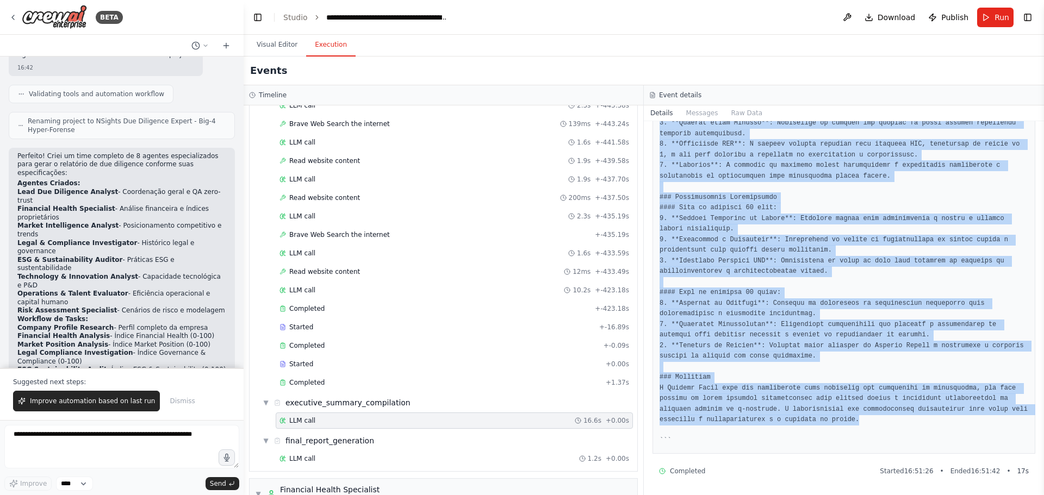
drag, startPoint x: 653, startPoint y: 191, endPoint x: 878, endPoint y: 419, distance: 319.8
click at [878, 419] on div at bounding box center [843, 91] width 383 height 725
copy pre "``` Thought: I will compile and consolidate the executive summary based on the …"
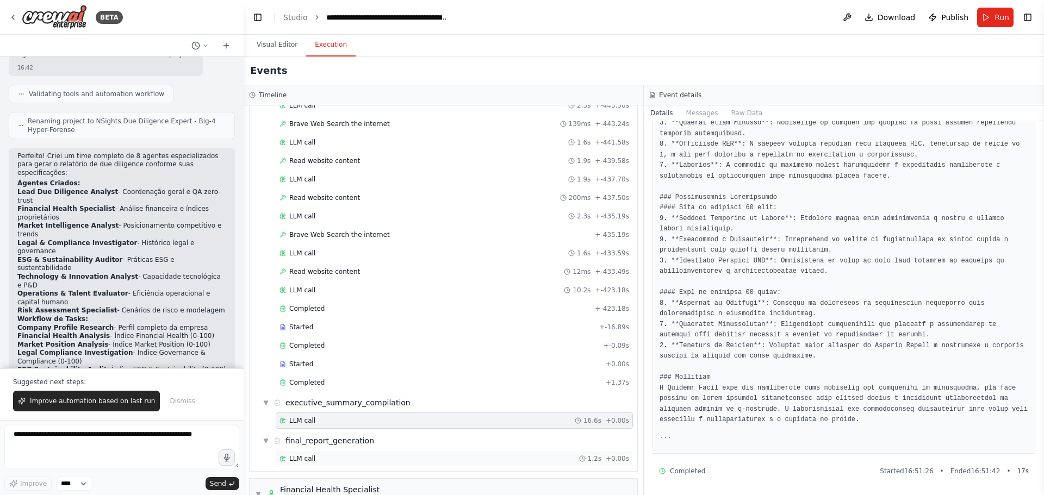
click at [348, 458] on div "LLM call 1.2s + 0.00s" at bounding box center [454, 458] width 350 height 9
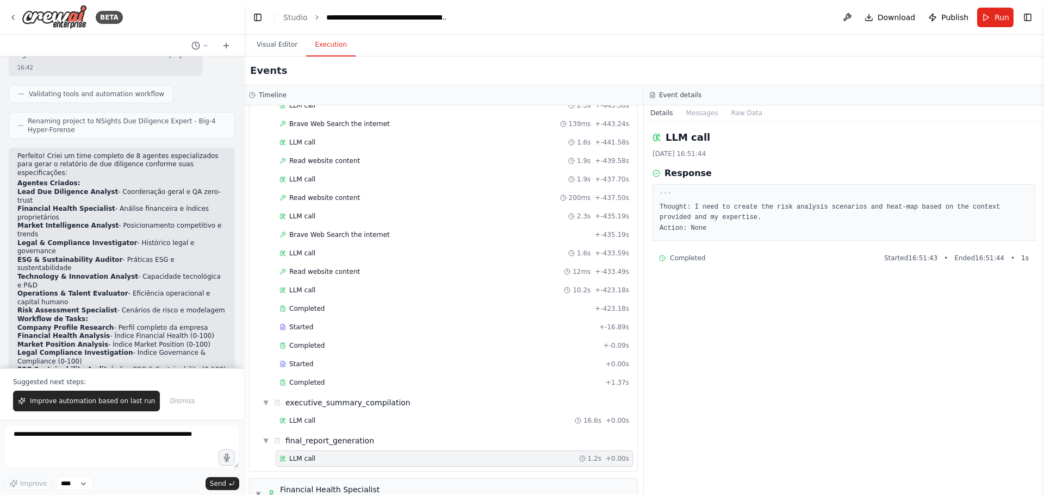
scroll to position [0, 0]
click at [326, 443] on div "final_report_generation" at bounding box center [329, 440] width 89 height 11
drag, startPoint x: 314, startPoint y: 441, endPoint x: 306, endPoint y: 442, distance: 8.7
click at [314, 441] on div "final_report_generation" at bounding box center [329, 440] width 89 height 11
click at [277, 441] on icon at bounding box center [277, 441] width 8 height 8
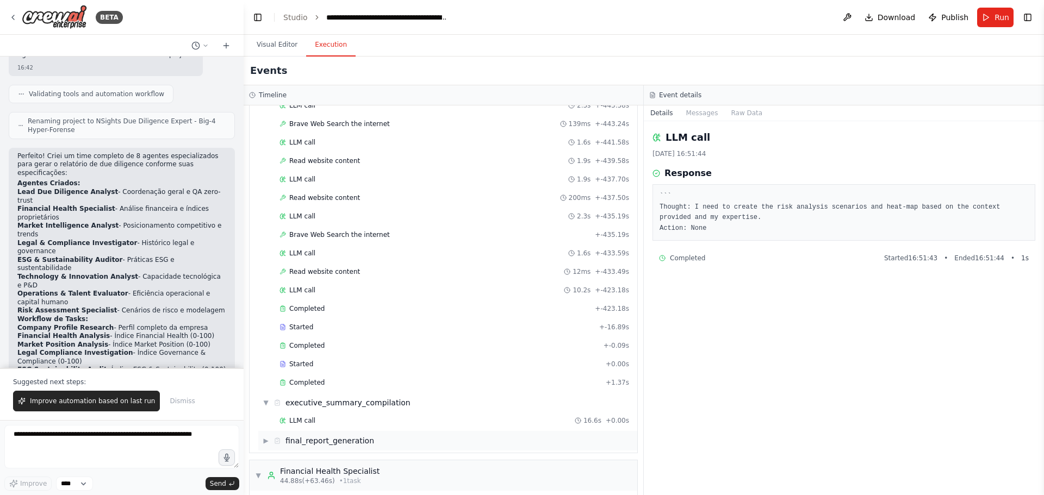
click at [264, 441] on span "▶" at bounding box center [266, 441] width 7 height 9
click at [294, 463] on span "LLM call" at bounding box center [302, 458] width 26 height 9
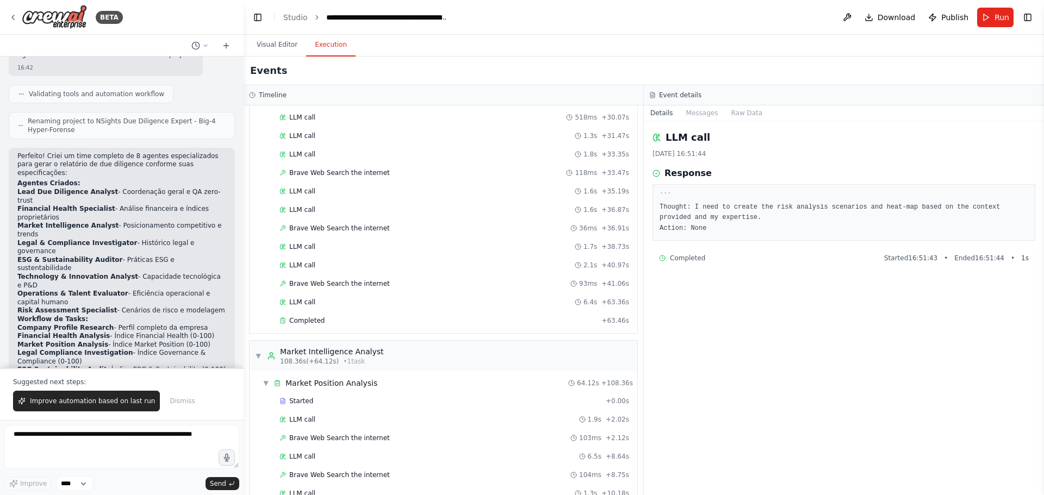
scroll to position [1577, 0]
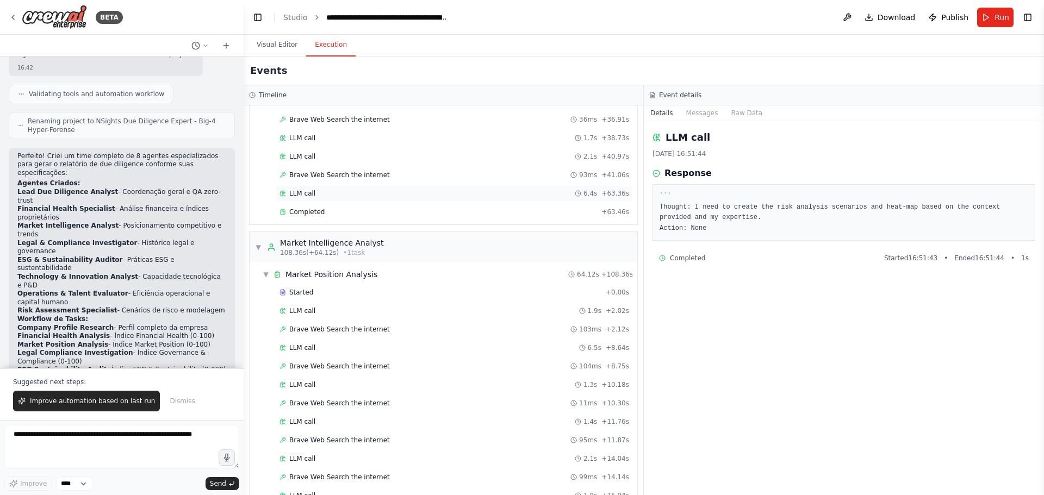
click at [320, 195] on div "LLM call 6.4s + 63.36s" at bounding box center [454, 193] width 350 height 9
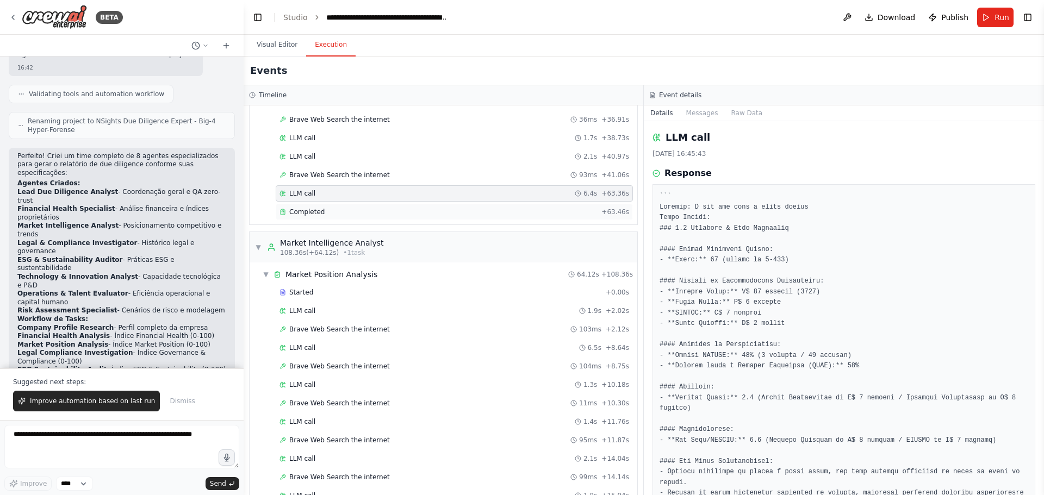
click at [320, 217] on div "Completed + 63.46s" at bounding box center [454, 212] width 357 height 16
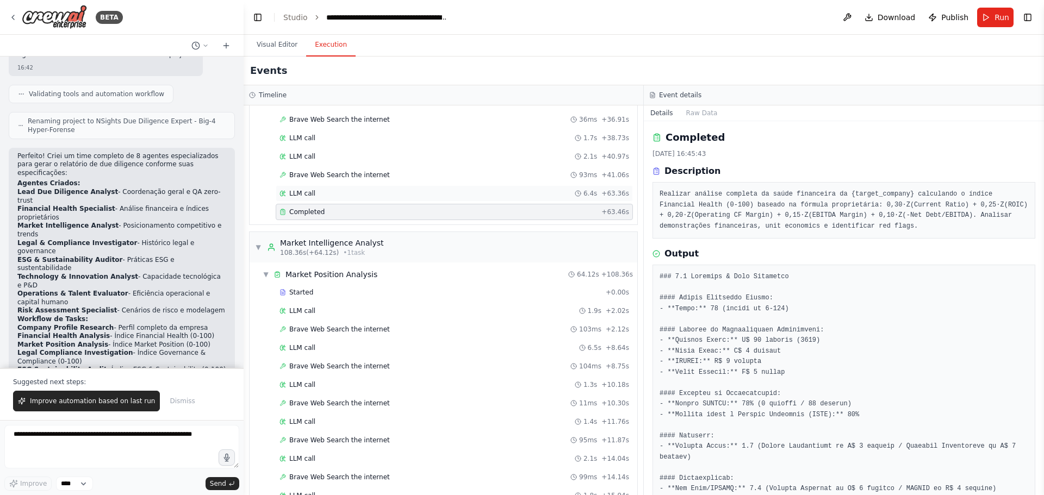
click at [320, 198] on div "LLM call 6.4s + 63.36s" at bounding box center [454, 193] width 357 height 16
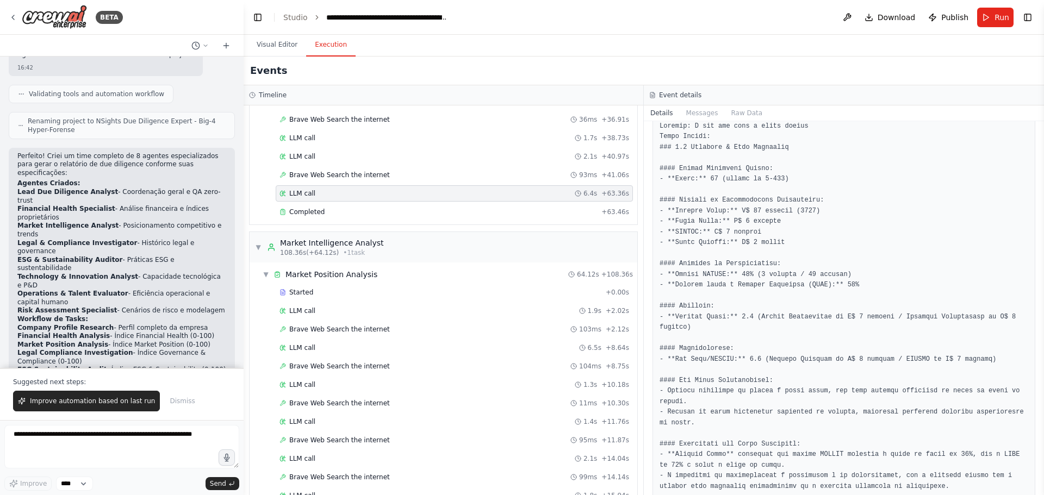
scroll to position [0, 0]
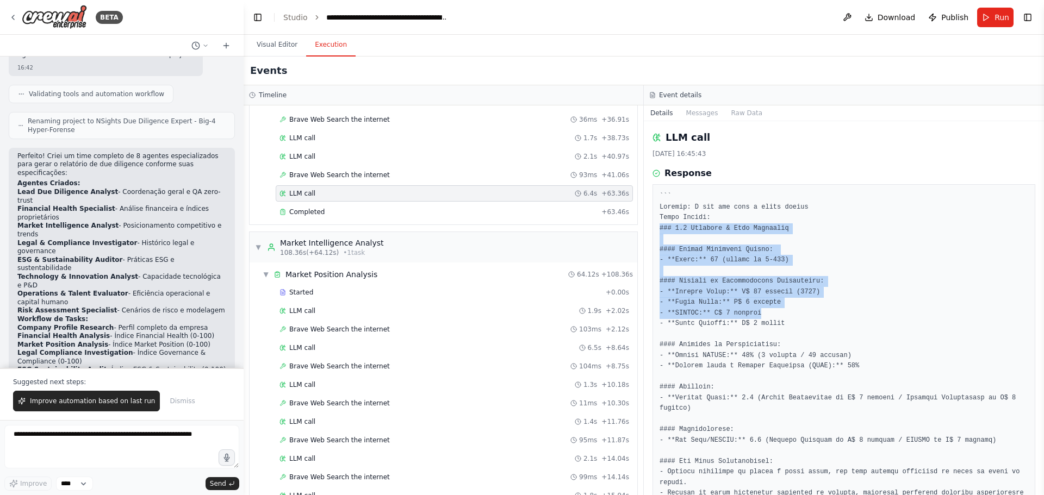
drag, startPoint x: 657, startPoint y: 227, endPoint x: 869, endPoint y: 317, distance: 230.2
click at [869, 317] on div at bounding box center [843, 413] width 383 height 459
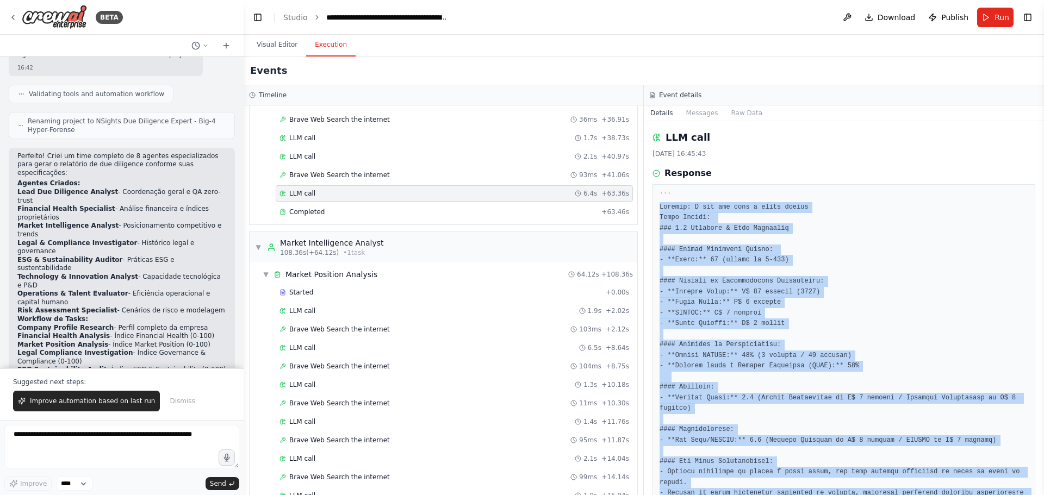
scroll to position [190, 0]
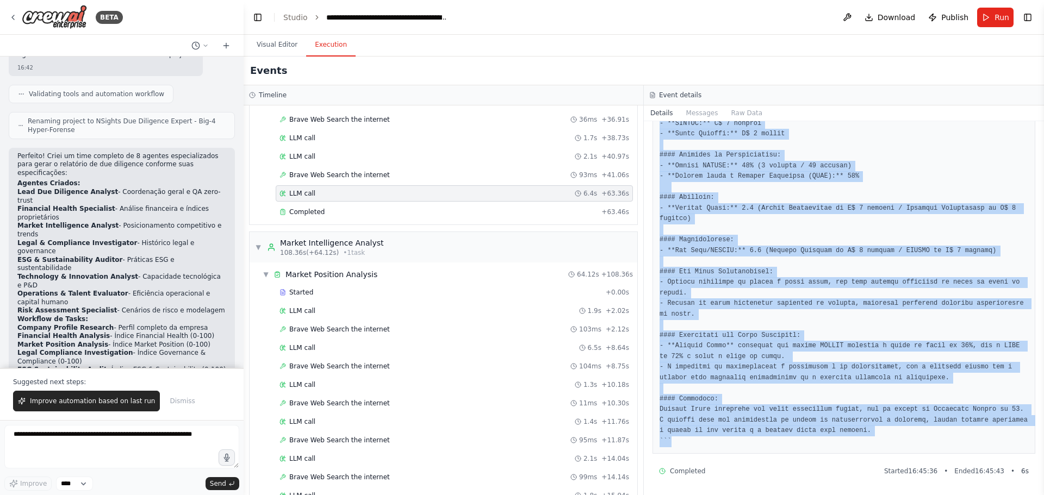
drag, startPoint x: 658, startPoint y: 204, endPoint x: 887, endPoint y: 440, distance: 328.3
click at [887, 440] on div at bounding box center [843, 224] width 383 height 459
copy pre "Thought: I now can give a great answer Final Answer: ### 4.1 Finanças & Unit Ec…"
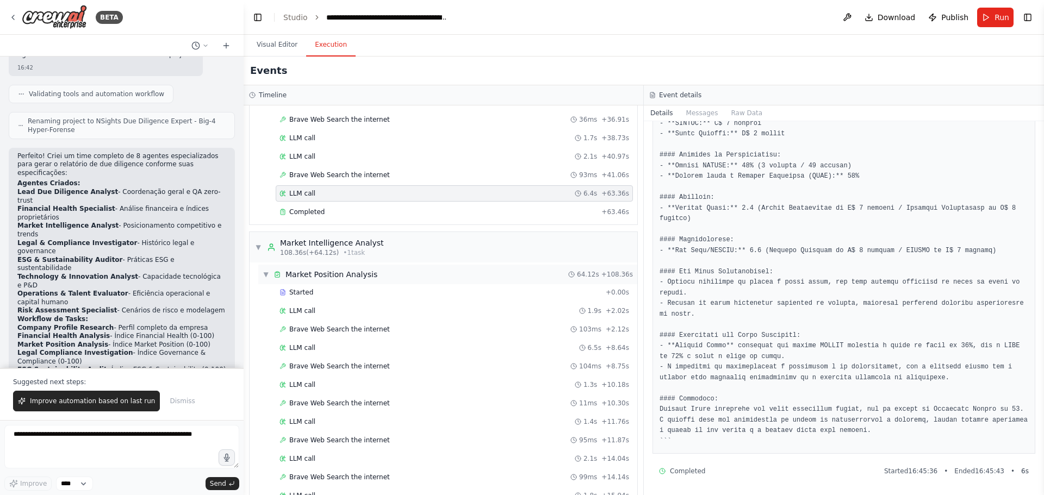
click at [325, 277] on div "Market Position Analysis" at bounding box center [331, 274] width 92 height 11
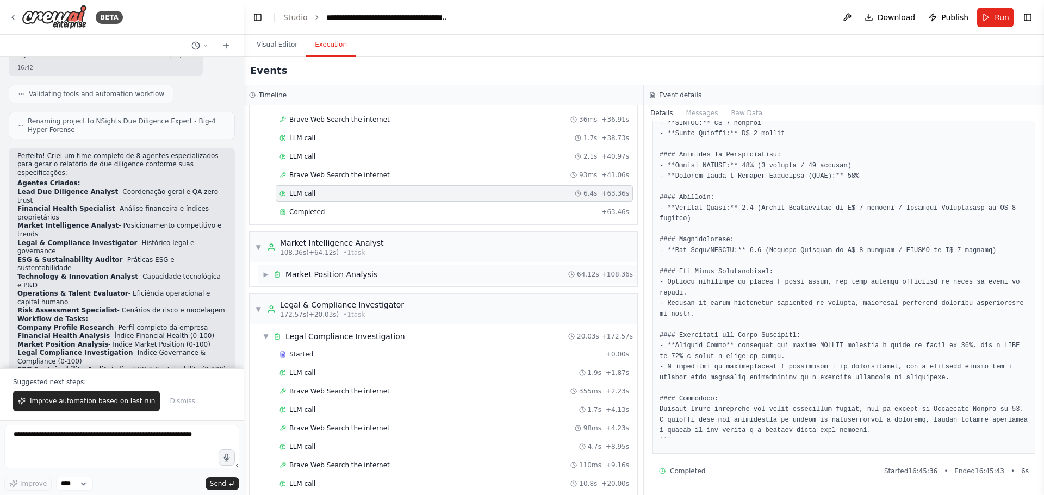
click at [322, 278] on div "Market Position Analysis" at bounding box center [331, 274] width 92 height 11
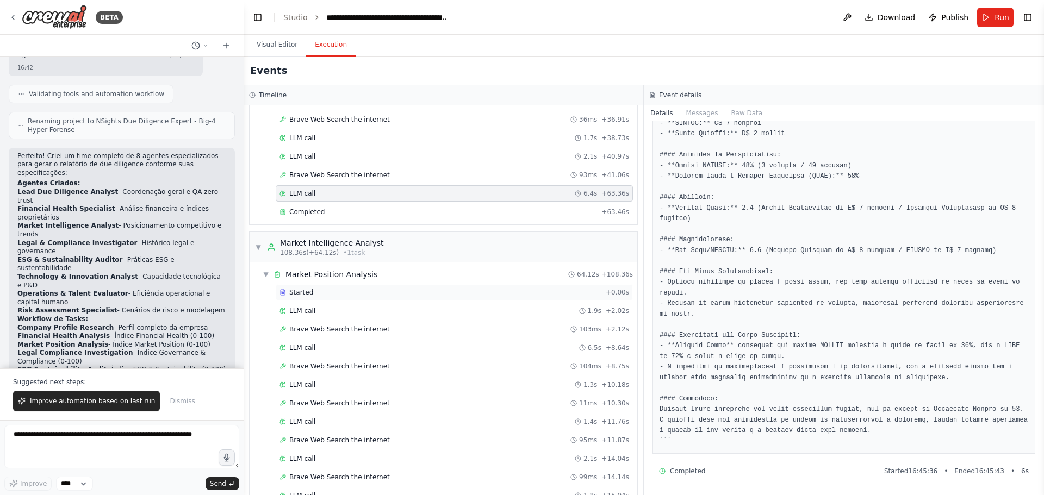
click at [320, 291] on div "Started" at bounding box center [440, 292] width 322 height 9
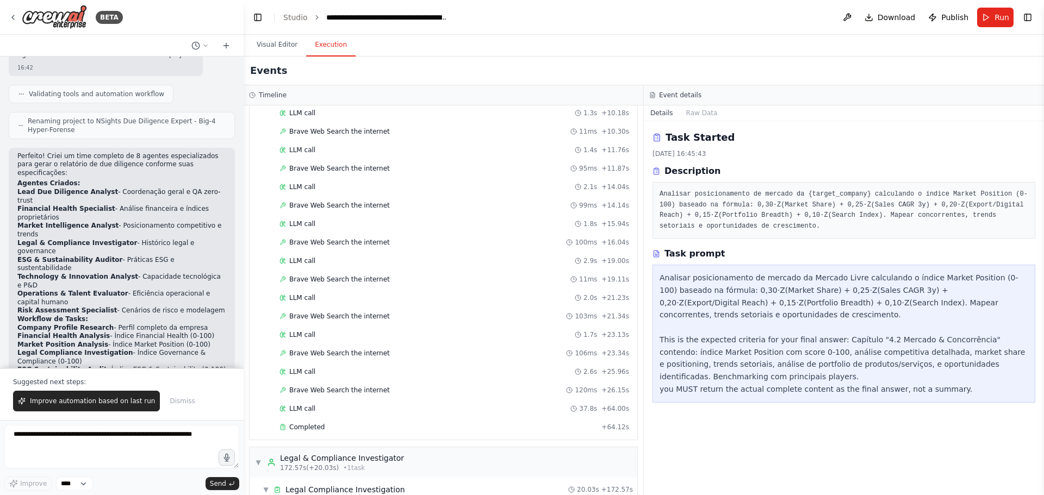
scroll to position [1903, 0]
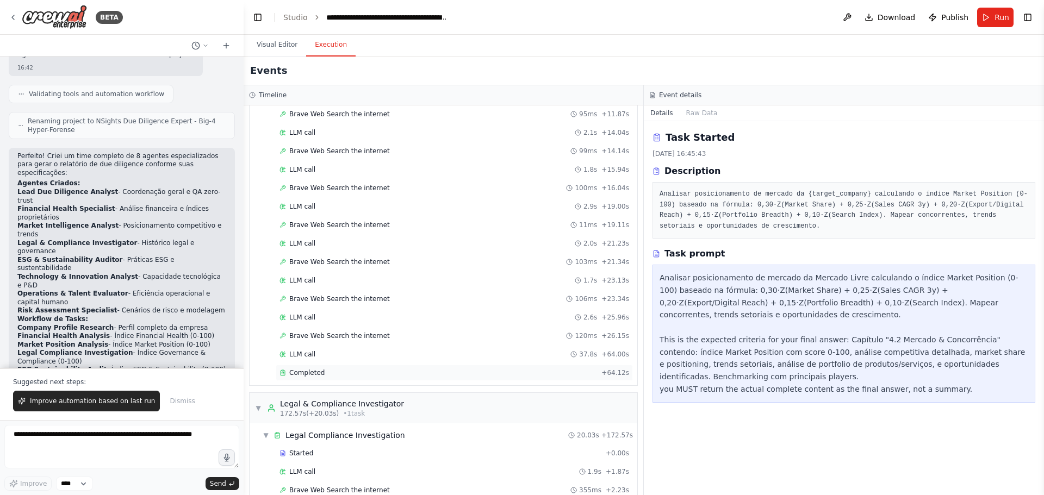
click at [335, 374] on div "Completed" at bounding box center [437, 373] width 317 height 9
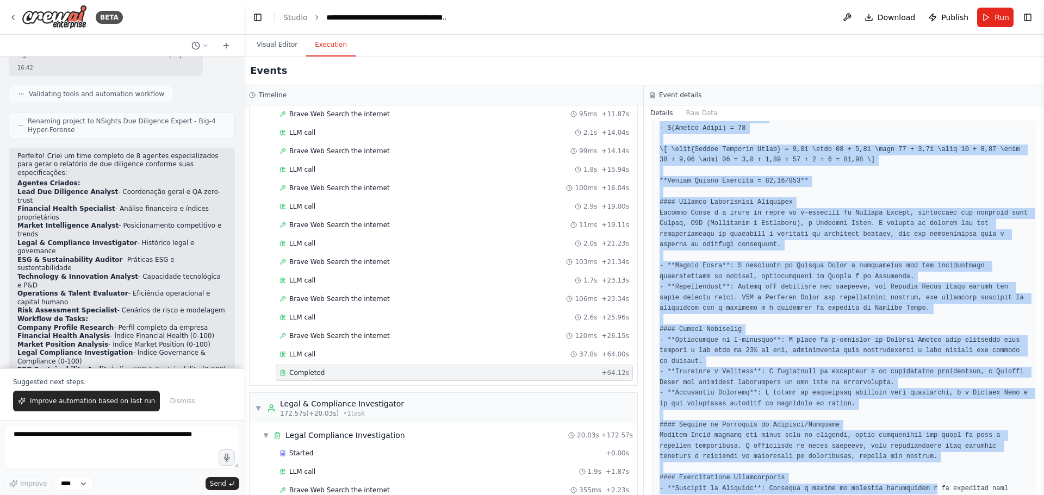
scroll to position [564, 0]
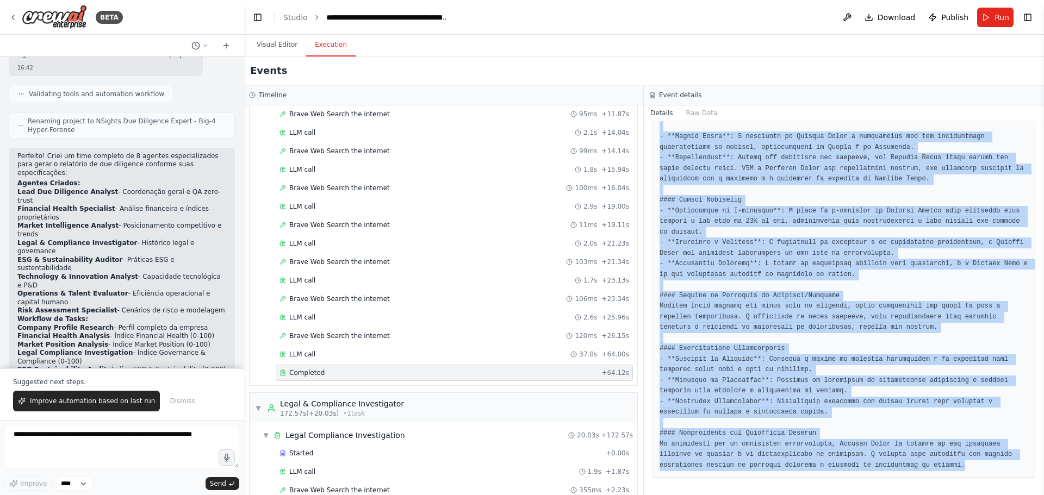
drag, startPoint x: 659, startPoint y: 166, endPoint x: 994, endPoint y: 470, distance: 451.8
click at [994, 470] on pre at bounding box center [843, 89] width 369 height 763
copy pre "### Capítulo "4.2 Mercado & Concorrência" #### Índice Market Position Para o cá…"
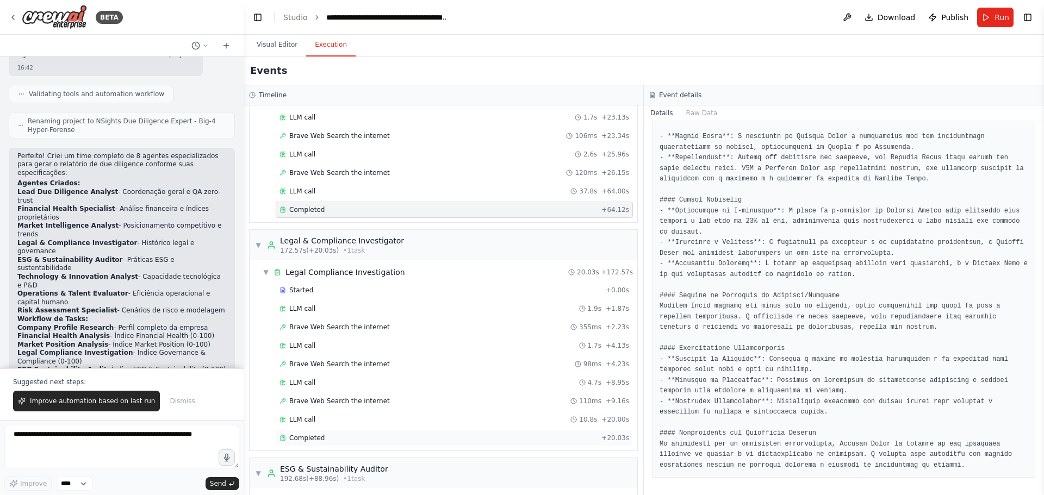
click at [319, 440] on span "Completed" at bounding box center [306, 438] width 35 height 9
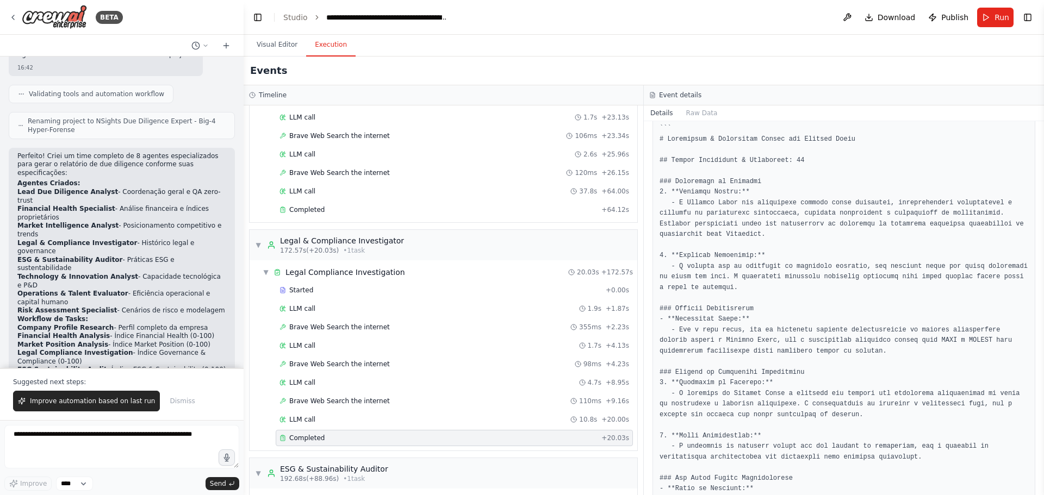
scroll to position [94, 0]
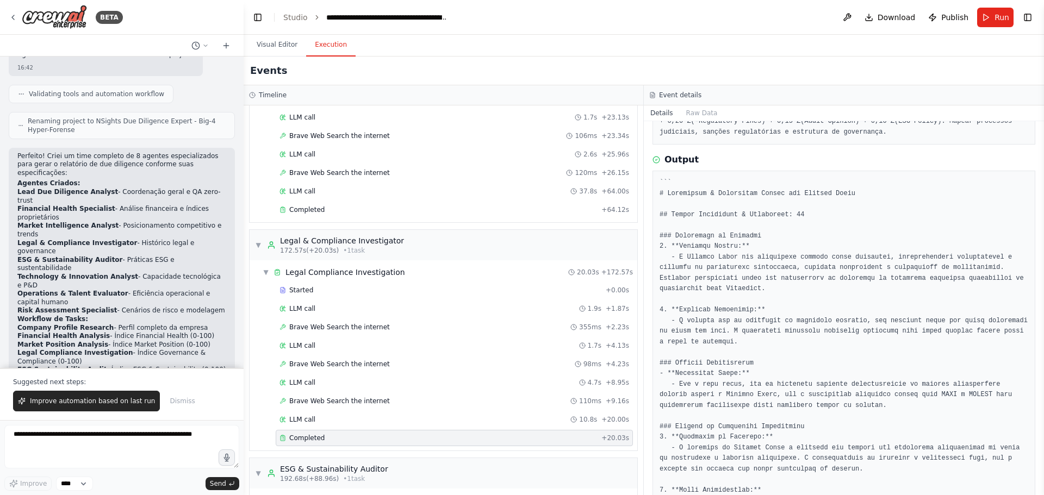
click at [657, 193] on div at bounding box center [843, 406] width 383 height 470
click at [332, 384] on div "LLM call 4.7s + 8.95s" at bounding box center [454, 382] width 350 height 9
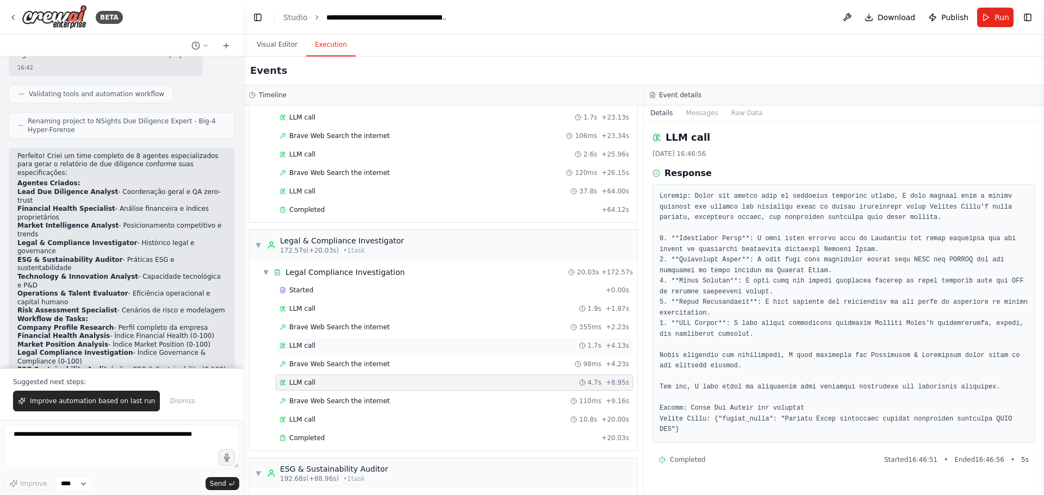
click at [330, 341] on div "LLM call 1.7s + 4.13s" at bounding box center [454, 345] width 350 height 9
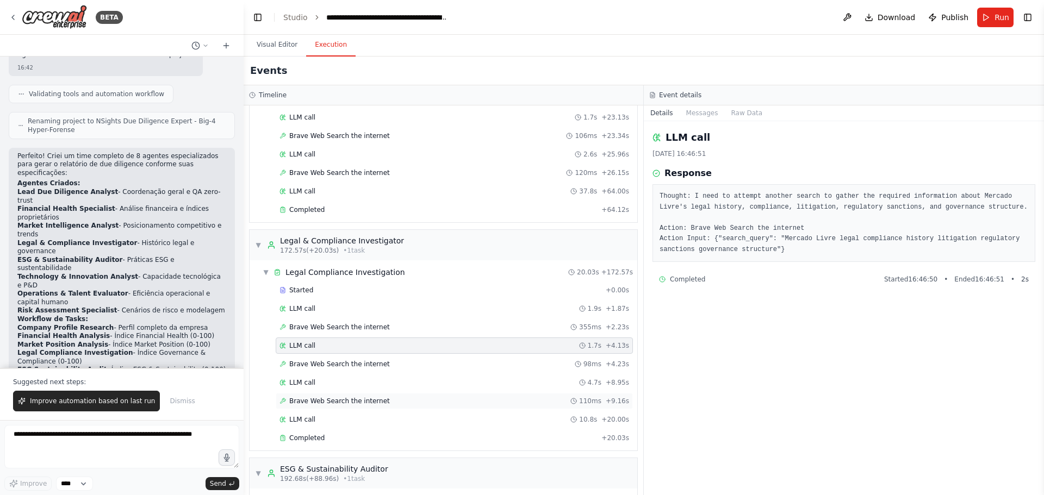
click at [326, 401] on span "Brave Web Search the internet" at bounding box center [339, 401] width 101 height 9
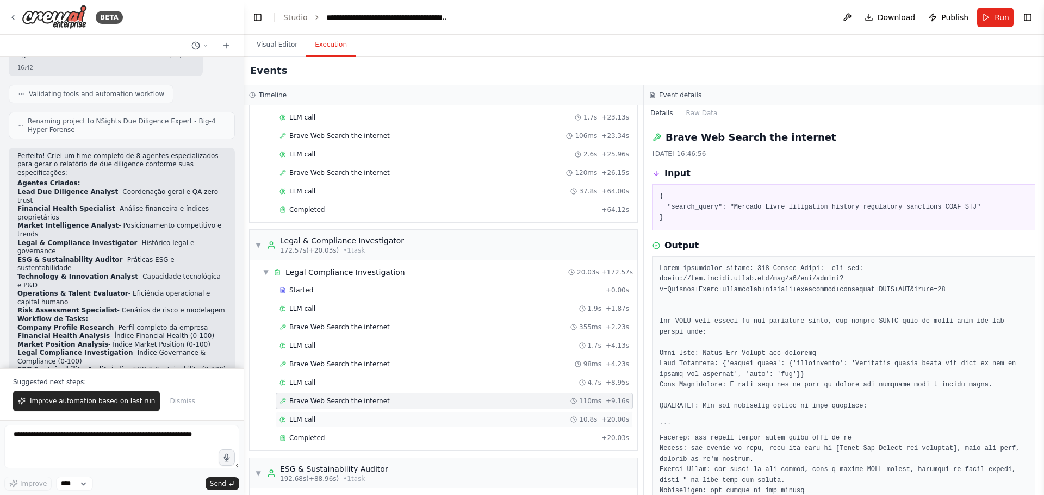
click at [325, 418] on div "LLM call 10.8s + 20.00s" at bounding box center [454, 419] width 350 height 9
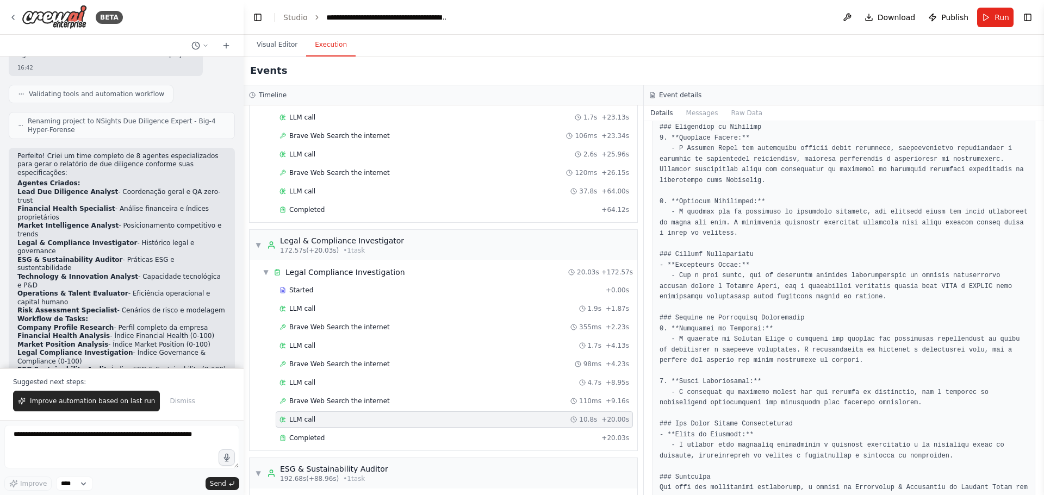
scroll to position [296, 0]
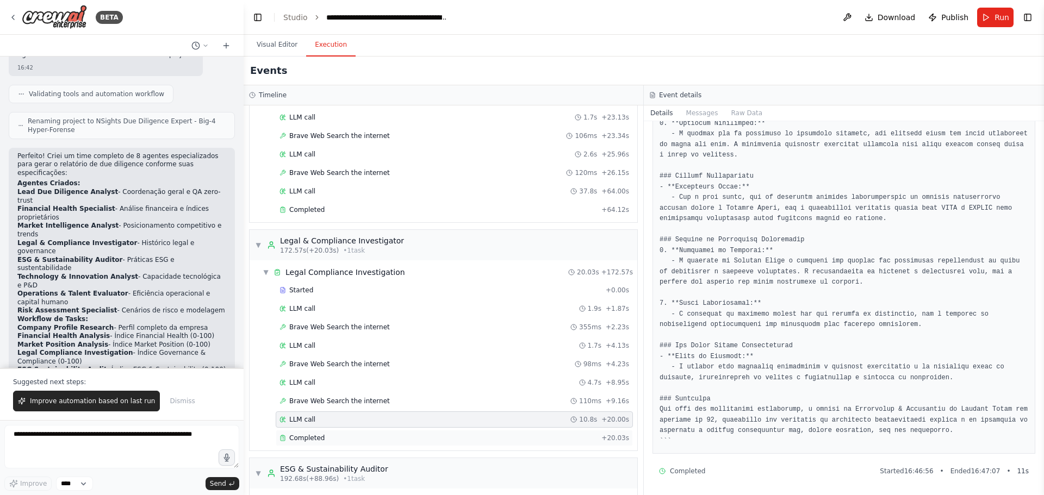
click at [500, 435] on div "Completed" at bounding box center [437, 438] width 317 height 9
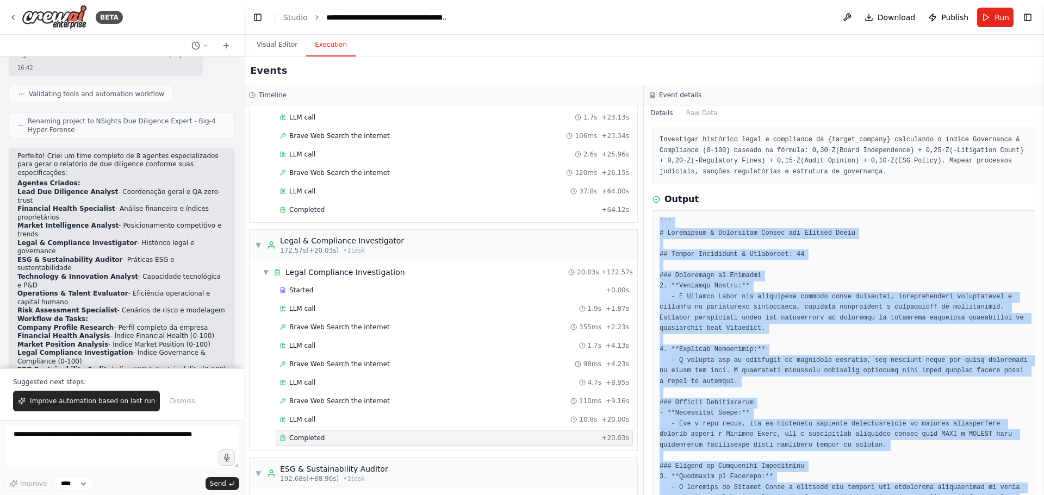
scroll to position [257, 0]
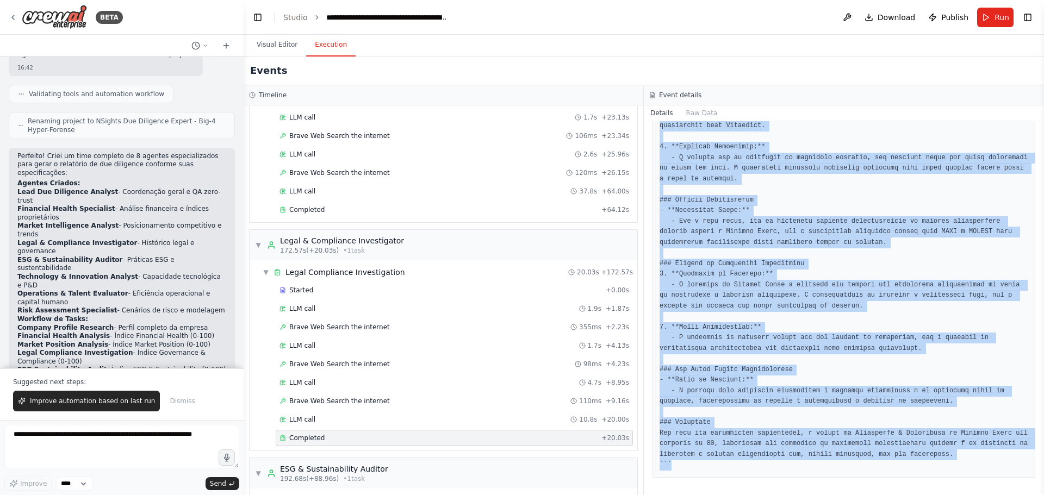
drag, startPoint x: 657, startPoint y: 215, endPoint x: 986, endPoint y: 460, distance: 410.1
click at [986, 460] on div at bounding box center [843, 243] width 383 height 470
copy pre "``` # Governance & Compliance Report for Mercado Livre ## Índice Governance & C…"
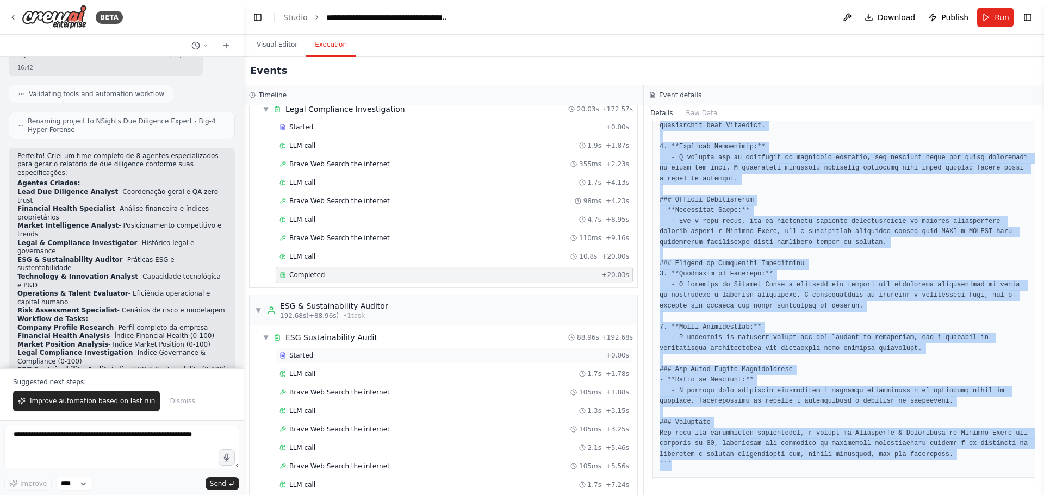
scroll to position [2338, 0]
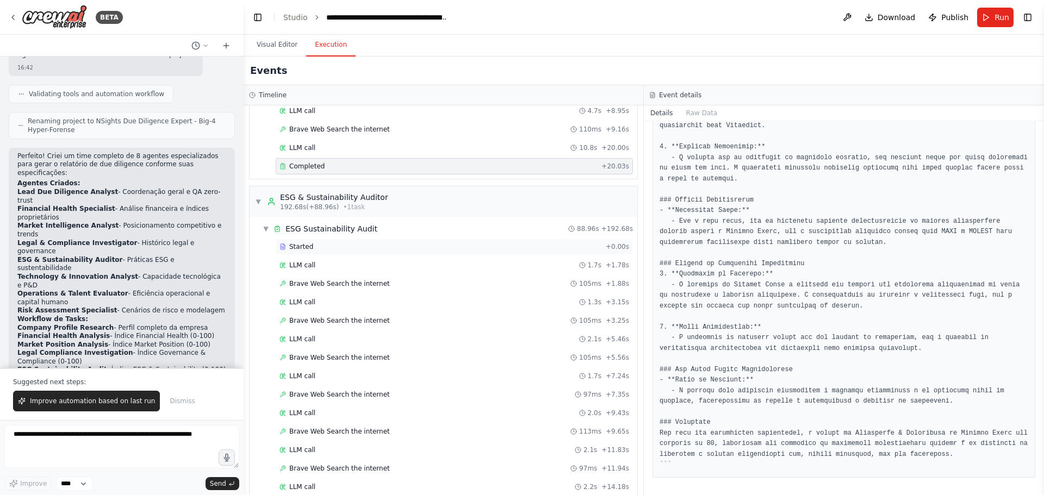
click at [379, 240] on div "Started + 0.00s" at bounding box center [454, 247] width 357 height 16
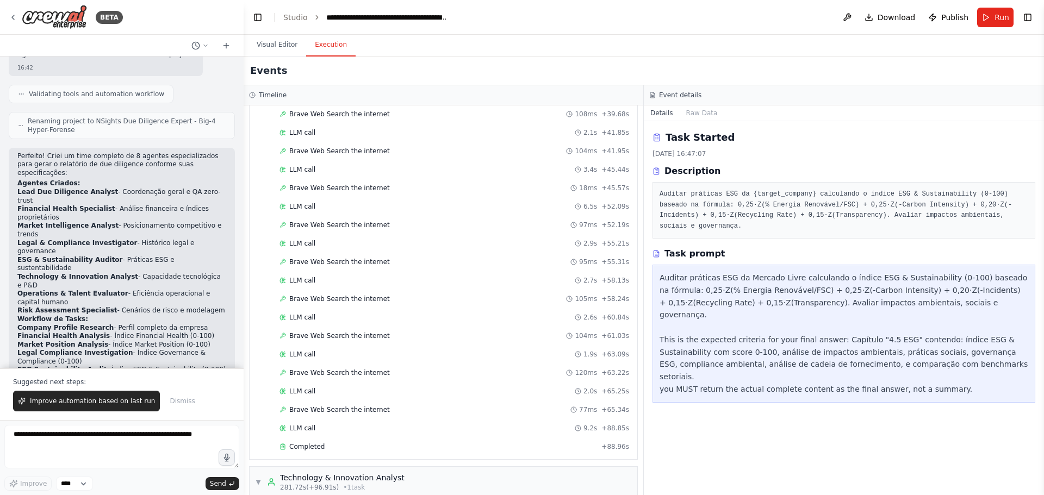
scroll to position [3262, 0]
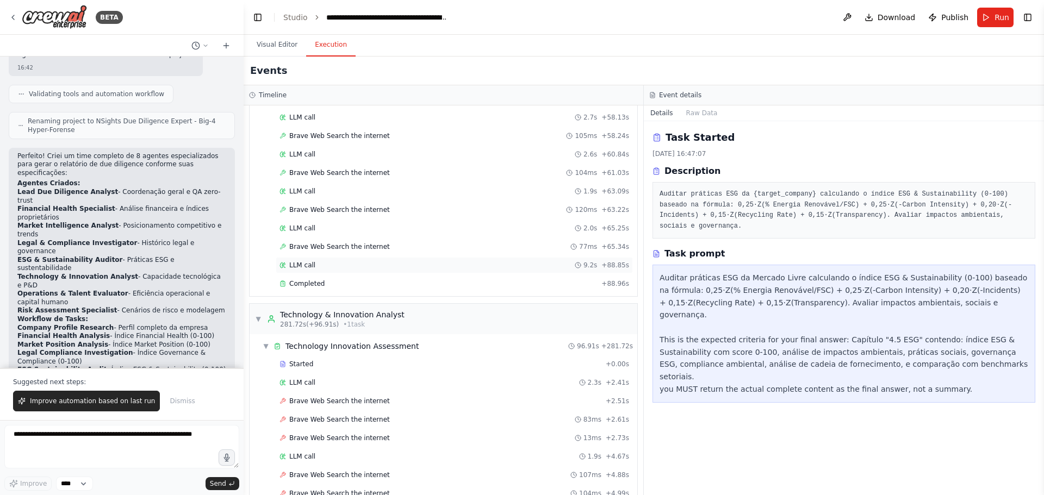
click at [363, 264] on div "LLM call 9.2s + 88.85s" at bounding box center [454, 265] width 350 height 9
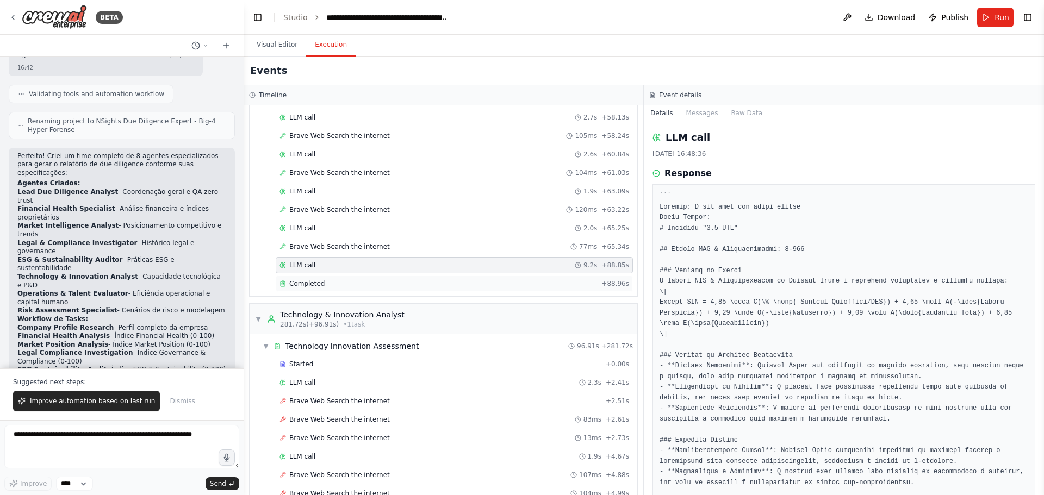
click at [362, 282] on div "Completed" at bounding box center [437, 283] width 317 height 9
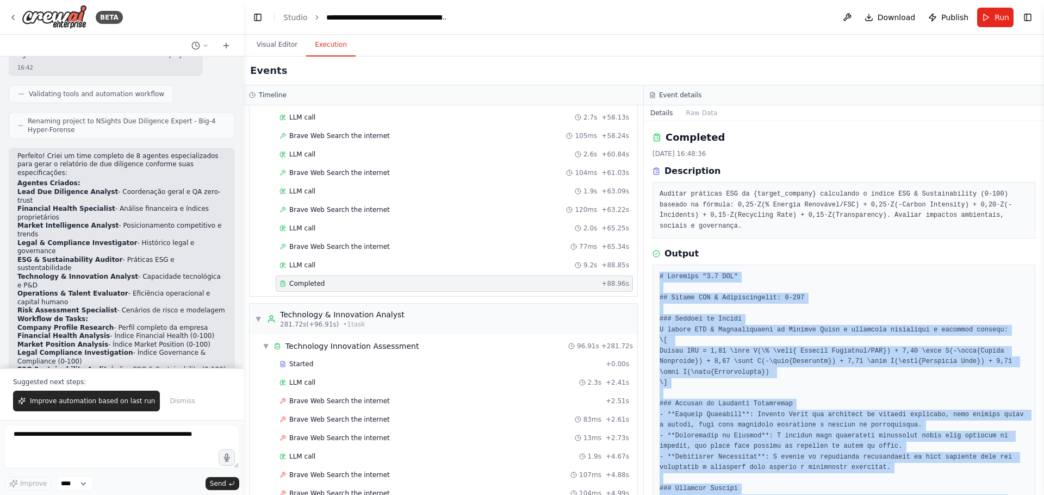
scroll to position [300, 0]
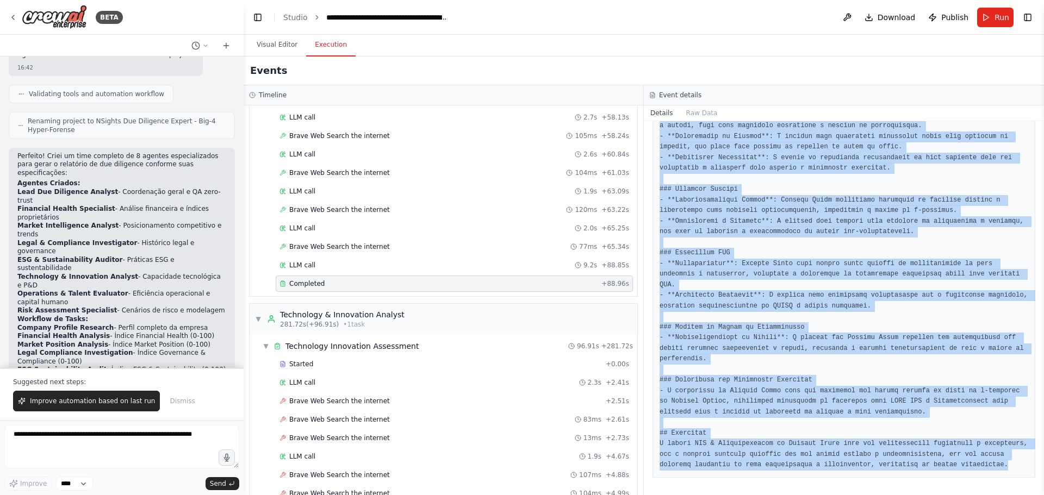
drag, startPoint x: 659, startPoint y: 275, endPoint x: 1025, endPoint y: 472, distance: 415.7
click at [1023, 472] on div at bounding box center [843, 221] width 383 height 513
copy pre "# Capítulo "4.5 ESG" ## Índice ESG & Sustainability: 0-100 ### Cálculo do Índic…"
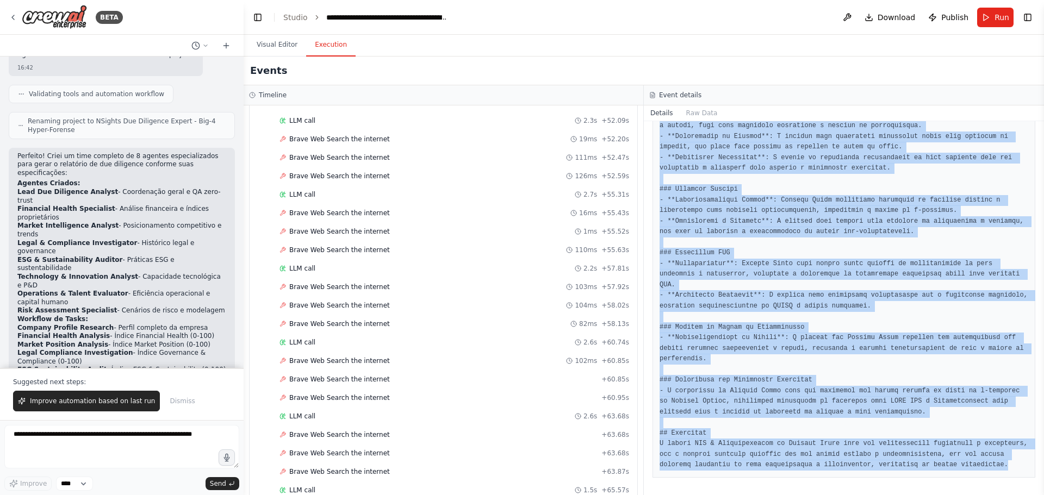
scroll to position [5165, 0]
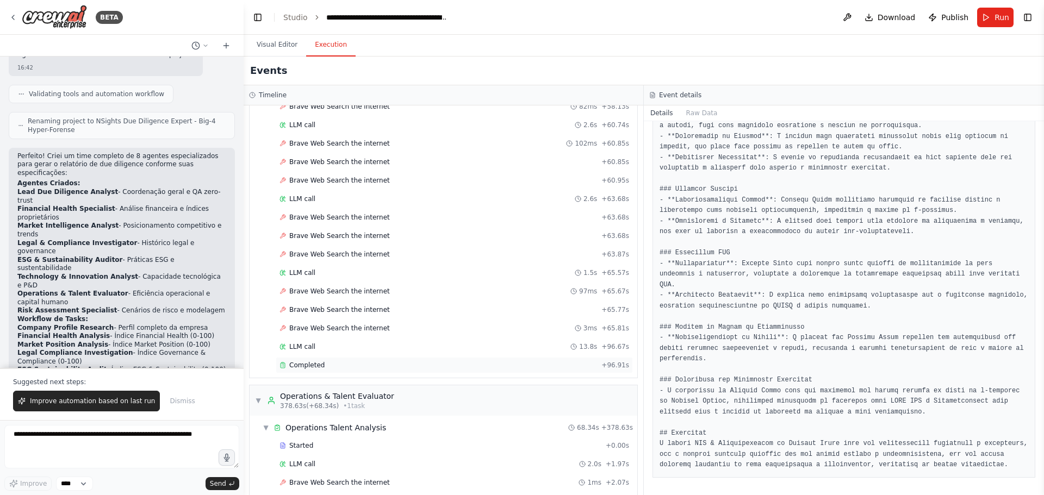
click at [359, 358] on div "Completed + 96.91s" at bounding box center [454, 365] width 357 height 16
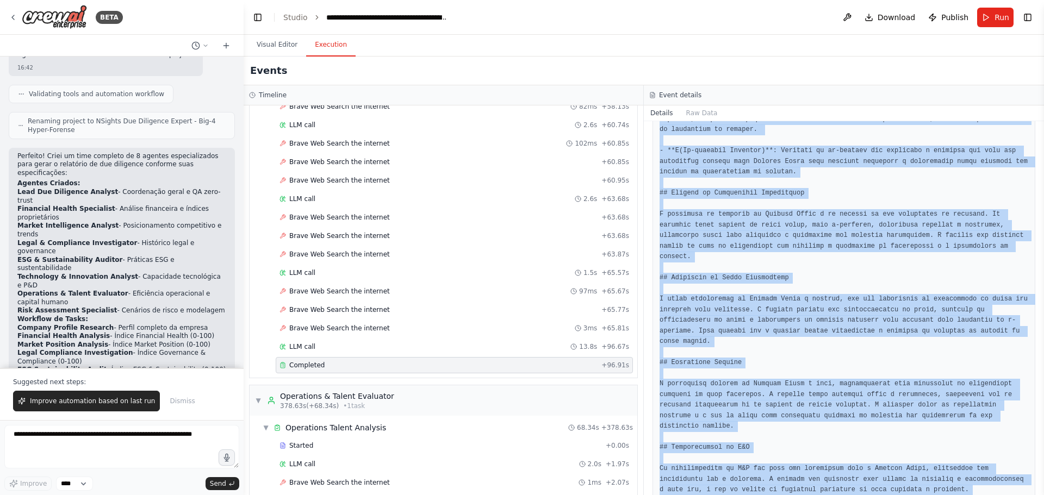
scroll to position [522, 0]
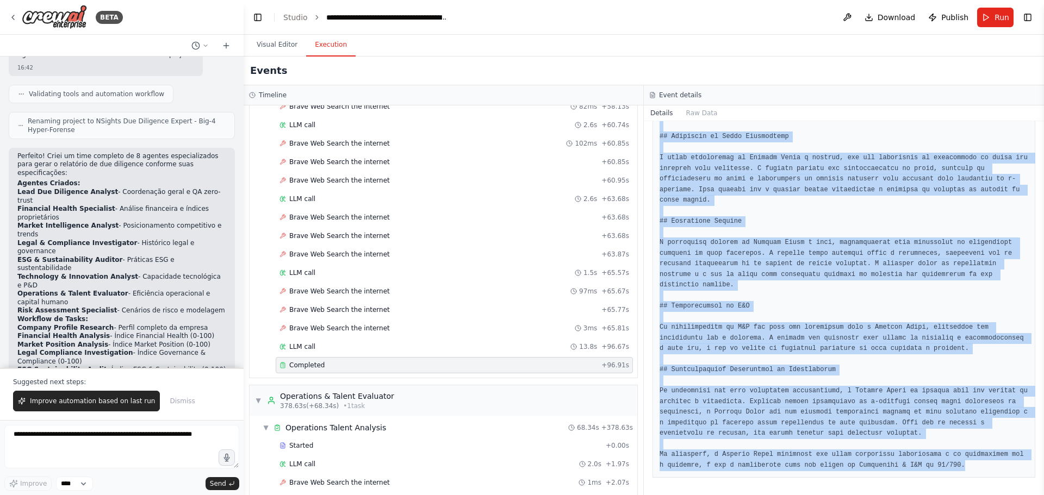
drag, startPoint x: 658, startPoint y: 275, endPoint x: 970, endPoint y: 433, distance: 349.6
click at [985, 463] on div at bounding box center [843, 110] width 383 height 735
copy pre "# 4.4 Tecnologia & Cibersegurança ## Índice Innovation & R&D: 72/100 Avaliando …"
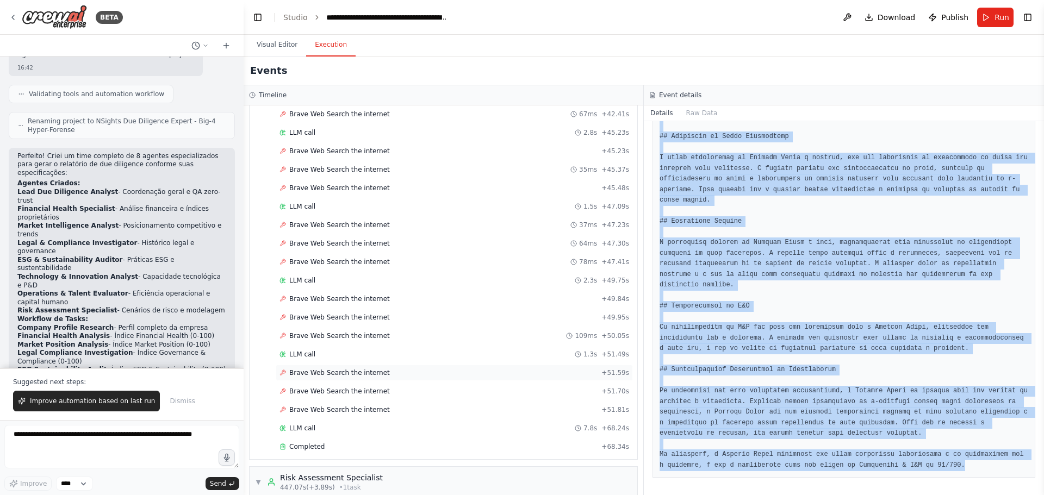
scroll to position [7122, 0]
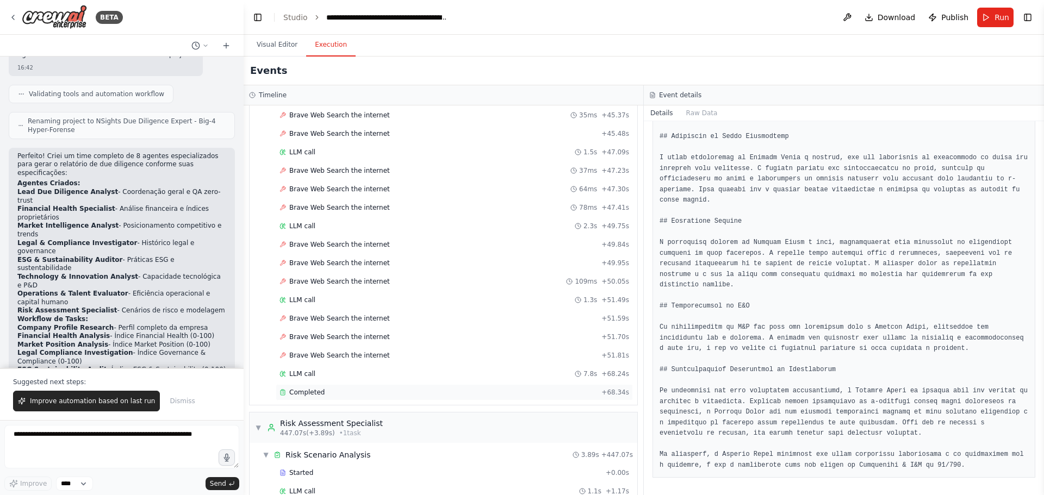
click at [353, 389] on div "Completed" at bounding box center [437, 392] width 317 height 9
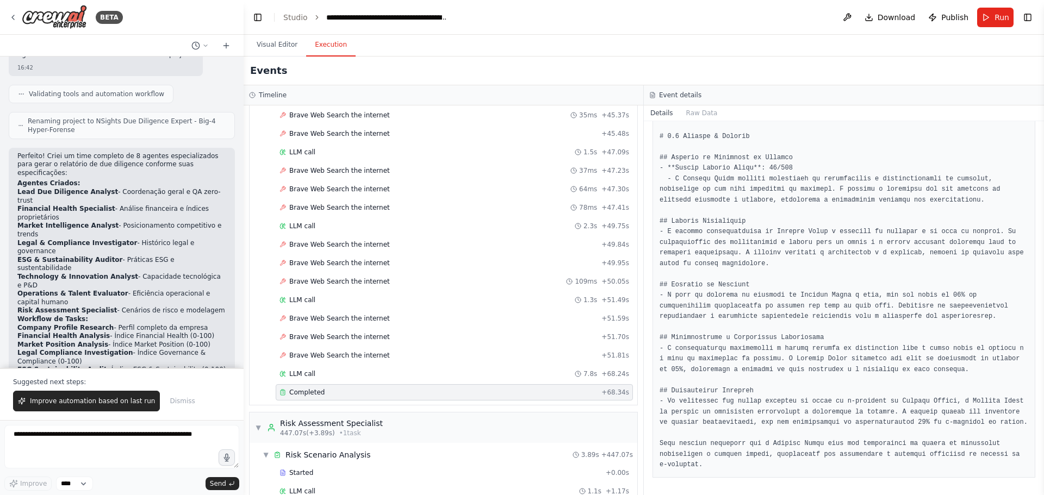
scroll to position [300, 0]
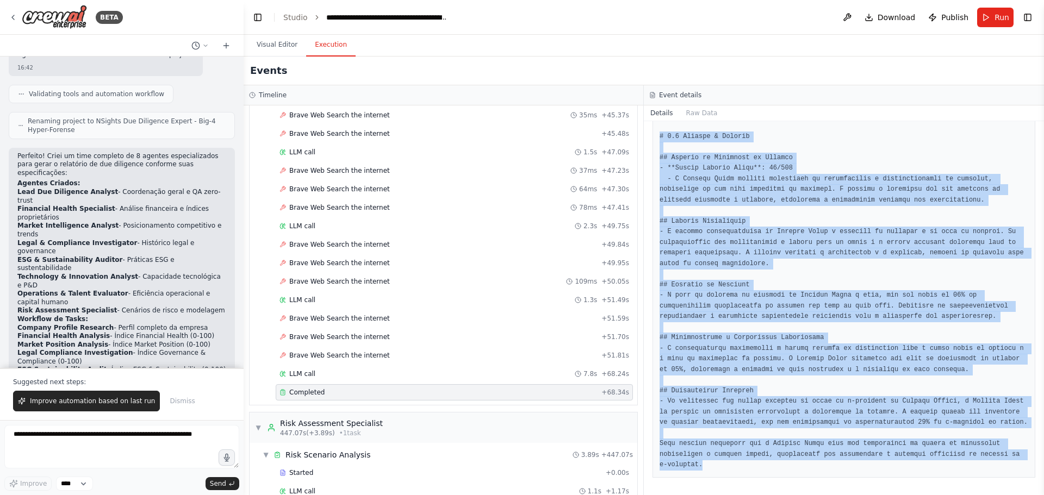
drag, startPoint x: 657, startPoint y: 134, endPoint x: 849, endPoint y: 468, distance: 384.8
click at [847, 478] on div "Completed 17/09/2025, 16:51:21 Description Avaliar eficiência operacional e cap…" at bounding box center [844, 308] width 400 height 374
copy pre "# 4.6 Pessoas & Cultura ## Índices de Densidade de Talento - **Talent Density I…"
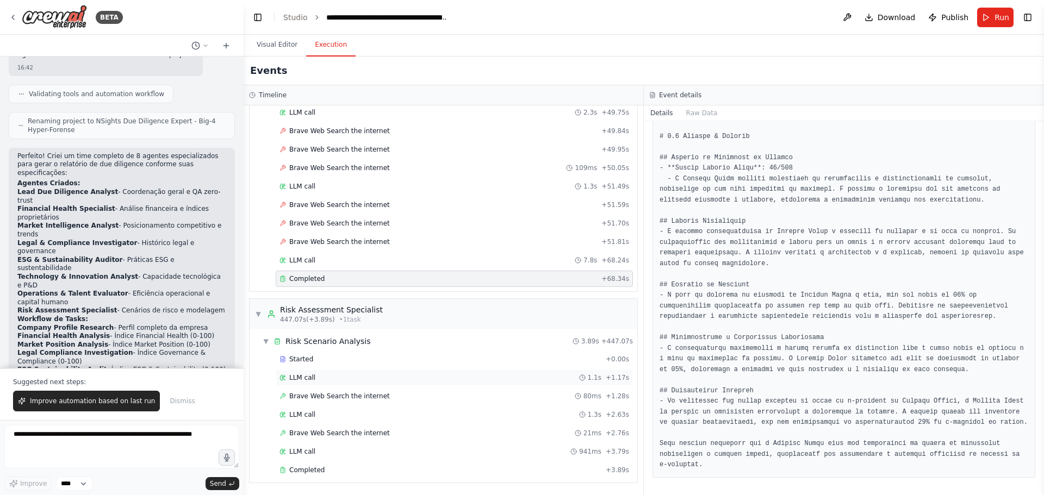
click at [316, 379] on div "LLM call 1.1s + 1.17s" at bounding box center [454, 377] width 350 height 9
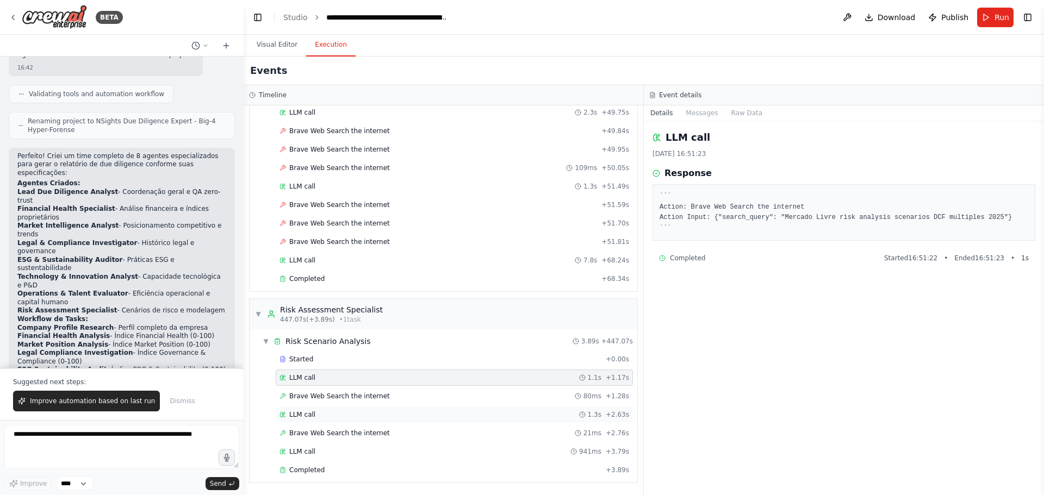
click at [320, 417] on div "LLM call 1.3s + 2.63s" at bounding box center [454, 414] width 350 height 9
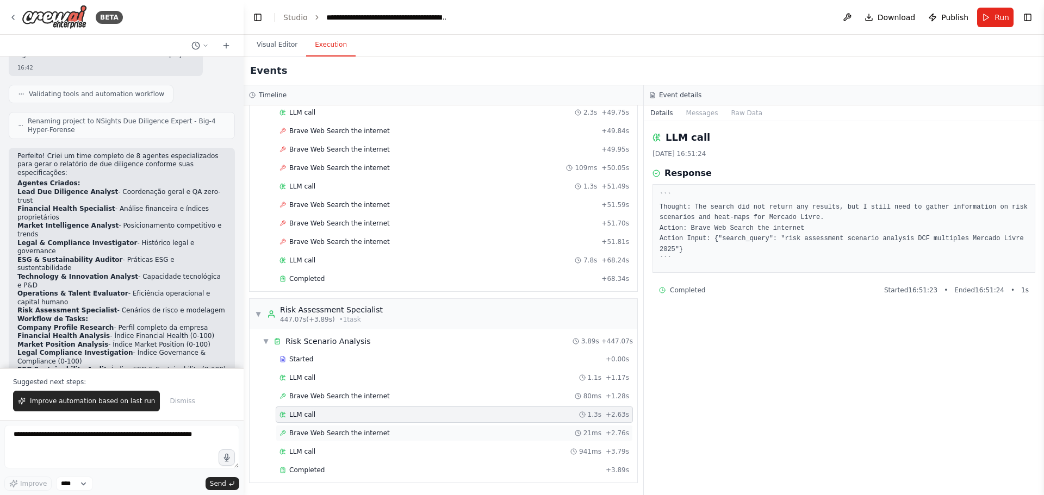
click at [321, 432] on span "Brave Web Search the internet" at bounding box center [339, 433] width 101 height 9
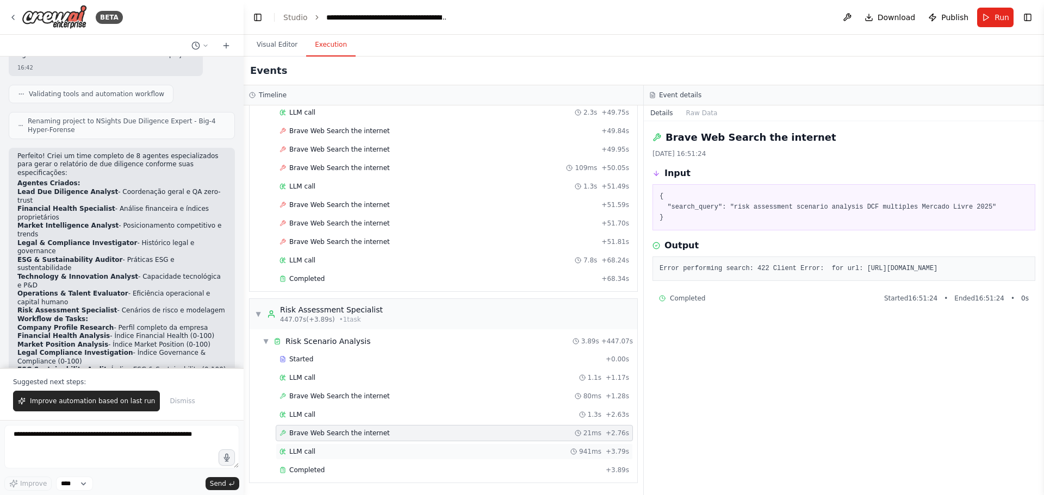
click at [322, 449] on div "LLM call 941ms + 3.79s" at bounding box center [454, 451] width 350 height 9
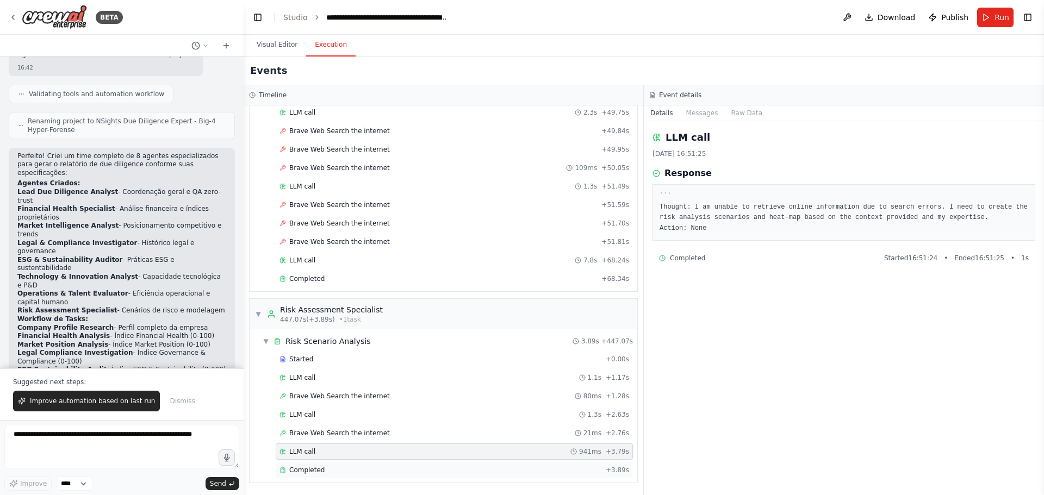
click at [325, 471] on div "Completed" at bounding box center [440, 470] width 322 height 9
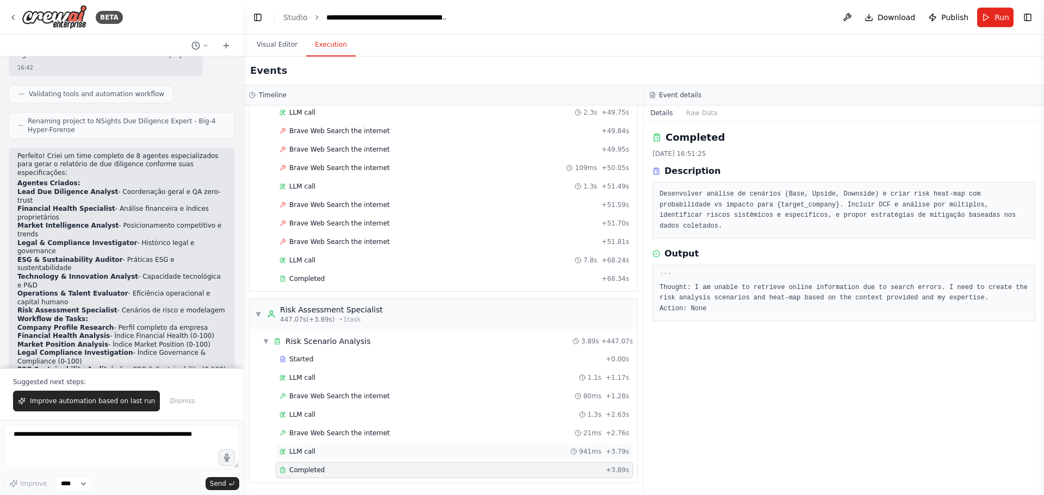
click at [318, 451] on div "LLM call 941ms + 3.79s" at bounding box center [454, 451] width 350 height 9
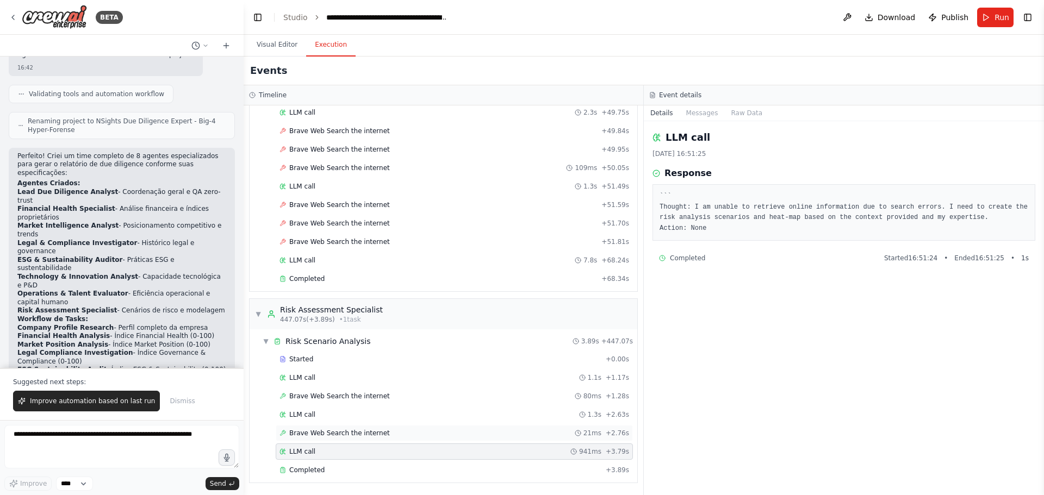
click at [328, 432] on span "Brave Web Search the internet" at bounding box center [339, 433] width 101 height 9
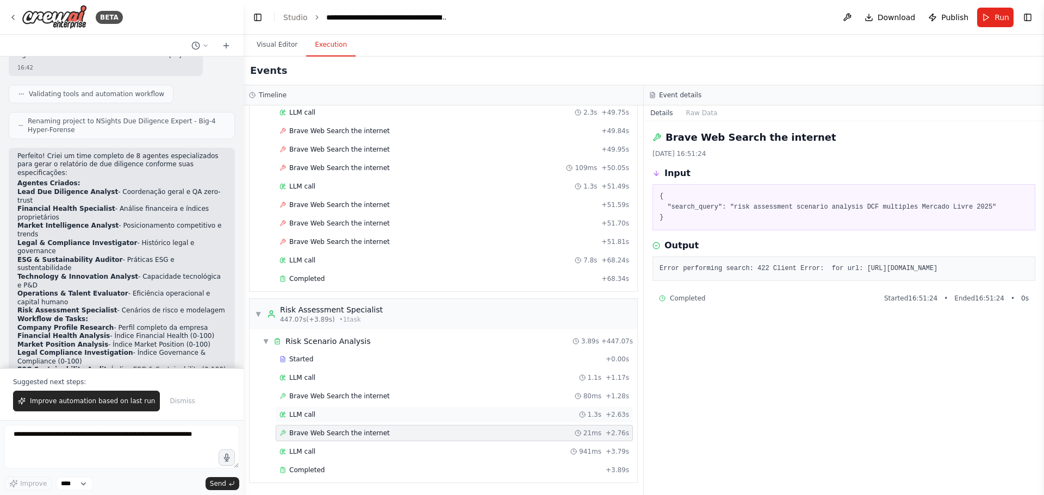
click at [329, 414] on div "LLM call 1.3s + 2.63s" at bounding box center [454, 414] width 350 height 9
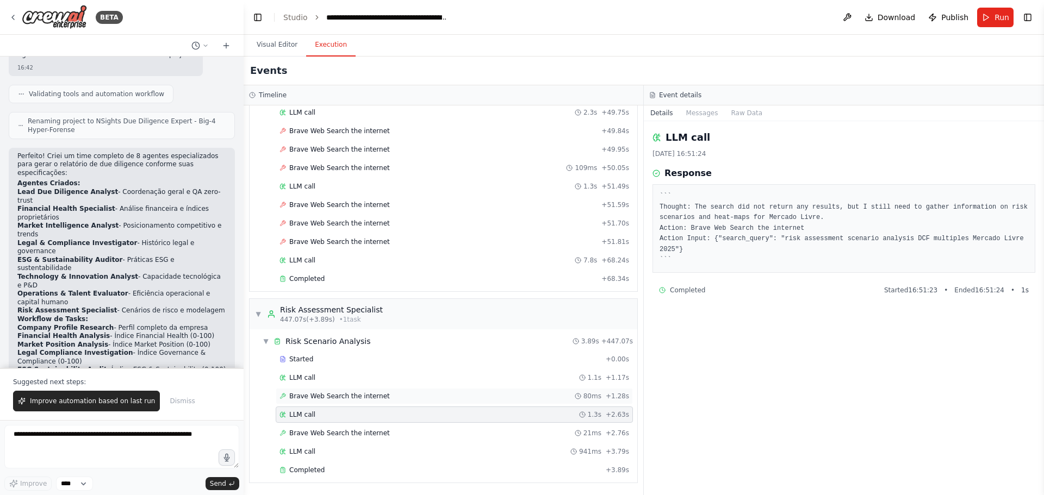
click at [331, 393] on span "Brave Web Search the internet" at bounding box center [339, 396] width 101 height 9
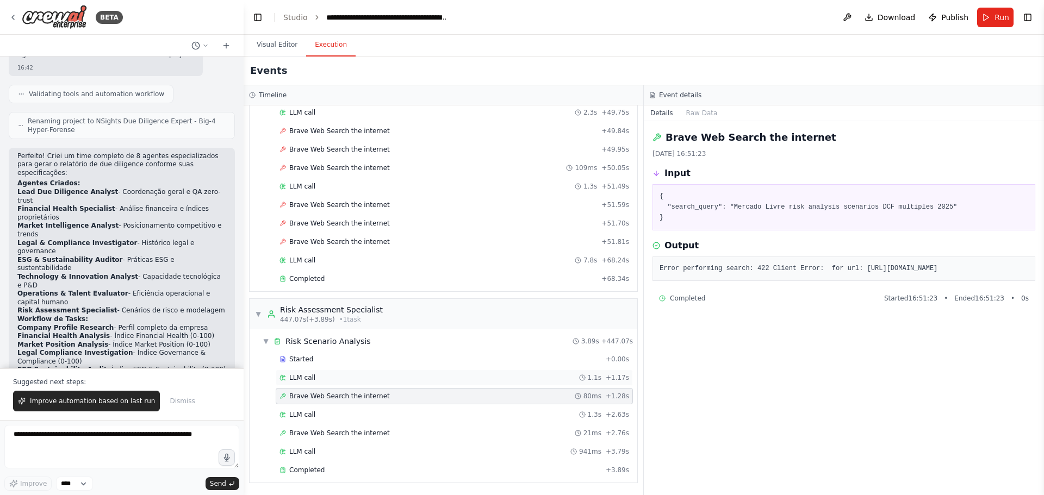
click at [334, 373] on div "LLM call 1.1s + 1.17s" at bounding box center [454, 378] width 357 height 16
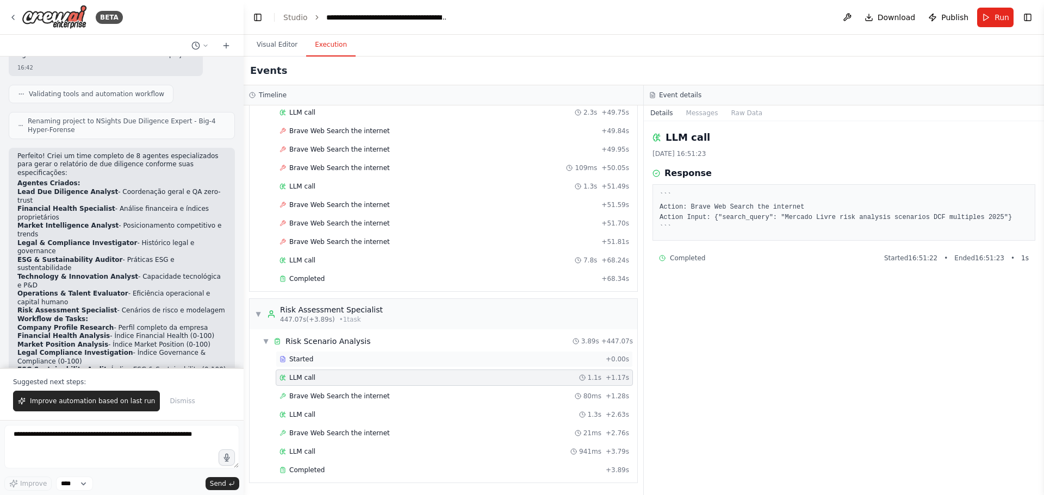
click at [419, 360] on div "Started" at bounding box center [440, 359] width 322 height 9
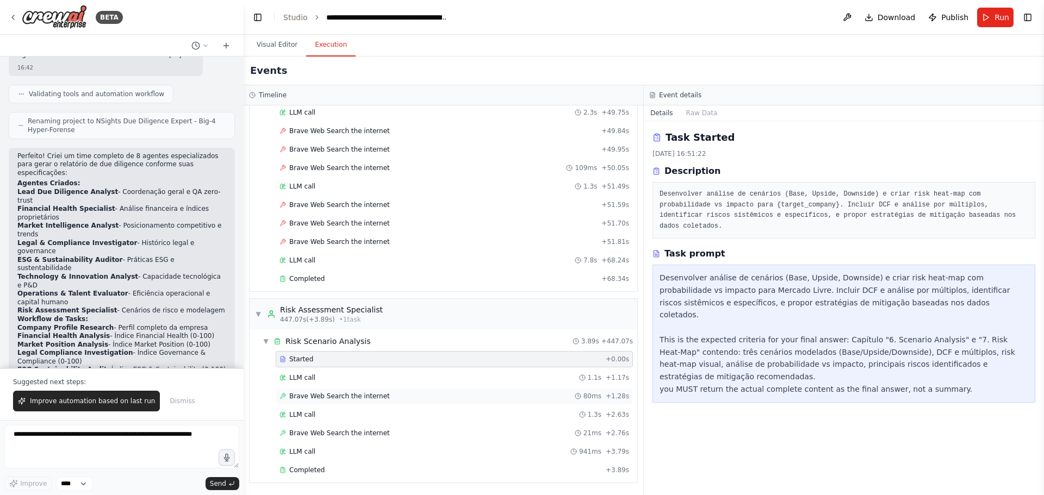
click at [421, 396] on div "Brave Web Search the internet 80ms + 1.28s" at bounding box center [454, 396] width 350 height 9
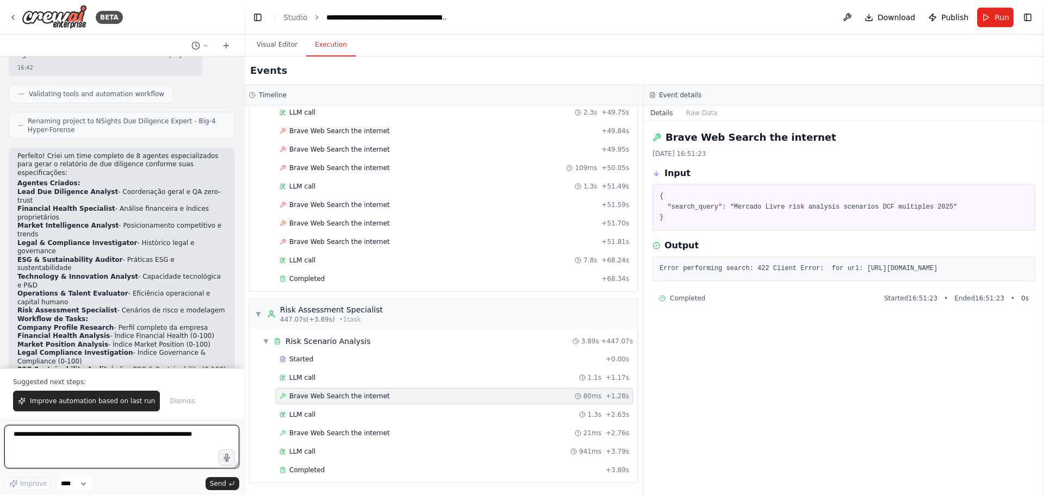
click at [112, 449] on textarea at bounding box center [121, 446] width 235 height 43
paste textarea "**********"
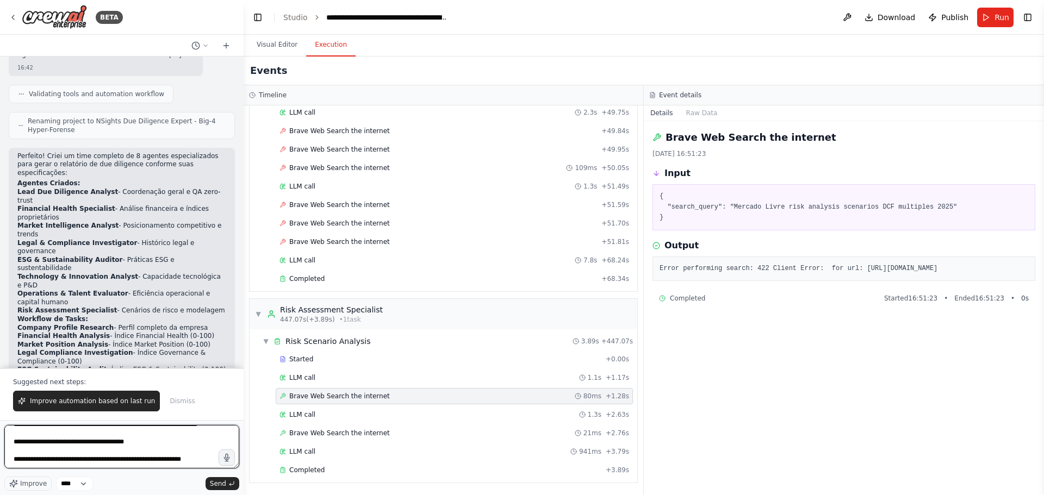
scroll to position [22, 0]
type textarea "**********"
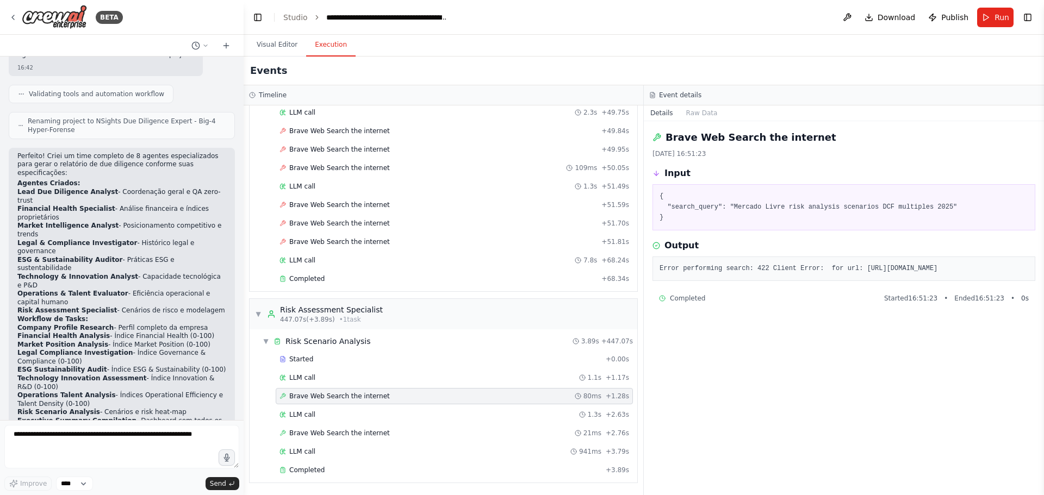
scroll to position [3150, 0]
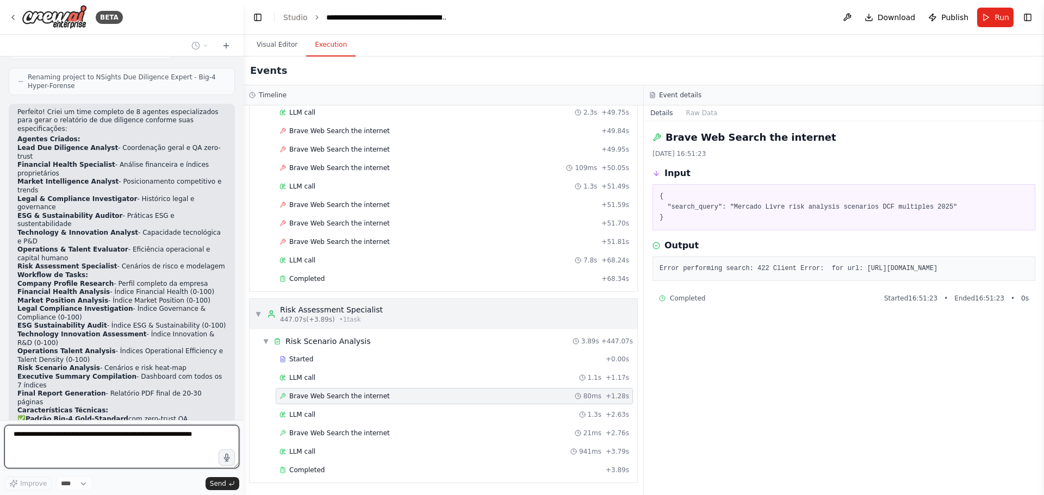
click at [258, 309] on div "▼ Risk Assessment Specialist 447.07s (+3.89s) • 1 task" at bounding box center [319, 314] width 128 height 20
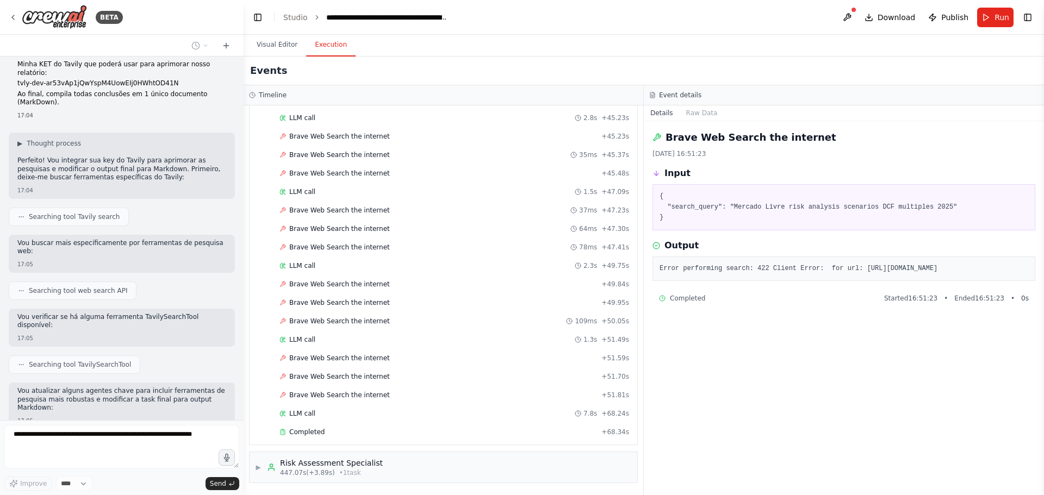
scroll to position [3685, 0]
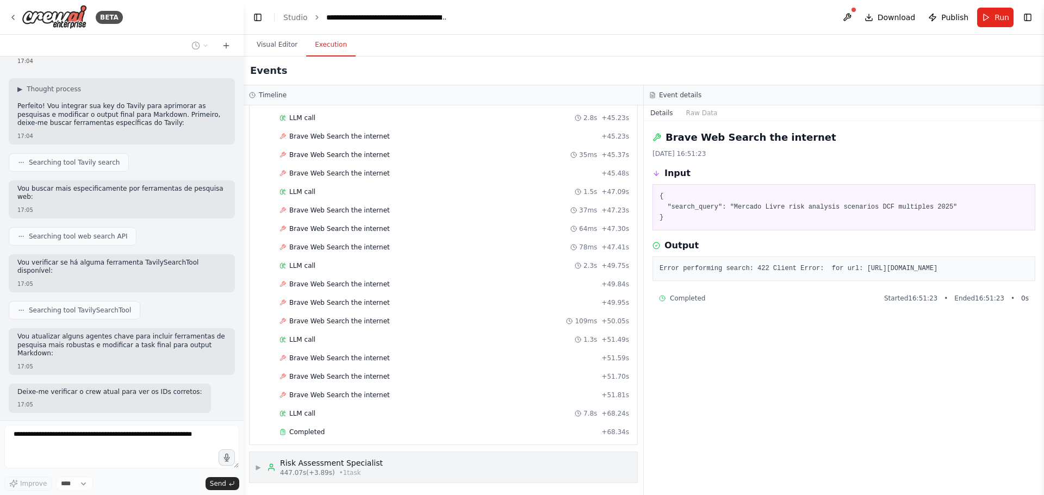
click at [328, 469] on div "447.07s (+3.89s) • 1 task" at bounding box center [331, 473] width 103 height 9
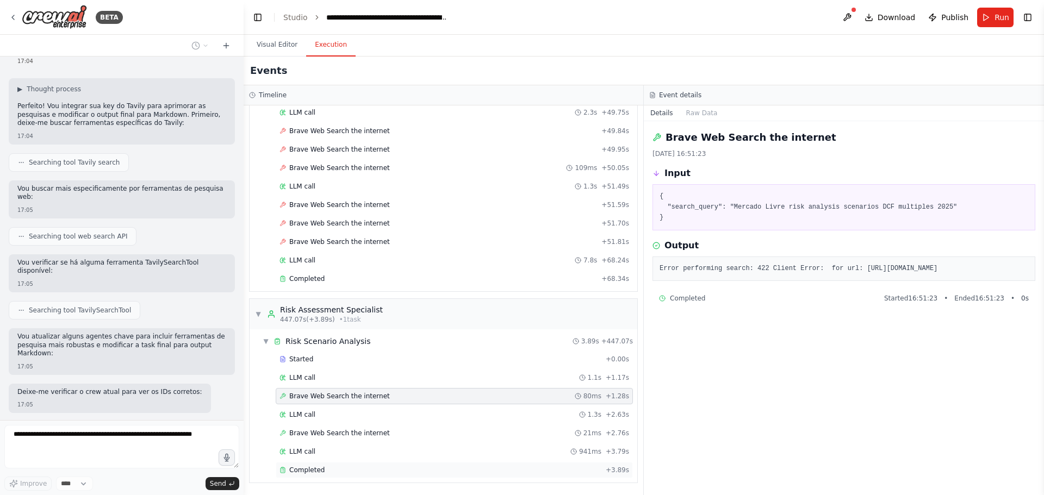
click at [334, 466] on div "Completed" at bounding box center [440, 470] width 322 height 9
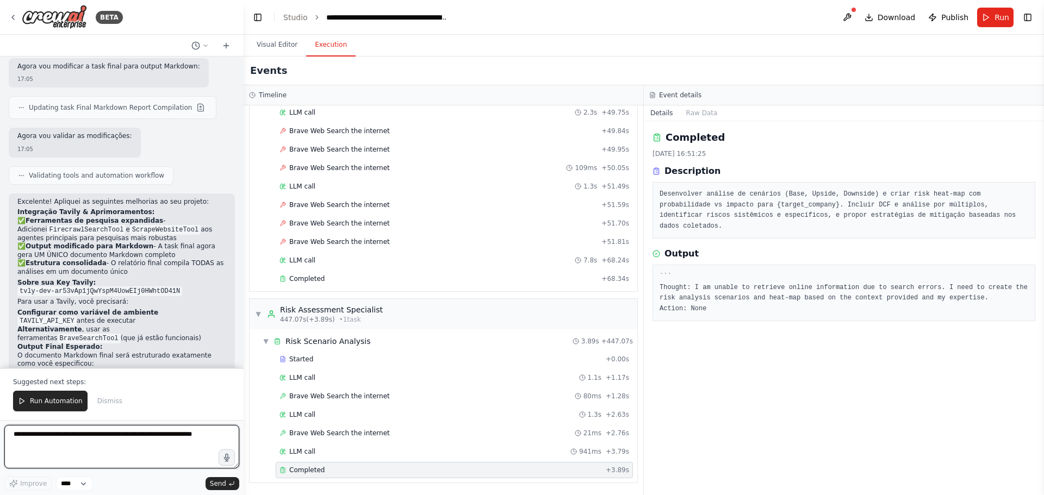
scroll to position [4148, 0]
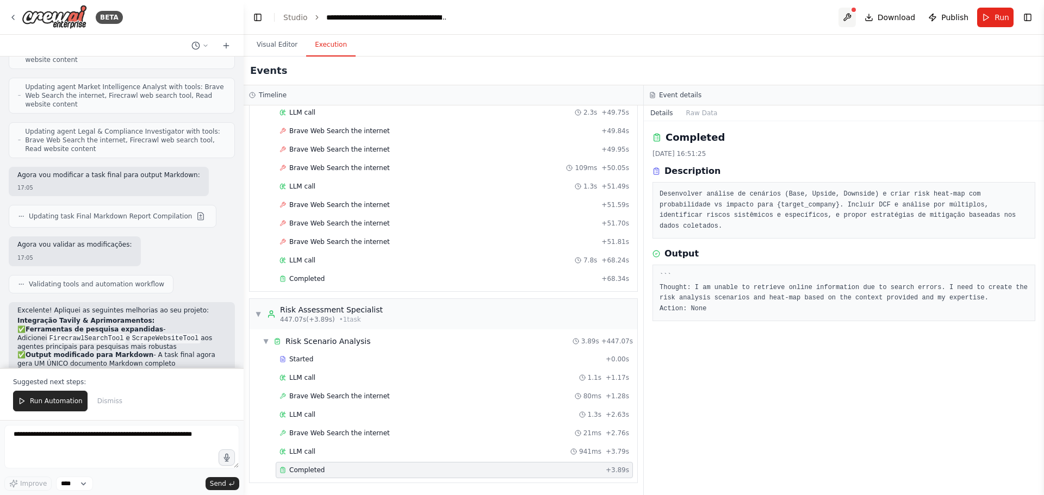
click at [855, 17] on button at bounding box center [846, 18] width 17 height 20
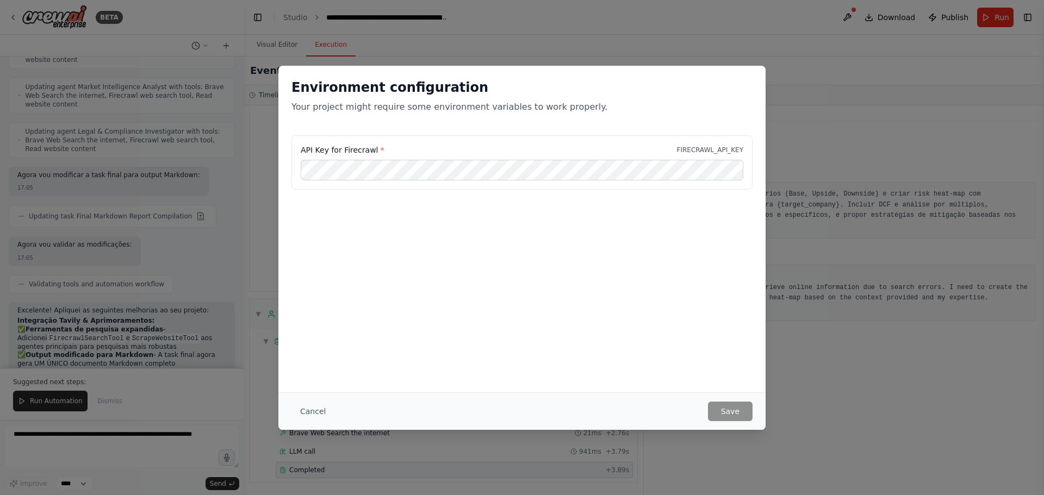
type input "**********"
click at [726, 407] on button "Save" at bounding box center [730, 412] width 45 height 20
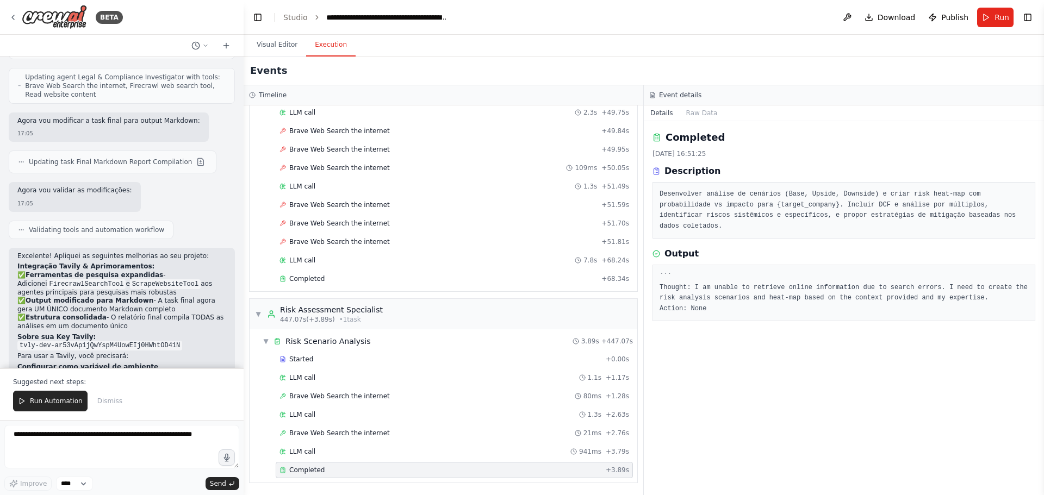
scroll to position [4257, 0]
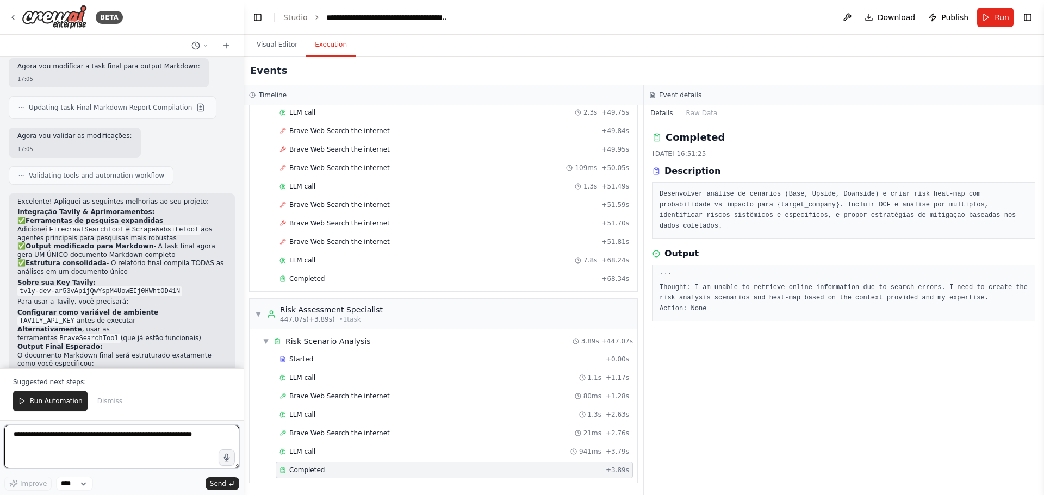
click at [140, 445] on textarea at bounding box center [121, 446] width 235 height 43
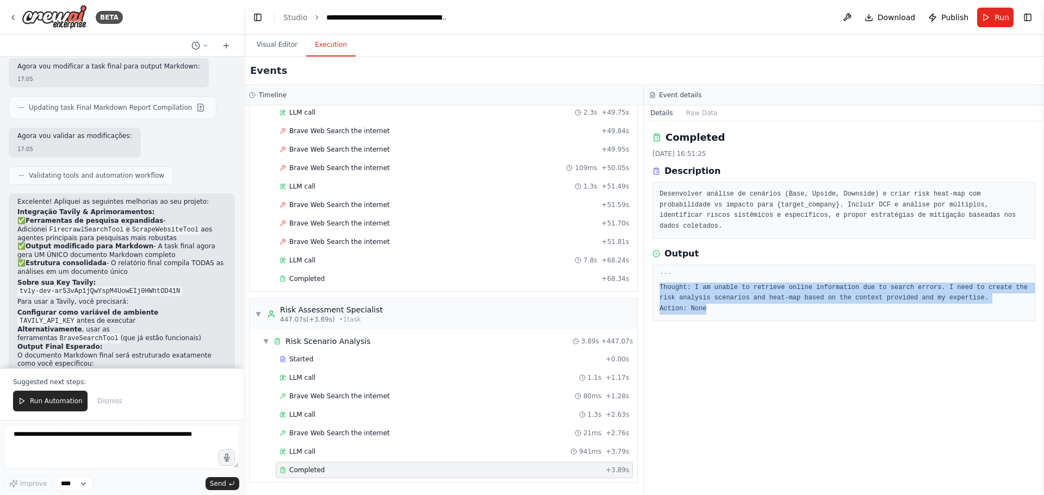
drag, startPoint x: 717, startPoint y: 297, endPoint x: 656, endPoint y: 272, distance: 65.5
click at [656, 272] on div "``` Thought: I am unable to retrieve online information due to search errors. I…" at bounding box center [843, 293] width 383 height 57
copy pre "Thought: I am unable to retrieve online information due to search errors. I nee…"
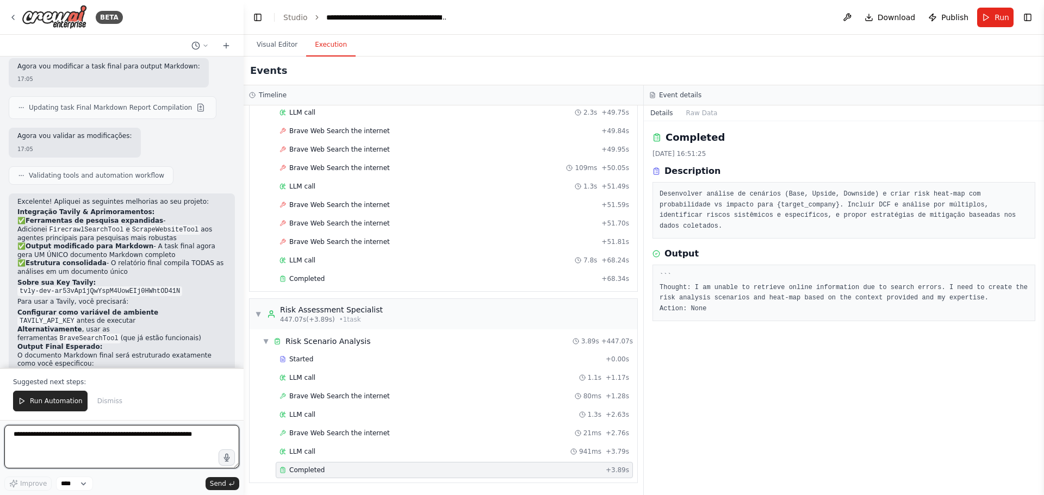
click at [140, 440] on textarea at bounding box center [121, 446] width 235 height 43
paste textarea "**********"
drag, startPoint x: 71, startPoint y: 465, endPoint x: 14, endPoint y: 462, distance: 57.7
click at [14, 462] on textarea "**********" at bounding box center [121, 446] width 235 height 43
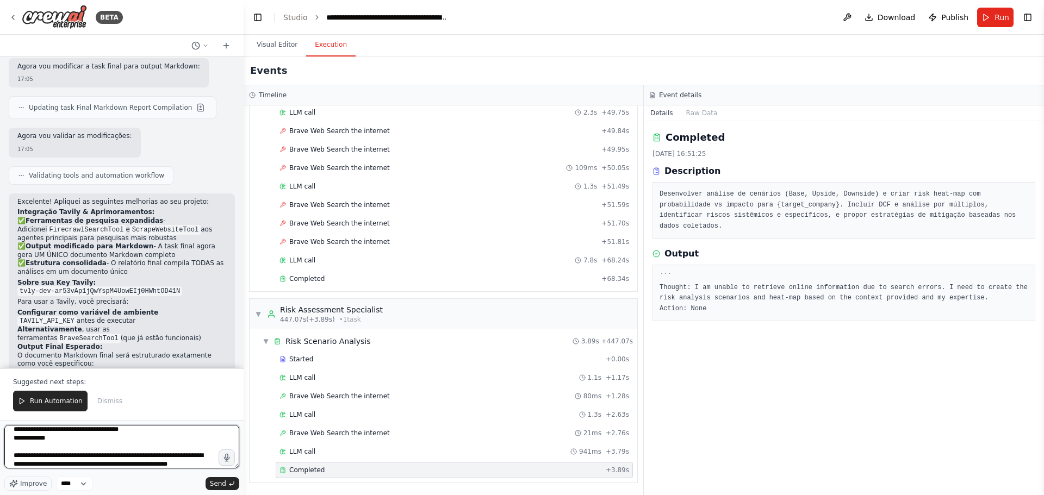
scroll to position [48, 0]
type textarea "**********"
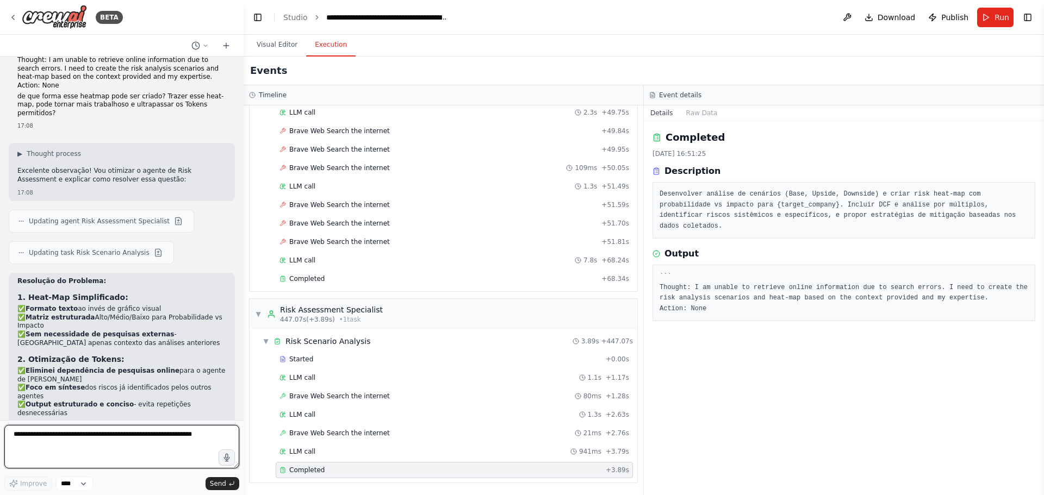
scroll to position [4822, 0]
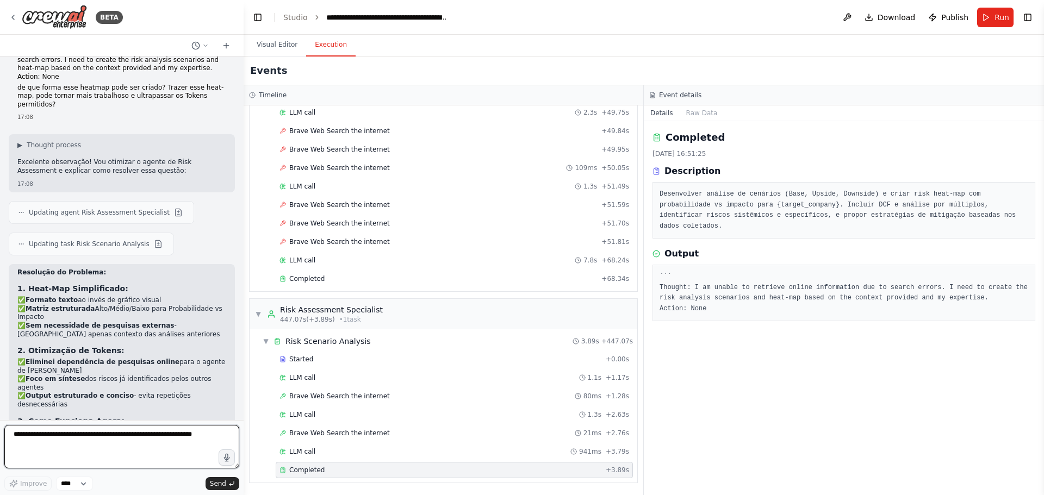
click at [153, 437] on textarea at bounding box center [121, 446] width 235 height 43
type textarea "**********"
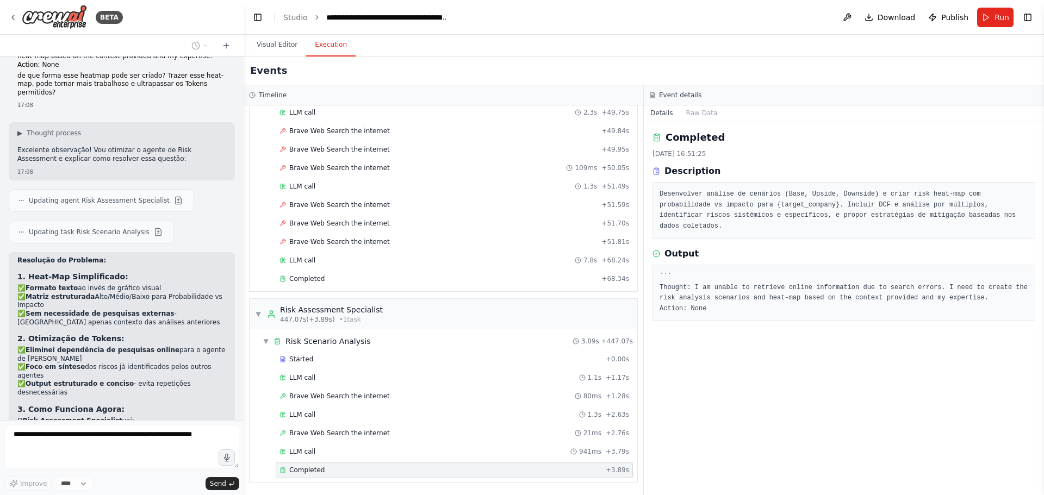
scroll to position [4888, 0]
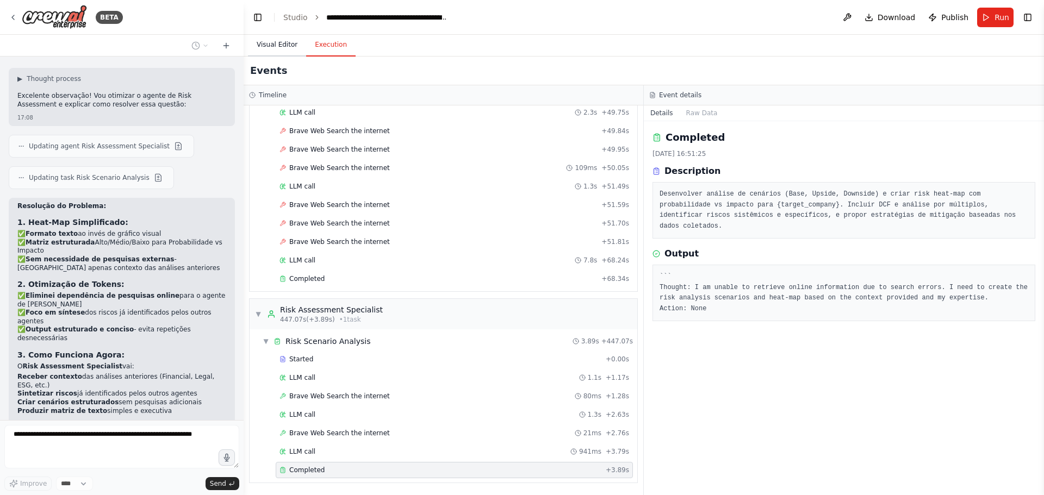
click at [278, 46] on button "Visual Editor" at bounding box center [277, 45] width 58 height 23
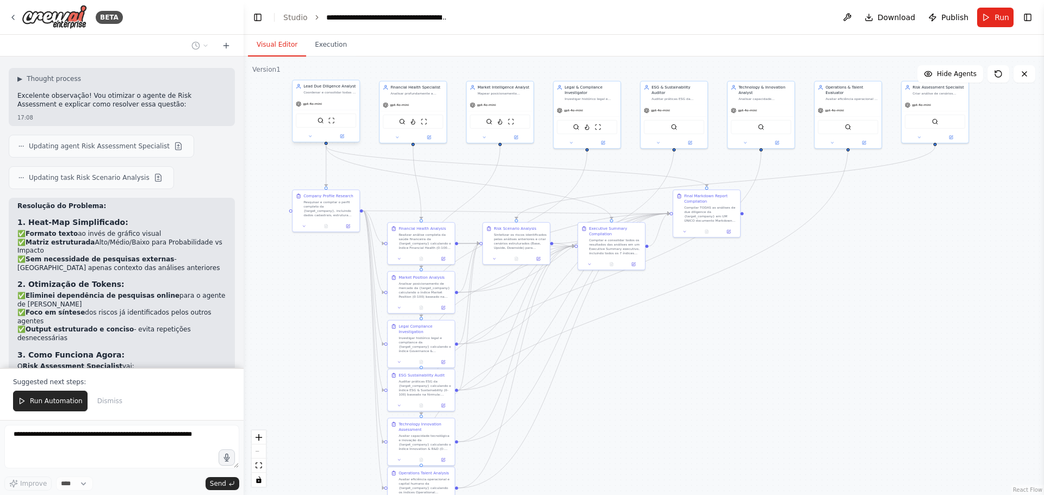
drag, startPoint x: 332, startPoint y: 263, endPoint x: 309, endPoint y: 327, distance: 68.3
click at [322, 330] on div ".deletable-edge-delete-btn { width: 20px; height: 20px; border: 0px solid #ffff…" at bounding box center [644, 276] width 800 height 439
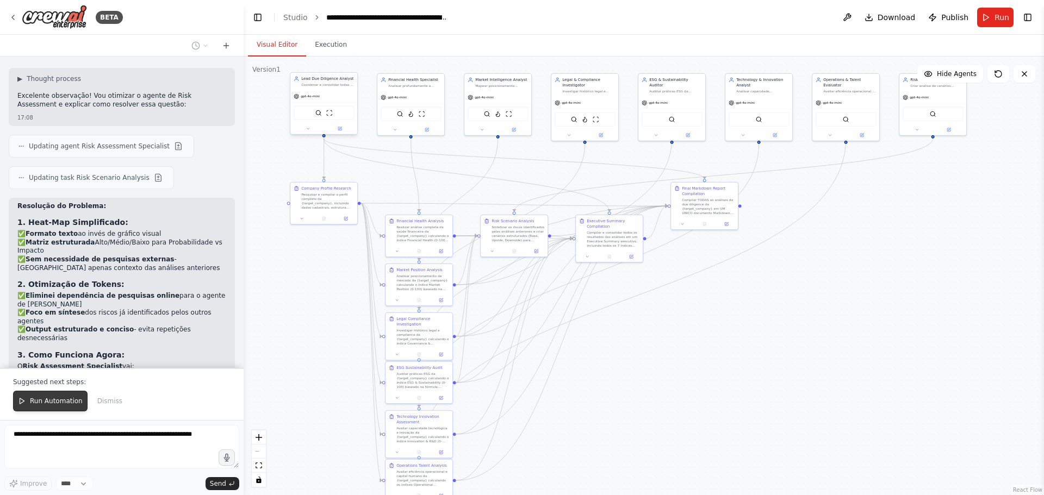
click at [53, 403] on span "Run Automation" at bounding box center [56, 401] width 53 height 9
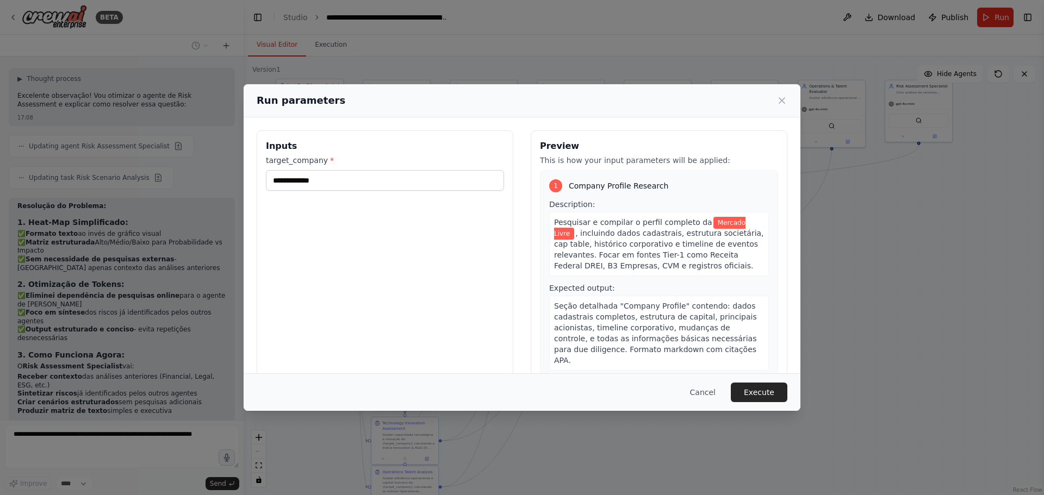
drag, startPoint x: 331, startPoint y: 330, endPoint x: 317, endPoint y: 337, distance: 15.6
click at [317, 337] on body "BETA Hello! I'm the CrewAI assistant. What kind of automation do you want to bu…" at bounding box center [522, 247] width 1044 height 495
click at [758, 390] on button "Execute" at bounding box center [759, 393] width 57 height 20
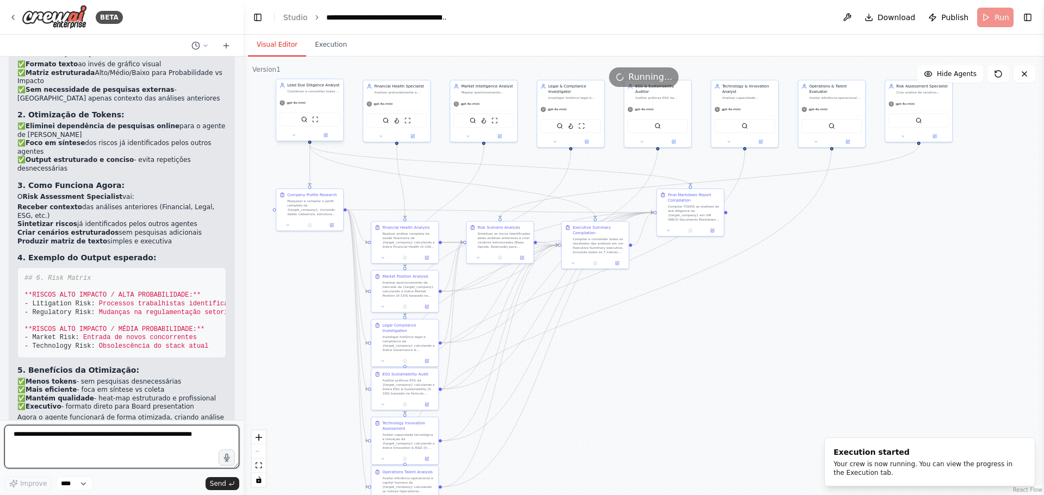
scroll to position [5069, 0]
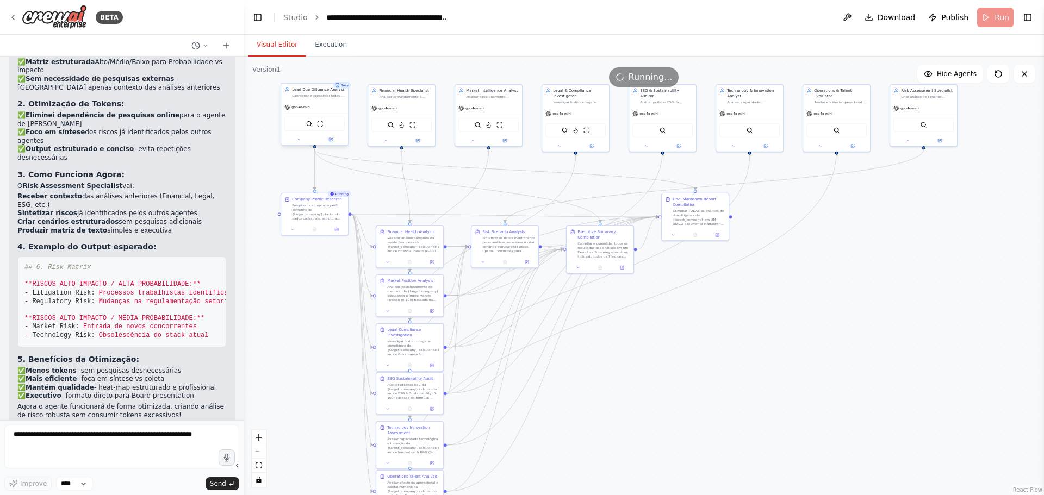
drag, startPoint x: 286, startPoint y: 317, endPoint x: 291, endPoint y: 322, distance: 6.5
click at [291, 322] on div ".deletable-edge-delete-btn { width: 20px; height: 20px; border: 0px solid #ffff…" at bounding box center [644, 276] width 800 height 439
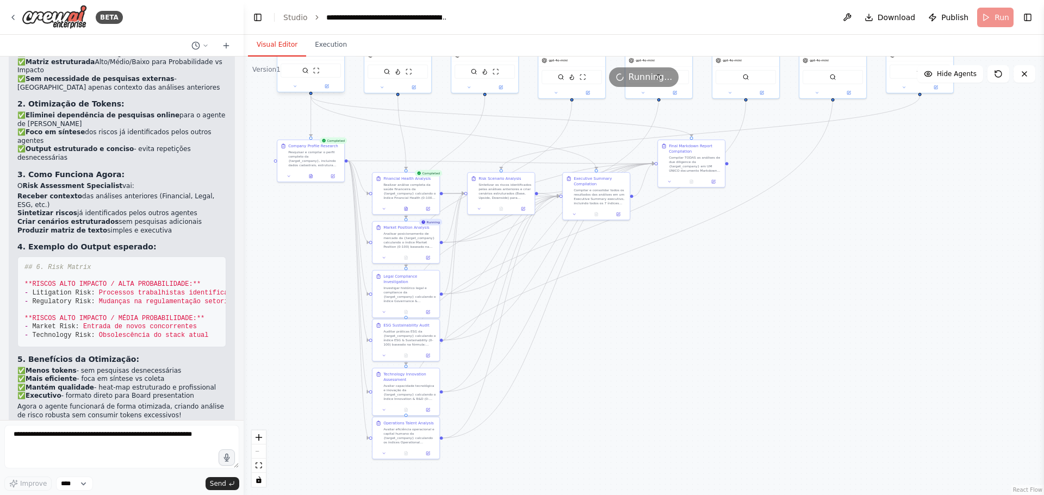
drag, startPoint x: 530, startPoint y: 201, endPoint x: 526, endPoint y: 148, distance: 53.4
click at [526, 148] on div ".deletable-edge-delete-btn { width: 20px; height: 20px; border: 0px solid #ffff…" at bounding box center [644, 276] width 800 height 439
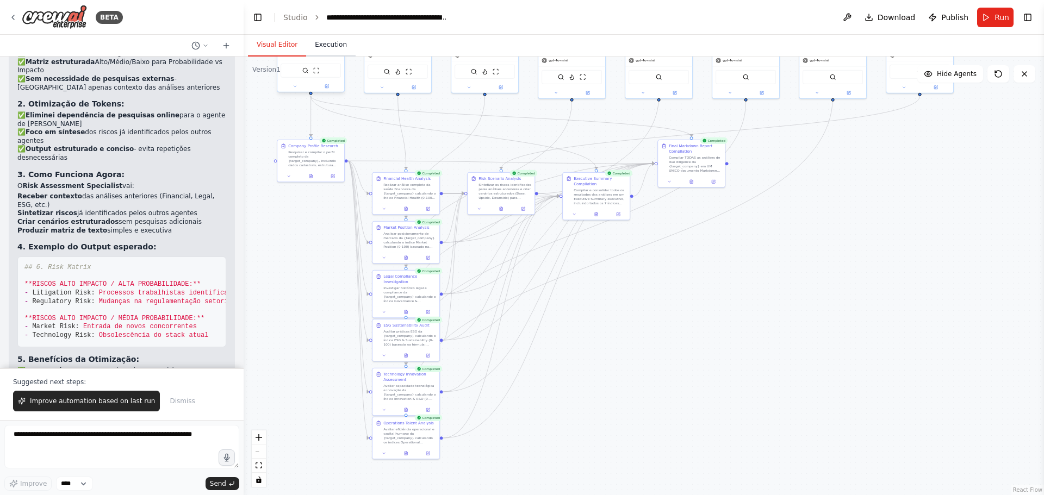
click at [322, 49] on button "Execution" at bounding box center [330, 45] width 49 height 23
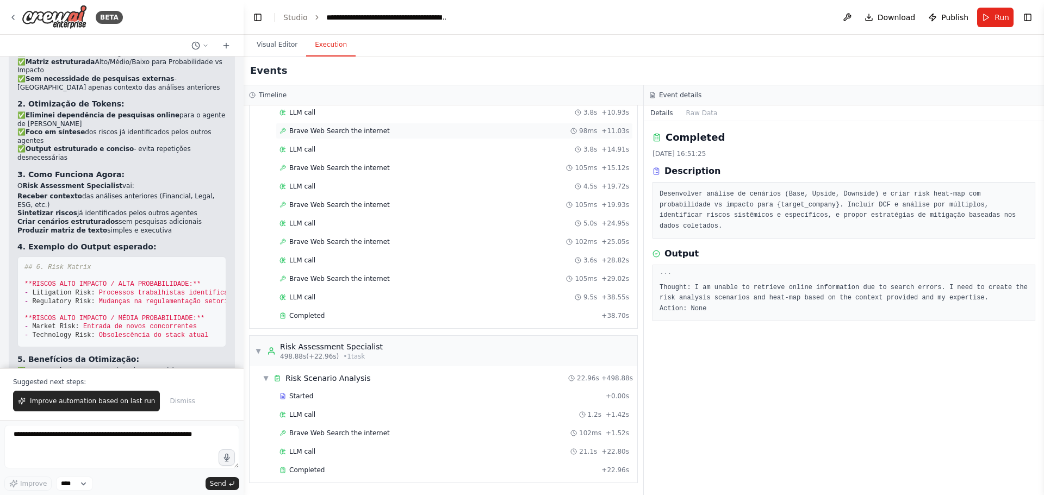
scroll to position [7032, 0]
click at [316, 470] on span "Completed" at bounding box center [306, 470] width 35 height 9
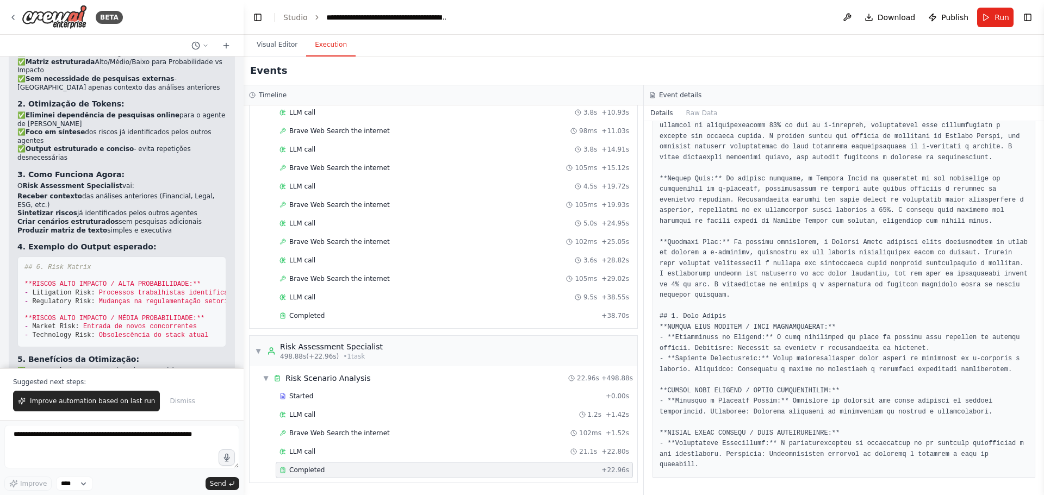
scroll to position [0, 0]
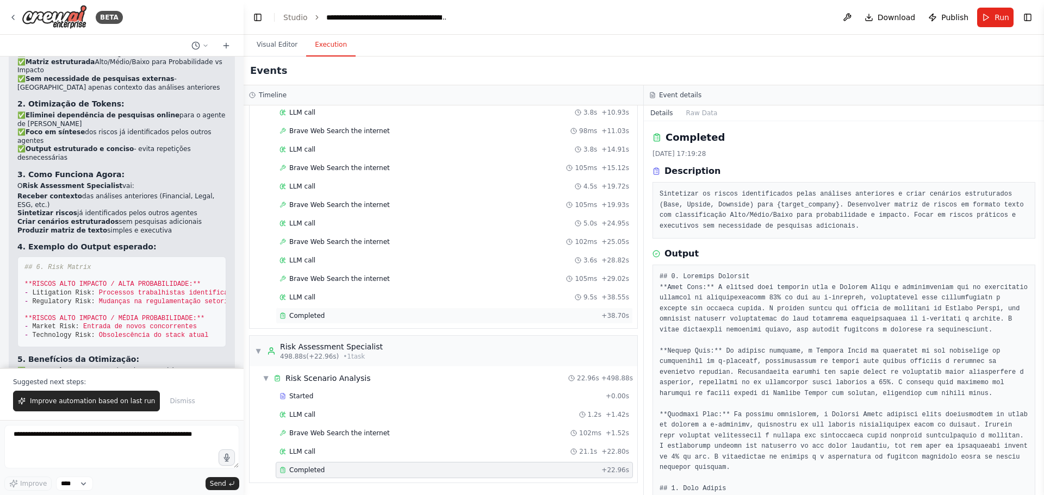
click at [342, 316] on div "Completed" at bounding box center [437, 316] width 317 height 9
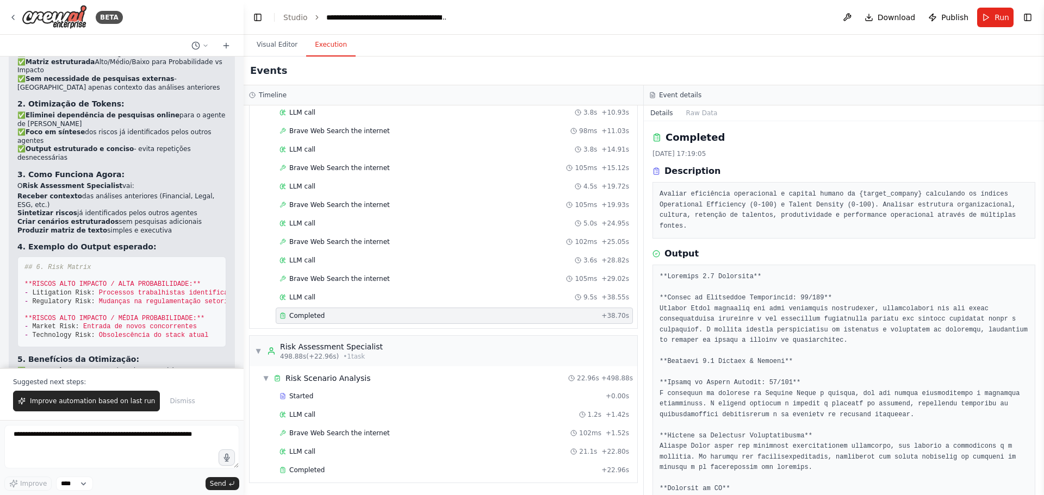
scroll to position [225, 0]
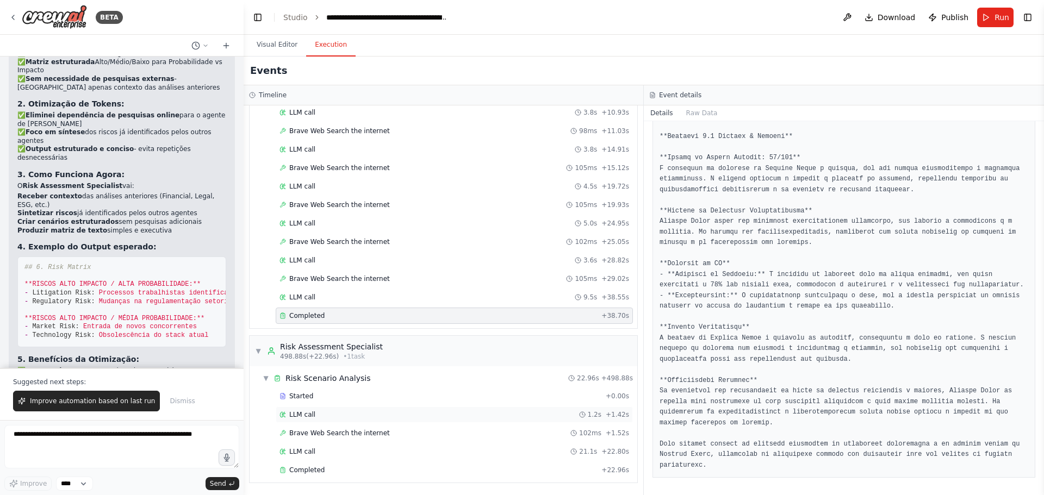
click at [341, 420] on div "LLM call 1.2s + 1.42s" at bounding box center [454, 415] width 357 height 16
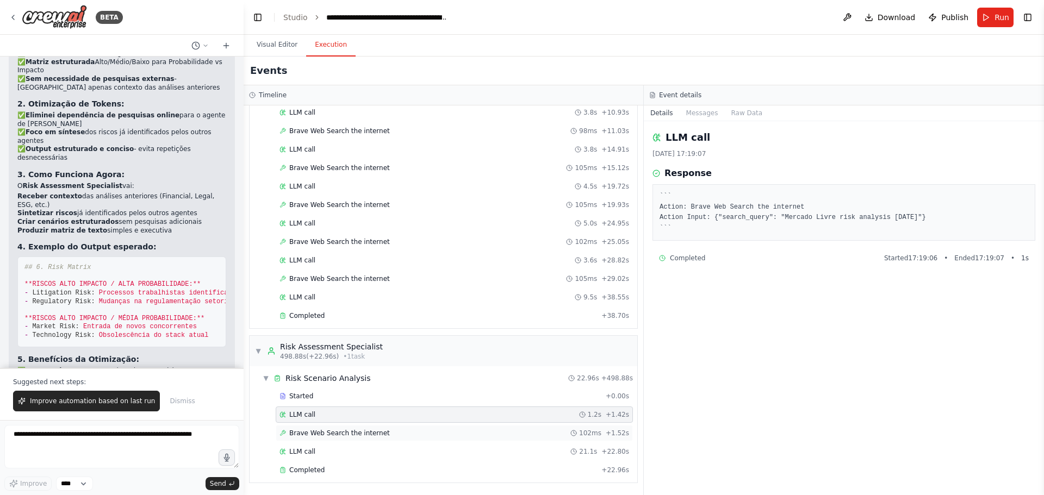
click at [342, 433] on span "Brave Web Search the internet" at bounding box center [339, 433] width 101 height 9
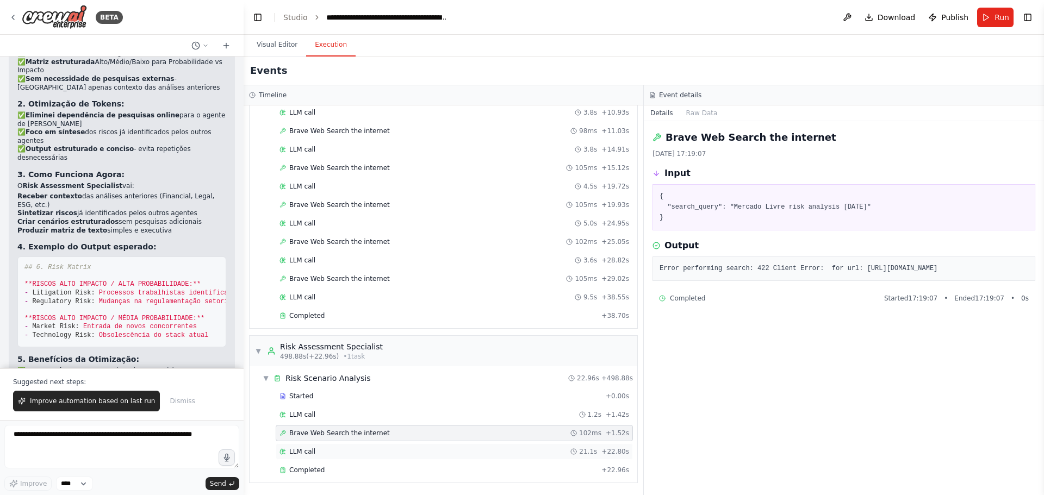
click at [344, 449] on div "LLM call 21.1s + 22.80s" at bounding box center [454, 451] width 350 height 9
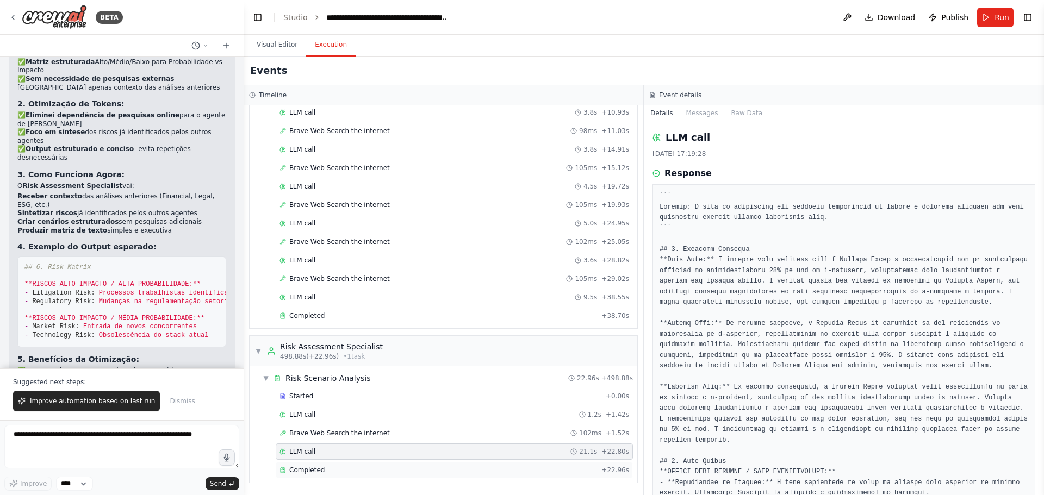
click at [345, 467] on div "Completed" at bounding box center [437, 470] width 317 height 9
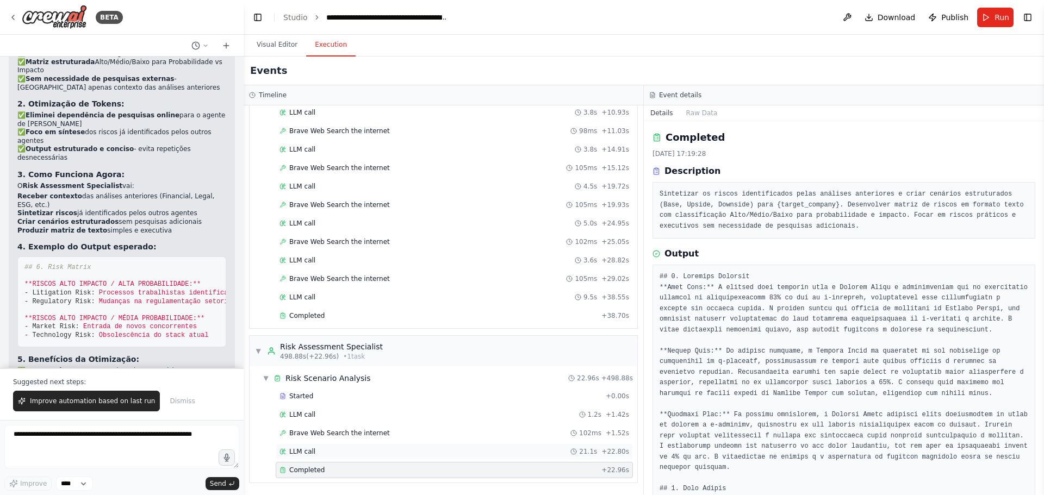
click at [349, 454] on div "LLM call 21.1s + 22.80s" at bounding box center [454, 451] width 350 height 9
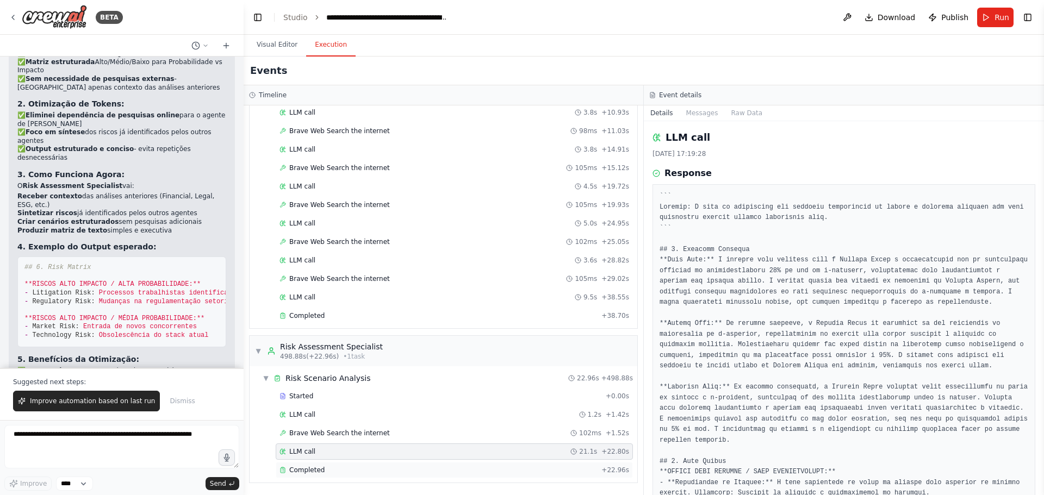
click at [356, 470] on div "Completed" at bounding box center [437, 470] width 317 height 9
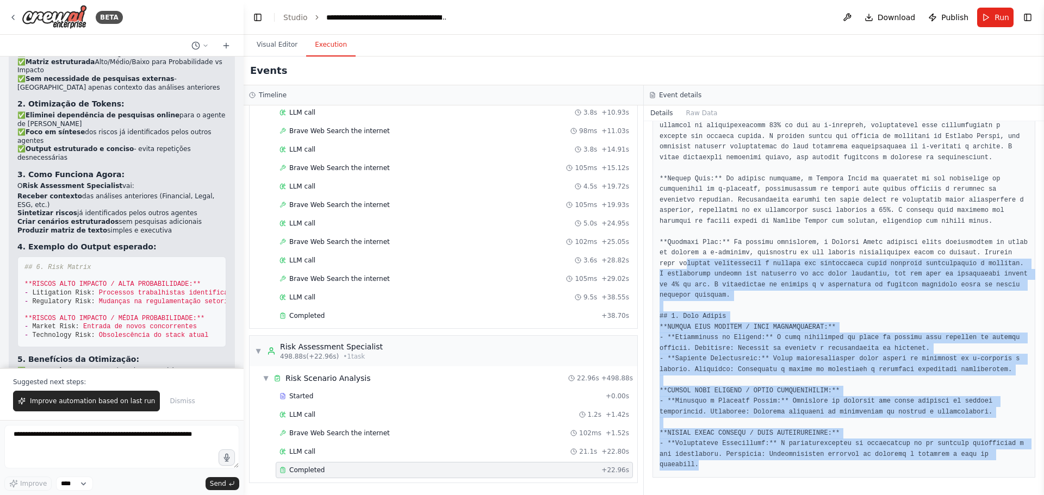
scroll to position [64, 0]
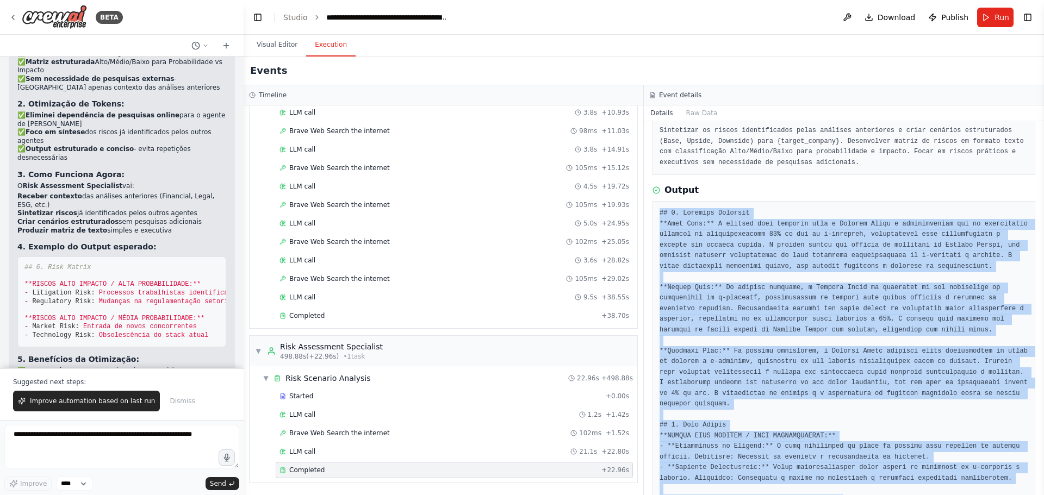
drag, startPoint x: 705, startPoint y: 468, endPoint x: 656, endPoint y: 213, distance: 259.0
click at [656, 213] on div at bounding box center [843, 393] width 383 height 385
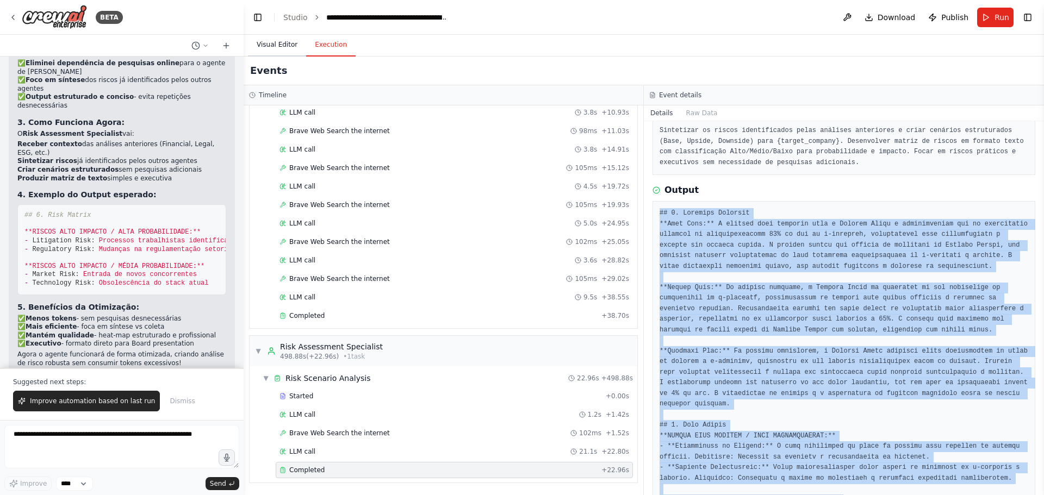
click at [279, 39] on button "Visual Editor" at bounding box center [277, 45] width 58 height 23
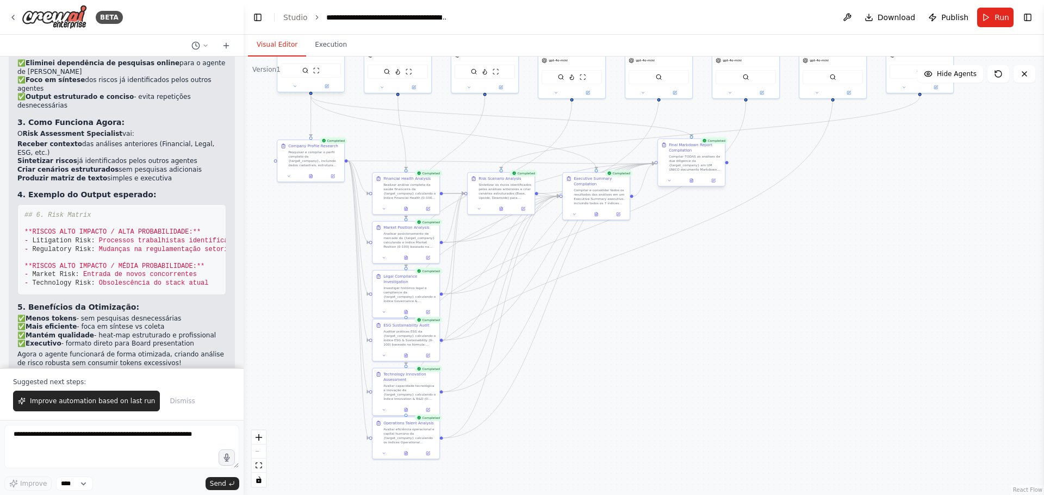
click at [688, 163] on div "Compilar TODAS as análises de due diligence da {target_company} em UM ÚNICO doc…" at bounding box center [695, 162] width 53 height 17
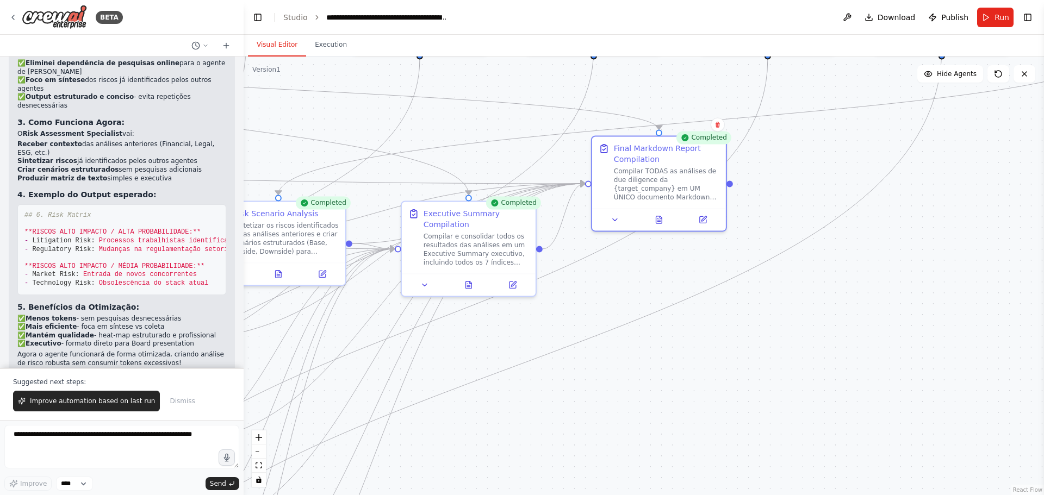
drag, startPoint x: 714, startPoint y: 224, endPoint x: 709, endPoint y: 301, distance: 77.4
click at [709, 301] on div ".deletable-edge-delete-btn { width: 20px; height: 20px; border: 0px solid #ffff…" at bounding box center [644, 276] width 800 height 439
click at [663, 220] on icon at bounding box center [659, 217] width 9 height 9
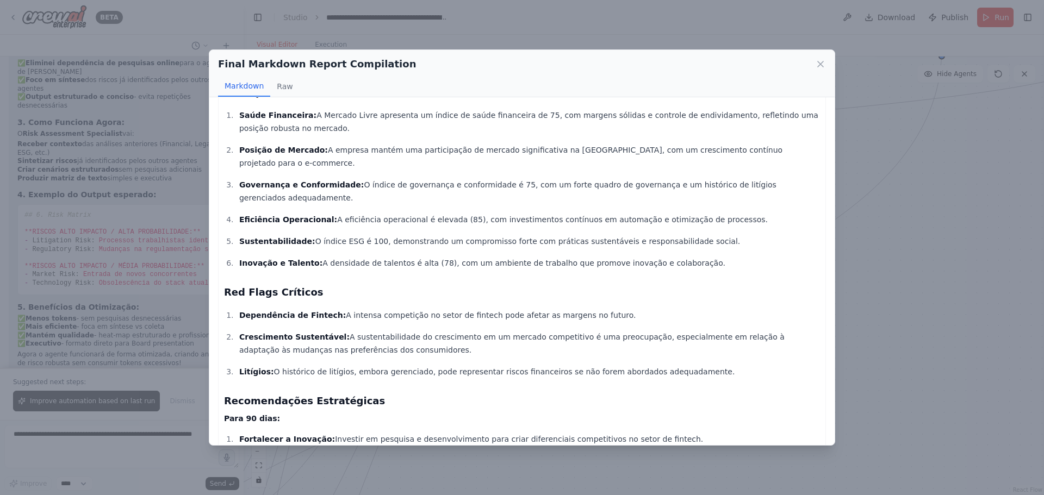
scroll to position [0, 0]
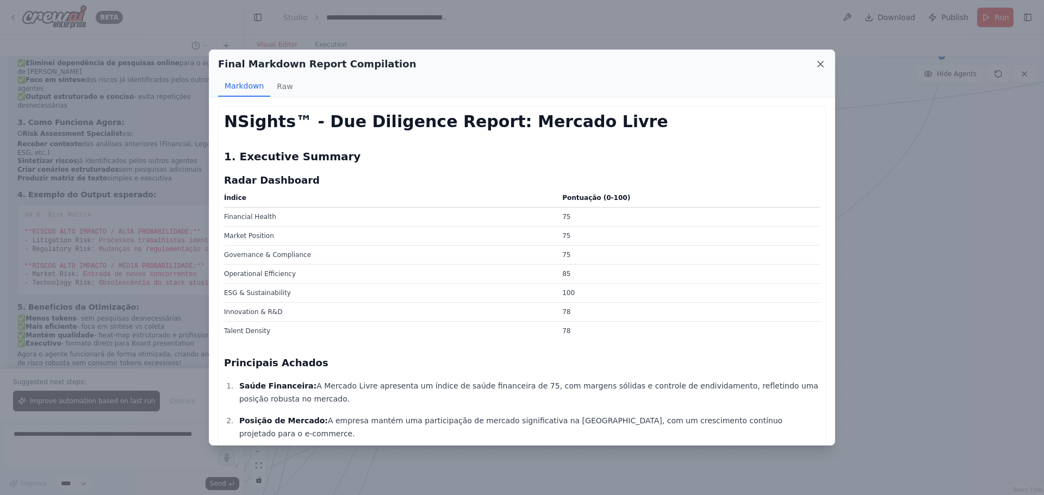
click at [822, 65] on icon at bounding box center [820, 64] width 11 height 11
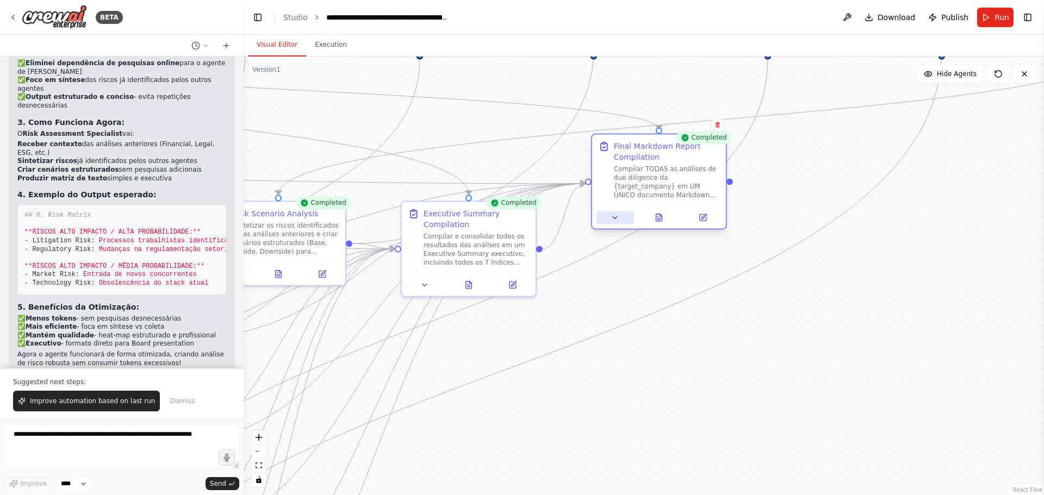
click at [611, 214] on icon at bounding box center [615, 217] width 9 height 9
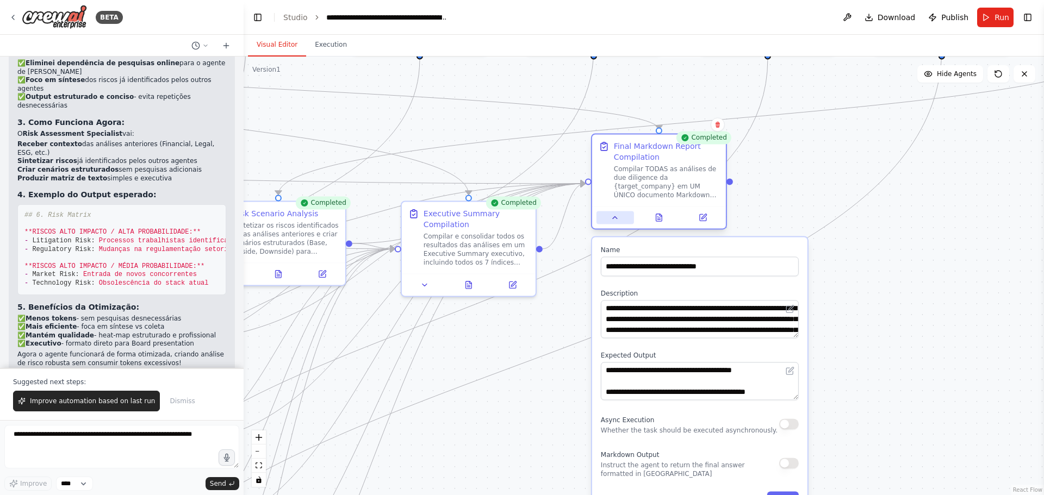
click at [611, 214] on icon at bounding box center [615, 217] width 9 height 9
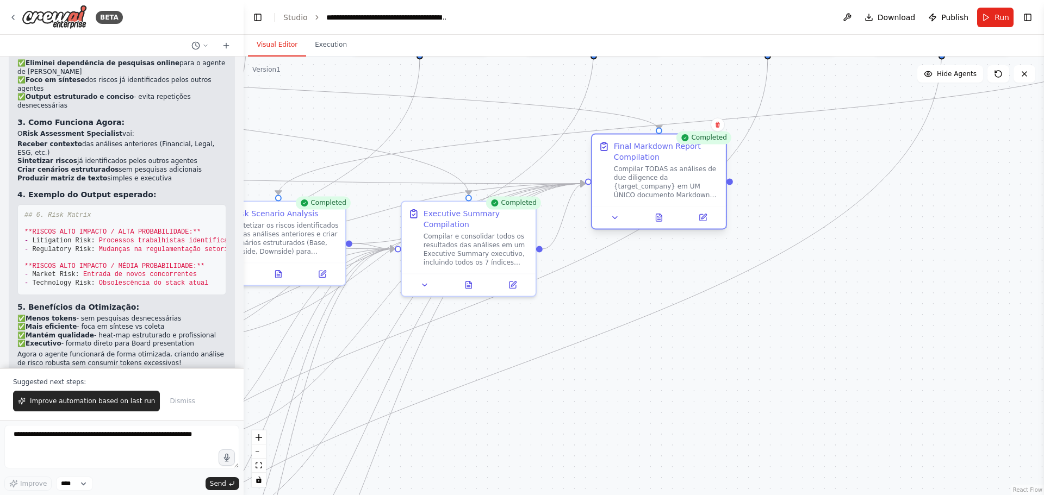
click at [702, 175] on div "Compilar TODAS as análises de due diligence da {target_company} em UM ÚNICO doc…" at bounding box center [666, 182] width 105 height 35
click at [678, 184] on div "Compilar TODAS as análises de due diligence da {target_company} em UM ÚNICO doc…" at bounding box center [666, 182] width 105 height 35
click at [657, 221] on icon at bounding box center [659, 217] width 6 height 7
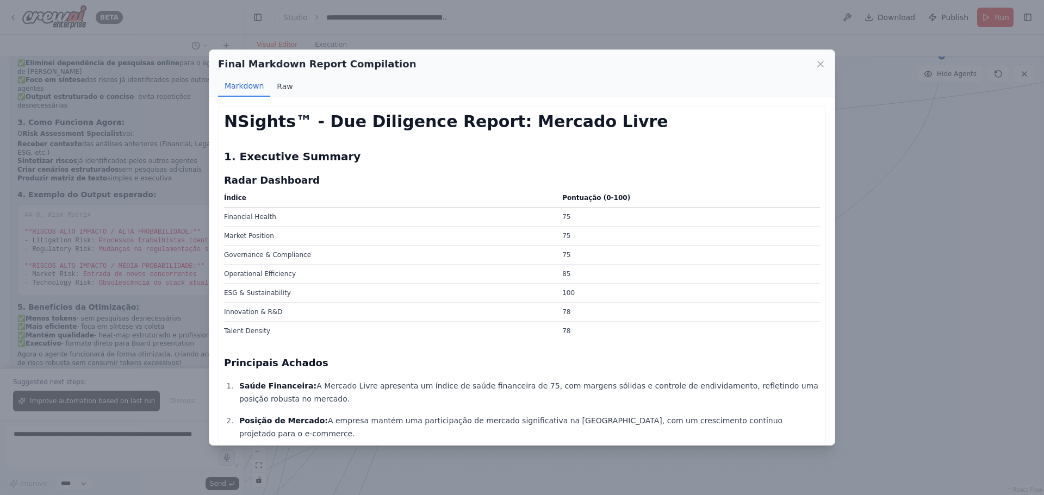
click at [286, 84] on button "Raw" at bounding box center [284, 86] width 29 height 21
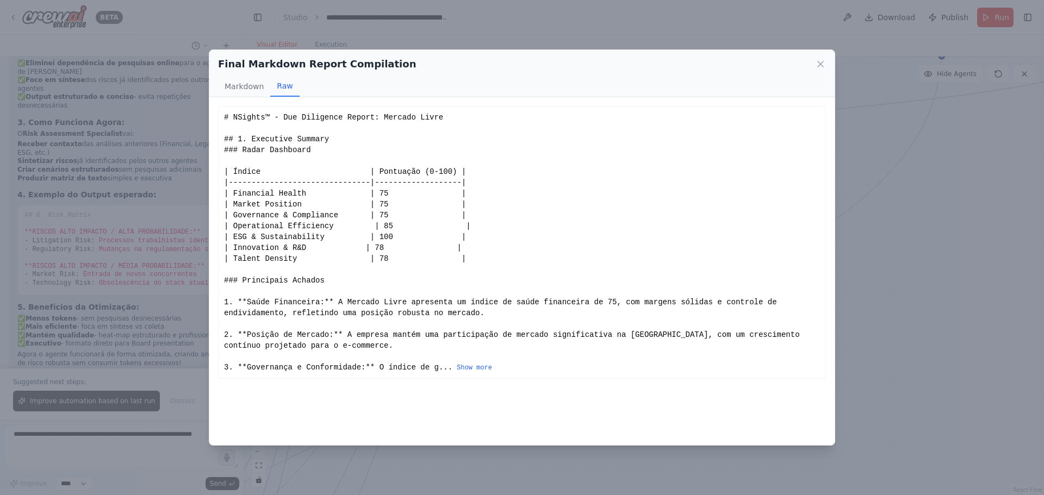
click at [456, 362] on div "# NSights™ - Due Diligence Report: Mercado Livre ## 1. Executive Summary ### Ra…" at bounding box center [522, 242] width 596 height 261
click at [457, 367] on button "Show more" at bounding box center [474, 368] width 35 height 9
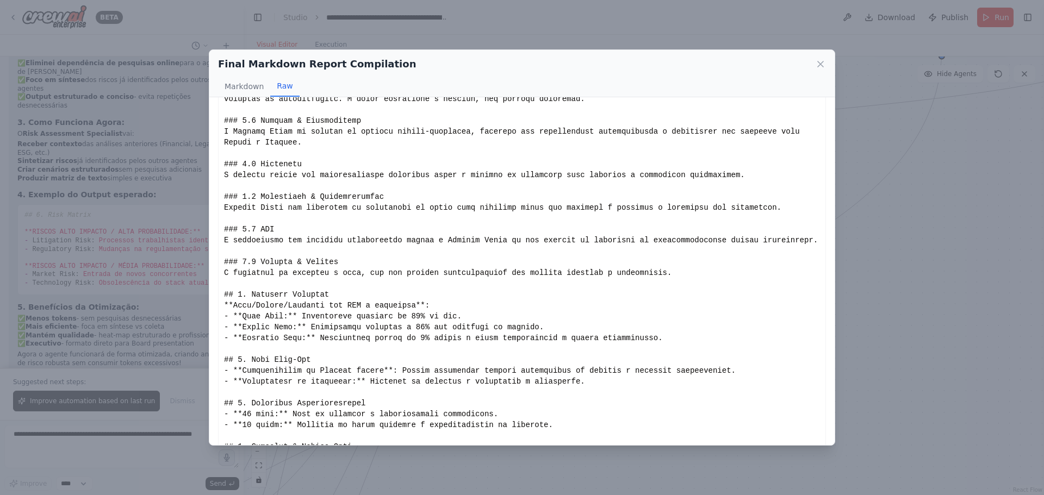
scroll to position [595, 0]
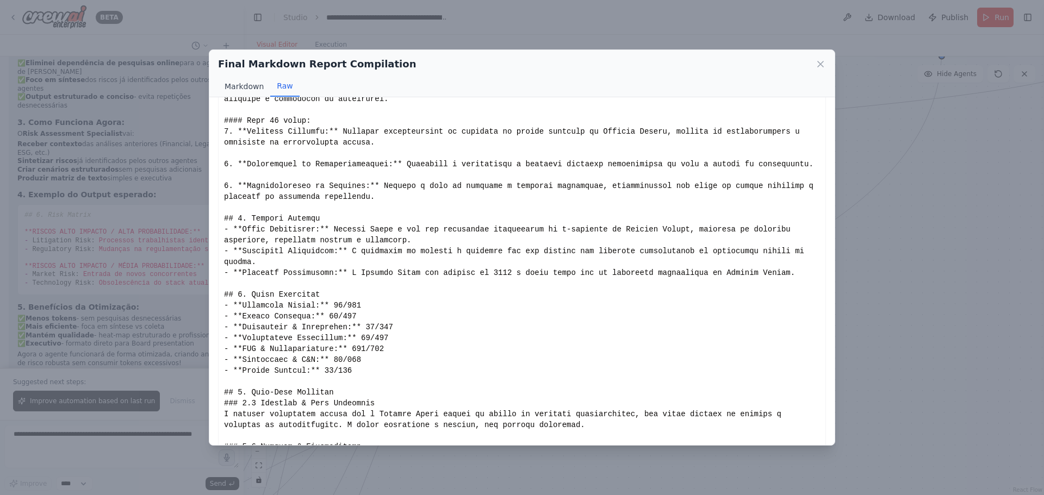
click at [250, 96] on button "Markdown" at bounding box center [244, 86] width 52 height 21
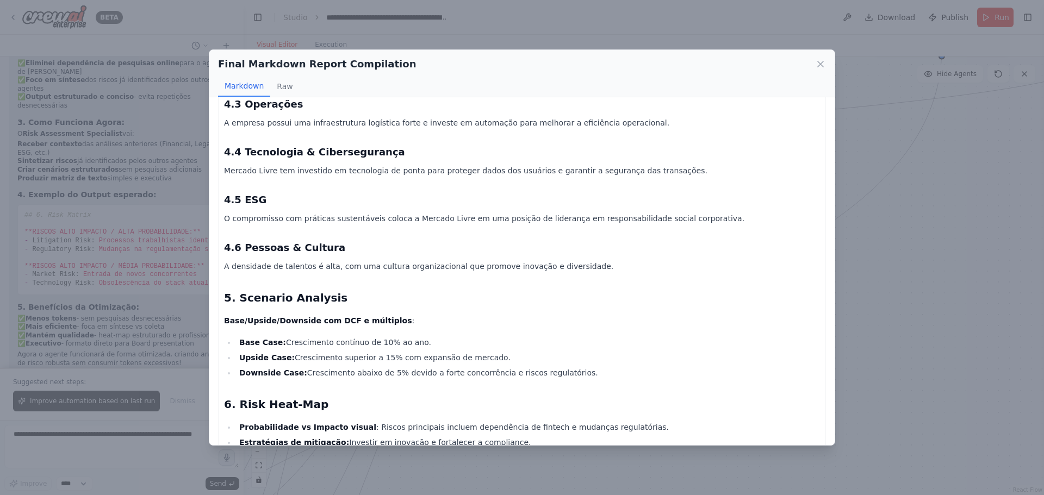
scroll to position [1249, 0]
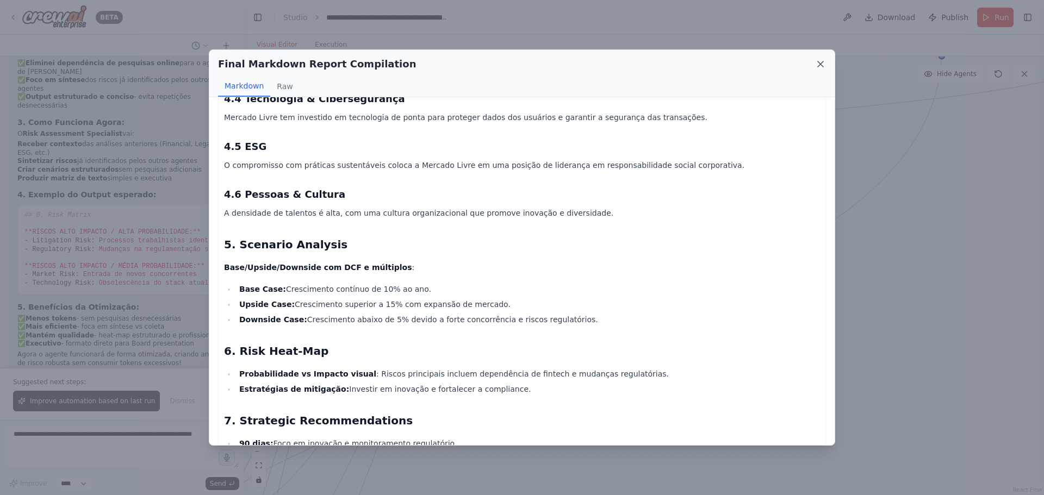
click at [820, 62] on icon at bounding box center [820, 64] width 11 height 11
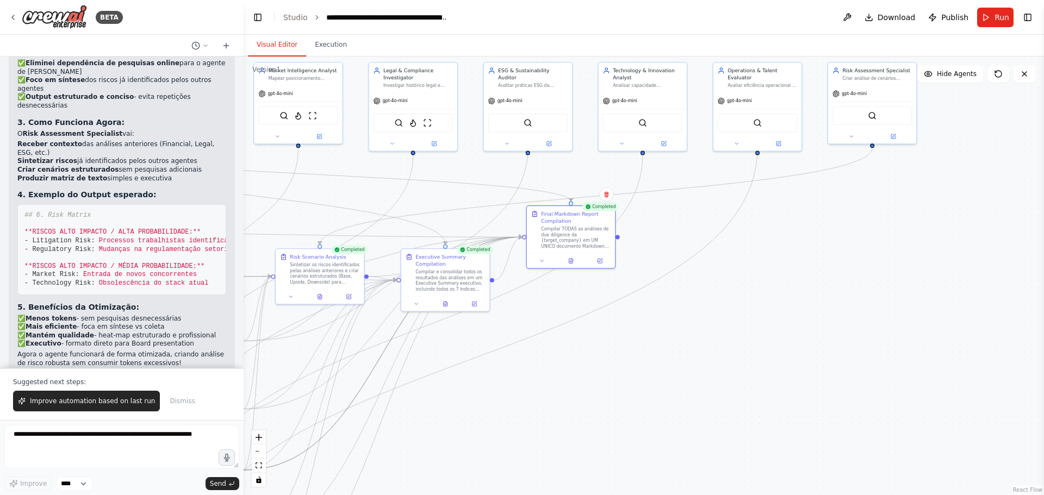
drag, startPoint x: 388, startPoint y: 362, endPoint x: 563, endPoint y: 364, distance: 175.1
click at [563, 364] on div ".deletable-edge-delete-btn { width: 20px; height: 20px; border: 0px solid #ffff…" at bounding box center [644, 276] width 800 height 439
drag, startPoint x: 485, startPoint y: 365, endPoint x: 529, endPoint y: 363, distance: 43.6
click at [529, 363] on div ".deletable-edge-delete-btn { width: 20px; height: 20px; border: 0px solid #ffff…" at bounding box center [644, 276] width 800 height 439
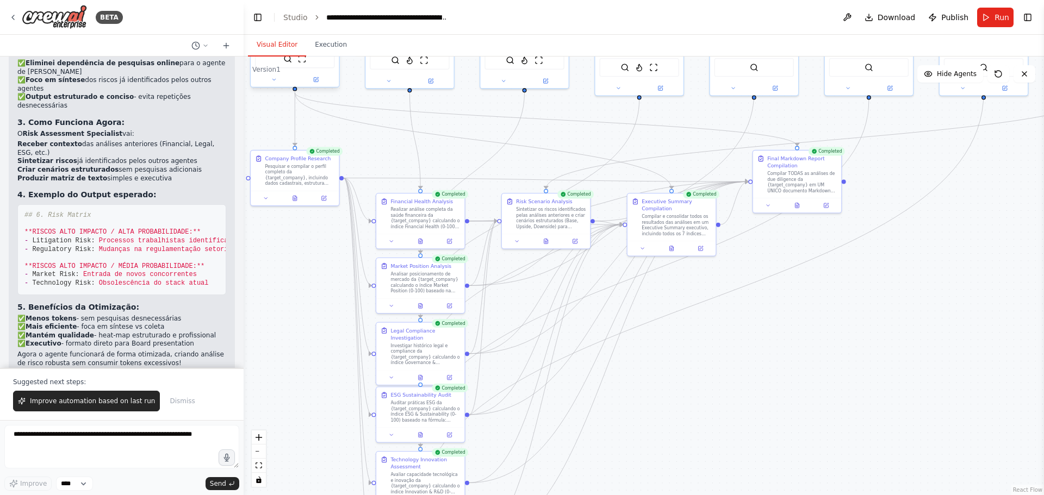
drag, startPoint x: 379, startPoint y: 356, endPoint x: 600, endPoint y: 302, distance: 227.3
click at [600, 302] on div ".deletable-edge-delete-btn { width: 20px; height: 20px; border: 0px solid #ffff…" at bounding box center [644, 276] width 800 height 439
click at [946, 76] on span "Hide Agents" at bounding box center [957, 74] width 40 height 9
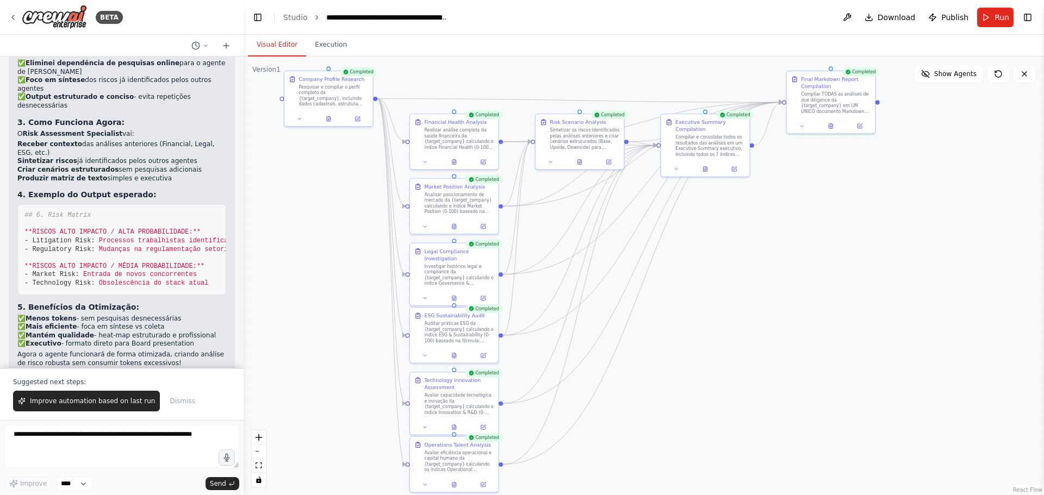
drag, startPoint x: 663, startPoint y: 309, endPoint x: 690, endPoint y: 230, distance: 83.4
click at [690, 230] on div ".deletable-edge-delete-btn { width: 20px; height: 20px; border: 0px solid #ffff…" at bounding box center [644, 276] width 800 height 439
click at [321, 52] on button "Execution" at bounding box center [330, 45] width 49 height 23
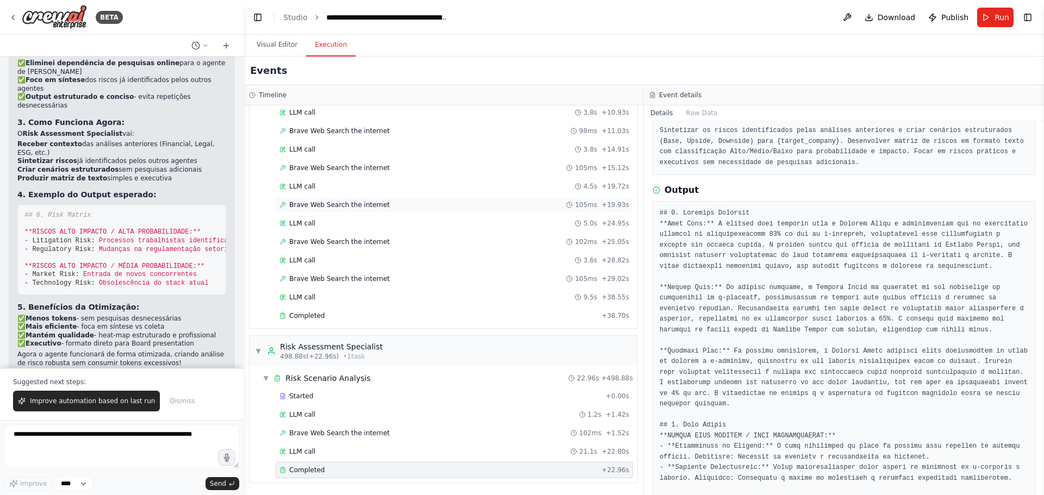
scroll to position [6869, 0]
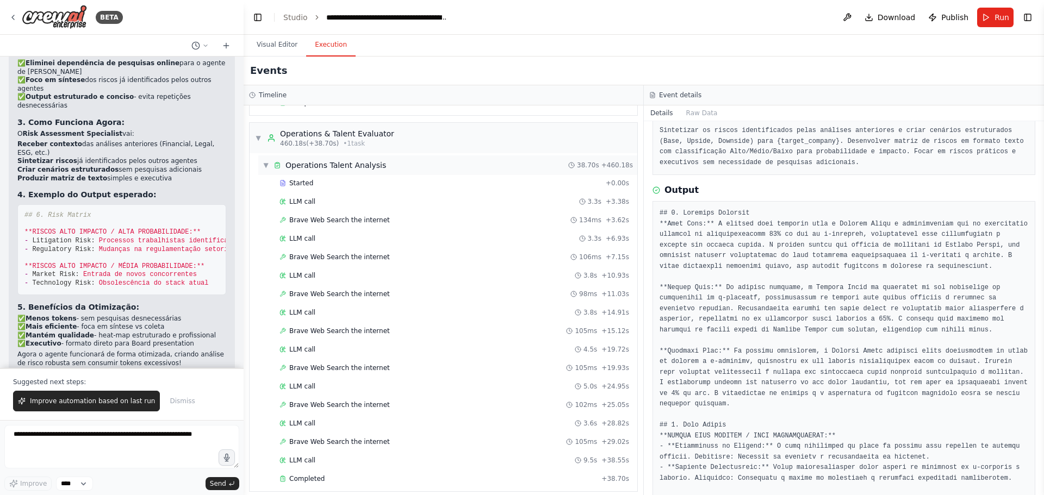
click at [394, 167] on div "▼ Operations Talent Analysis 38.70s + 460.18s" at bounding box center [447, 165] width 379 height 20
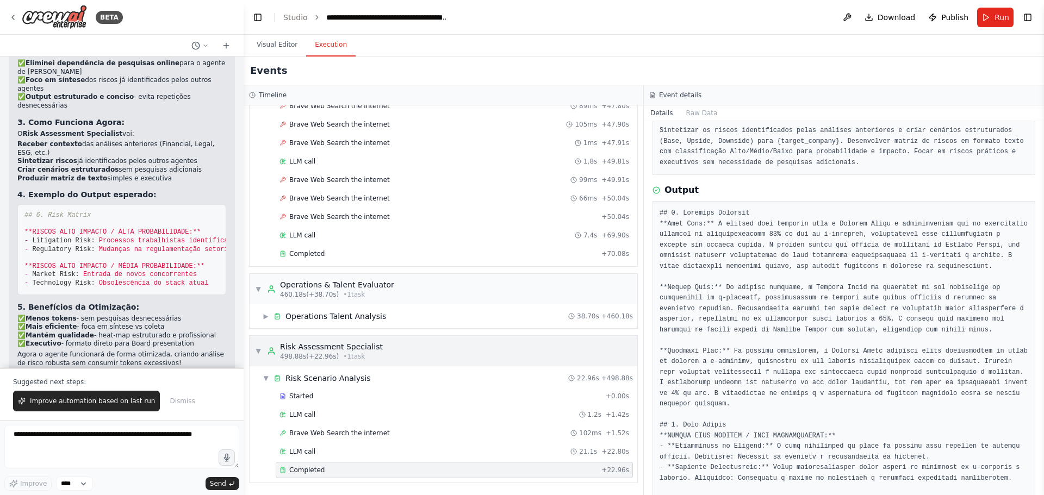
click at [306, 349] on div "Risk Assessment Specialist" at bounding box center [331, 346] width 103 height 11
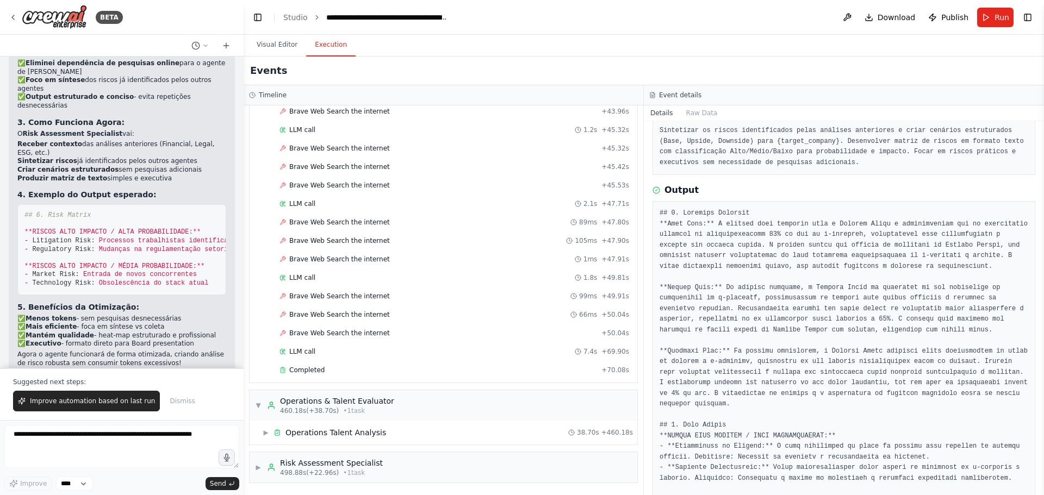
scroll to position [6601, 0]
click at [267, 432] on span "▶" at bounding box center [266, 432] width 7 height 9
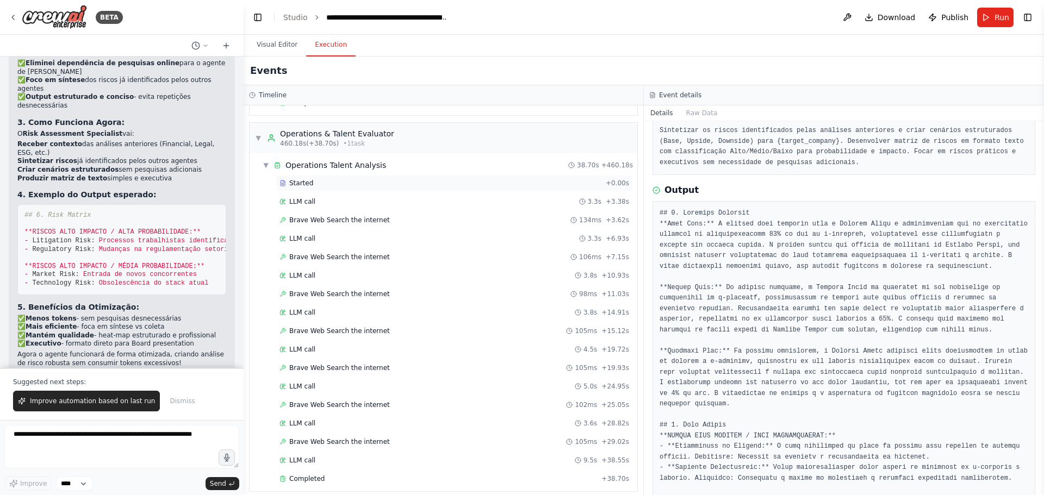
click at [322, 185] on div "Started" at bounding box center [440, 183] width 322 height 9
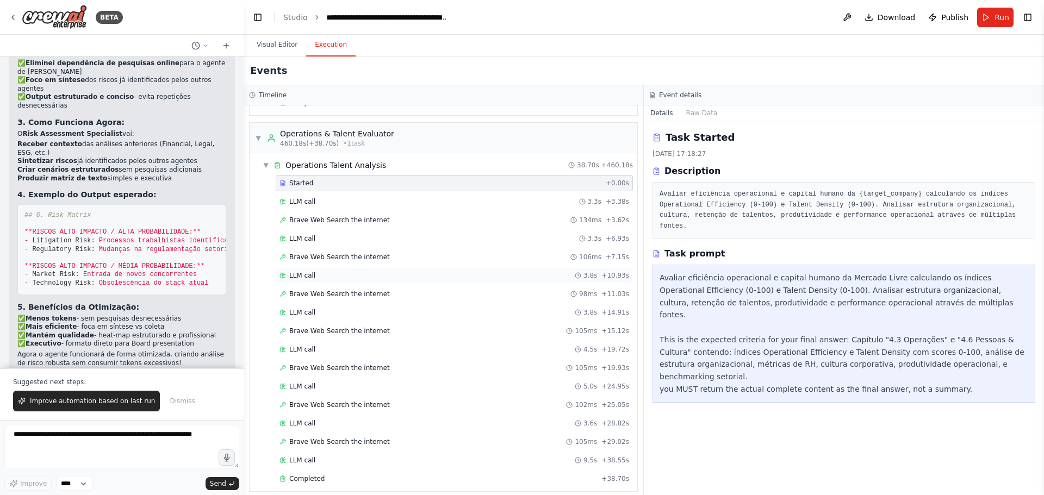
scroll to position [6916, 0]
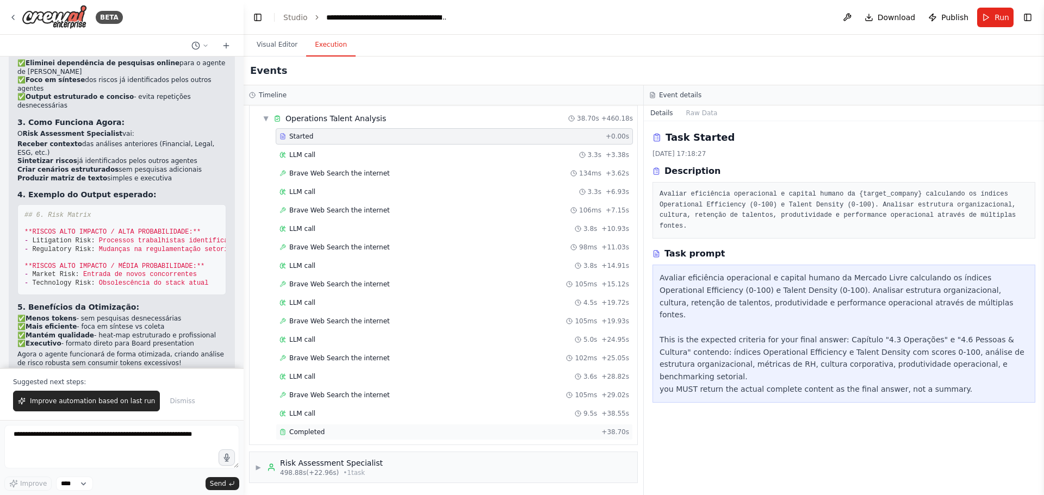
click at [323, 434] on div "Completed" at bounding box center [437, 432] width 317 height 9
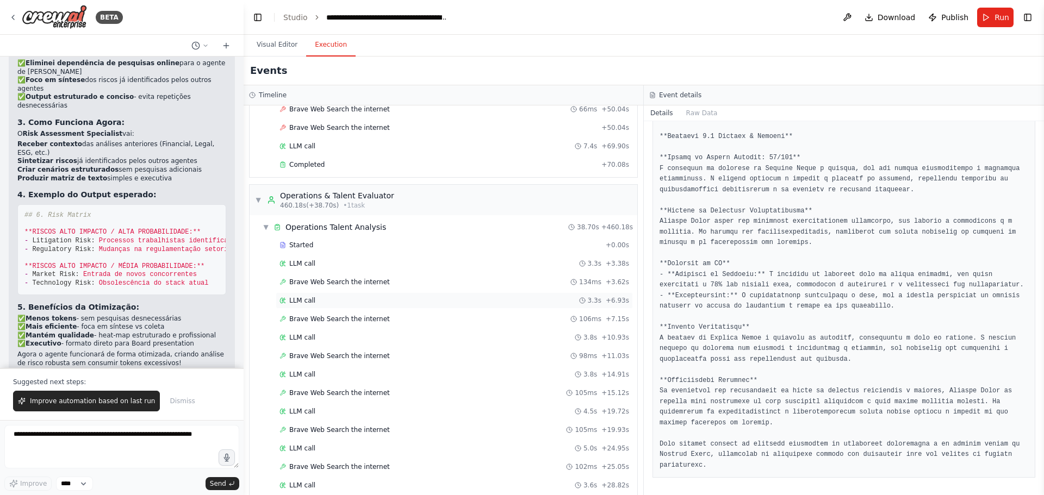
scroll to position [6698, 0]
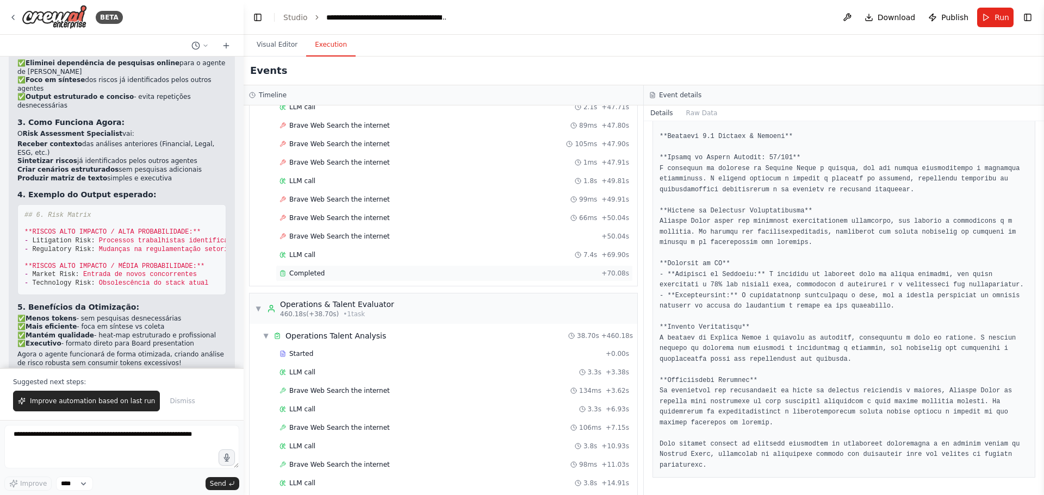
click at [339, 270] on div "Completed" at bounding box center [437, 273] width 317 height 9
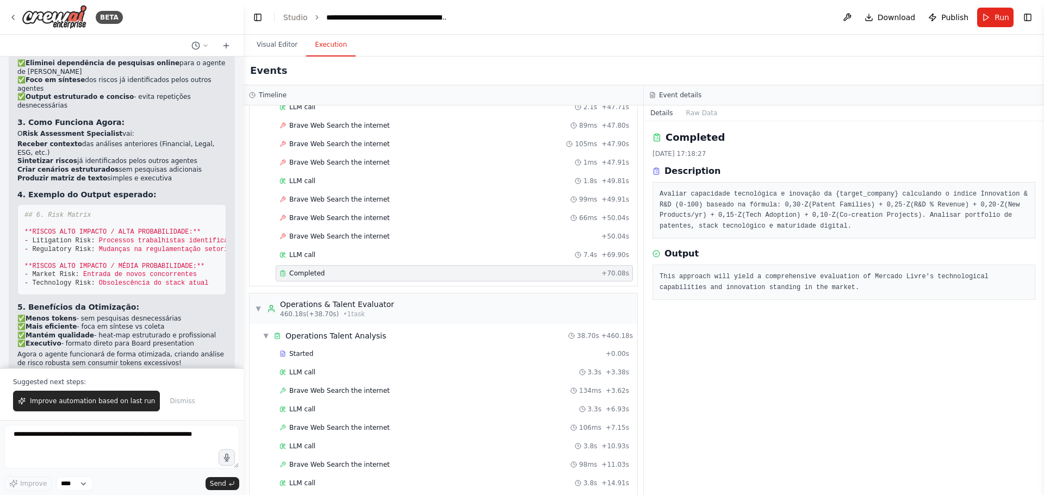
scroll to position [0, 0]
click at [341, 257] on div "LLM call 7.4s + 69.90s" at bounding box center [454, 255] width 350 height 9
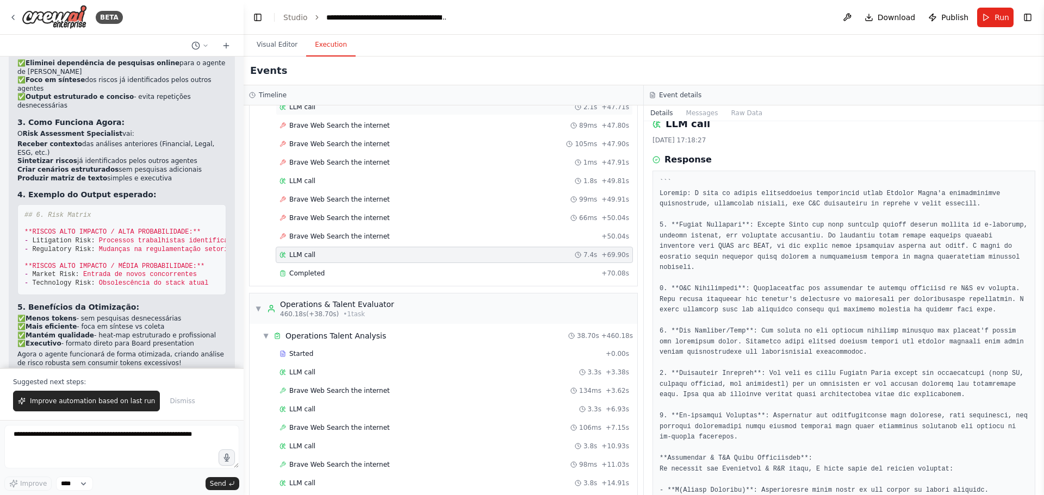
scroll to position [6481, 0]
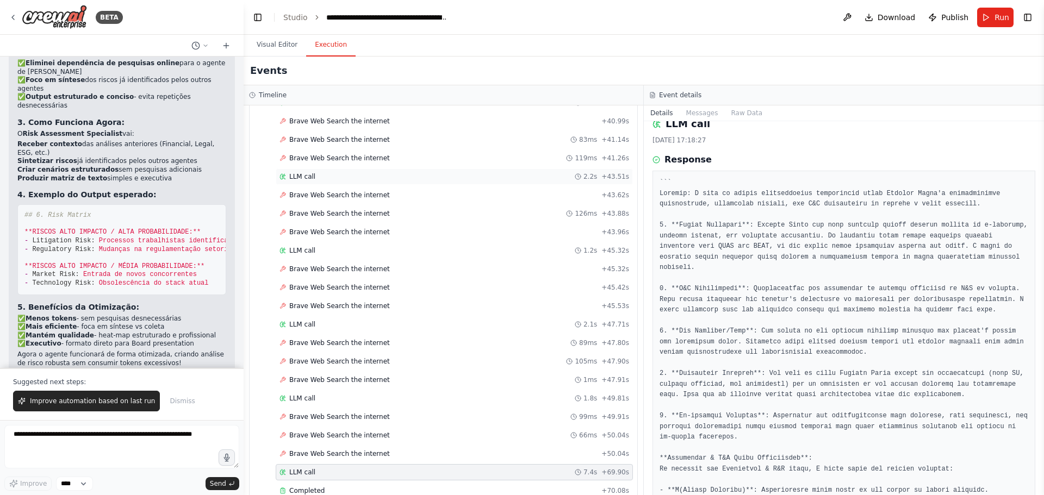
click at [391, 176] on div "LLM call 2.2s + 43.51s" at bounding box center [454, 176] width 350 height 9
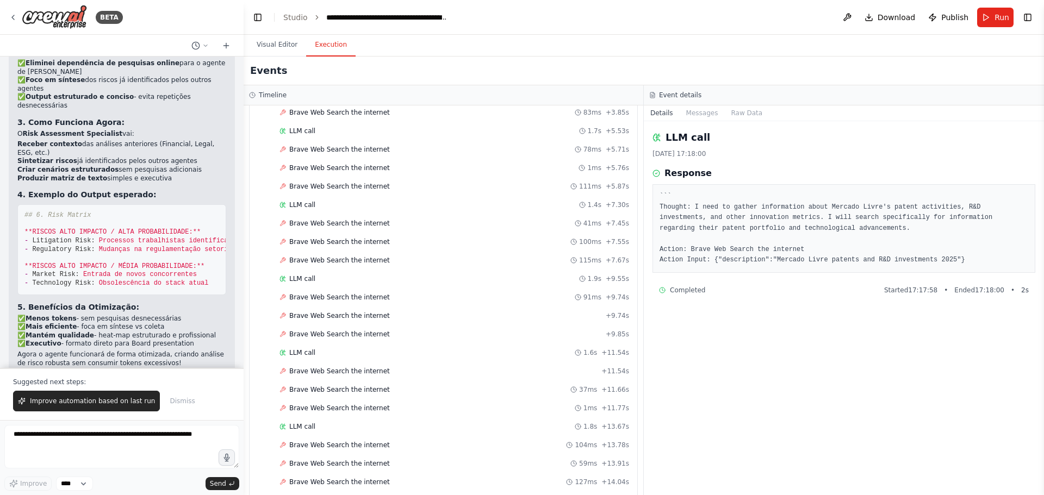
scroll to position [4795, 0]
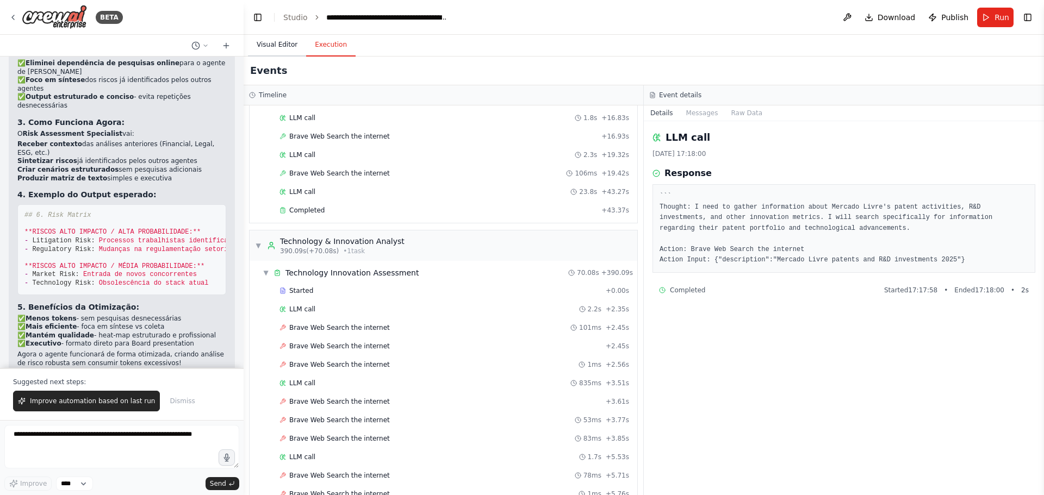
click at [265, 35] on button "Visual Editor" at bounding box center [277, 45] width 58 height 23
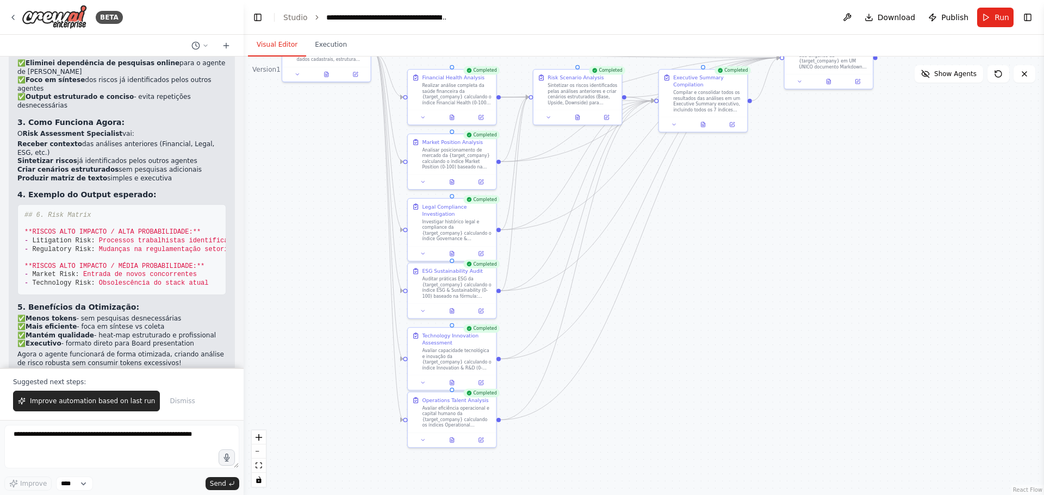
drag, startPoint x: 717, startPoint y: 288, endPoint x: 721, endPoint y: 280, distance: 8.5
click at [721, 280] on div ".deletable-edge-delete-btn { width: 20px; height: 20px; border: 0px solid #ffff…" at bounding box center [644, 276] width 800 height 439
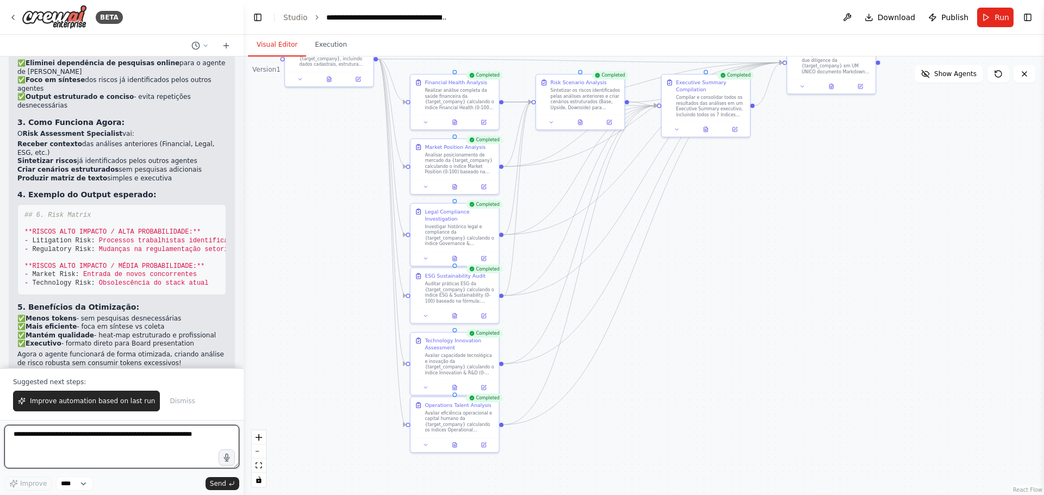
click at [149, 434] on textarea at bounding box center [121, 446] width 235 height 43
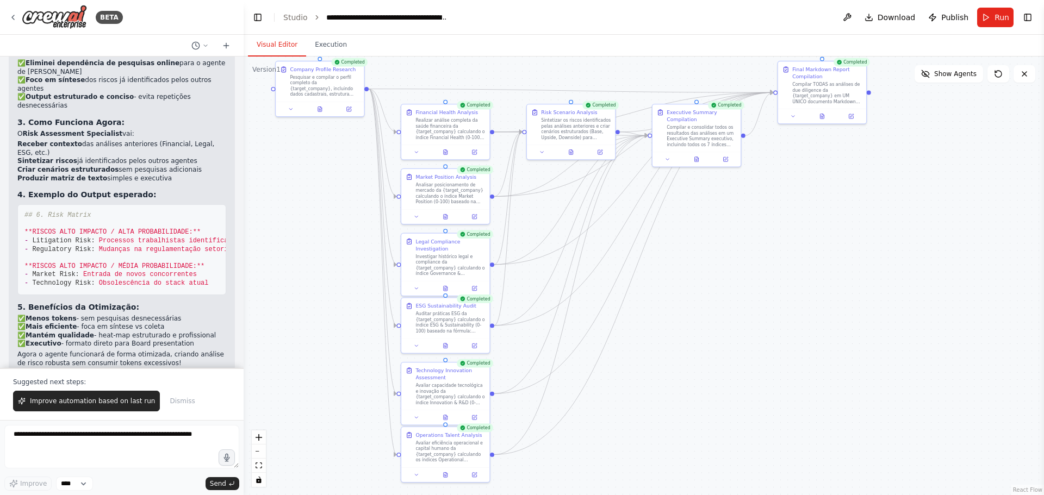
drag, startPoint x: 813, startPoint y: 203, endPoint x: 794, endPoint y: 233, distance: 35.7
click at [793, 263] on div ".deletable-edge-delete-btn { width: 20px; height: 20px; border: 0px solid #ffff…" at bounding box center [644, 276] width 800 height 439
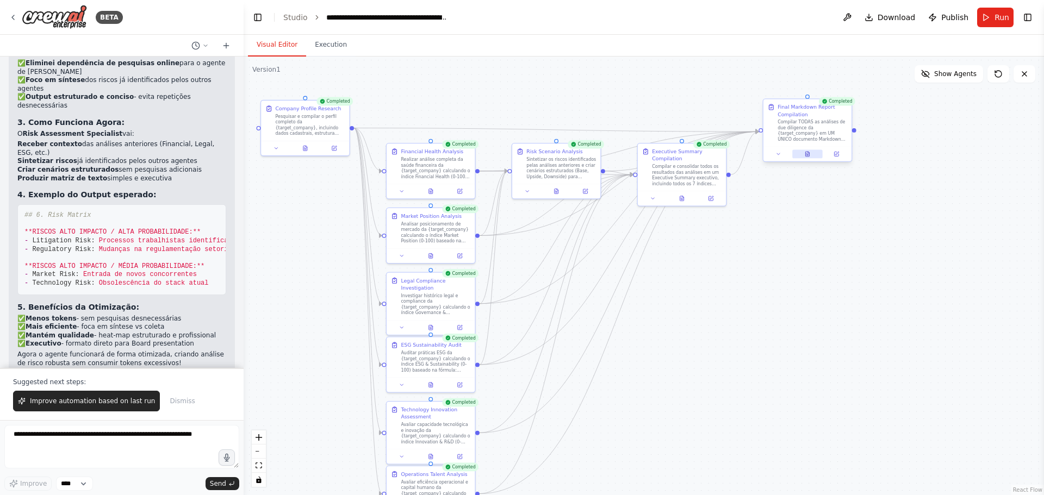
click at [808, 156] on icon at bounding box center [807, 154] width 4 height 5
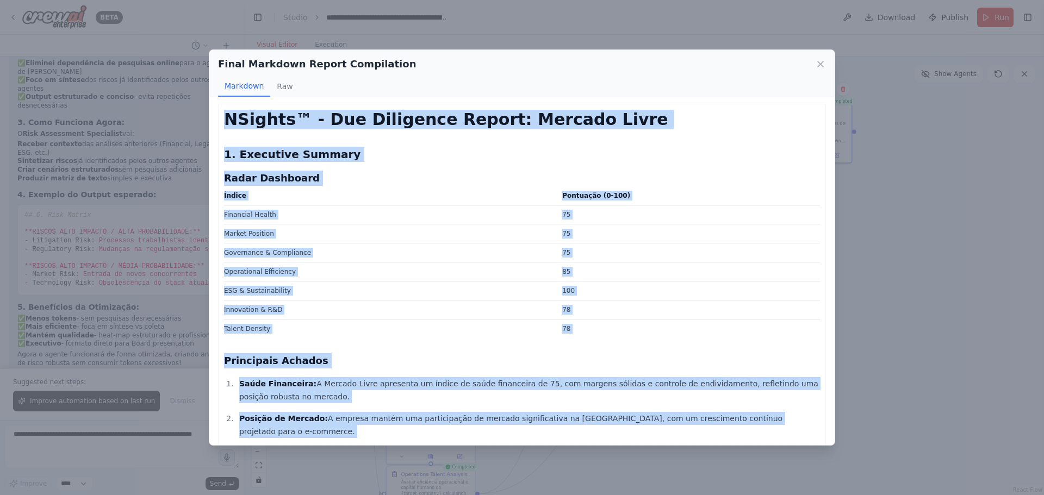
scroll to position [0, 0]
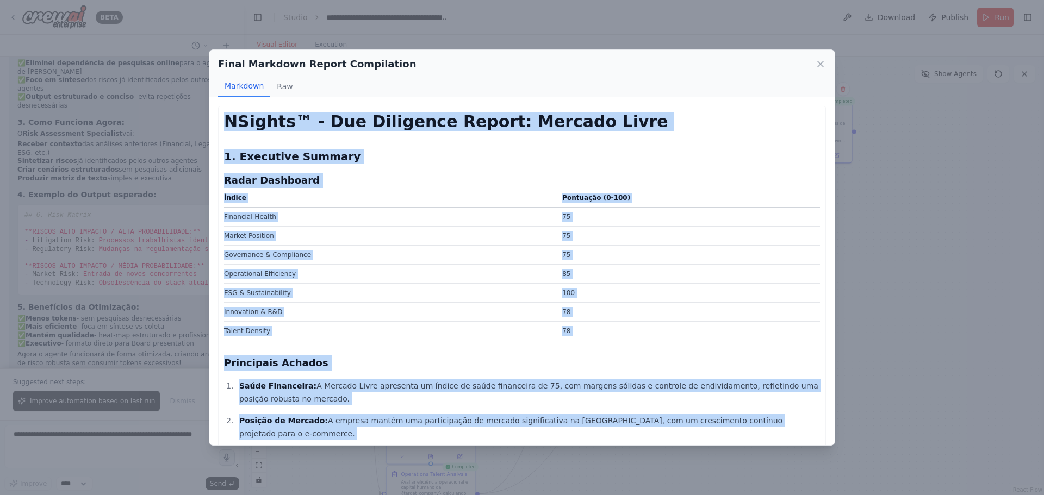
drag, startPoint x: 374, startPoint y: 426, endPoint x: 226, endPoint y: 122, distance: 338.2
click at [46, 286] on div "Final Markdown Report Compilation Markdown Raw NSights™ - Due Diligence Report:…" at bounding box center [522, 247] width 1044 height 495
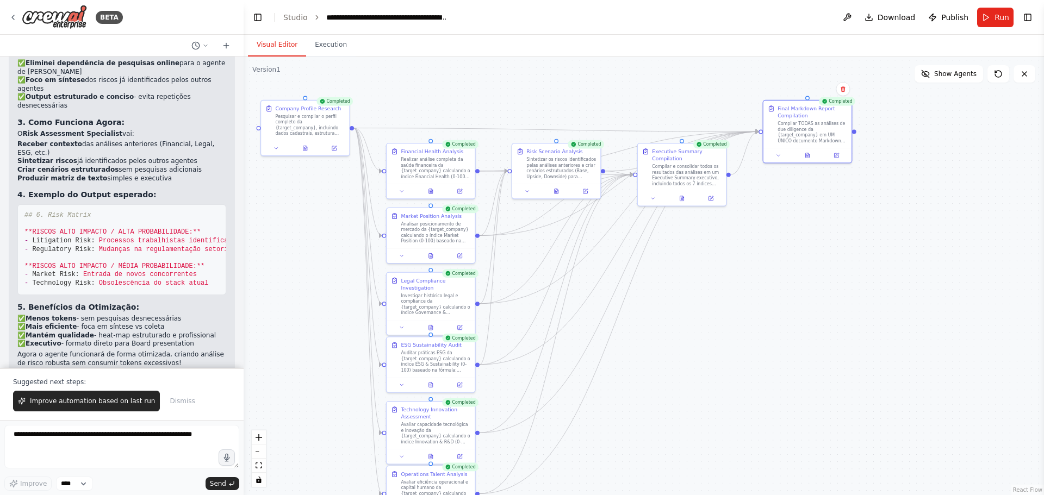
drag, startPoint x: 164, startPoint y: 274, endPoint x: 29, endPoint y: 270, distance: 134.9
click at [100, 436] on textarea at bounding box center [121, 446] width 235 height 43
type textarea "*"
type textarea "**********"
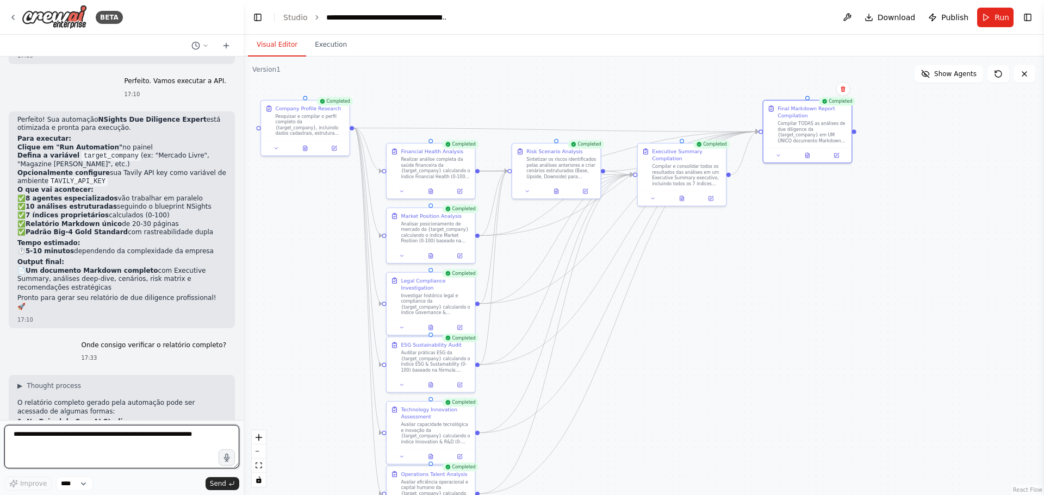
scroll to position [5449, 0]
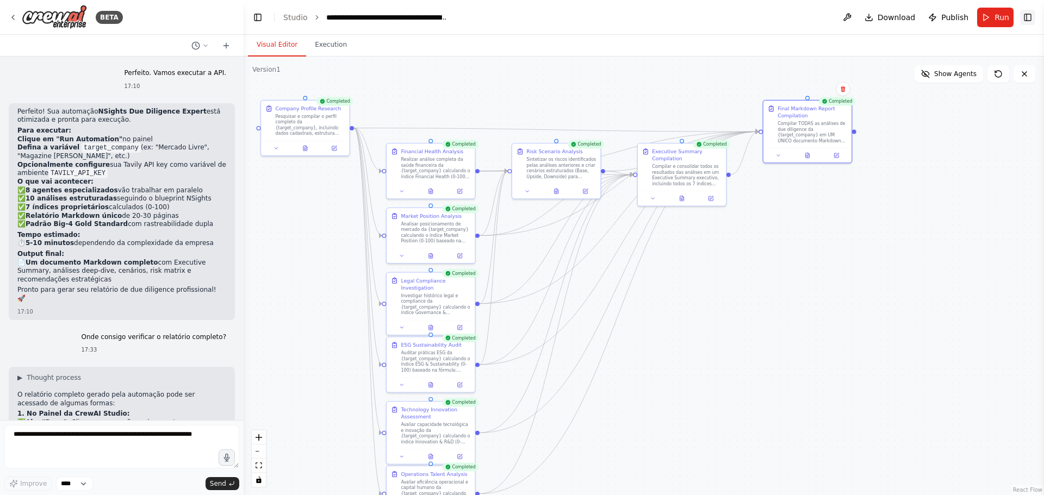
click at [1031, 15] on button "Toggle Right Sidebar" at bounding box center [1027, 17] width 15 height 15
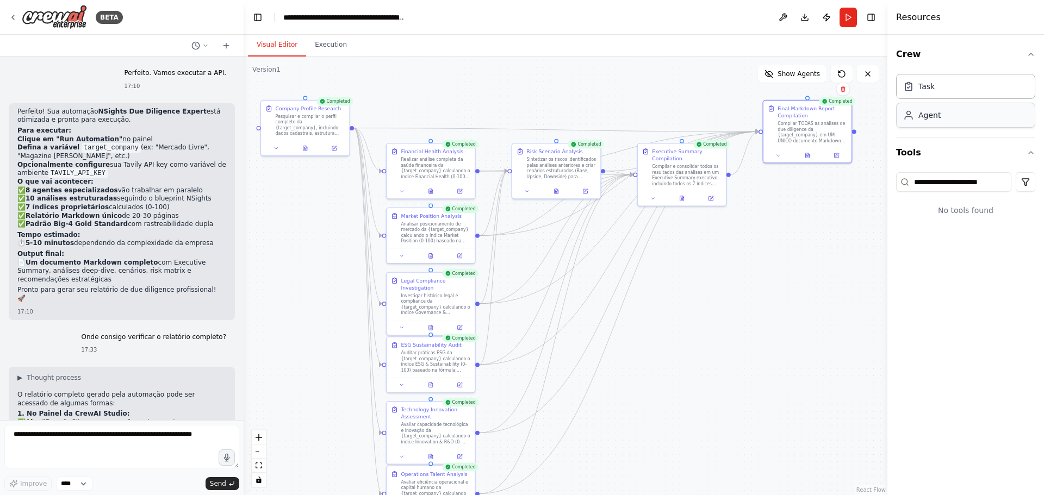
click at [977, 117] on div "Agent" at bounding box center [965, 115] width 139 height 25
click at [980, 87] on div "Task" at bounding box center [965, 85] width 139 height 25
click at [944, 56] on button "Crew" at bounding box center [965, 54] width 139 height 30
click at [976, 0] on div "Resources" at bounding box center [965, 17] width 157 height 35
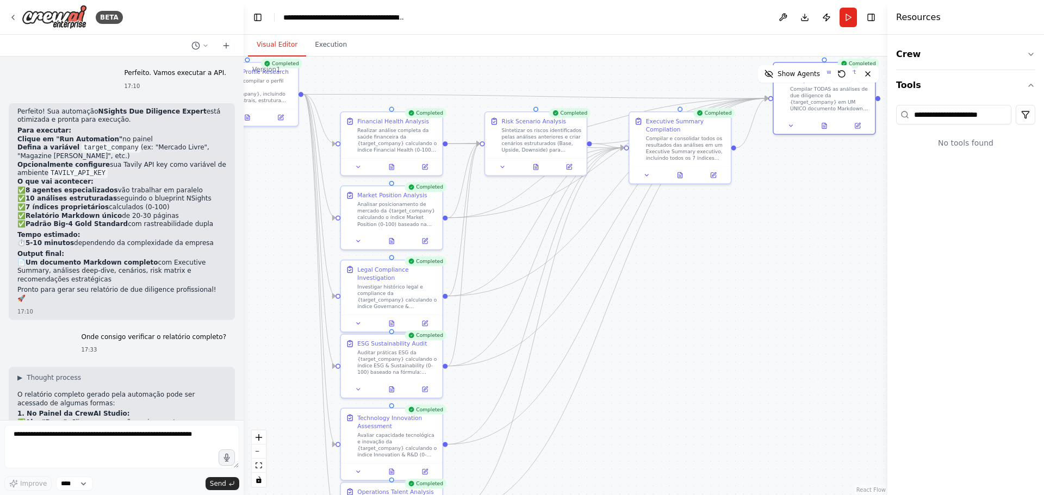
drag, startPoint x: 758, startPoint y: 232, endPoint x: 712, endPoint y: 293, distance: 76.4
click at [712, 293] on div ".deletable-edge-delete-btn { width: 20px; height: 20px; border: 0px solid #ffff…" at bounding box center [566, 276] width 644 height 439
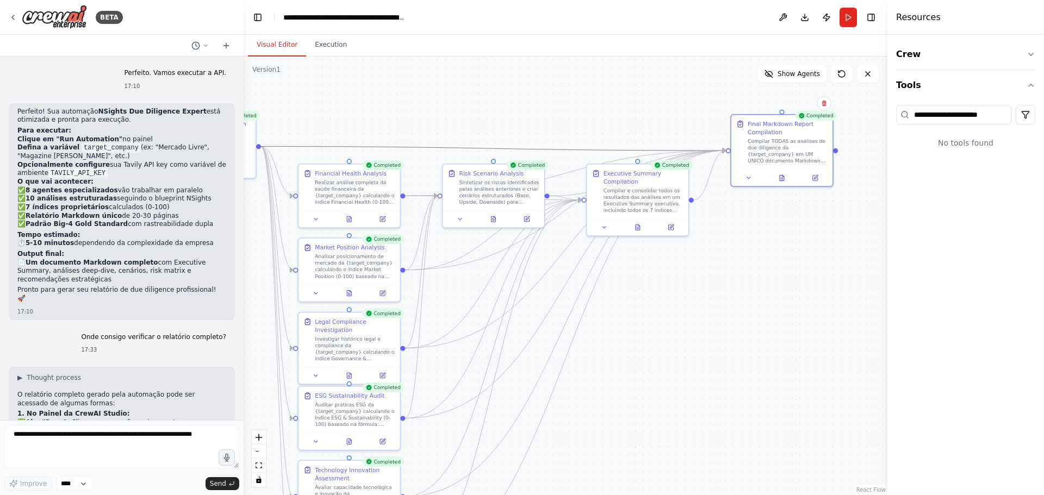
drag, startPoint x: 526, startPoint y: 144, endPoint x: 562, endPoint y: 115, distance: 46.0
click at [562, 115] on div ".deletable-edge-delete-btn { width: 20px; height: 20px; border: 0px solid #ffff…" at bounding box center [566, 276] width 644 height 439
click at [1029, 55] on icon "button" at bounding box center [1030, 54] width 9 height 9
click at [1025, 116] on html "BETA Hello! I'm the CrewAI assistant. What kind of automation do you want to bu…" at bounding box center [522, 247] width 1044 height 495
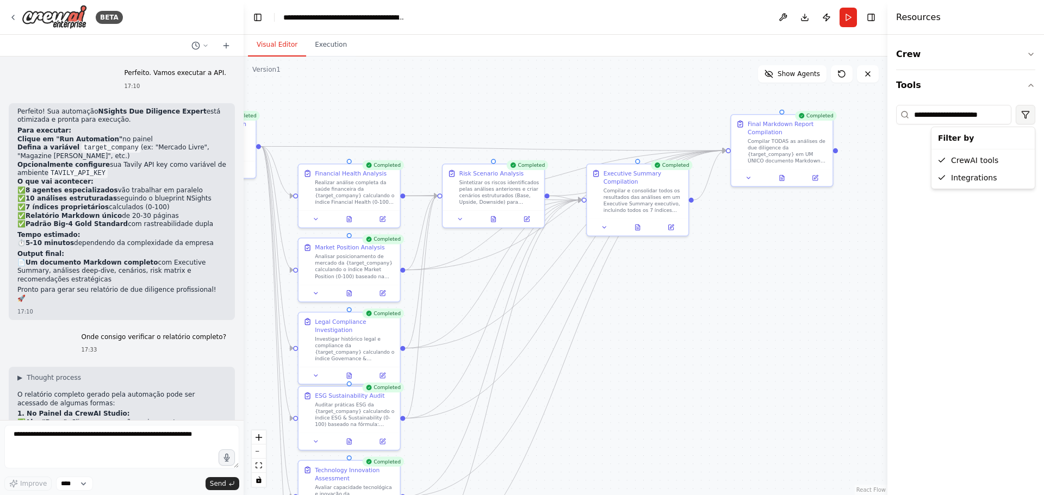
click at [1025, 116] on html "BETA Hello! I'm the CrewAI assistant. What kind of automation do you want to bu…" at bounding box center [522, 247] width 1044 height 495
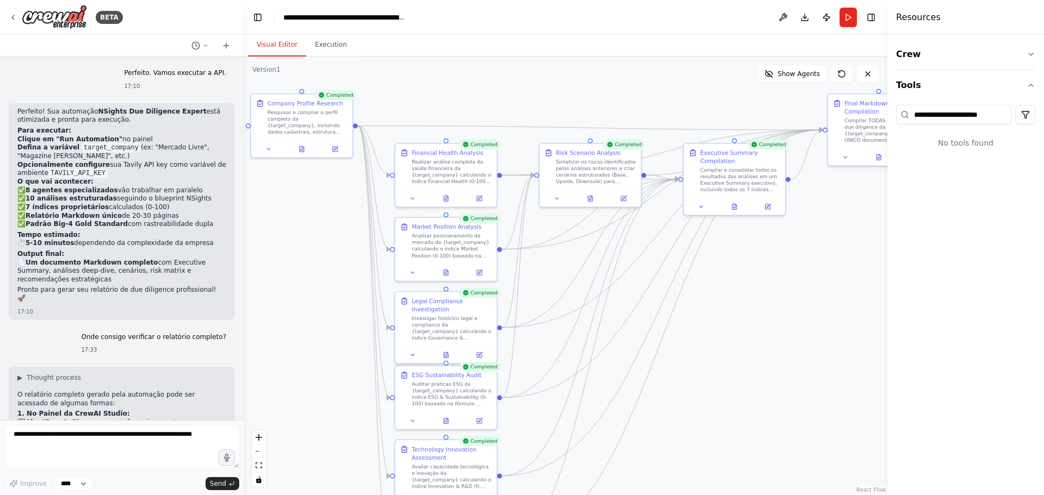
drag, startPoint x: 340, startPoint y: 110, endPoint x: 437, endPoint y: 89, distance: 98.9
click at [437, 89] on div ".deletable-edge-delete-btn { width: 20px; height: 20px; border: 0px solid #ffff…" at bounding box center [566, 276] width 644 height 439
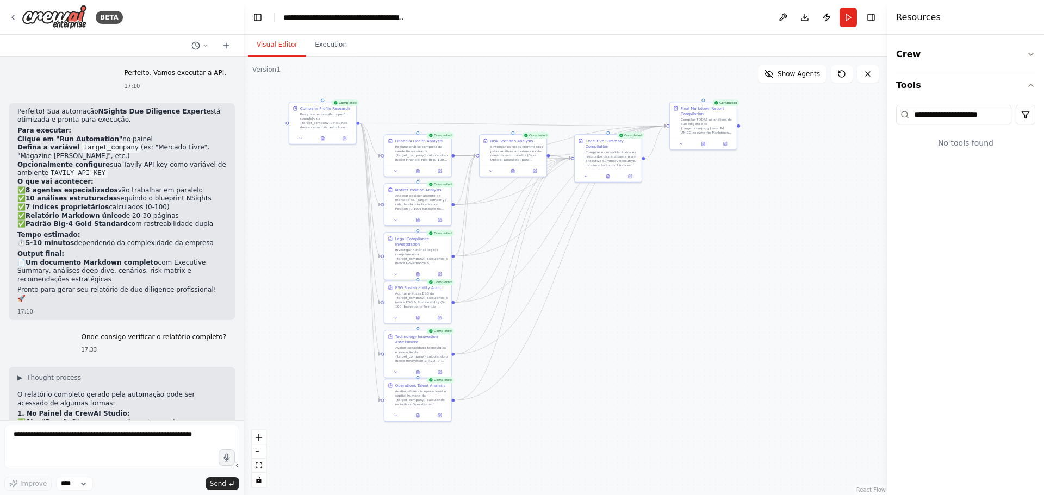
drag, startPoint x: 437, startPoint y: 89, endPoint x: 414, endPoint y: 99, distance: 25.1
click at [412, 99] on div ".deletable-edge-delete-btn { width: 20px; height: 20px; border: 0px solid #ffff…" at bounding box center [566, 276] width 644 height 439
click at [864, 76] on icon at bounding box center [867, 74] width 9 height 9
click at [811, 75] on span "Show Agents" at bounding box center [798, 74] width 42 height 9
click at [845, 74] on icon at bounding box center [841, 74] width 9 height 9
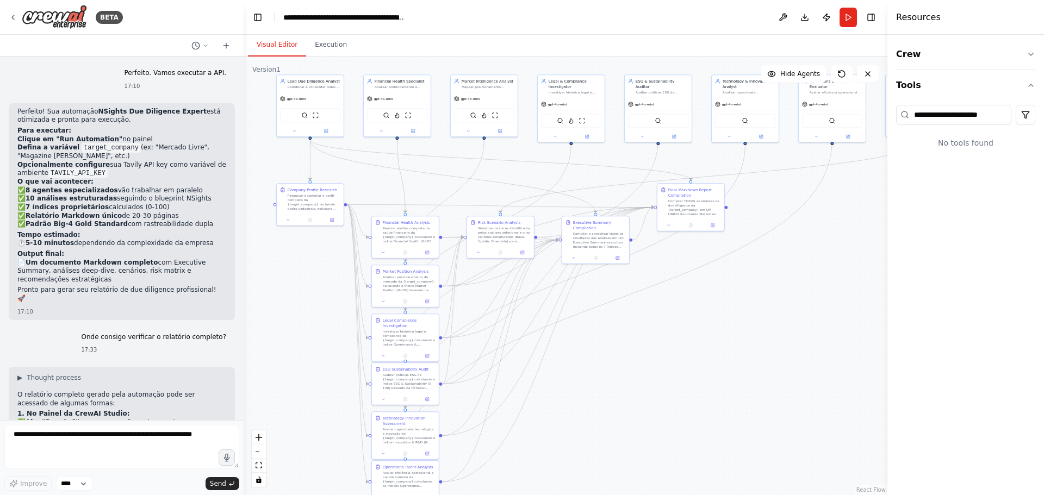
drag, startPoint x: 820, startPoint y: 217, endPoint x: 811, endPoint y: 277, distance: 60.5
click at [811, 278] on div ".deletable-edge-delete-btn { width: 20px; height: 20px; border: 0px solid #ffff…" at bounding box center [566, 276] width 644 height 439
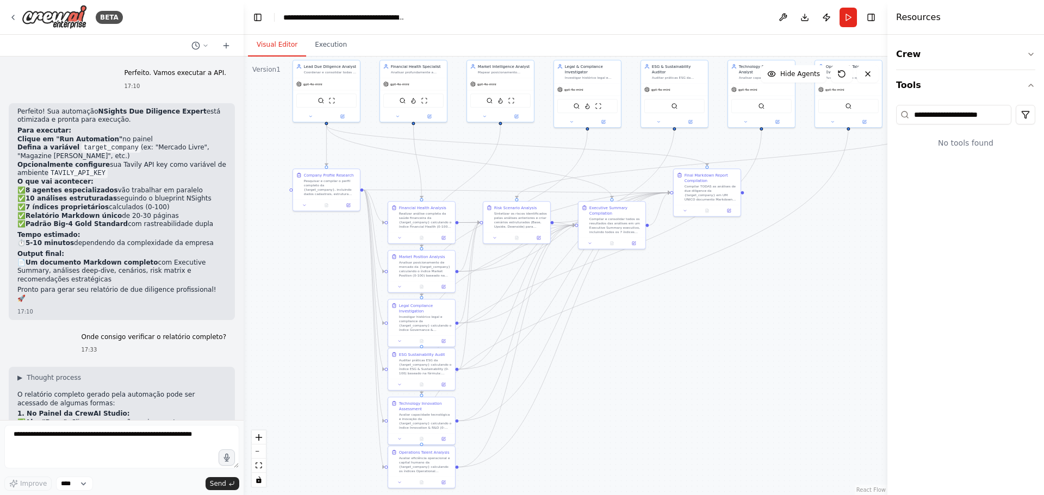
drag, startPoint x: 813, startPoint y: 273, endPoint x: 828, endPoint y: 247, distance: 31.0
click at [830, 248] on div ".deletable-edge-delete-btn { width: 20px; height: 20px; border: 0px solid #ffff…" at bounding box center [566, 276] width 644 height 439
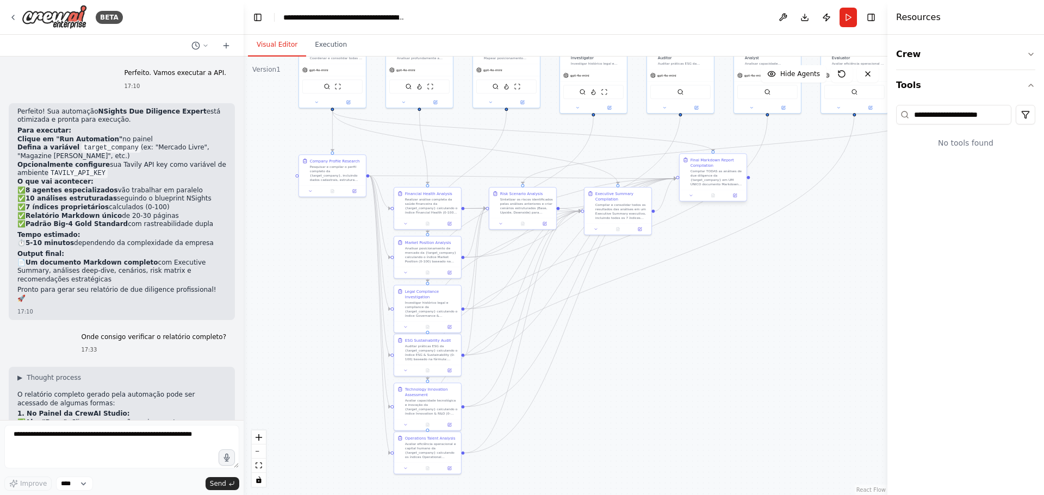
click at [730, 176] on div "Compilar TODAS as análises de due diligence da {target_company} em UM ÚNICO doc…" at bounding box center [716, 177] width 53 height 17
click at [738, 195] on button at bounding box center [735, 195] width 18 height 7
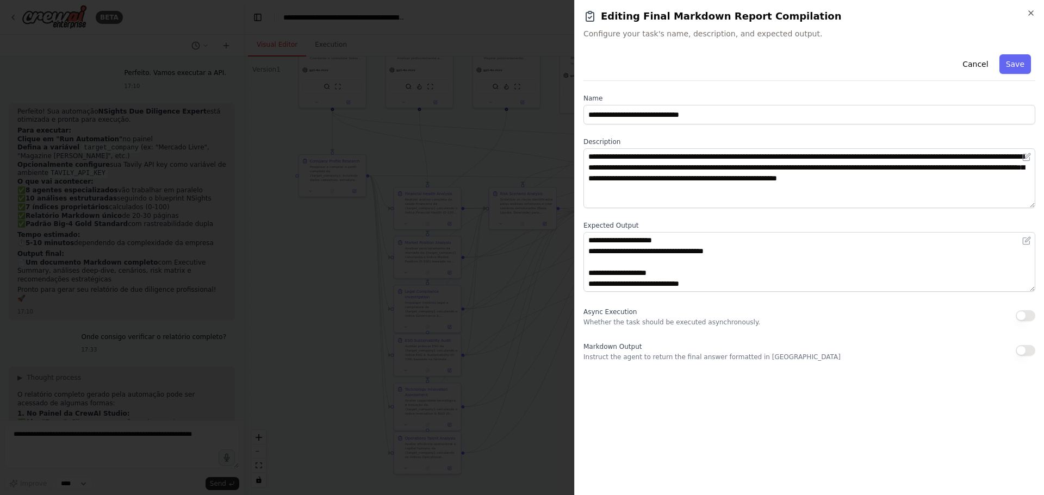
scroll to position [424, 0]
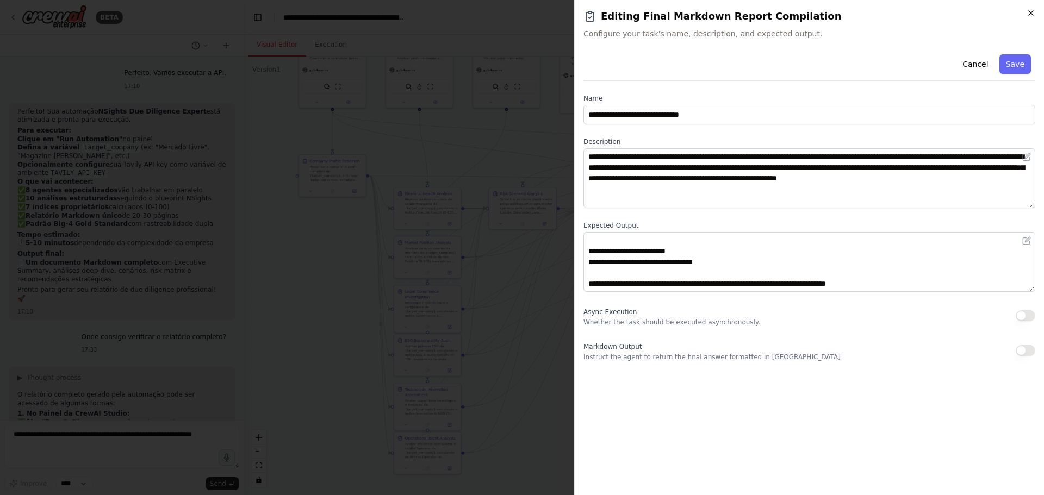
click at [1030, 11] on icon "button" at bounding box center [1030, 13] width 9 height 9
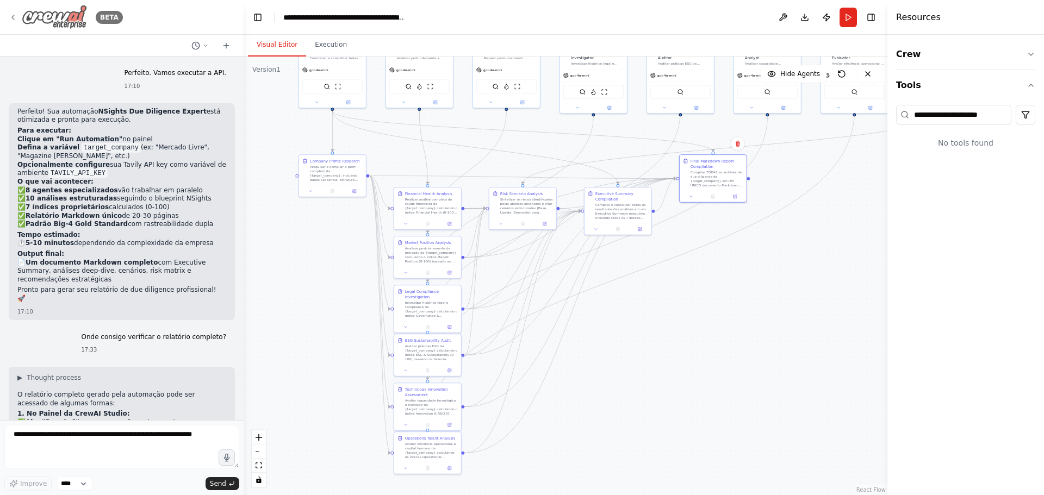
click at [63, 12] on img at bounding box center [54, 17] width 65 height 24
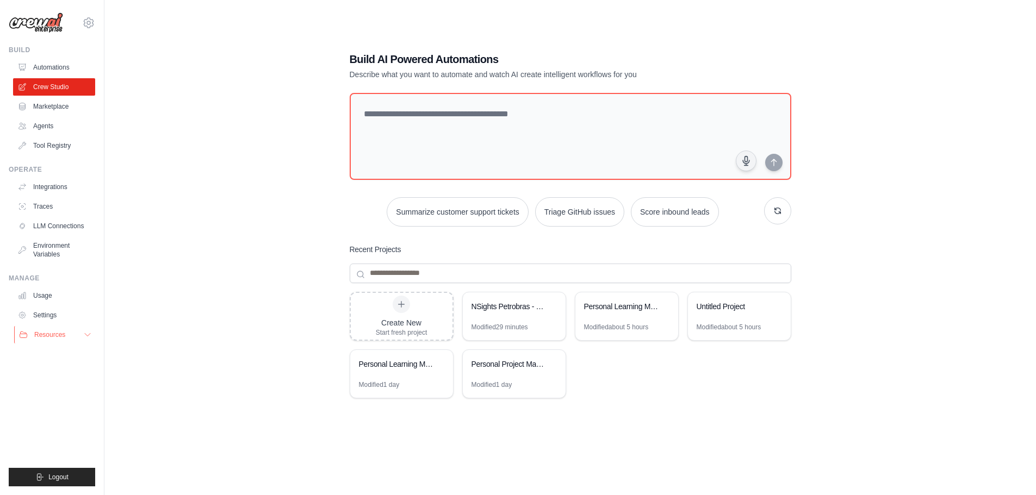
click at [72, 337] on button "Resources" at bounding box center [55, 334] width 82 height 17
click at [79, 337] on button "Resources" at bounding box center [55, 334] width 82 height 17
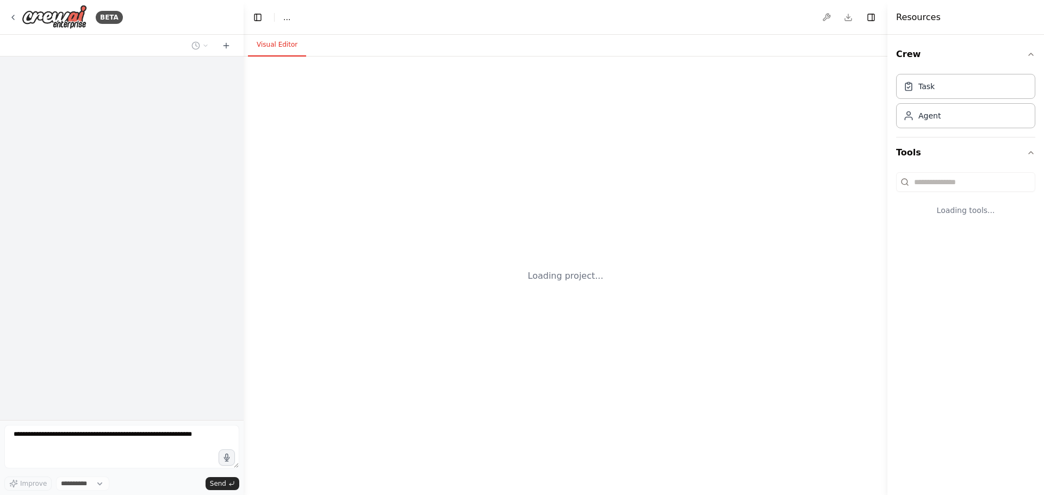
select select "****"
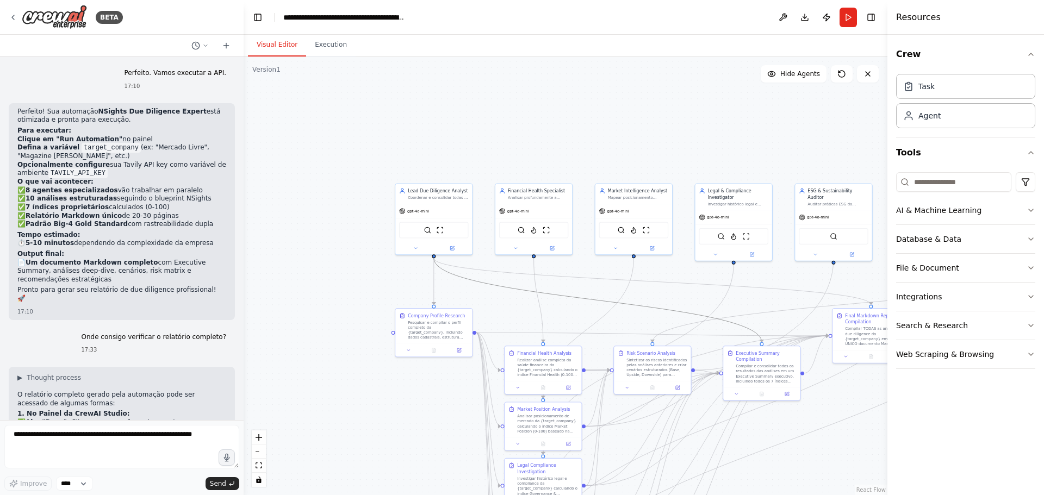
drag, startPoint x: 558, startPoint y: 297, endPoint x: 516, endPoint y: 277, distance: 46.7
click at [516, 277] on div ".deletable-edge-delete-btn { width: 20px; height: 20px; border: 0px solid #ffff…" at bounding box center [566, 276] width 644 height 439
click at [258, 453] on button "zoom out" at bounding box center [259, 452] width 14 height 14
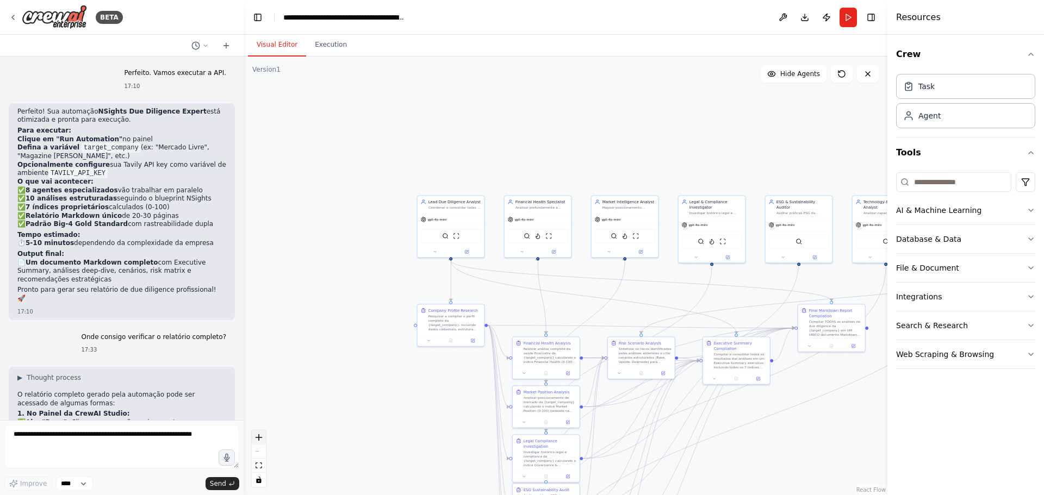
click at [258, 441] on button "zoom in" at bounding box center [259, 438] width 14 height 14
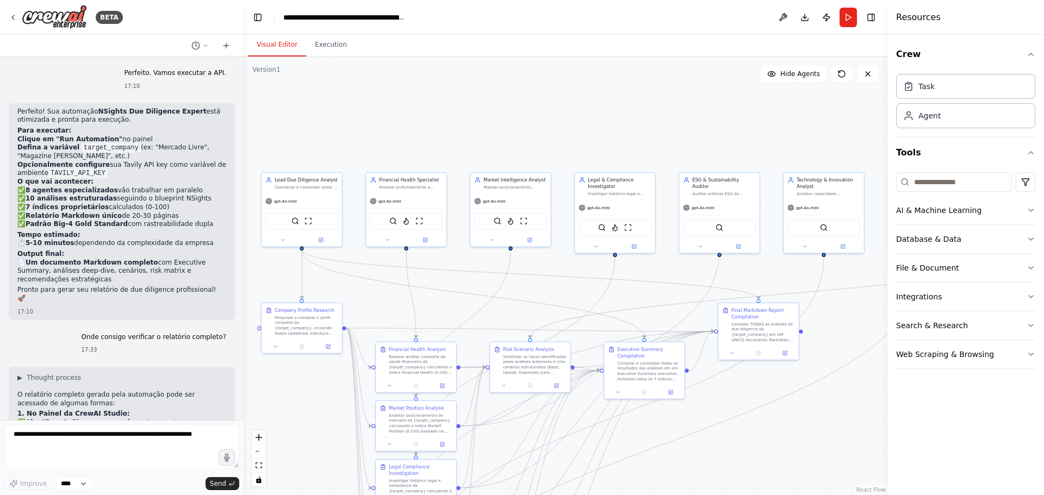
drag, startPoint x: 689, startPoint y: 265, endPoint x: 565, endPoint y: 257, distance: 123.7
click at [565, 257] on div ".deletable-edge-delete-btn { width: 20px; height: 20px; border: 0px solid #ffff…" at bounding box center [566, 276] width 644 height 439
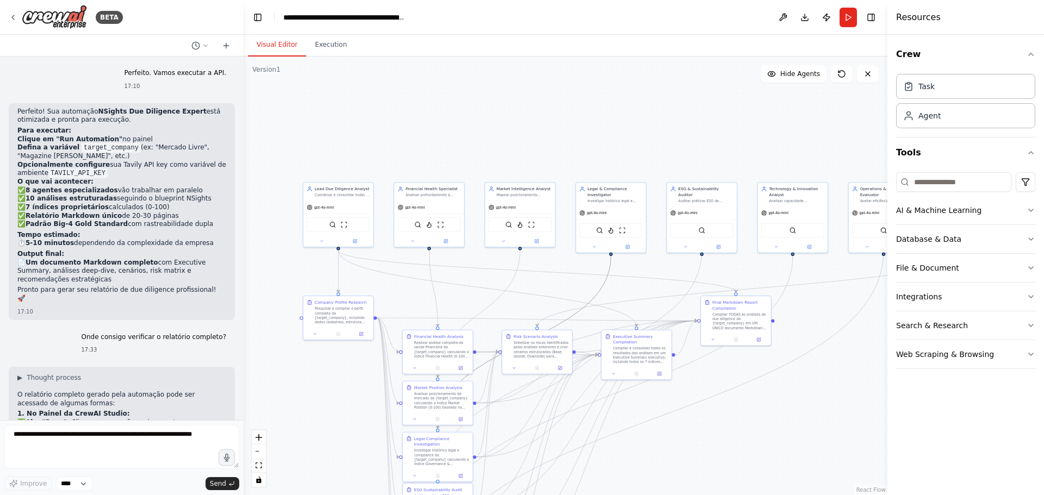
drag, startPoint x: 608, startPoint y: 257, endPoint x: 559, endPoint y: 258, distance: 49.5
click at [559, 258] on div ".deletable-edge-delete-btn { width: 20px; height: 20px; border: 0px solid #ffff…" at bounding box center [566, 276] width 644 height 439
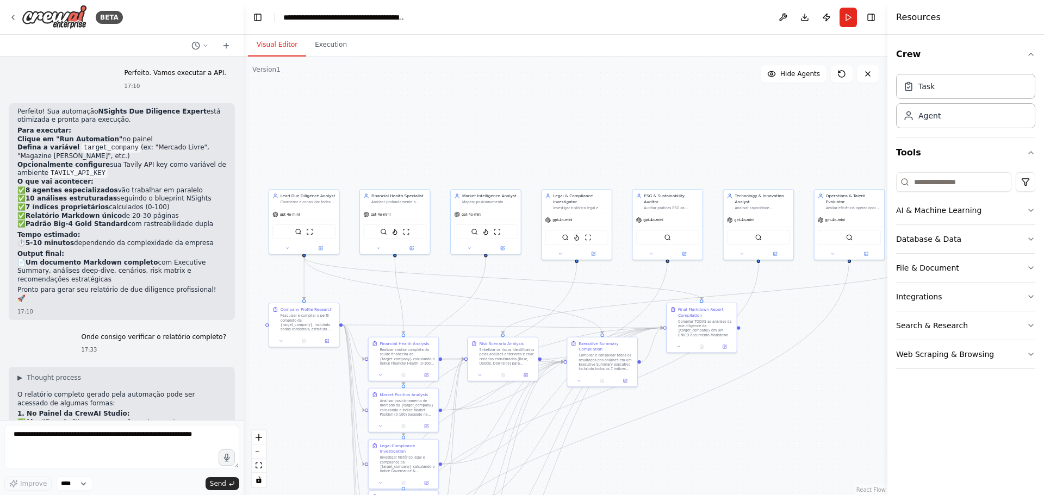
drag, startPoint x: 558, startPoint y: 258, endPoint x: 524, endPoint y: 265, distance: 35.0
click at [524, 265] on div ".deletable-edge-delete-btn { width: 20px; height: 20px; border: 0px solid #ffff…" at bounding box center [566, 276] width 644 height 439
click at [994, 315] on button "Search & Research" at bounding box center [965, 326] width 139 height 28
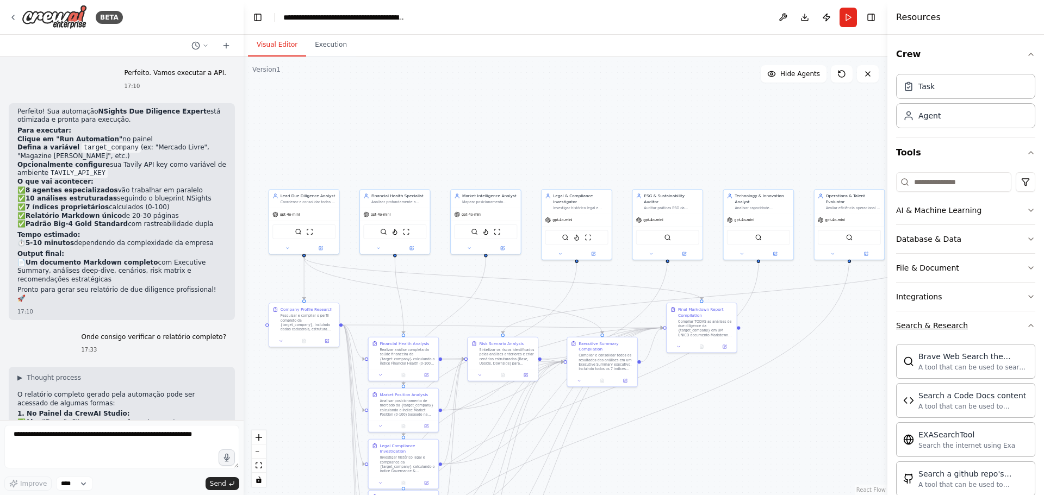
click at [1008, 321] on button "Search & Research" at bounding box center [965, 326] width 139 height 28
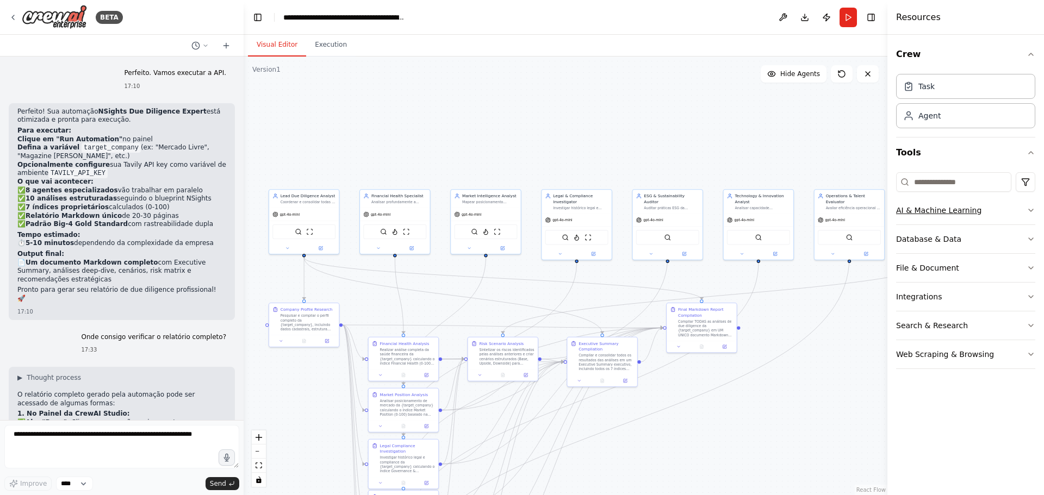
click at [1024, 210] on button "AI & Machine Learning" at bounding box center [965, 210] width 139 height 28
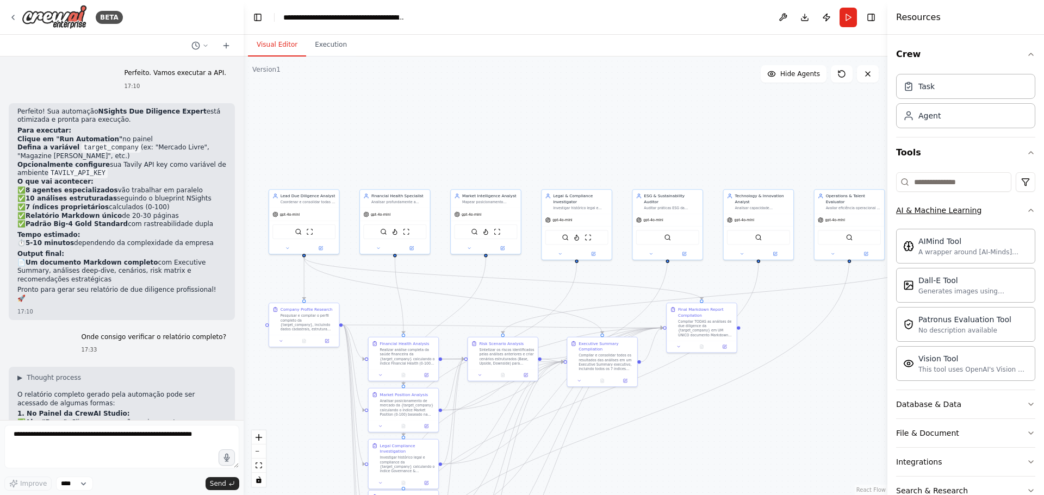
click at [1029, 210] on icon "button" at bounding box center [1031, 210] width 4 height 2
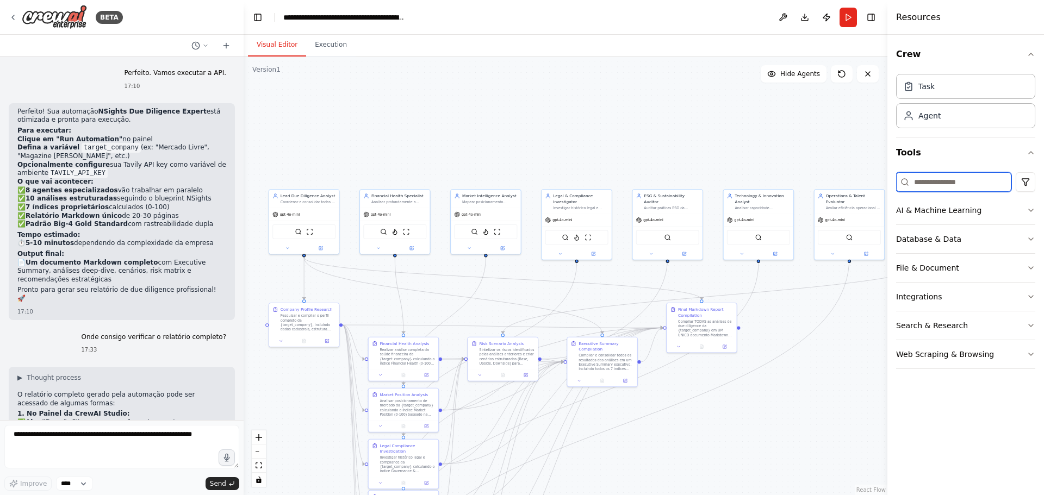
click at [951, 183] on input at bounding box center [953, 182] width 115 height 20
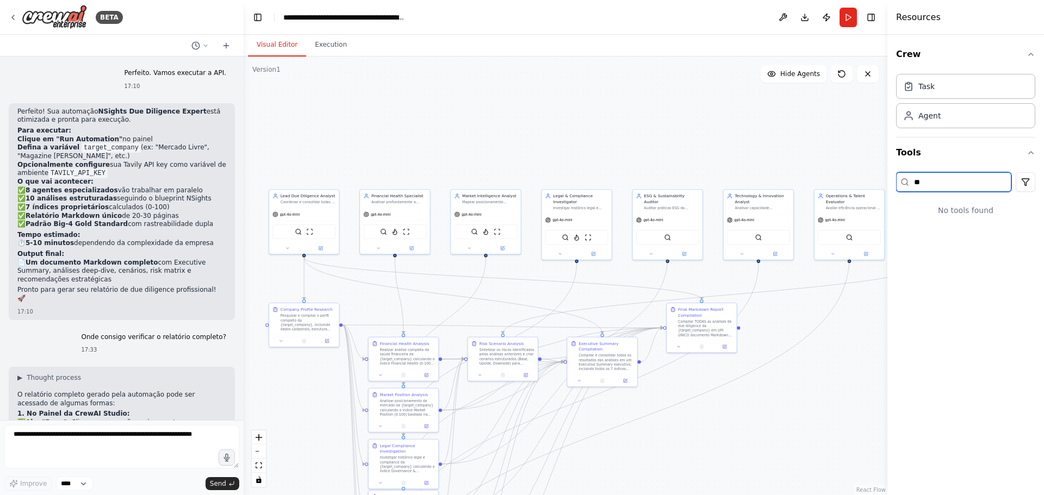
type input "*"
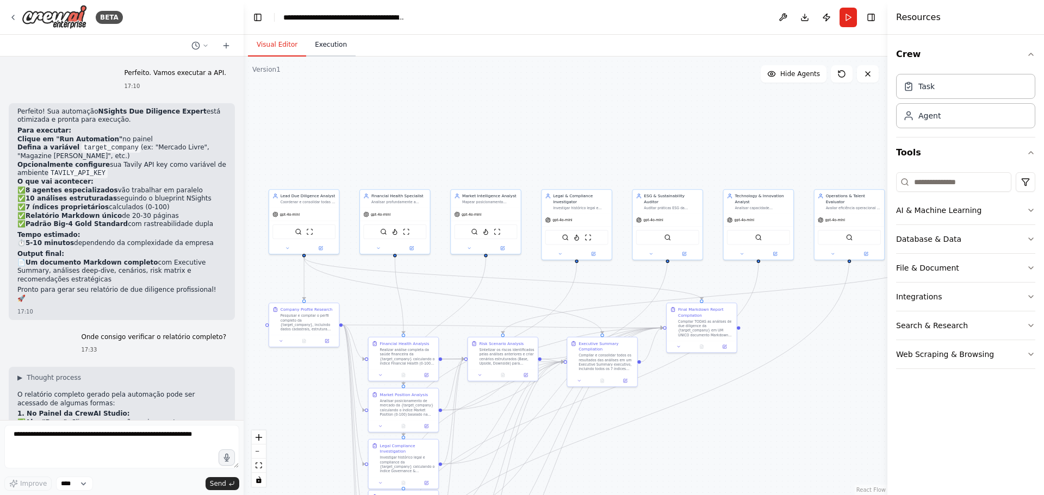
click at [332, 44] on button "Execution" at bounding box center [330, 45] width 49 height 23
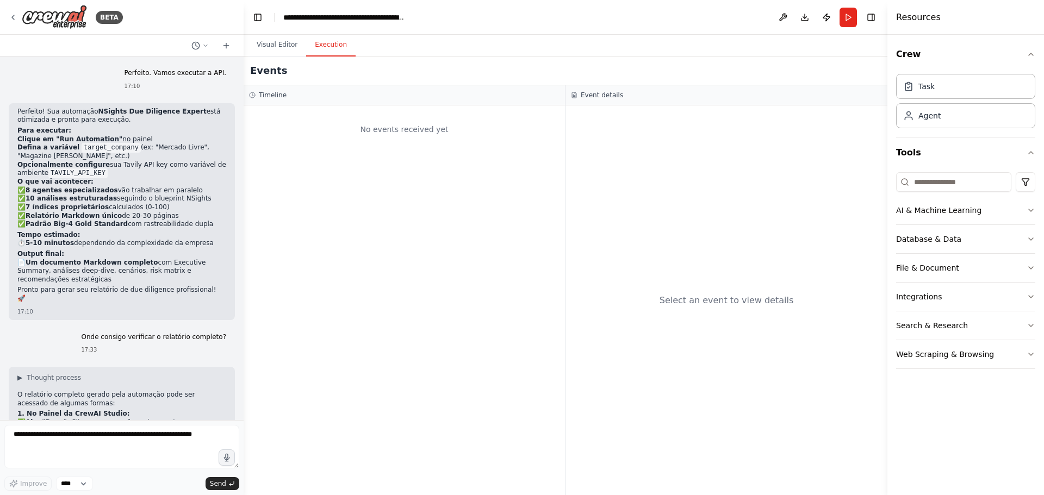
click at [596, 96] on h3 "Event details" at bounding box center [602, 95] width 42 height 9
click at [262, 89] on div "Timeline" at bounding box center [404, 95] width 321 height 20
click at [273, 42] on button "Visual Editor" at bounding box center [277, 45] width 58 height 23
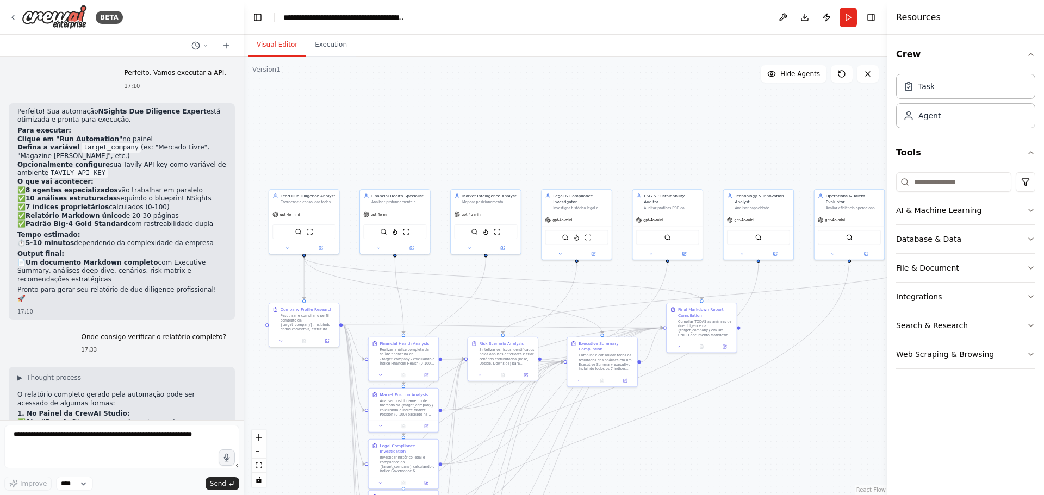
click at [852, 15] on button "Run" at bounding box center [847, 18] width 17 height 20
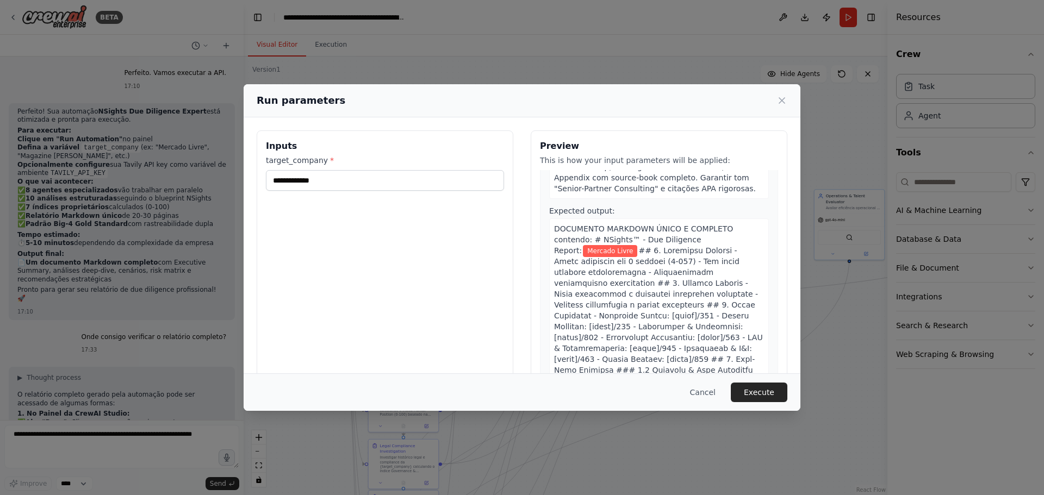
scroll to position [28, 0]
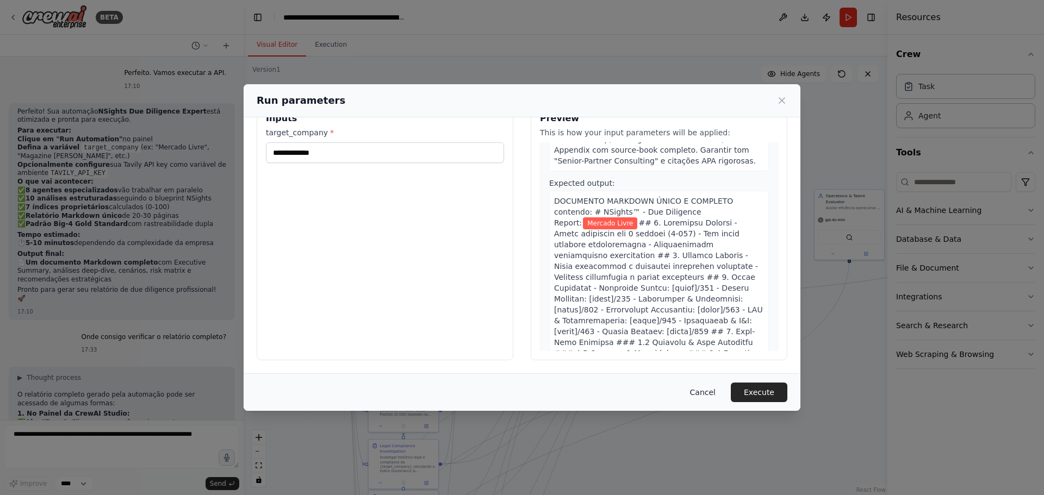
click at [706, 388] on button "Cancel" at bounding box center [702, 393] width 43 height 20
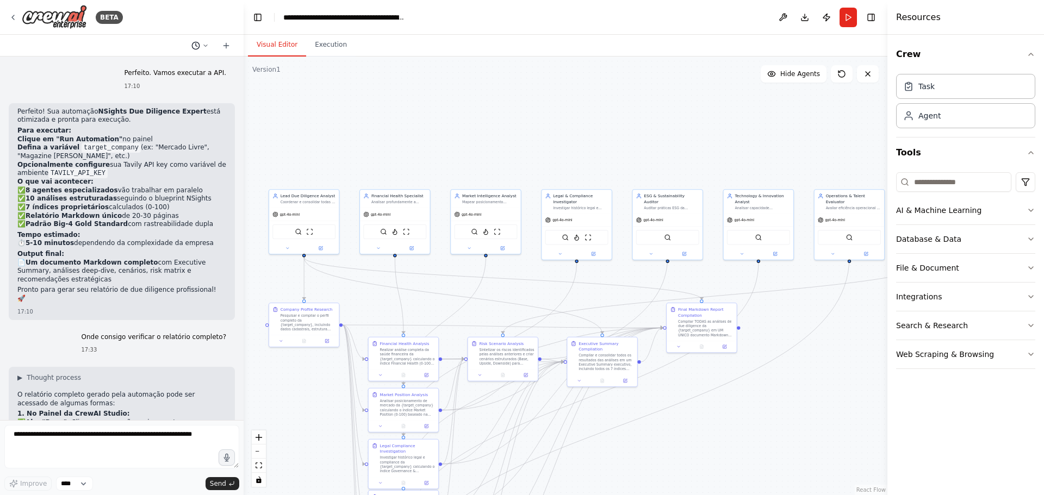
click at [205, 43] on icon at bounding box center [205, 45] width 7 height 7
click at [205, 45] on div at bounding box center [122, 247] width 244 height 495
click at [62, 16] on img at bounding box center [54, 17] width 65 height 24
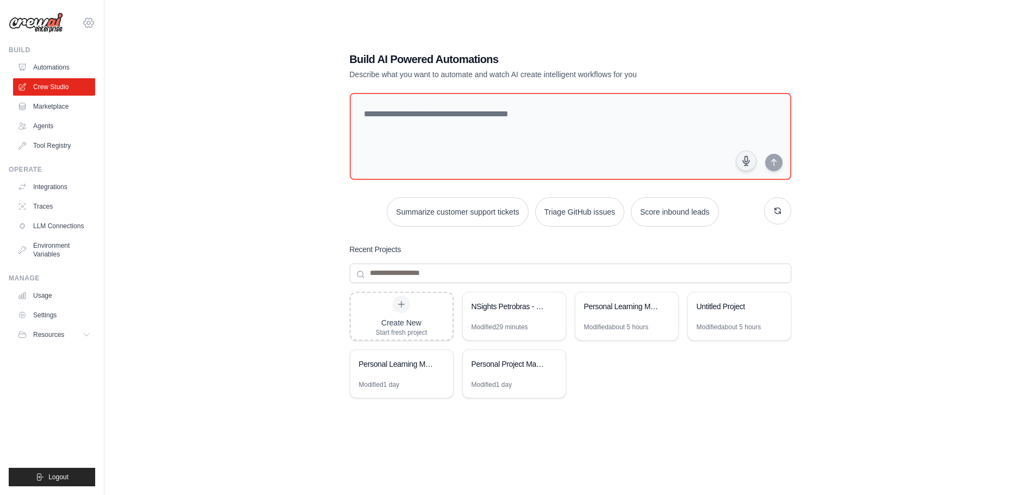
click at [90, 22] on icon at bounding box center [88, 22] width 3 height 3
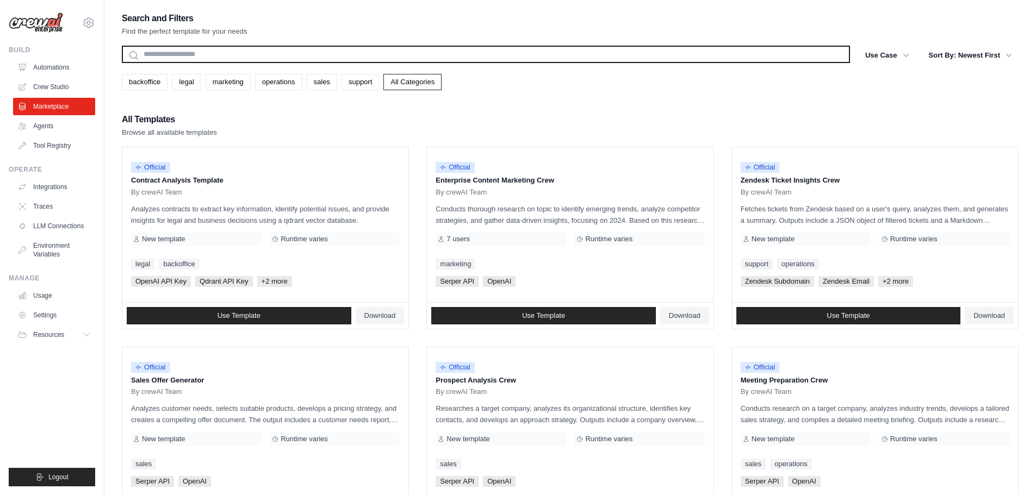
click at [305, 47] on input "text" at bounding box center [486, 54] width 728 height 17
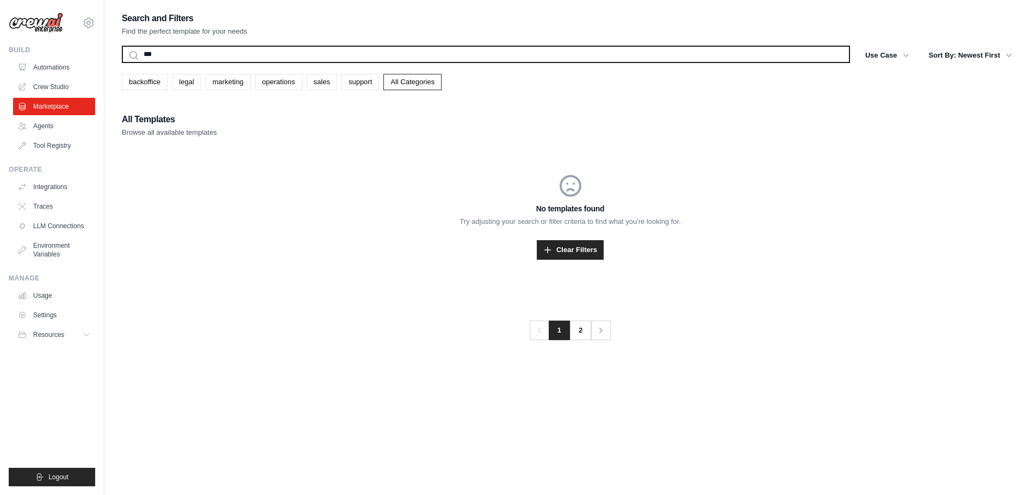
type input "***"
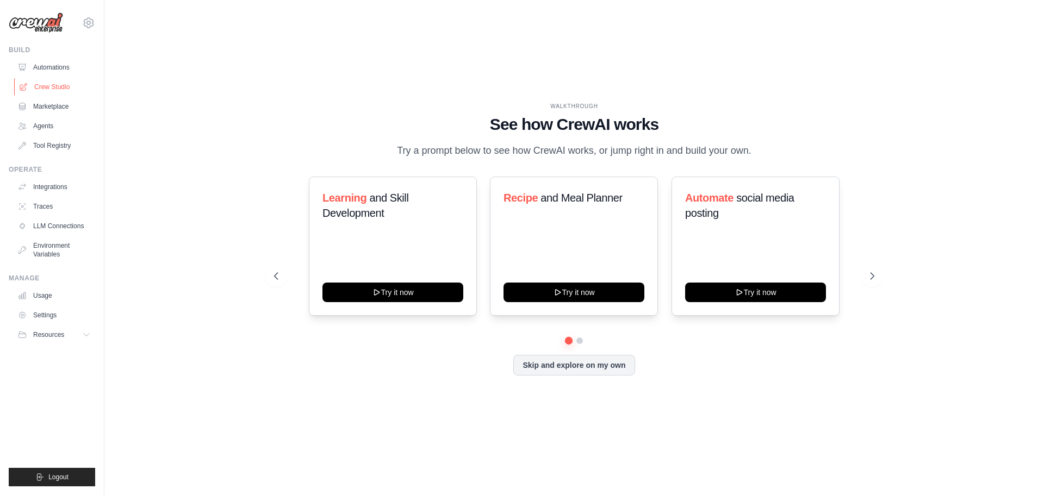
click at [63, 87] on link "Crew Studio" at bounding box center [55, 86] width 82 height 17
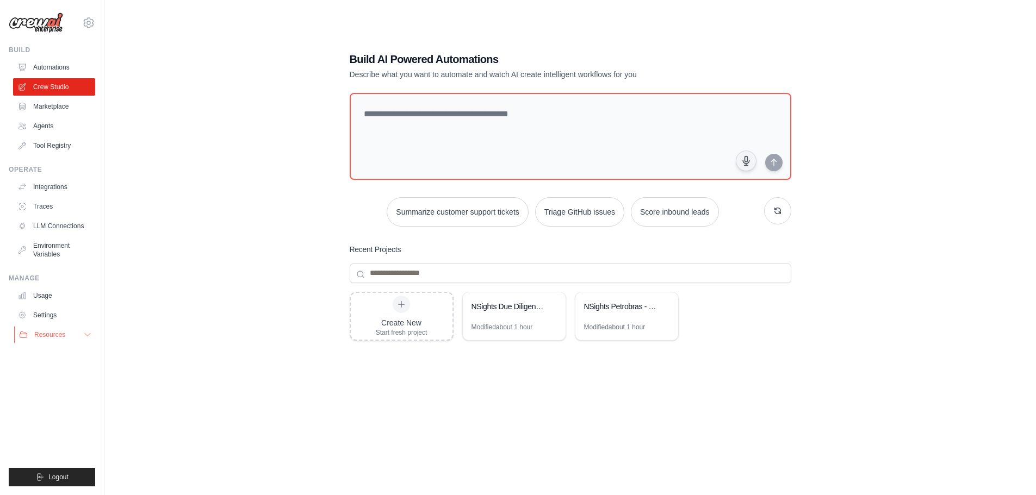
click at [57, 339] on span "Resources" at bounding box center [49, 335] width 31 height 9
click at [514, 314] on div "NSights Due Diligence Expert - Big-4 Hyper-Forense" at bounding box center [514, 307] width 103 height 30
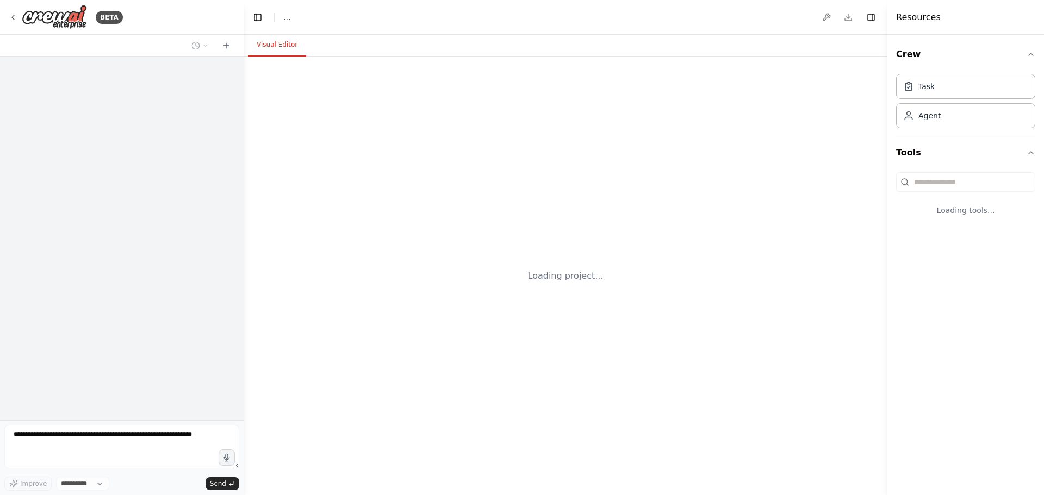
select select "****"
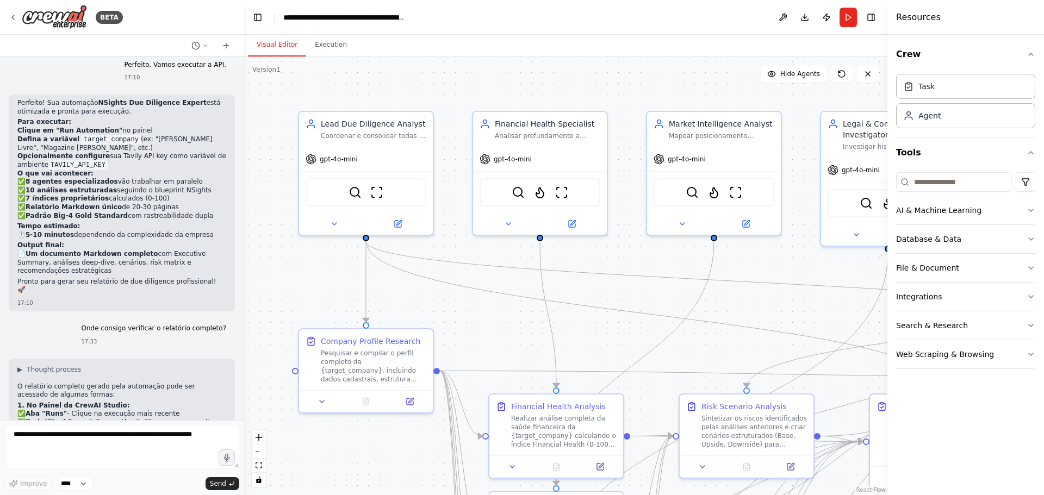
scroll to position [5449, 0]
click at [961, 54] on button "Crew" at bounding box center [965, 54] width 139 height 30
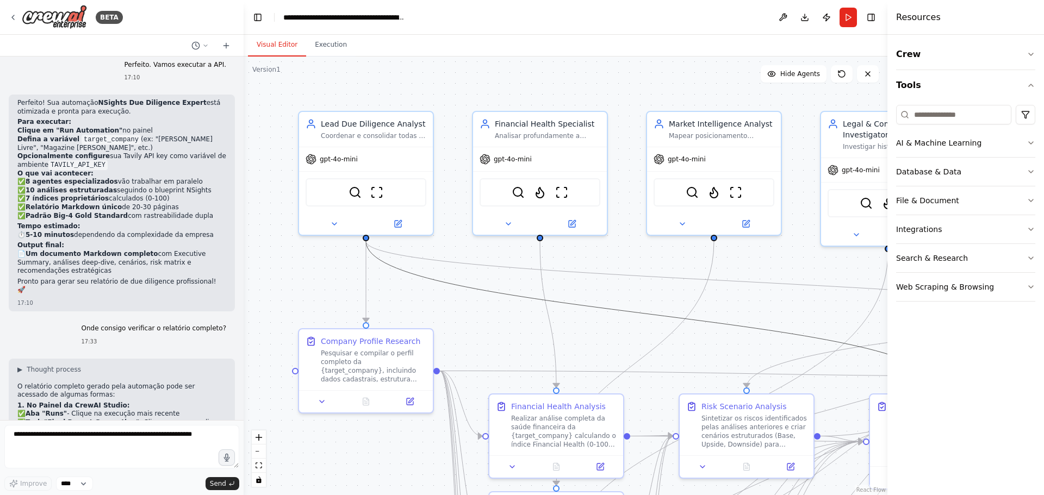
drag, startPoint x: 771, startPoint y: 328, endPoint x: 751, endPoint y: 324, distance: 20.6
click at [751, 324] on icon "Edge from d68b167f-ddbd-4132-85cb-c7141e0db93f to f29a6fce-3cbe-4649-bfc3-d0278…" at bounding box center [651, 314] width 571 height 146
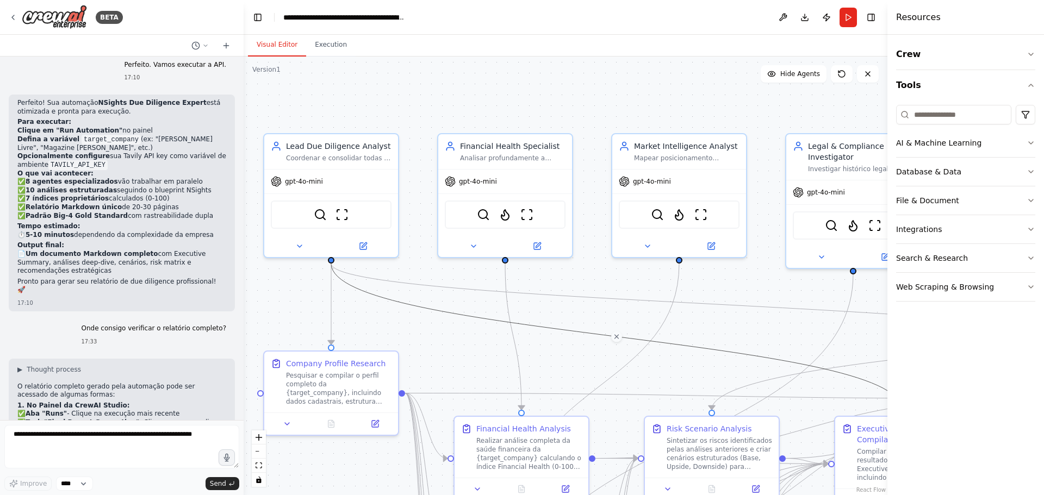
drag, startPoint x: 743, startPoint y: 292, endPoint x: 708, endPoint y: 314, distance: 41.3
click at [708, 314] on div ".deletable-edge-delete-btn { width: 20px; height: 20px; border: 0px solid #ffff…" at bounding box center [566, 276] width 644 height 439
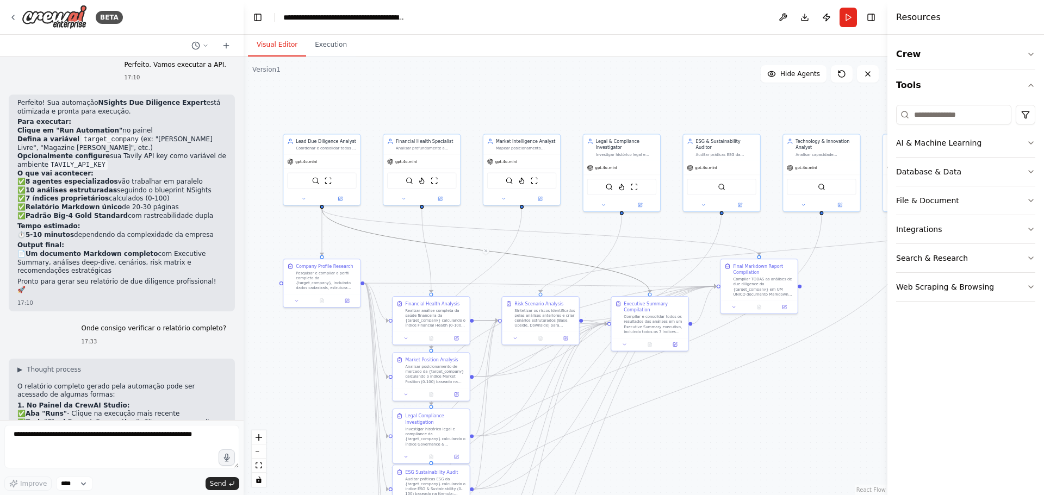
drag, startPoint x: 726, startPoint y: 325, endPoint x: 560, endPoint y: 249, distance: 181.7
click at [560, 249] on div ".deletable-edge-delete-btn { width: 20px; height: 20px; border: 0px solid #ffff…" at bounding box center [566, 276] width 644 height 439
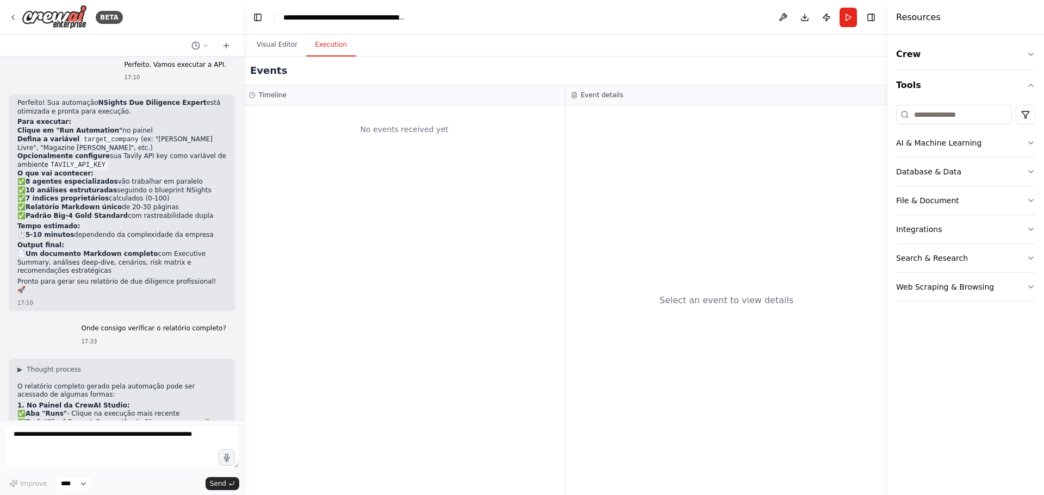
click at [342, 41] on button "Execution" at bounding box center [330, 45] width 49 height 23
drag, startPoint x: 272, startPoint y: 46, endPoint x: 269, endPoint y: 36, distance: 10.3
click at [272, 46] on button "Visual Editor" at bounding box center [277, 45] width 58 height 23
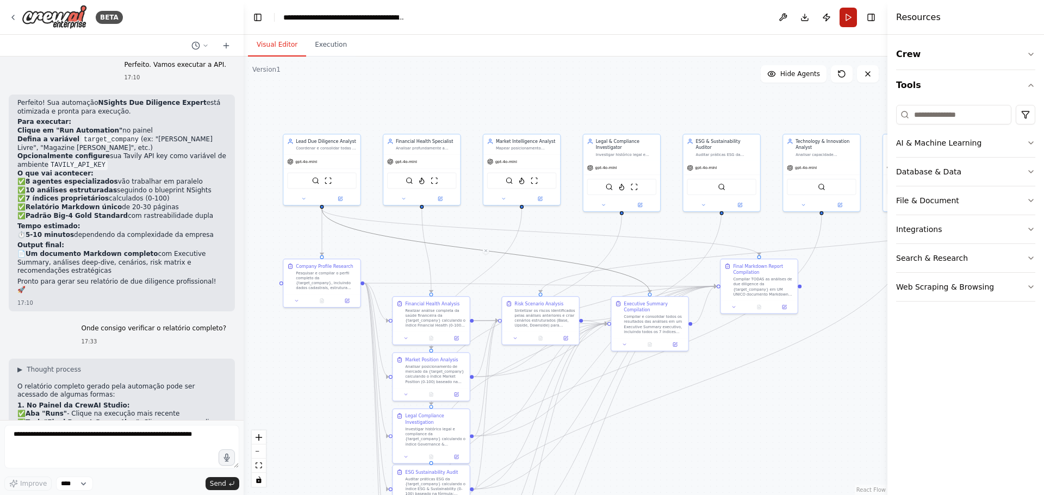
click at [851, 16] on button "Run" at bounding box center [847, 18] width 17 height 20
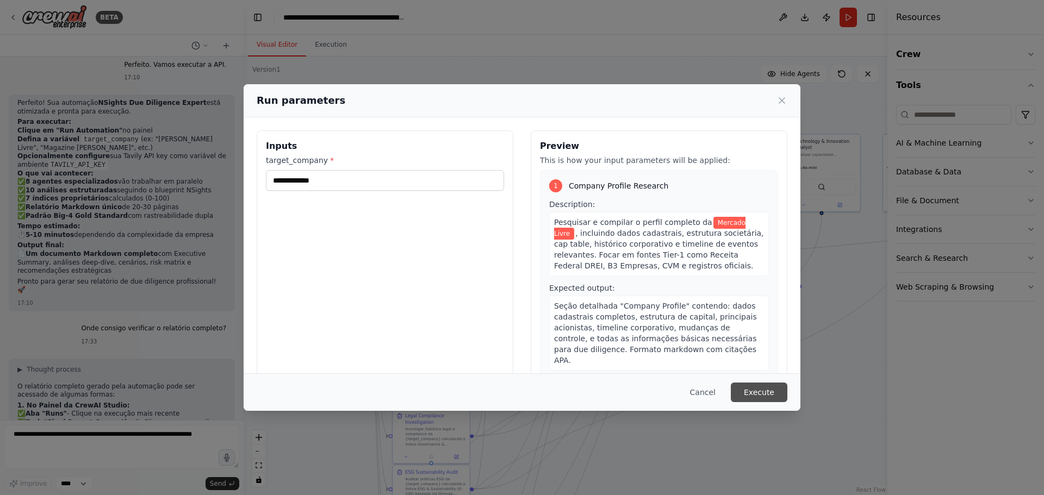
click at [762, 393] on button "Execute" at bounding box center [759, 393] width 57 height 20
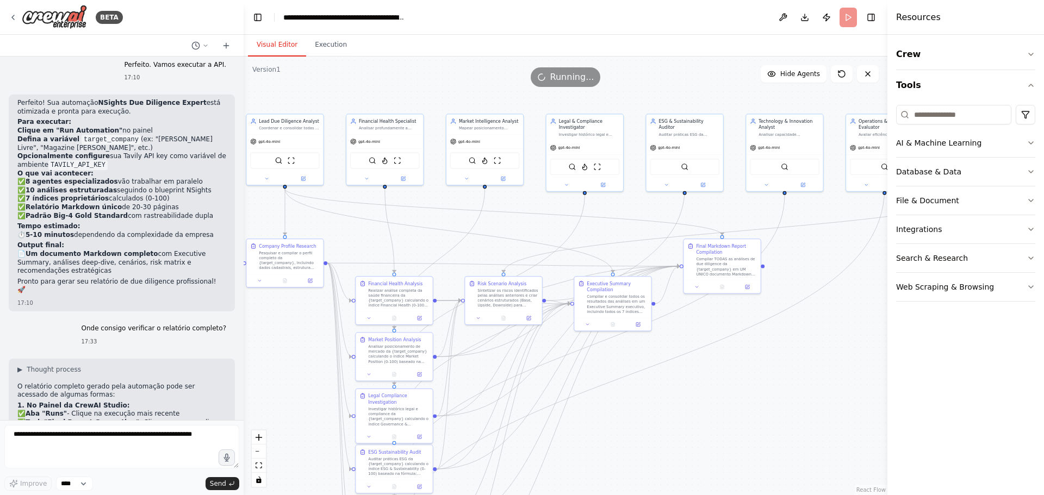
drag, startPoint x: 709, startPoint y: 404, endPoint x: 671, endPoint y: 384, distance: 43.0
click at [671, 384] on div ".deletable-edge-delete-btn { width: 20px; height: 20px; border: 0px solid #ffff…" at bounding box center [566, 276] width 644 height 439
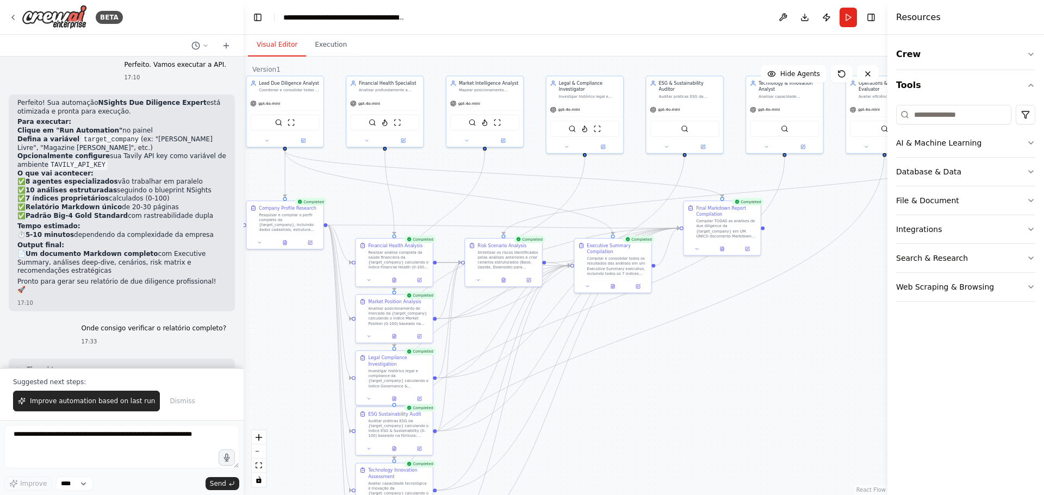
drag, startPoint x: 625, startPoint y: 227, endPoint x: 623, endPoint y: 189, distance: 38.1
click at [623, 189] on div ".deletable-edge-delete-btn { width: 20px; height: 20px; border: 0px solid #ffff…" at bounding box center [566, 276] width 644 height 439
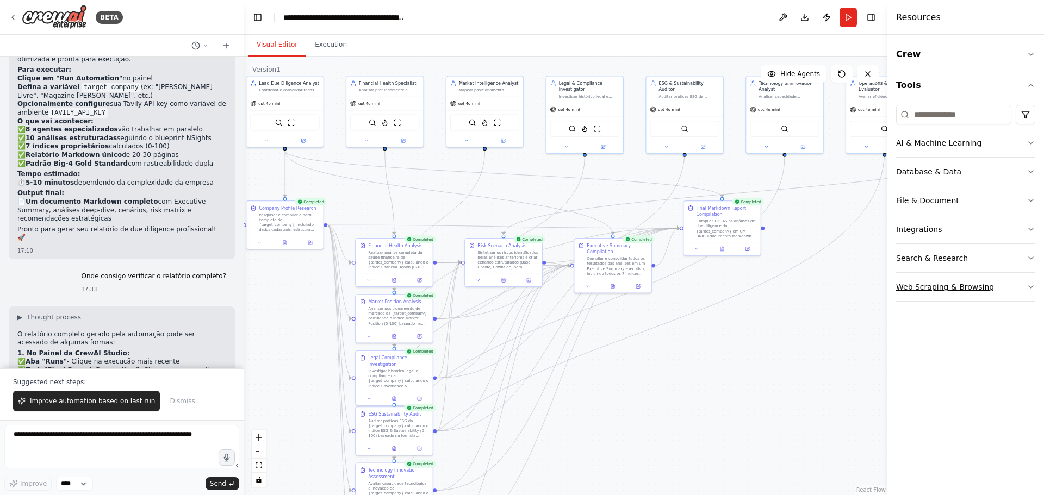
click at [996, 292] on button "Web Scraping & Browsing" at bounding box center [965, 287] width 139 height 28
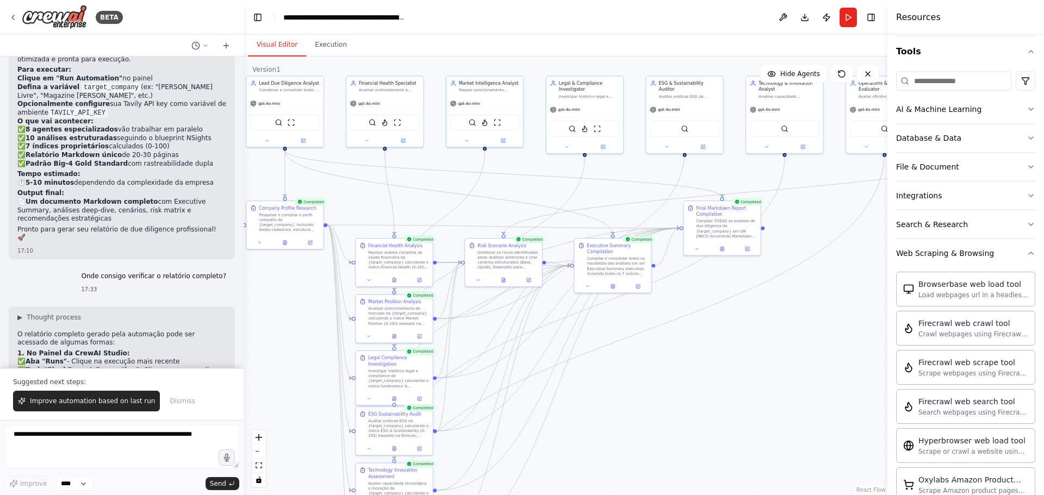
scroll to position [32, 0]
click at [1017, 261] on button "Web Scraping & Browsing" at bounding box center [965, 255] width 139 height 28
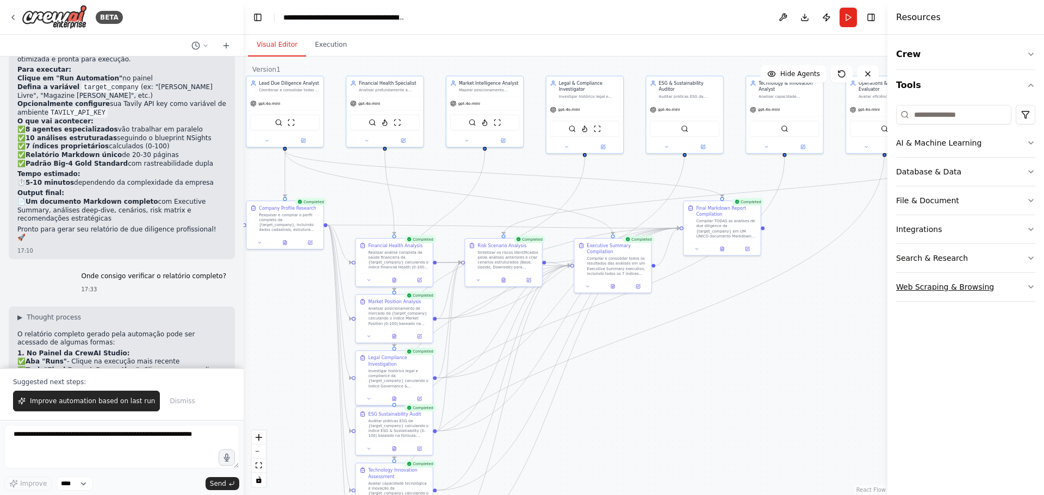
click at [1017, 261] on button "Search & Research" at bounding box center [965, 258] width 139 height 28
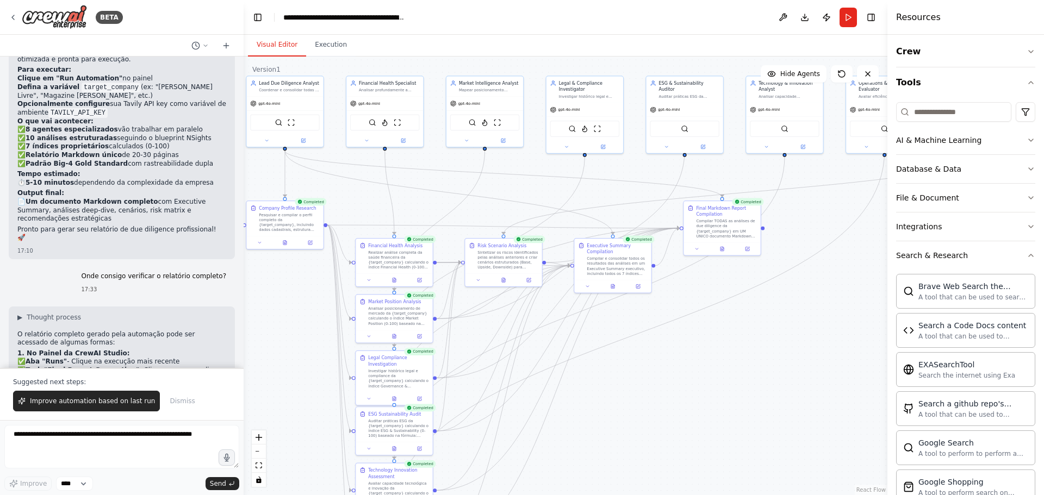
scroll to position [3, 0]
click at [1017, 261] on button "Search & Research" at bounding box center [965, 255] width 139 height 28
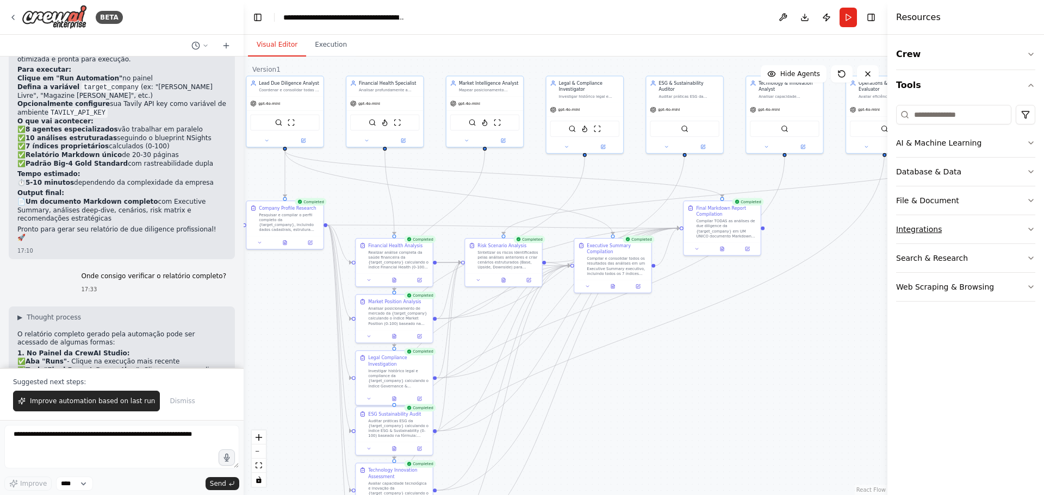
click at [1016, 233] on button "Integrations" at bounding box center [965, 229] width 139 height 28
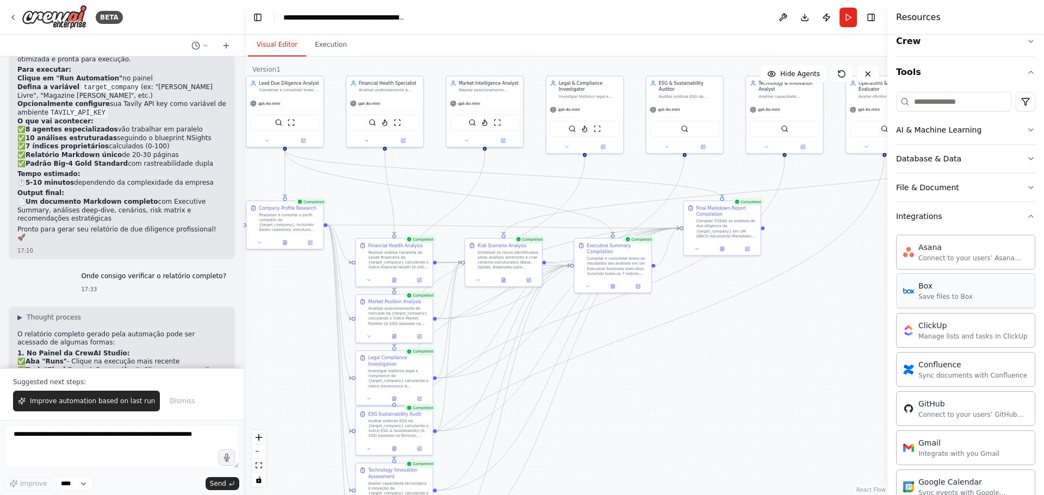
scroll to position [12, 0]
click at [1029, 219] on icon "button" at bounding box center [1031, 217] width 4 height 2
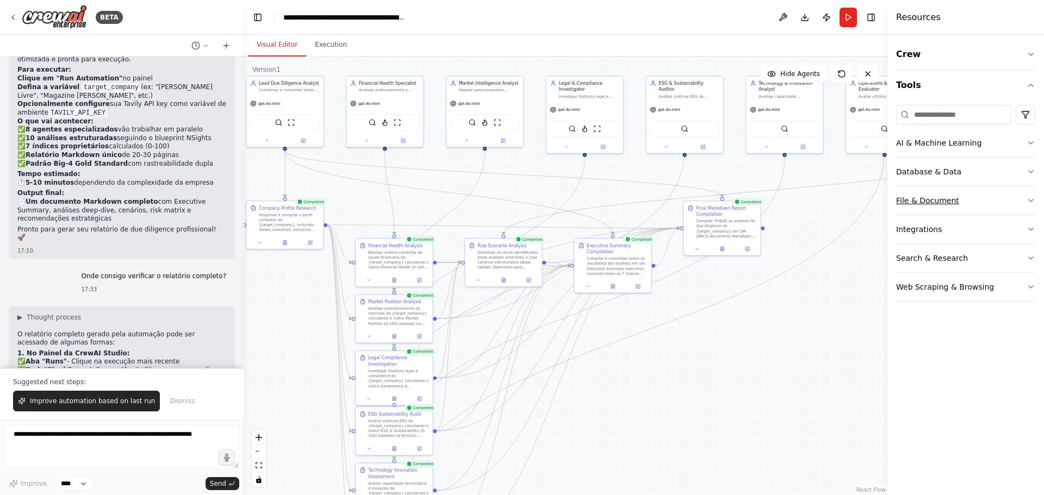
click at [1021, 201] on button "File & Document" at bounding box center [965, 200] width 139 height 28
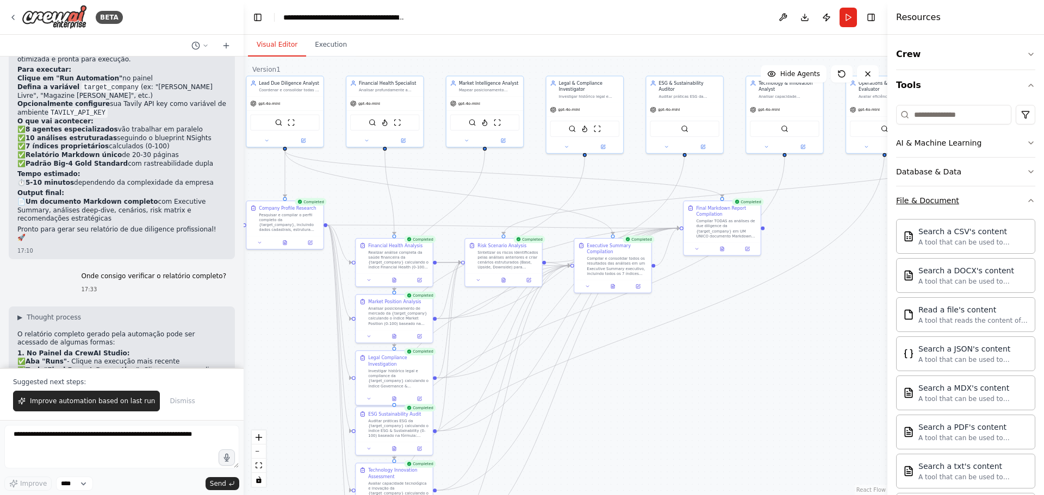
click at [1026, 201] on icon "button" at bounding box center [1030, 200] width 9 height 9
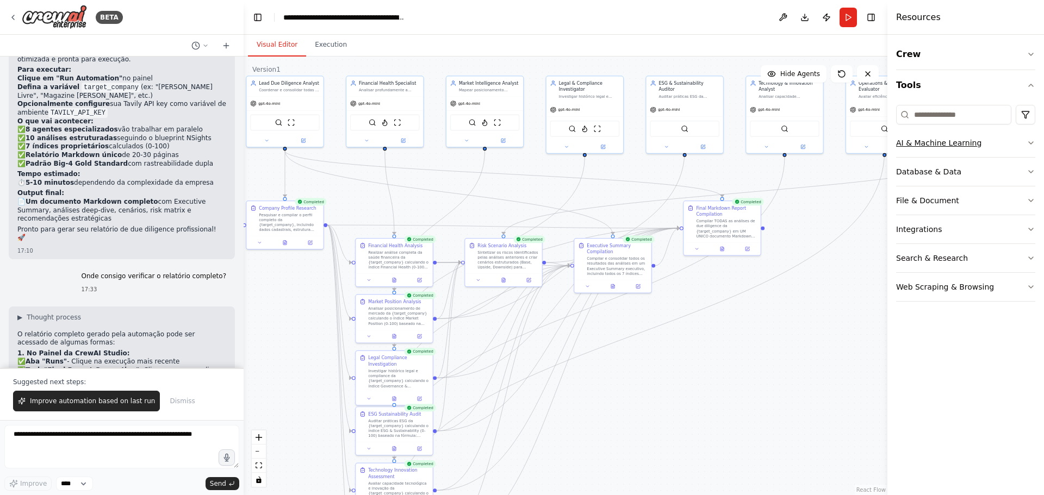
click at [1028, 143] on icon "button" at bounding box center [1030, 143] width 9 height 9
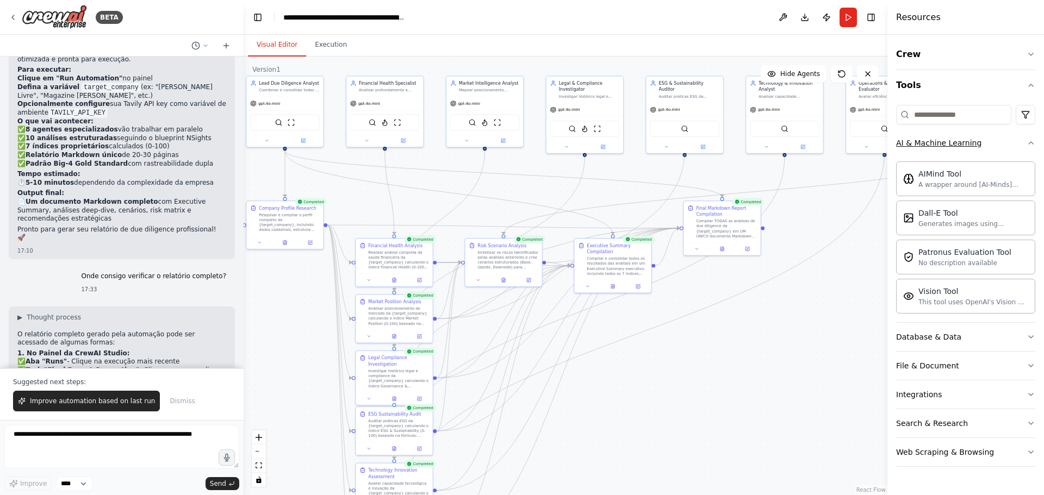
click at [1028, 143] on icon "button" at bounding box center [1030, 143] width 9 height 9
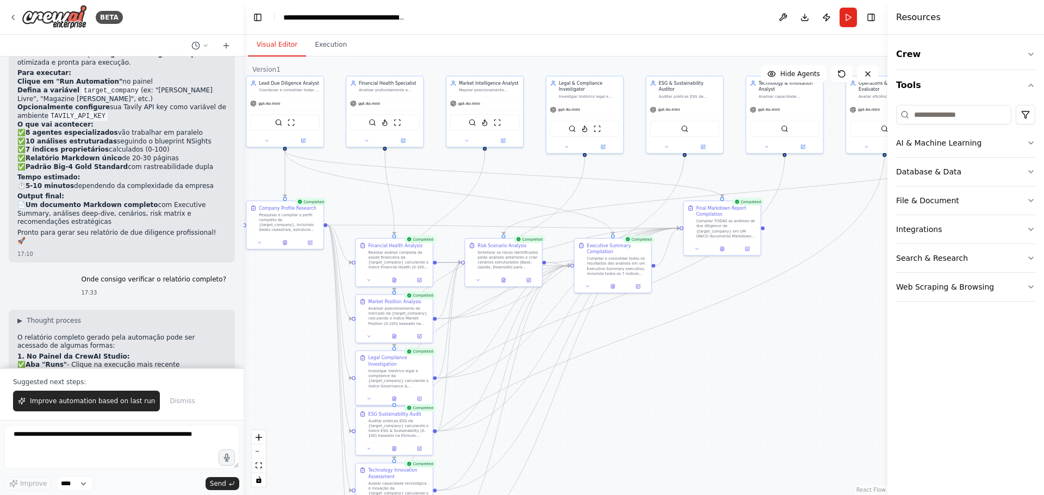
scroll to position [5502, 0]
click at [821, 16] on button "Publish" at bounding box center [826, 18] width 17 height 20
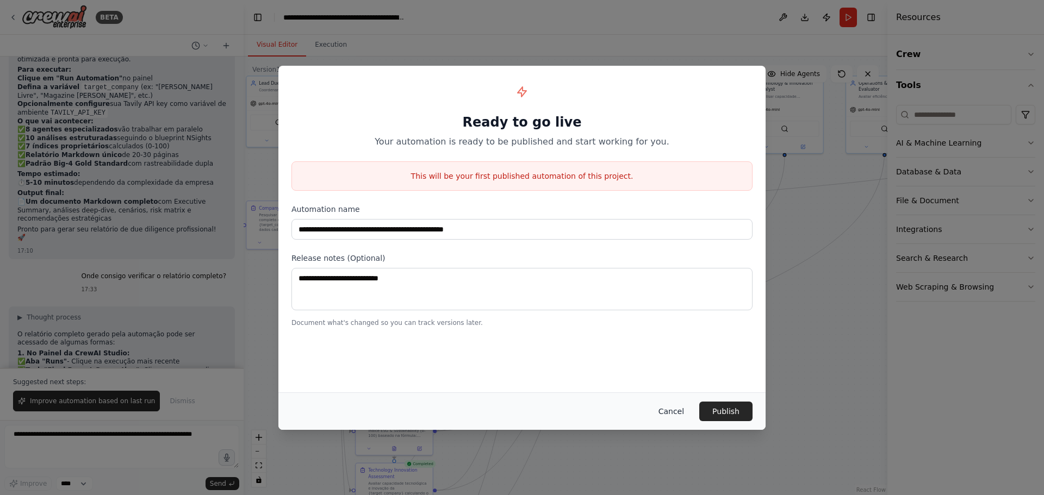
click at [686, 418] on button "Cancel" at bounding box center [671, 412] width 43 height 20
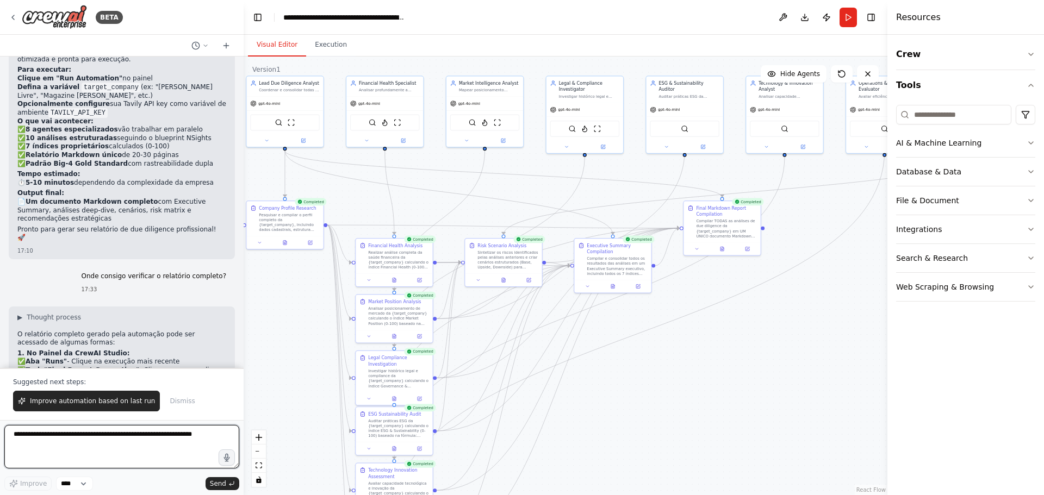
click at [129, 440] on textarea at bounding box center [121, 446] width 235 height 43
type textarea "**********"
click at [70, 484] on select "****" at bounding box center [74, 484] width 37 height 14
click at [157, 440] on textarea "**********" at bounding box center [121, 446] width 235 height 43
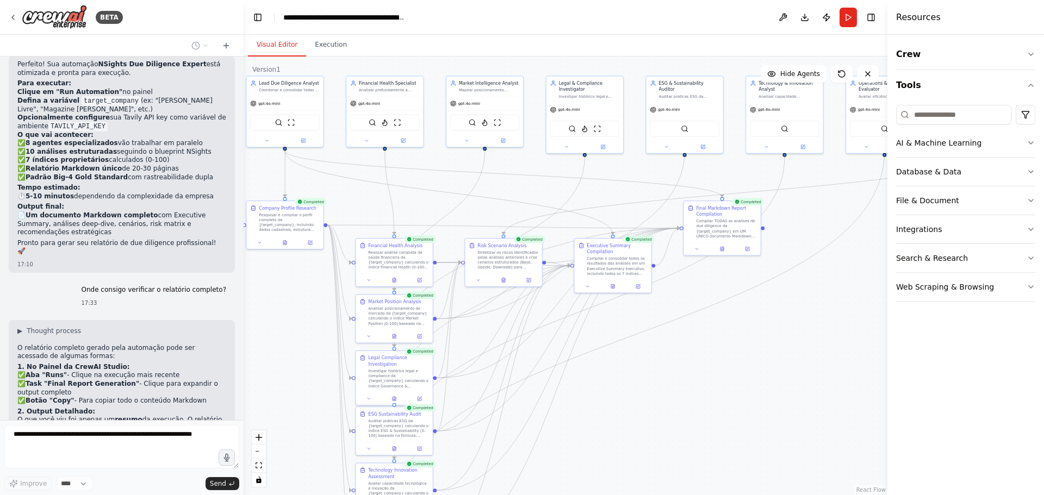
scroll to position [5516, 0]
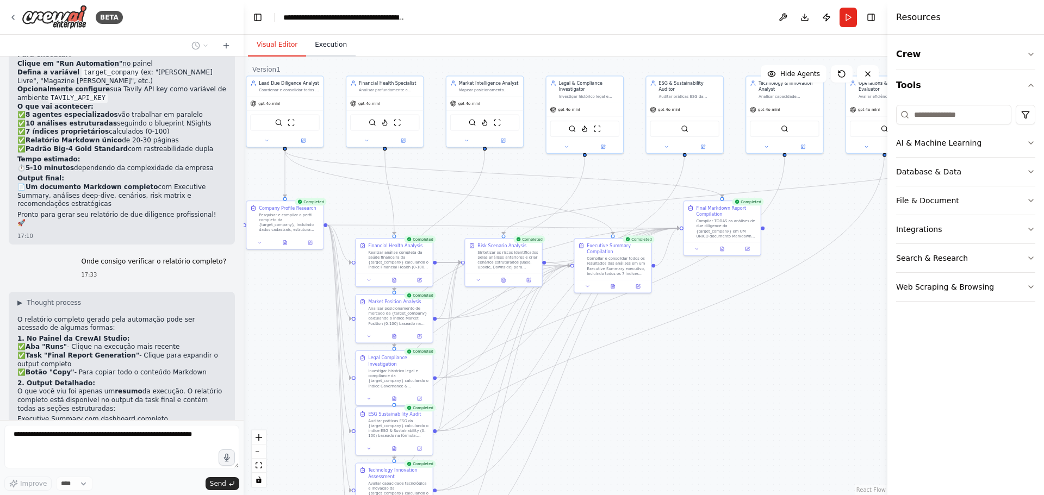
click at [338, 45] on button "Execution" at bounding box center [330, 45] width 49 height 23
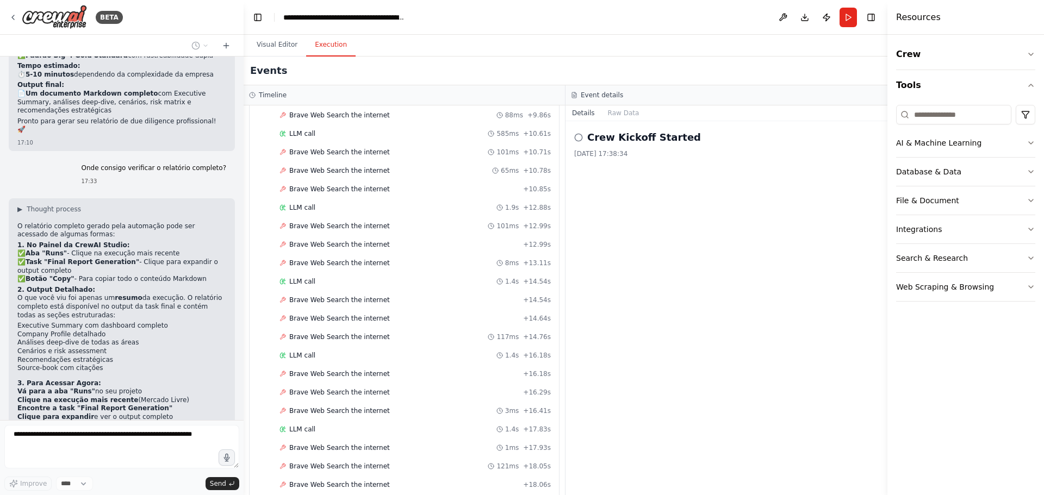
scroll to position [7448, 0]
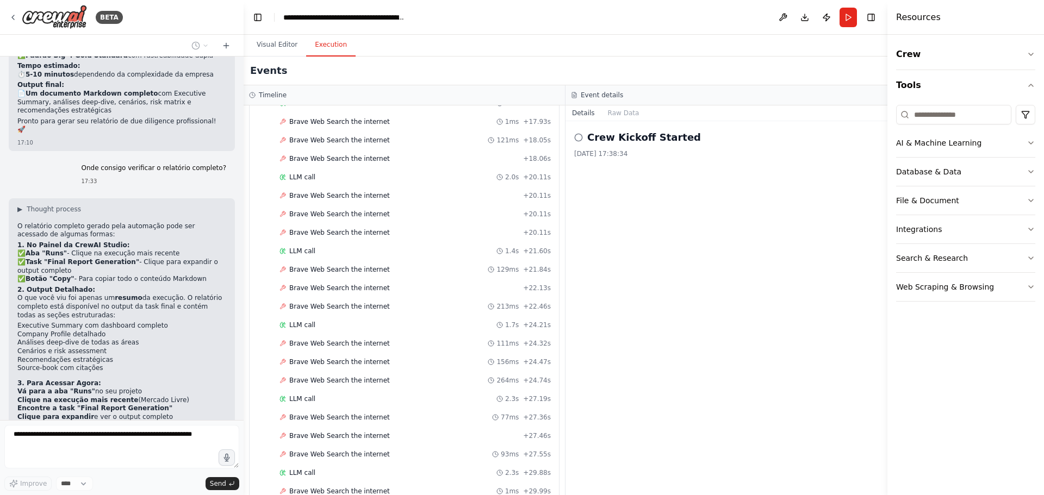
click at [929, 18] on h4 "Resources" at bounding box center [918, 17] width 45 height 13
click at [871, 16] on button "Toggle Right Sidebar" at bounding box center [870, 17] width 15 height 15
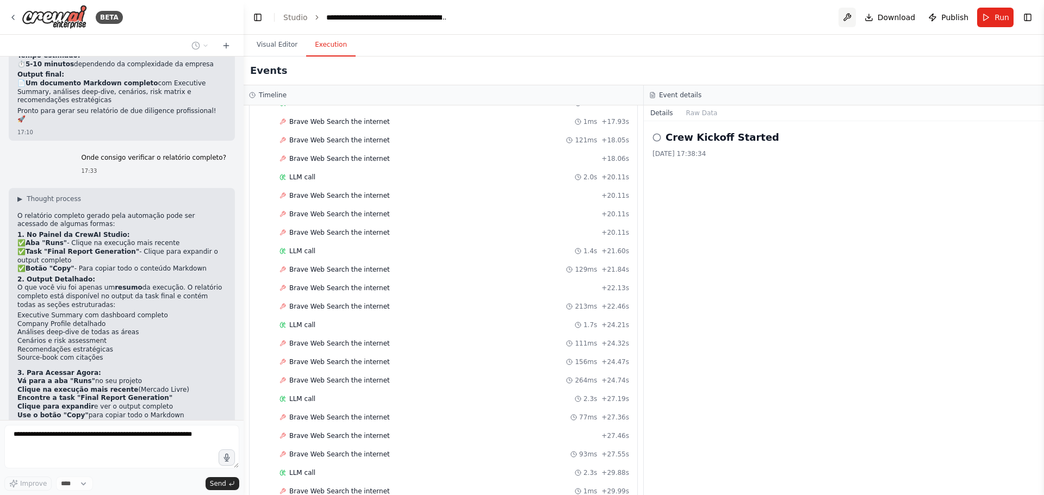
click at [851, 21] on button at bounding box center [846, 18] width 17 height 20
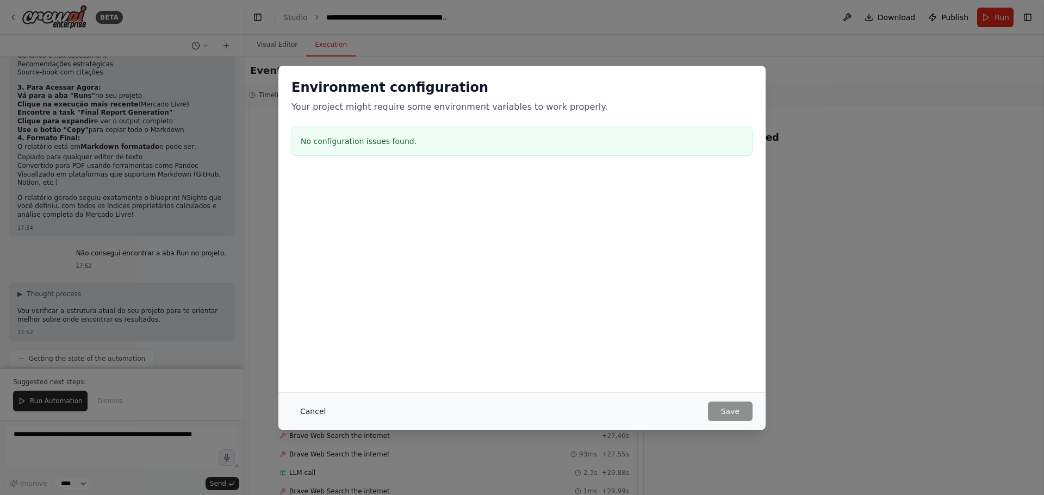
click at [312, 413] on button "Cancel" at bounding box center [312, 412] width 43 height 20
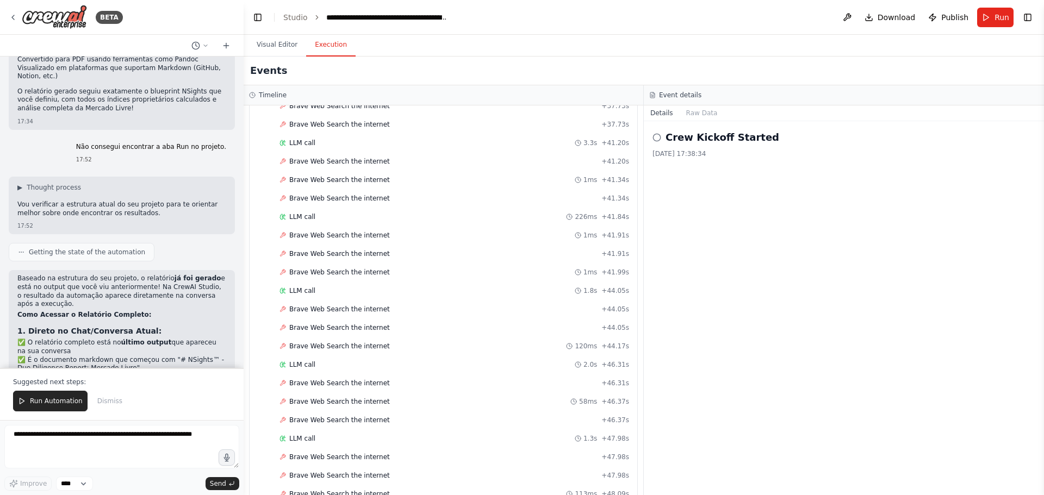
scroll to position [5903, 0]
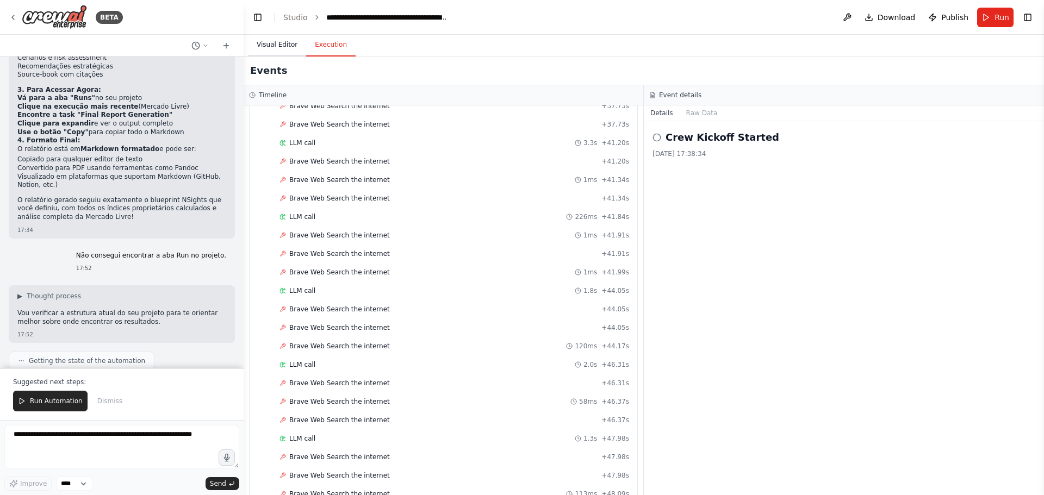
click at [275, 35] on button "Visual Editor" at bounding box center [277, 45] width 58 height 23
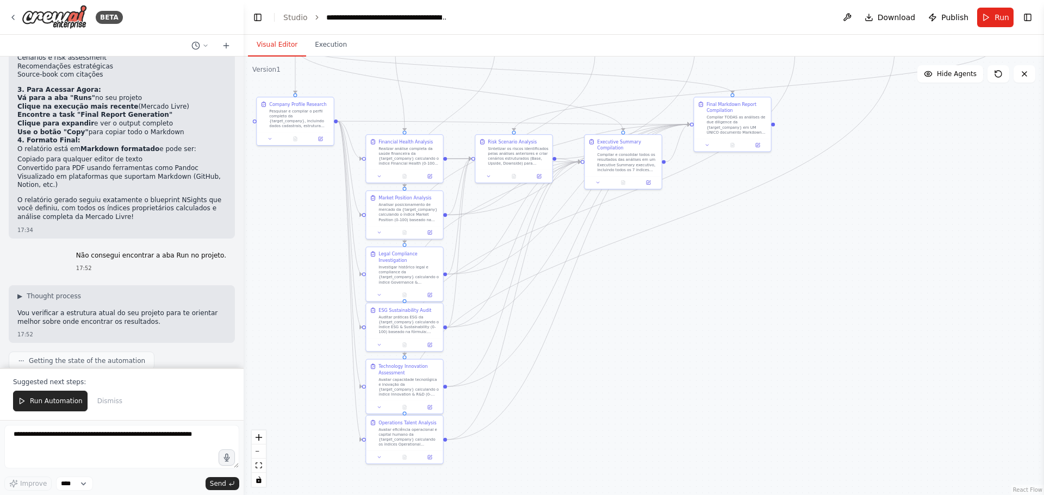
drag, startPoint x: 426, startPoint y: 200, endPoint x: 435, endPoint y: 97, distance: 103.1
click at [435, 97] on div ".deletable-edge-delete-btn { width: 20px; height: 20px; border: 0px solid #ffff…" at bounding box center [644, 276] width 800 height 439
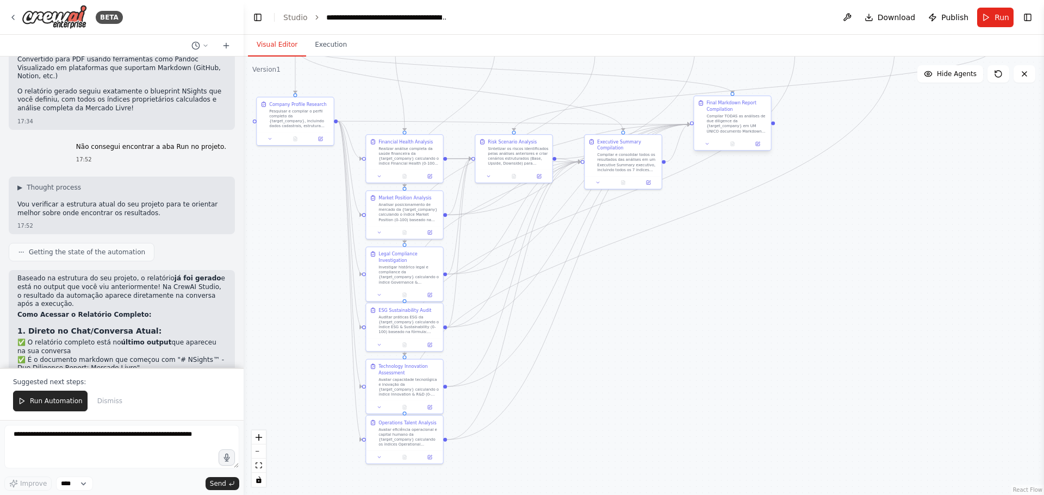
click at [731, 123] on div "Compilar TODAS as análises de due diligence da {target_company} em UM ÚNICO doc…" at bounding box center [736, 124] width 60 height 20
click at [764, 149] on div at bounding box center [732, 144] width 77 height 13
click at [757, 146] on icon at bounding box center [758, 144] width 4 height 4
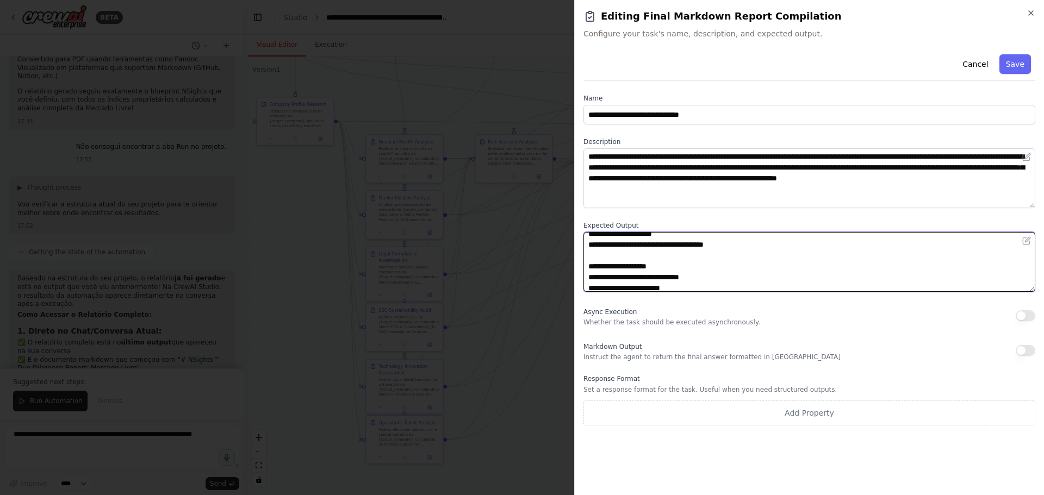
scroll to position [424, 0]
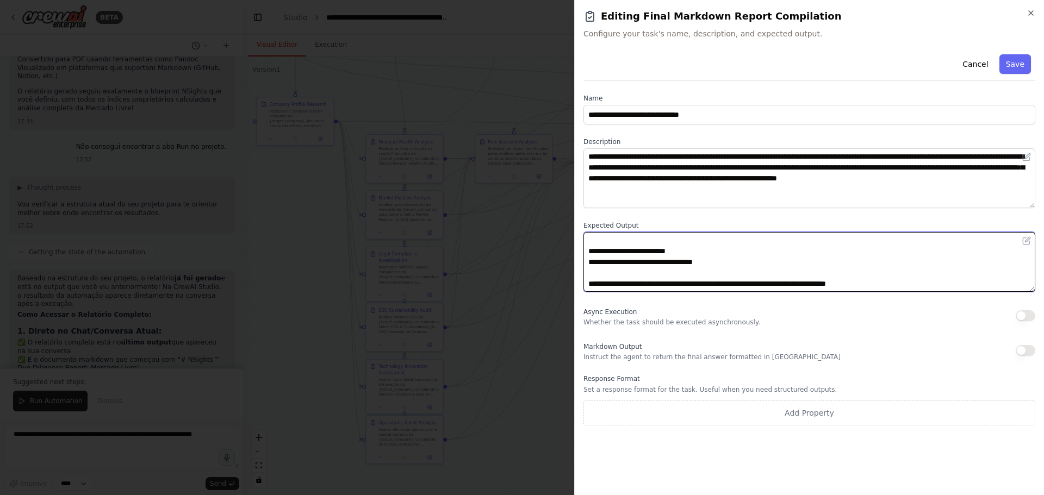
drag, startPoint x: 588, startPoint y: 242, endPoint x: 908, endPoint y: 285, distance: 323.7
click at [908, 285] on textarea at bounding box center [809, 262] width 452 height 60
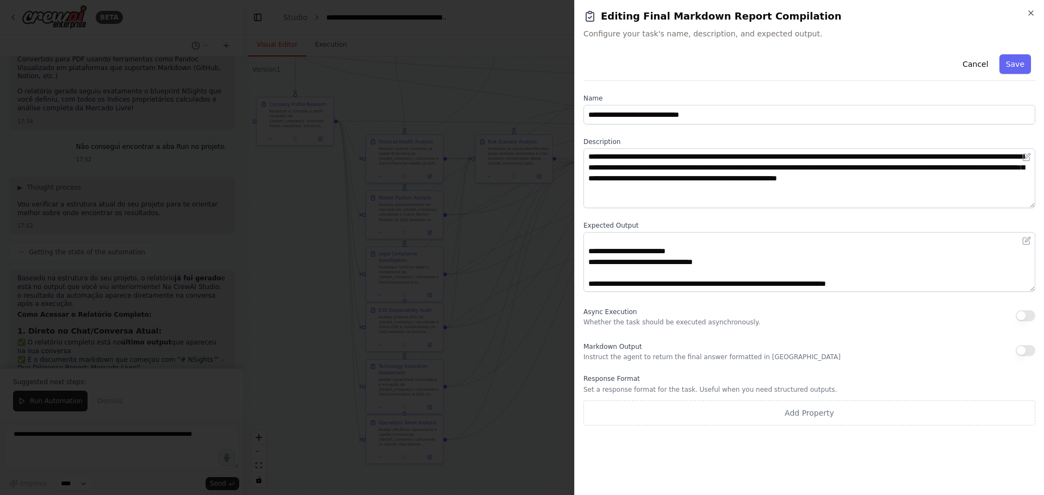
click at [1023, 313] on button "button" at bounding box center [1026, 315] width 20 height 11
click at [1020, 349] on button "button" at bounding box center [1026, 350] width 20 height 11
click at [515, 289] on div at bounding box center [522, 247] width 1044 height 495
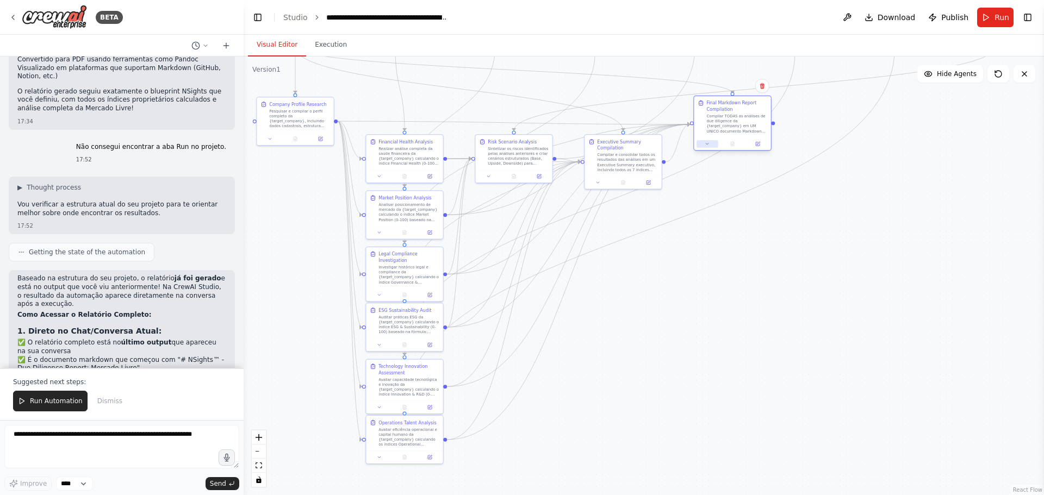
click at [707, 147] on button at bounding box center [706, 144] width 21 height 8
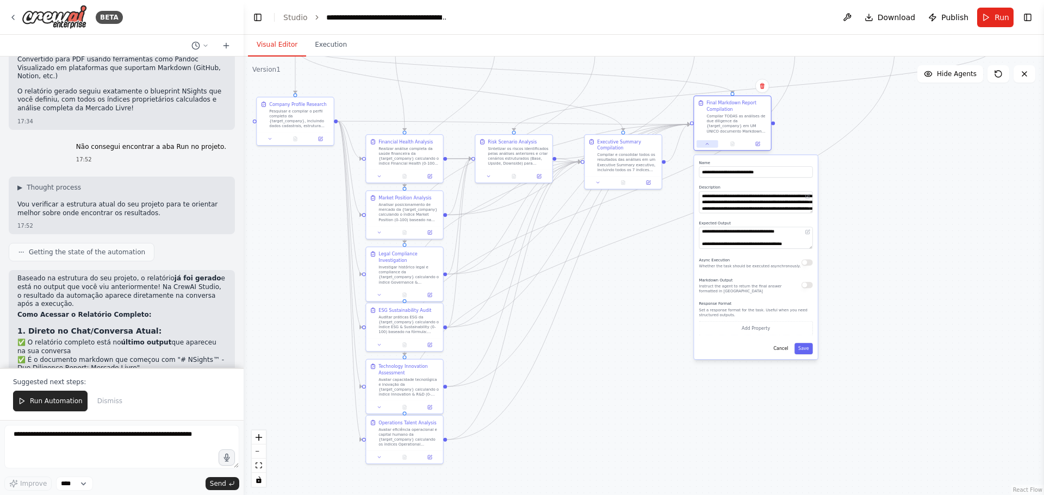
click at [707, 144] on icon at bounding box center [707, 144] width 3 height 1
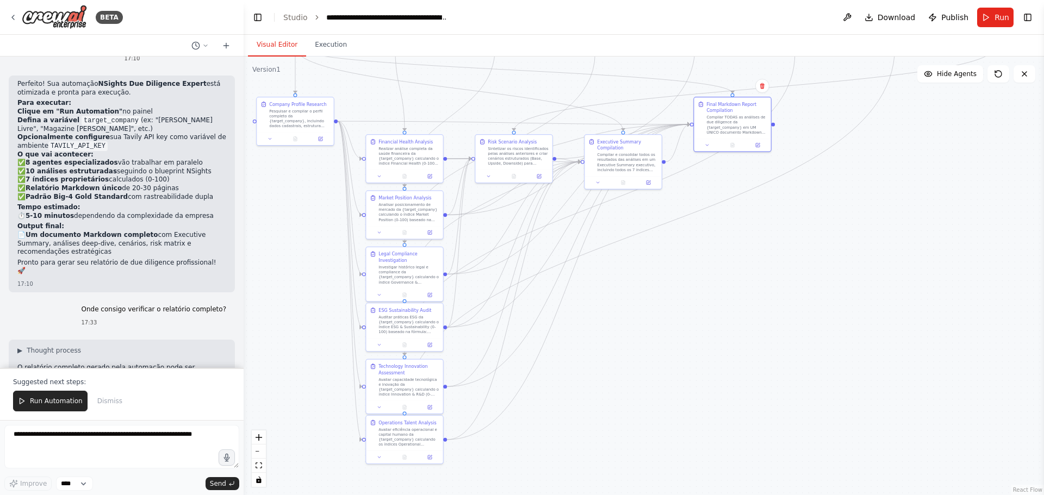
scroll to position [5305, 0]
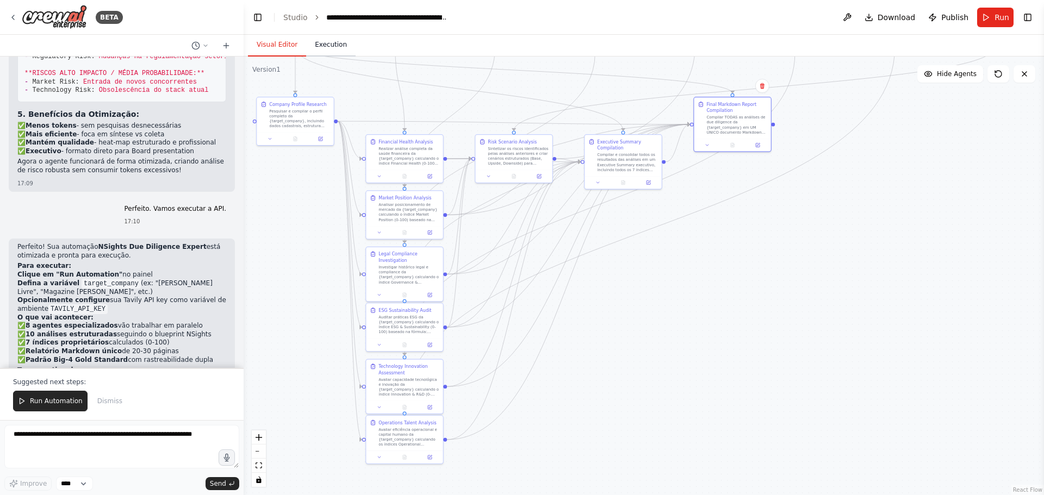
click at [319, 41] on button "Execution" at bounding box center [330, 45] width 49 height 23
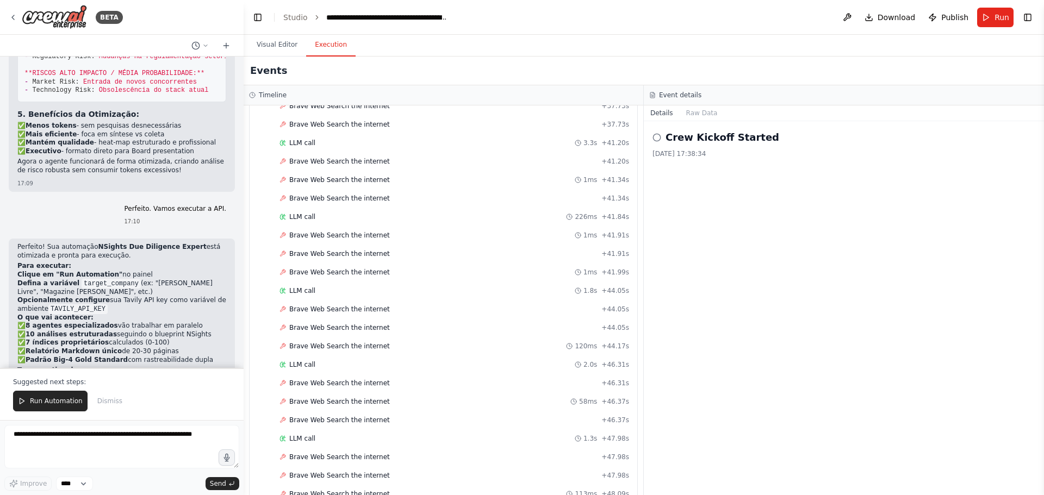
scroll to position [8474, 0]
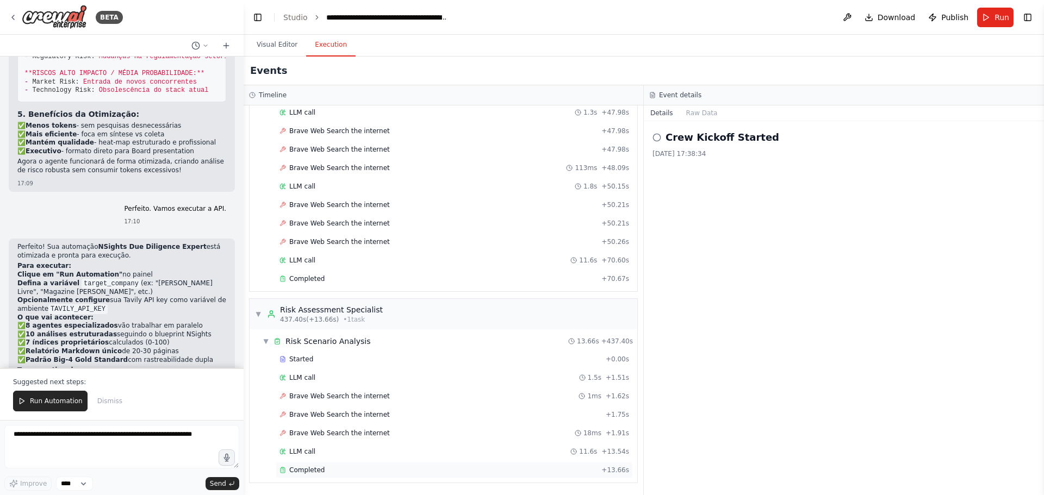
click at [312, 472] on span "Completed" at bounding box center [306, 470] width 35 height 9
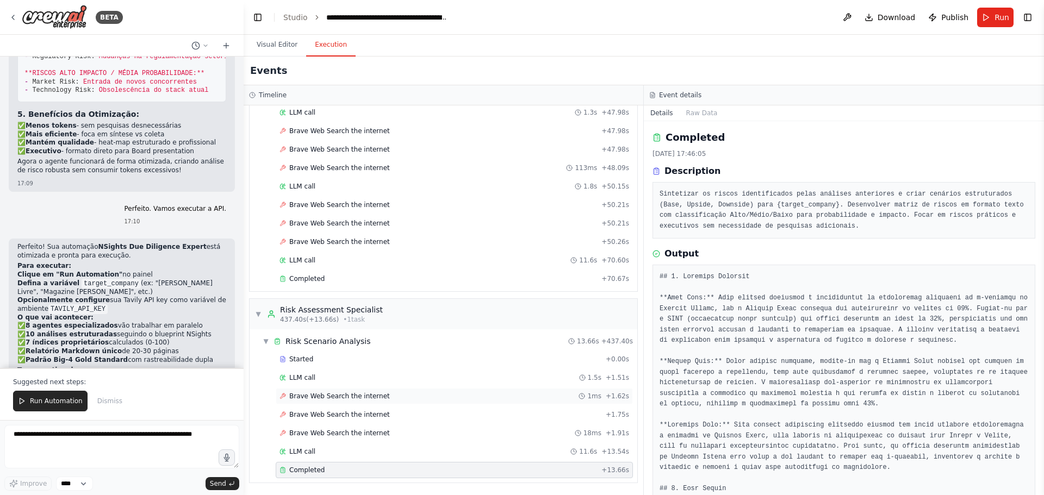
click at [353, 393] on span "Brave Web Search the internet" at bounding box center [339, 396] width 101 height 9
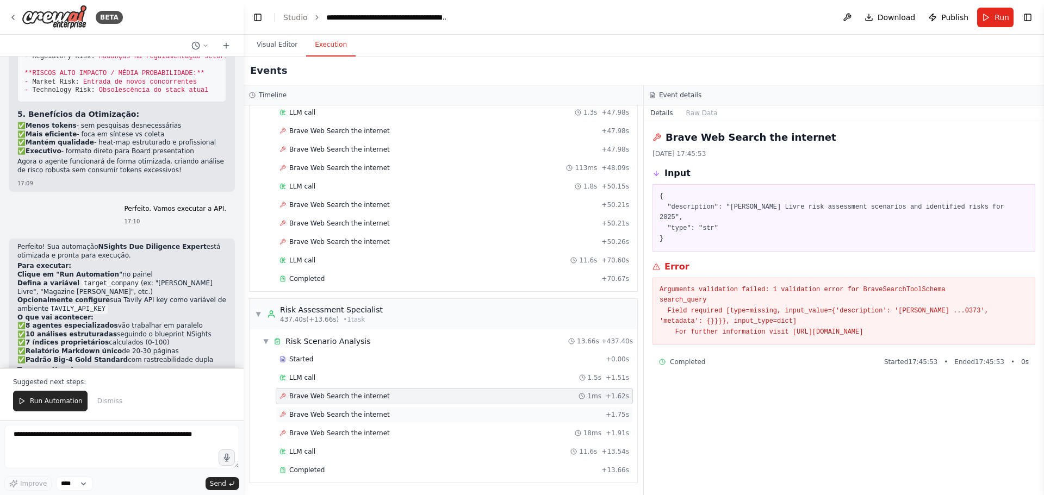
click at [352, 409] on div "Brave Web Search the internet + 1.75s" at bounding box center [454, 415] width 357 height 16
click at [348, 428] on div "Brave Web Search the internet 18ms + 1.91s" at bounding box center [454, 433] width 357 height 16
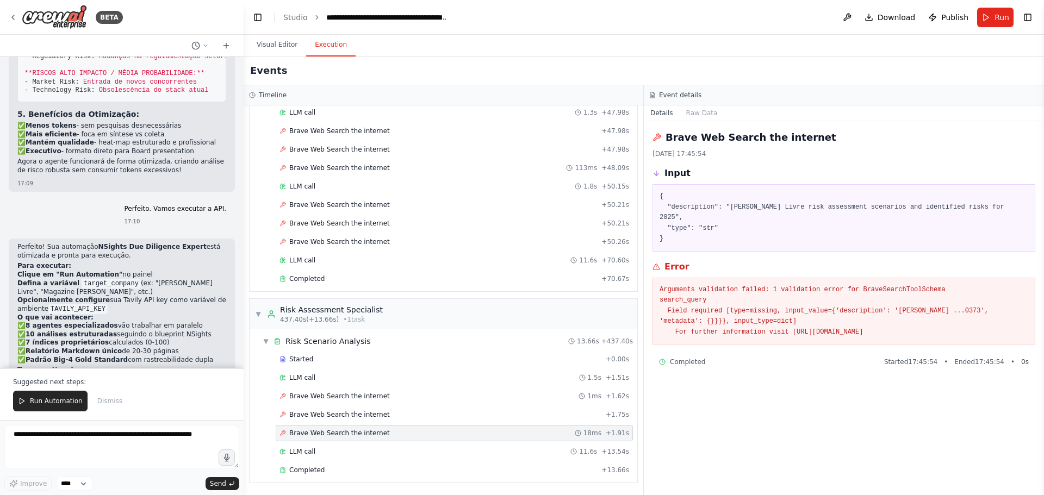
click at [345, 443] on div "Started + 0.00s LLM call 1.5s + 1.51s Brave Web Search the internet 1ms + 1.62s…" at bounding box center [447, 415] width 379 height 129
click at [344, 449] on div "LLM call 11.6s + 13.54s" at bounding box center [454, 451] width 350 height 9
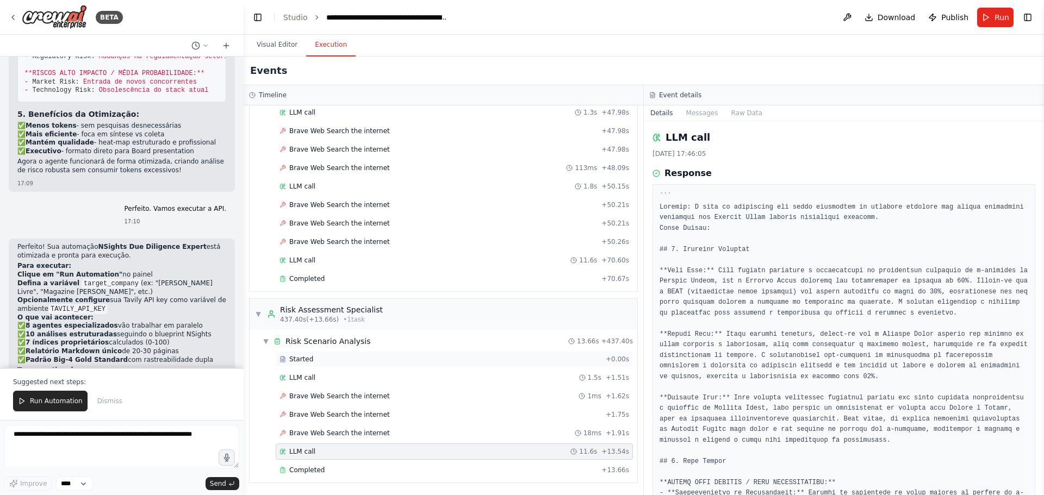
click at [340, 361] on div "Started" at bounding box center [440, 359] width 322 height 9
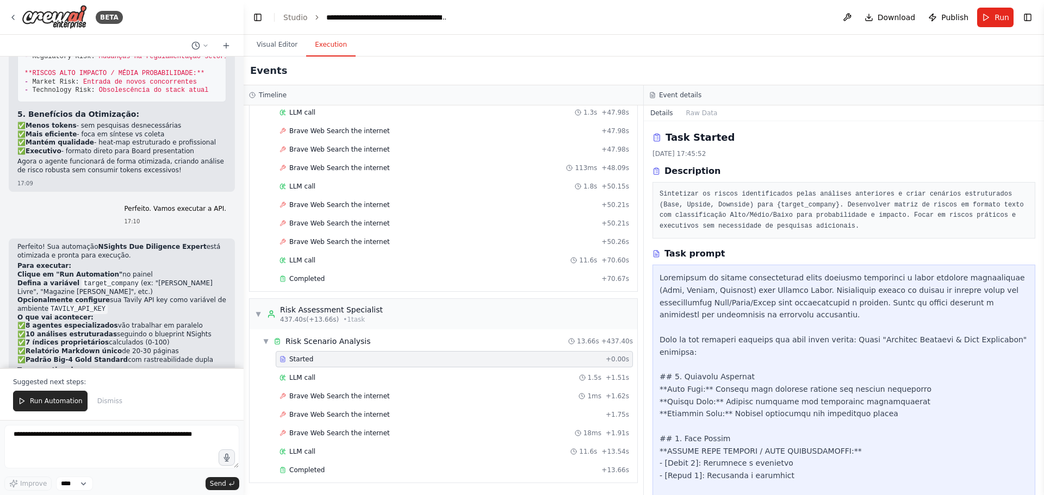
scroll to position [110, 0]
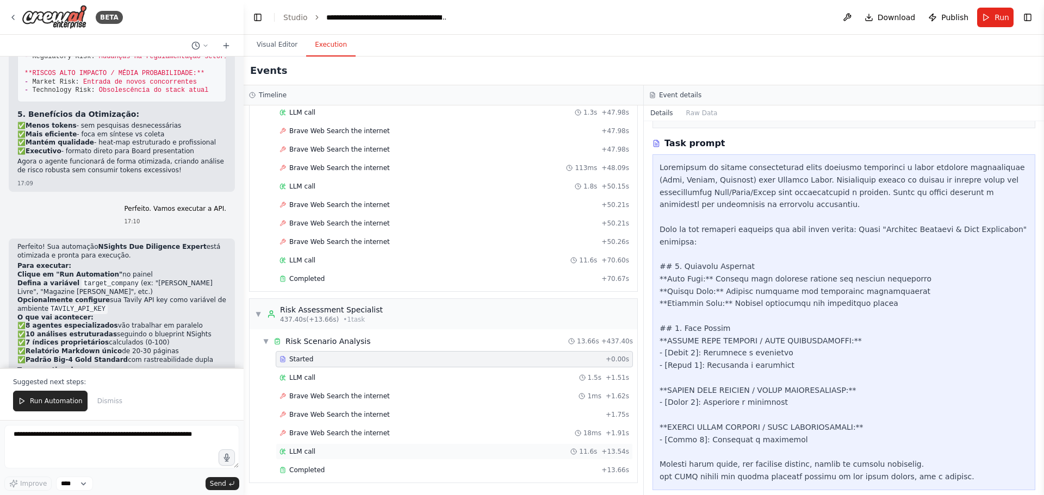
click at [384, 447] on div "LLM call 11.6s + 13.54s" at bounding box center [454, 451] width 350 height 9
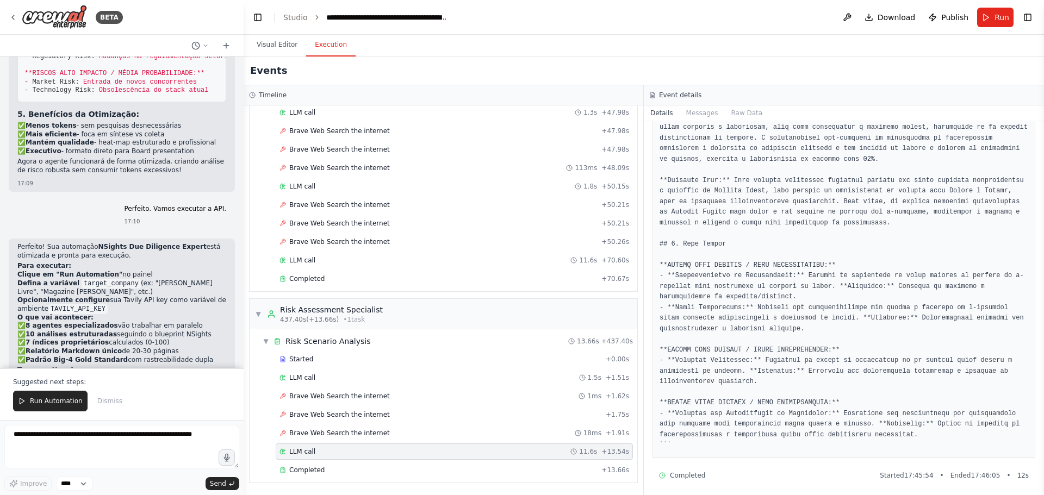
scroll to position [222, 0]
click at [362, 471] on div "Completed" at bounding box center [437, 470] width 317 height 9
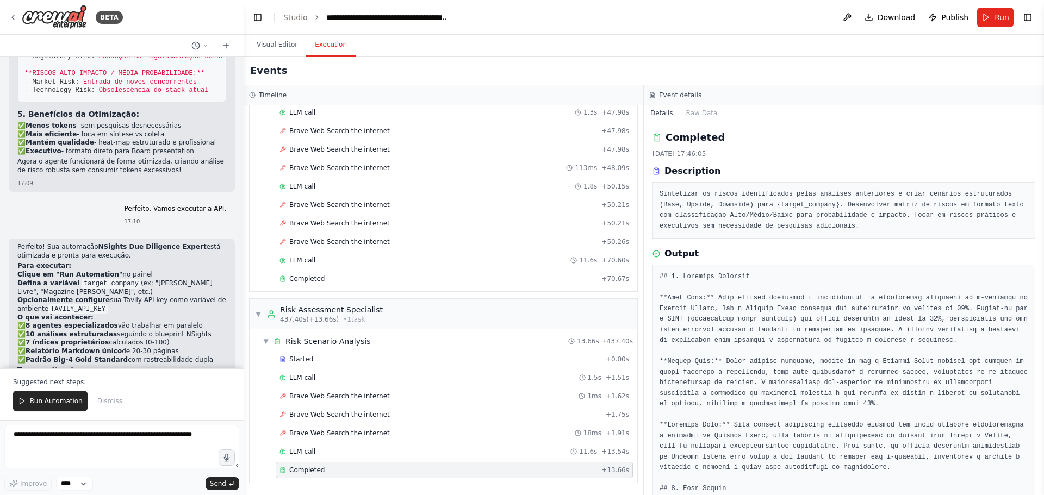
scroll to position [215, 0]
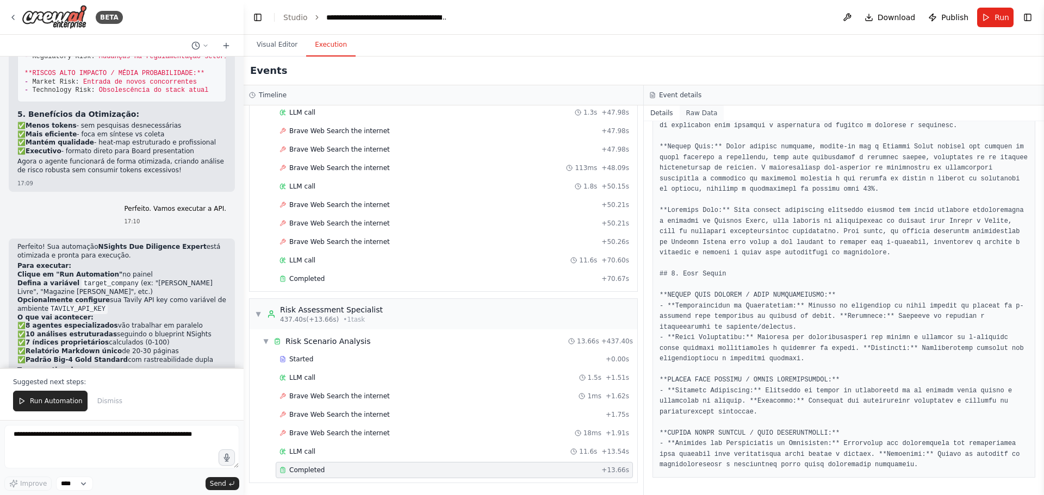
click at [692, 116] on button "Raw Data" at bounding box center [702, 112] width 45 height 15
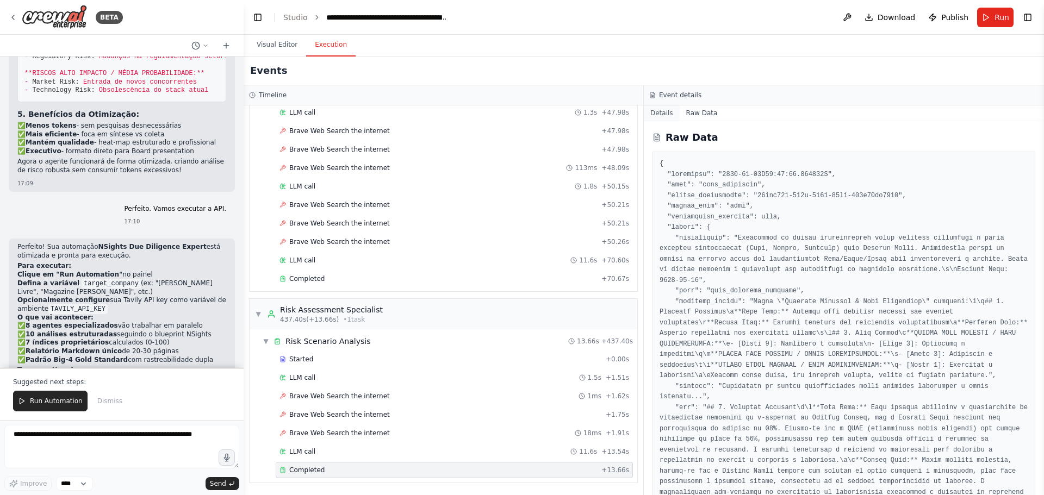
click at [662, 117] on button "Details" at bounding box center [662, 112] width 36 height 15
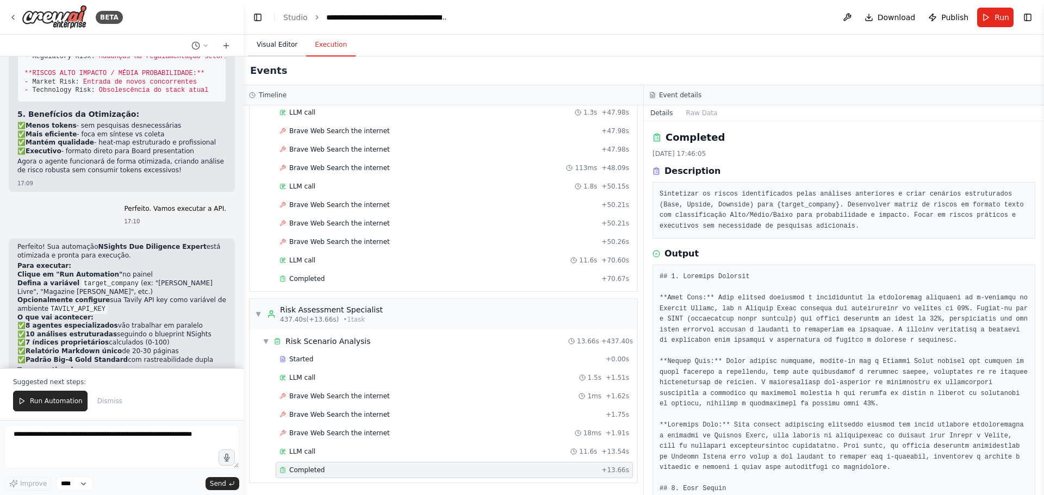
click at [275, 43] on button "Visual Editor" at bounding box center [277, 45] width 58 height 23
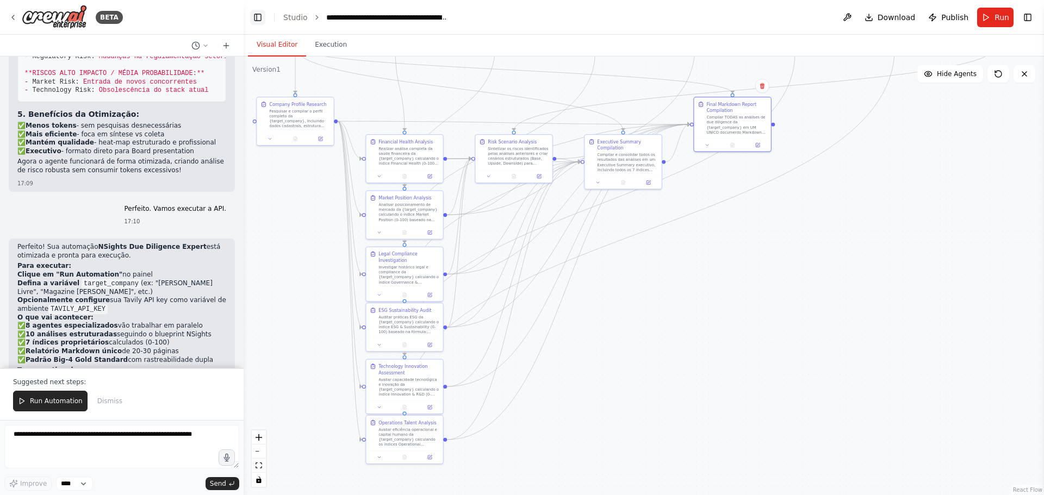
click at [260, 16] on button "Toggle Left Sidebar" at bounding box center [257, 17] width 15 height 15
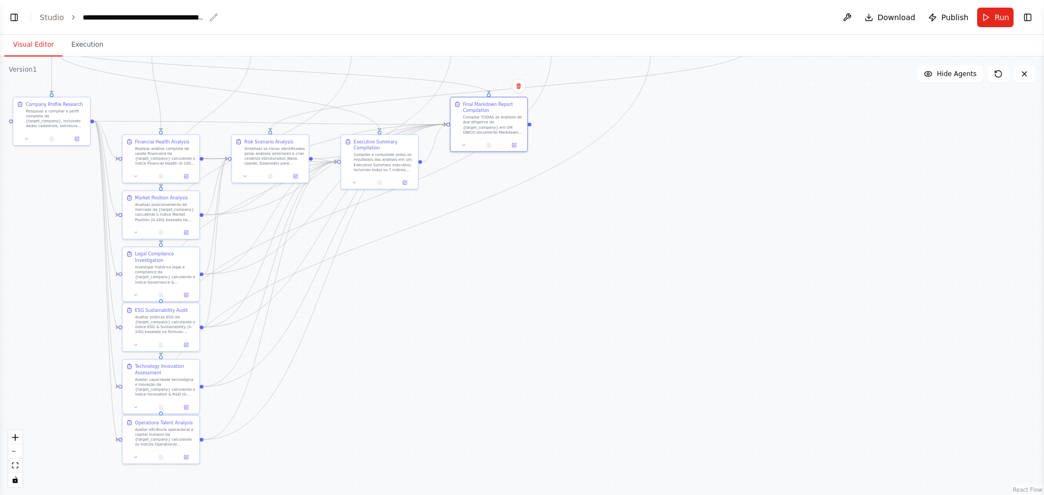
click at [212, 18] on icon "breadcrumb" at bounding box center [213, 17] width 9 height 9
click at [133, 19] on div "**********" at bounding box center [144, 17] width 122 height 11
click at [192, 20] on div "**********" at bounding box center [172, 17] width 178 height 11
click at [133, 21] on div "**********" at bounding box center [172, 17] width 178 height 11
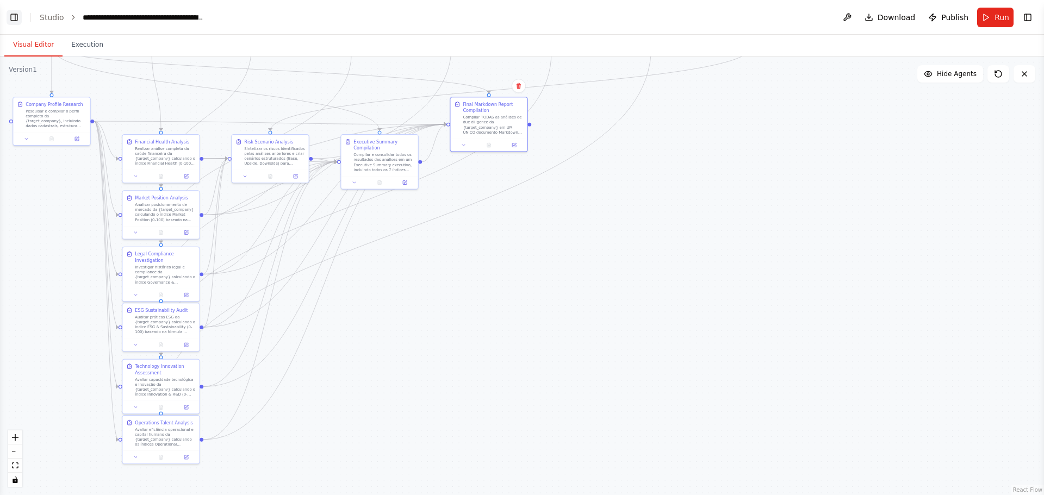
click at [12, 16] on button "Toggle Left Sidebar" at bounding box center [14, 17] width 15 height 15
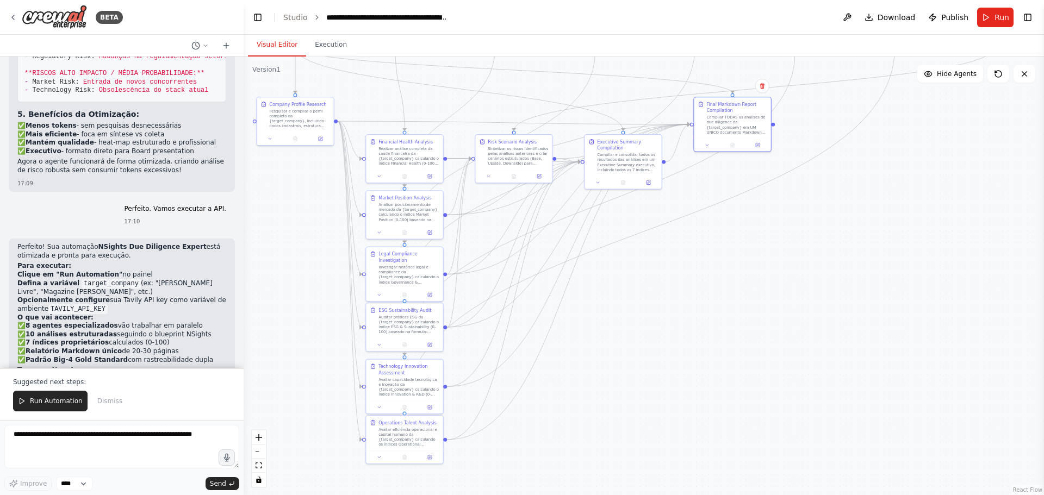
drag, startPoint x: 42, startPoint y: 16, endPoint x: 418, endPoint y: 47, distance: 376.4
click at [418, 47] on div "Visual Editor Execution" at bounding box center [644, 46] width 800 height 22
click at [103, 407] on button "Dismiss" at bounding box center [110, 401] width 36 height 21
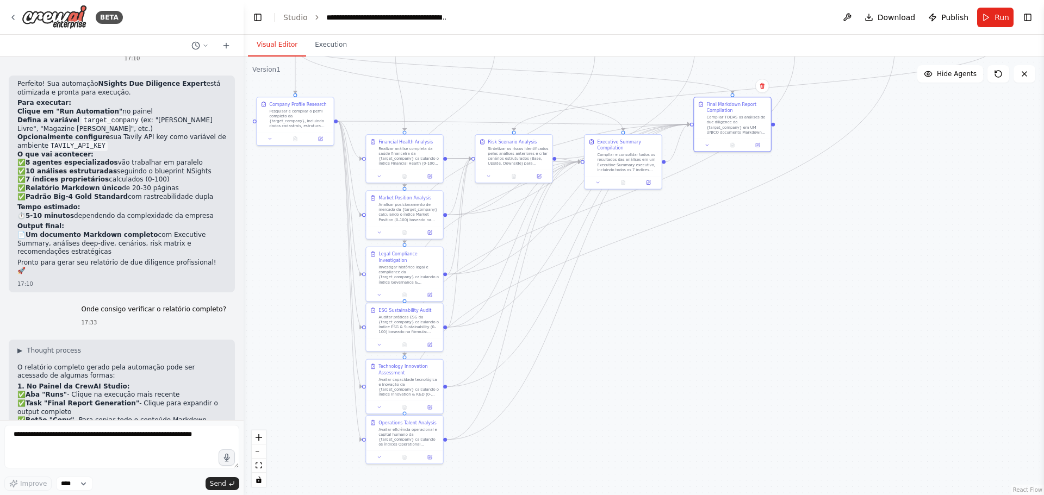
scroll to position [5523, 0]
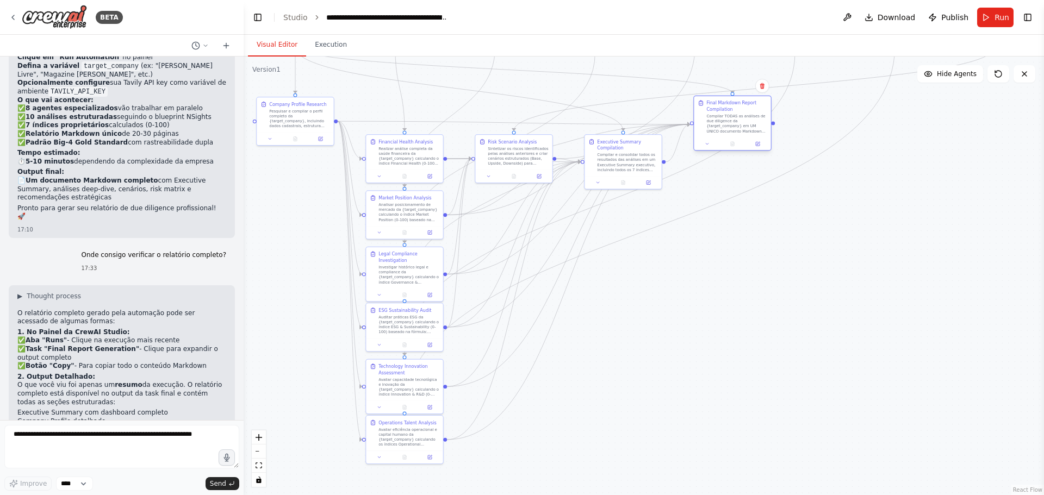
click at [731, 126] on div "Compilar TODAS as análises de due diligence da {target_company} em UM ÚNICO doc…" at bounding box center [736, 124] width 60 height 20
click at [734, 123] on div "Compilar TODAS as análises de due diligence da {target_company} em UM ÚNICO doc…" at bounding box center [736, 124] width 60 height 20
click at [330, 45] on button "Execution" at bounding box center [330, 45] width 49 height 23
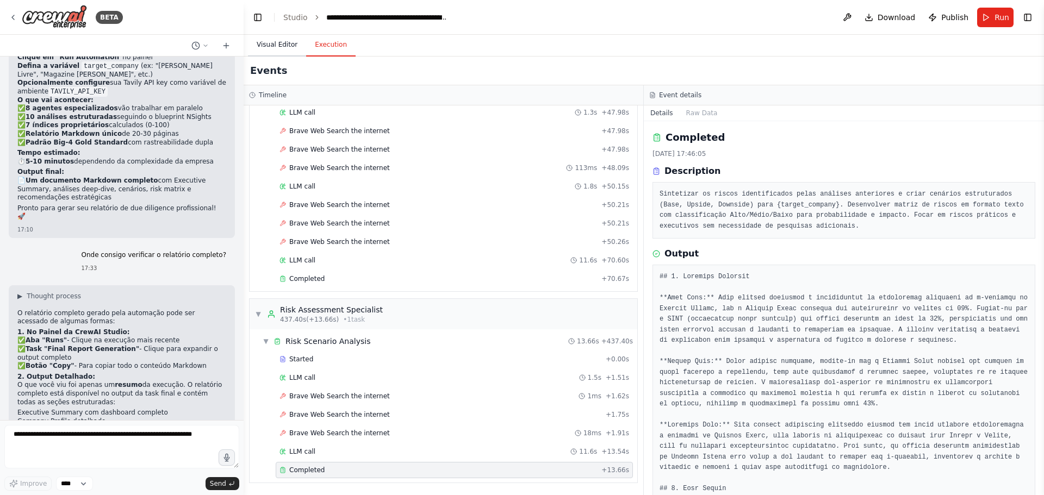
click at [278, 46] on button "Visual Editor" at bounding box center [277, 45] width 58 height 23
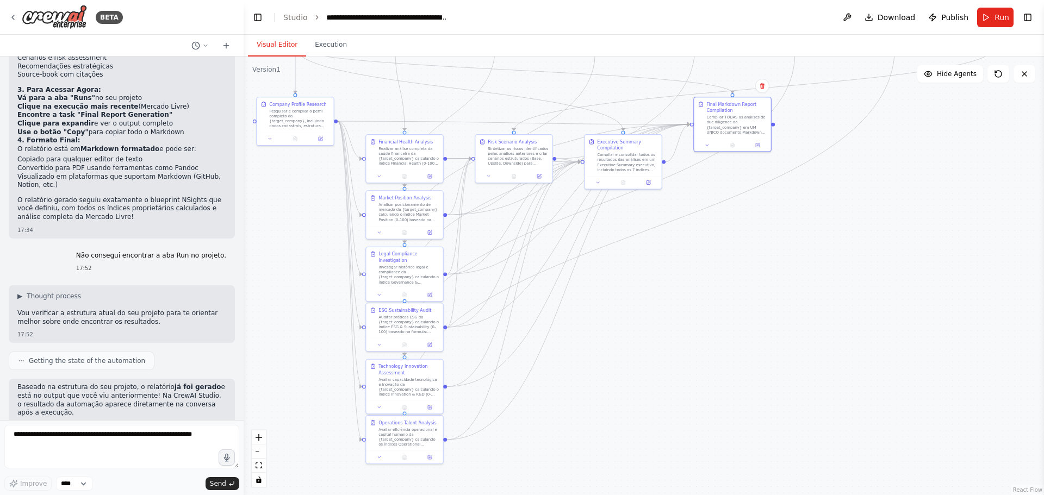
scroll to position [5960, 0]
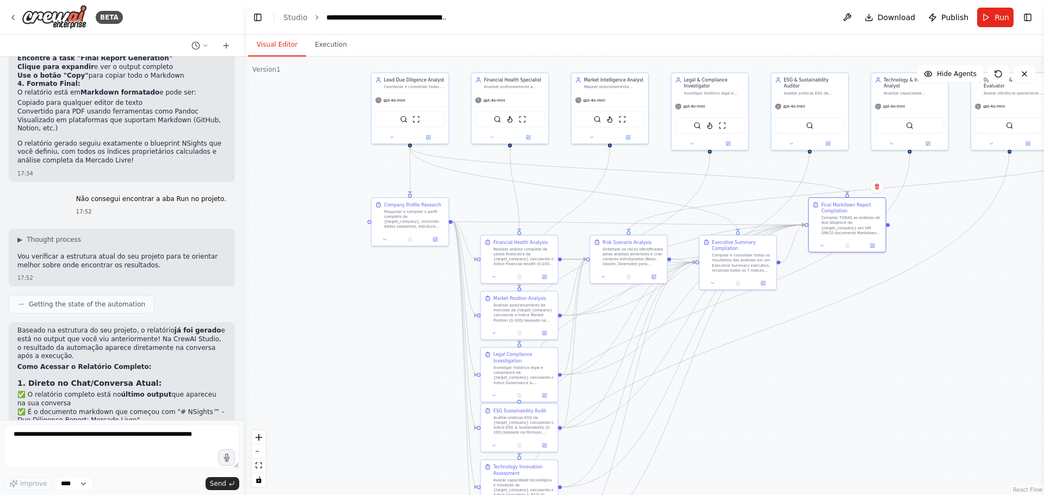
drag, startPoint x: 460, startPoint y: 122, endPoint x: 563, endPoint y: 228, distance: 147.6
click at [563, 228] on div ".deletable-edge-delete-btn { width: 20px; height: 20px; border: 0px solid #ffff…" at bounding box center [644, 276] width 800 height 439
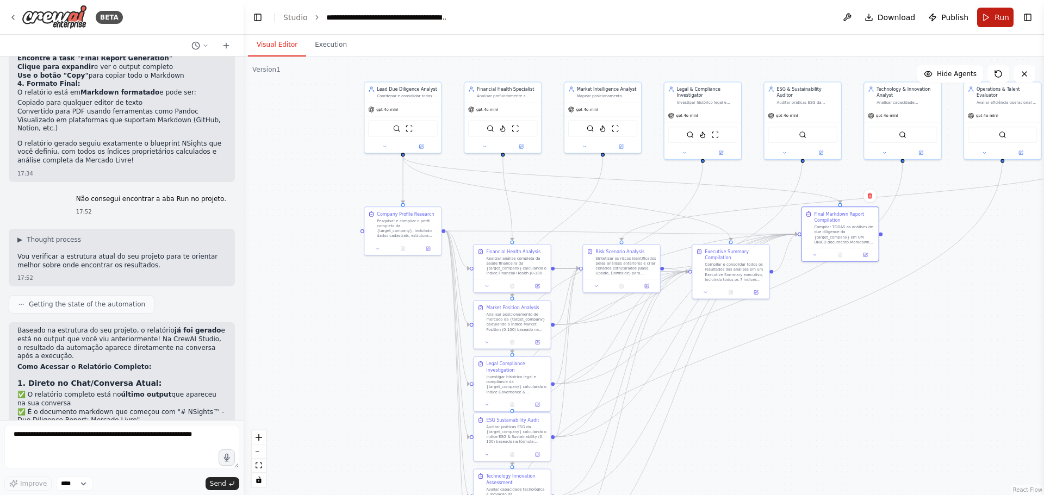
click at [989, 14] on button "Run" at bounding box center [995, 18] width 36 height 20
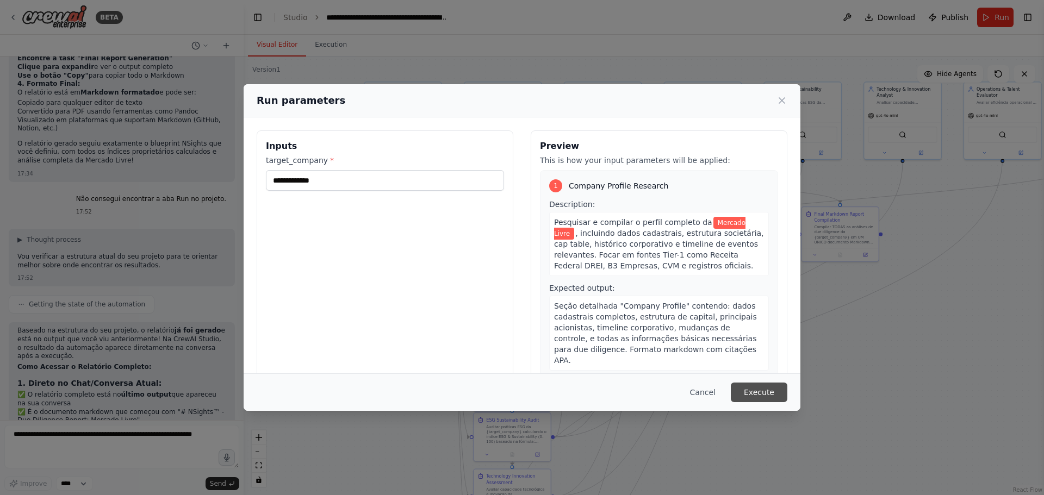
click at [756, 393] on button "Execute" at bounding box center [759, 393] width 57 height 20
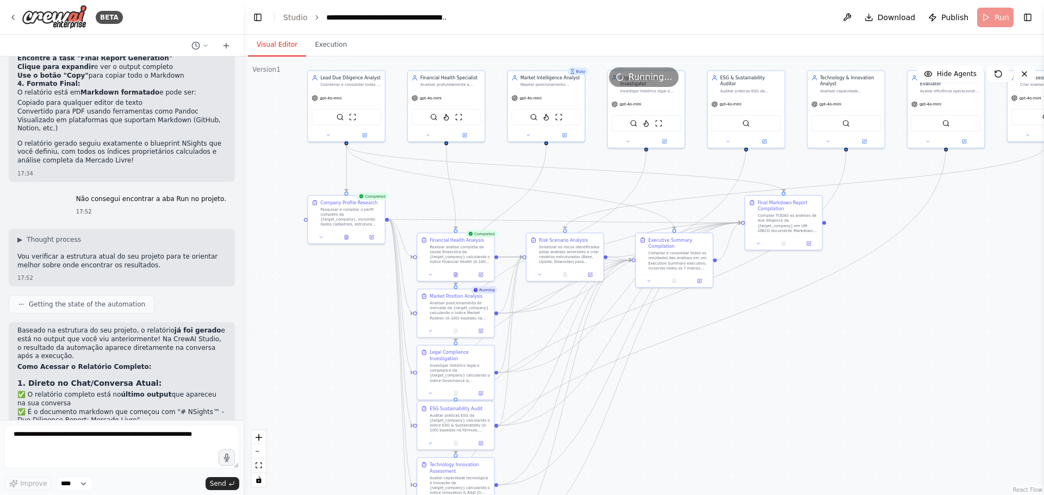
drag, startPoint x: 664, startPoint y: 205, endPoint x: 597, endPoint y: 201, distance: 67.0
click at [597, 201] on div ".deletable-edge-delete-btn { width: 20px; height: 20px; border: 0px solid #ffff…" at bounding box center [644, 276] width 800 height 439
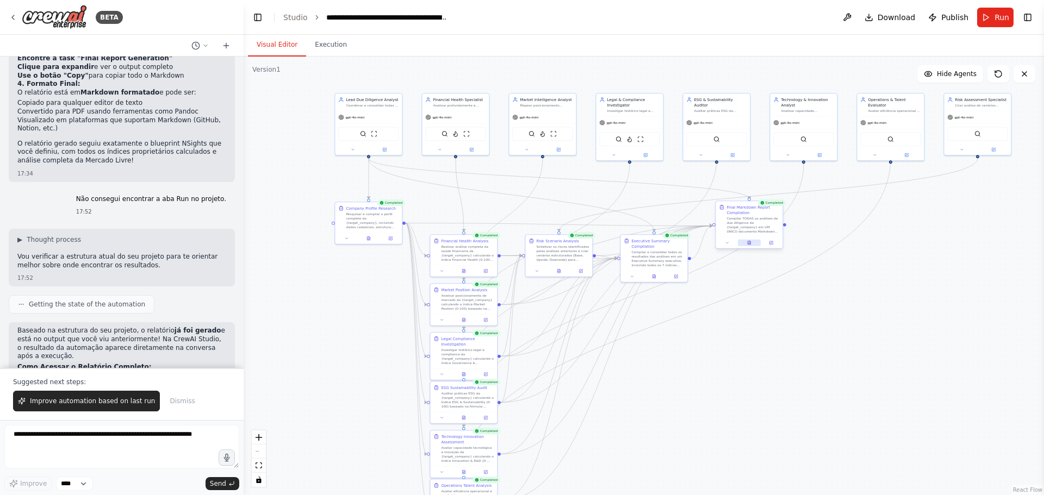
click at [748, 244] on icon at bounding box center [748, 243] width 3 height 4
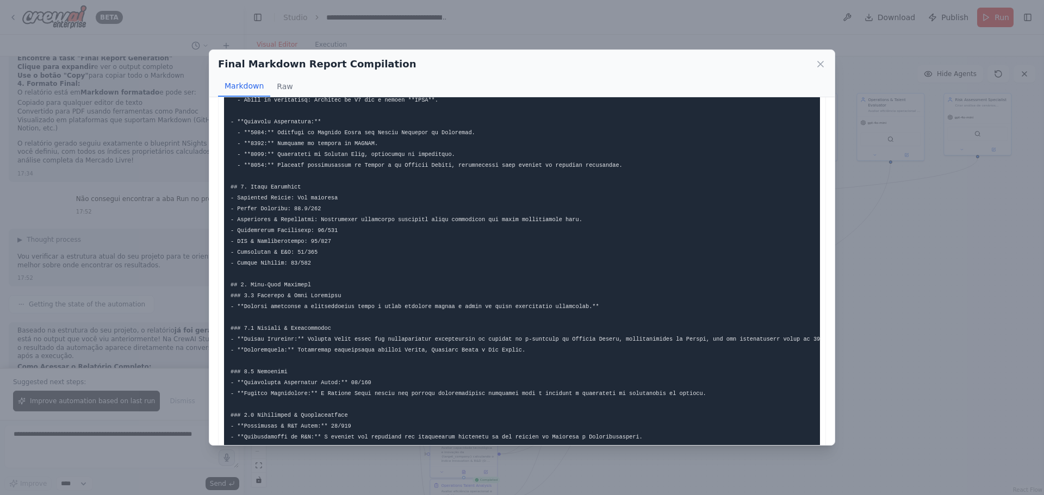
scroll to position [642, 0]
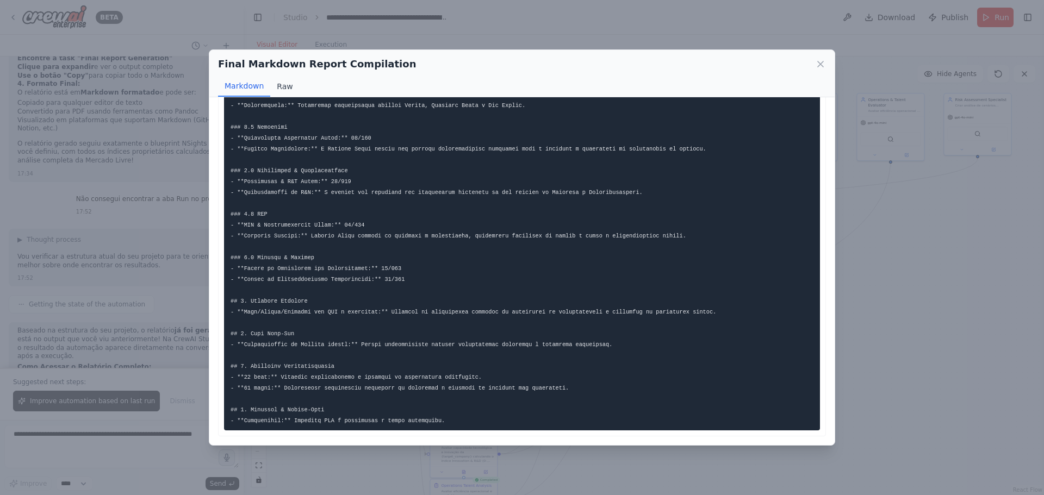
click at [278, 87] on button "Raw" at bounding box center [284, 86] width 29 height 21
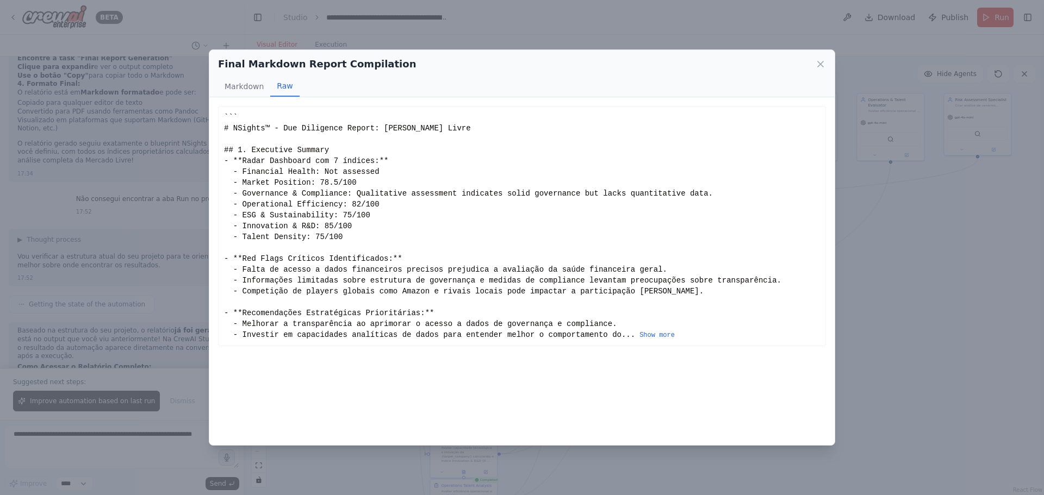
click at [292, 221] on div "... Show more" at bounding box center [522, 226] width 596 height 228
click at [252, 87] on button "Markdown" at bounding box center [244, 86] width 52 height 21
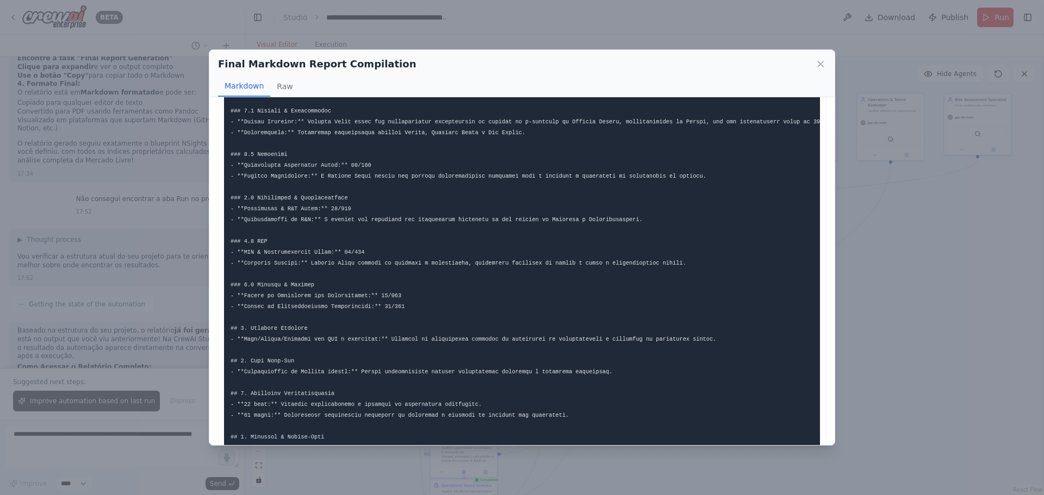
scroll to position [642, 0]
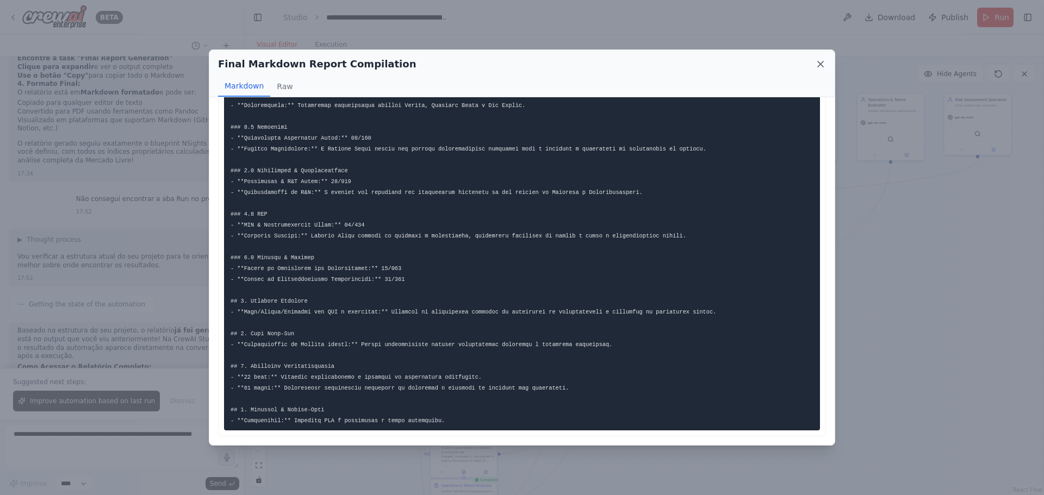
click at [819, 66] on icon at bounding box center [820, 64] width 11 height 11
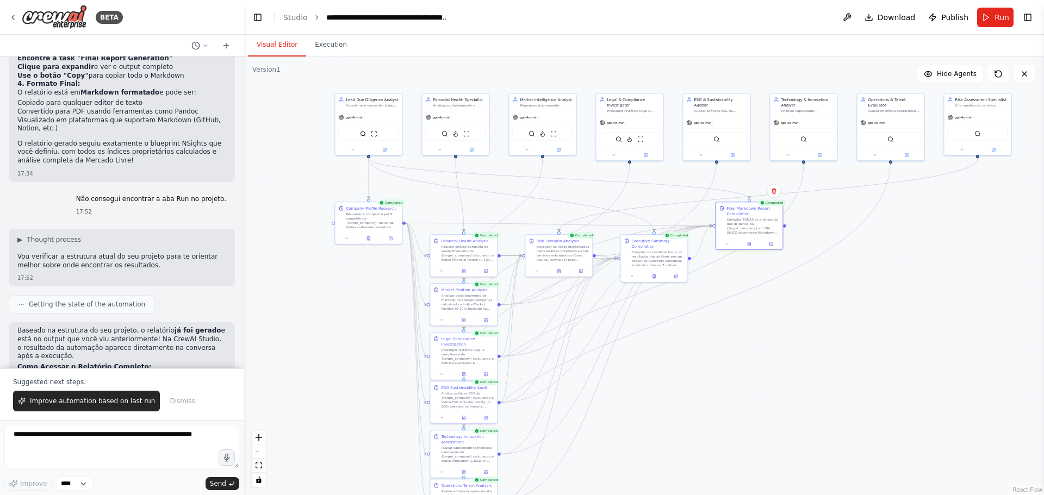
click at [348, 45] on div "Visual Editor Execution" at bounding box center [644, 46] width 800 height 22
click at [328, 45] on button "Execution" at bounding box center [330, 45] width 49 height 23
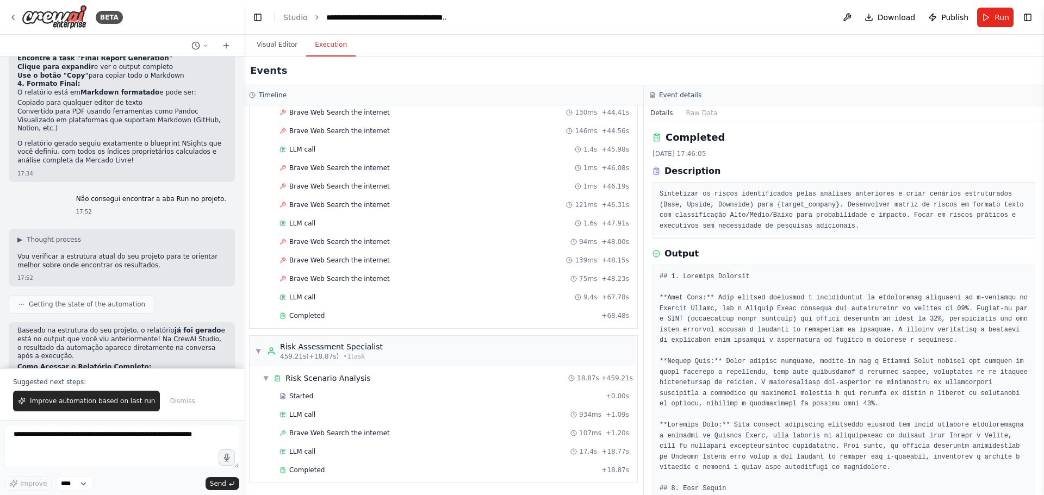
scroll to position [7975, 0]
click at [314, 298] on div "LLM call 9.4s + 67.78s" at bounding box center [454, 297] width 350 height 9
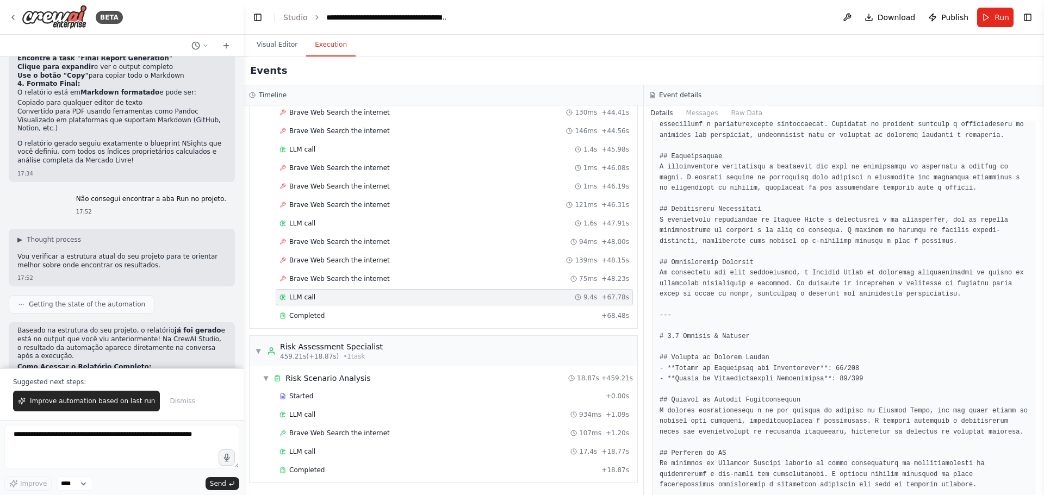
scroll to position [444, 0]
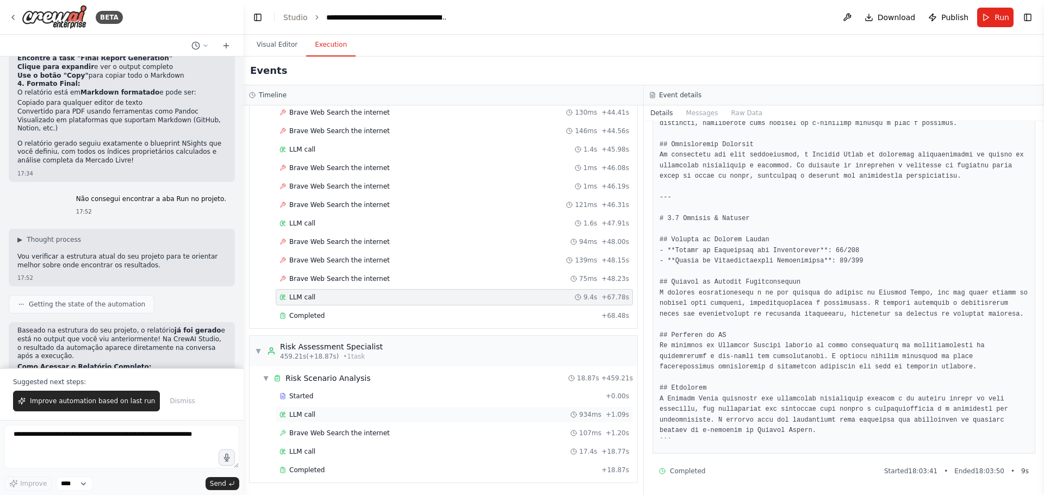
click at [322, 420] on div "LLM call 934ms + 1.09s" at bounding box center [454, 415] width 357 height 16
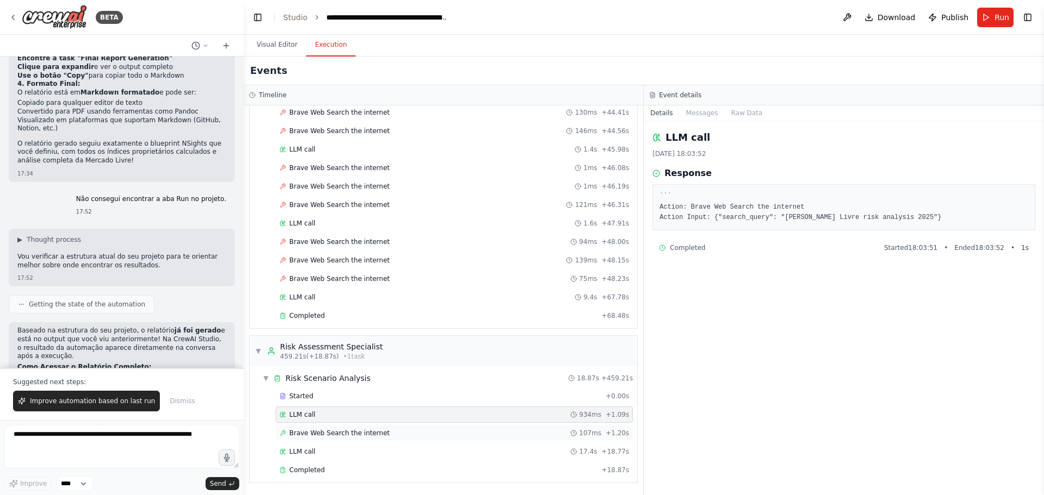
click at [321, 431] on span "Brave Web Search the internet" at bounding box center [339, 433] width 101 height 9
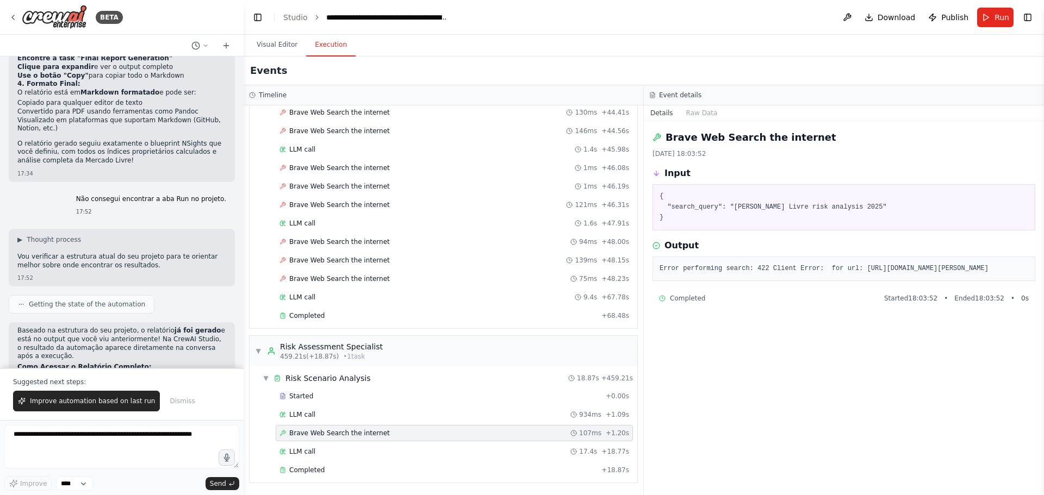
click at [321, 441] on div "Started + 0.00s LLM call 934ms + 1.09s Brave Web Search the internet 107ms + 1.…" at bounding box center [447, 434] width 379 height 92
click at [321, 453] on div "LLM call 17.4s + 18.77s" at bounding box center [454, 451] width 350 height 9
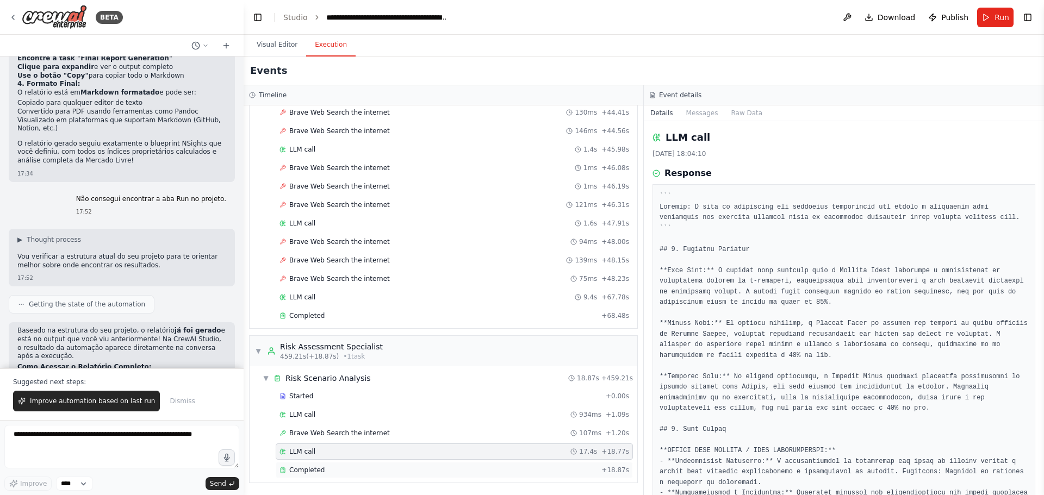
click at [323, 466] on div "Completed" at bounding box center [437, 470] width 317 height 9
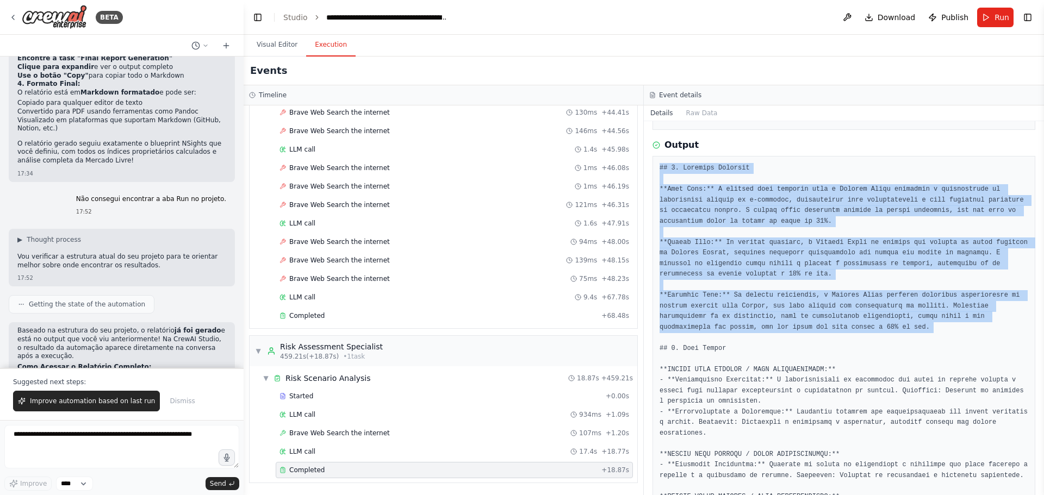
scroll to position [172, 0]
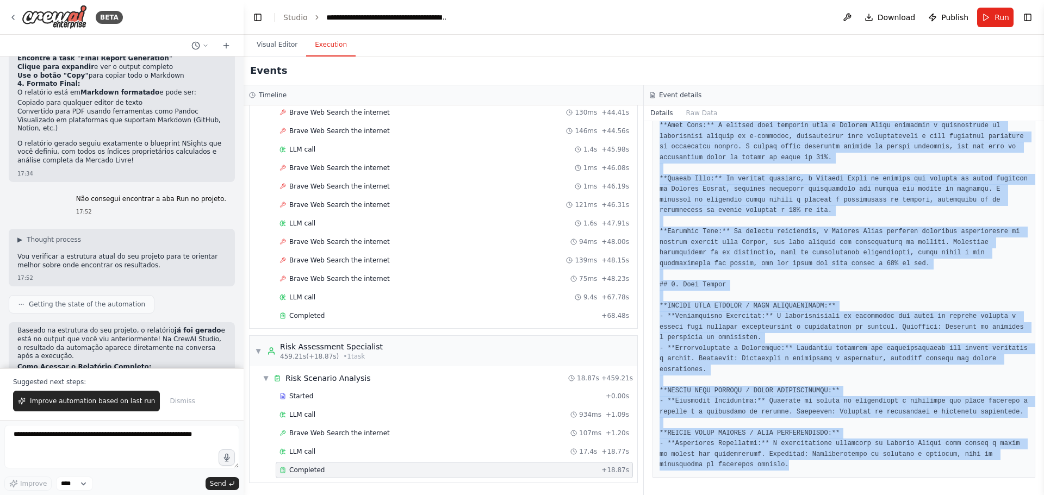
drag, startPoint x: 661, startPoint y: 168, endPoint x: 872, endPoint y: 463, distance: 363.1
click at [872, 463] on div at bounding box center [843, 284] width 383 height 385
copy pre "## 3. Loremips Dolorsit **Amet Cons:** A elitsed doei temporin utla e Dolorem A…"
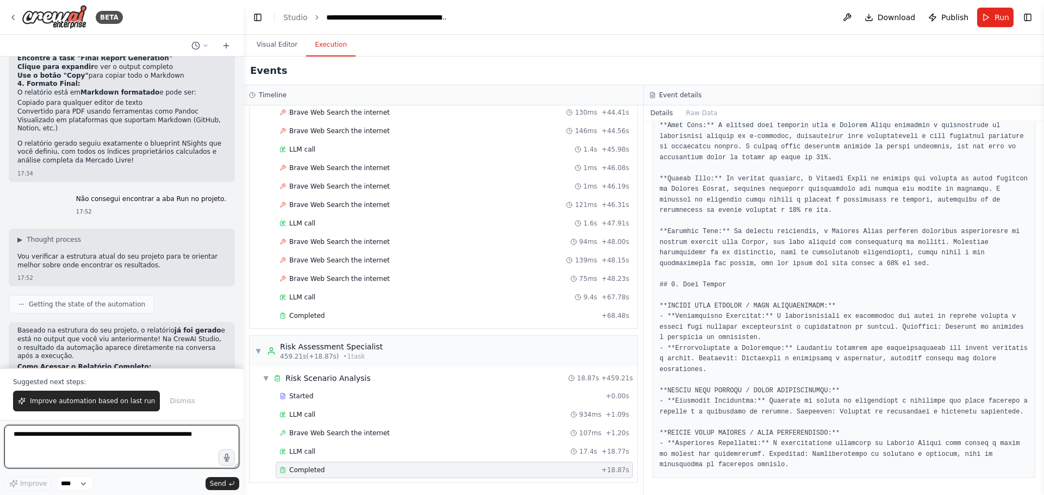
click at [90, 435] on textarea at bounding box center [121, 446] width 235 height 43
type textarea "**********"
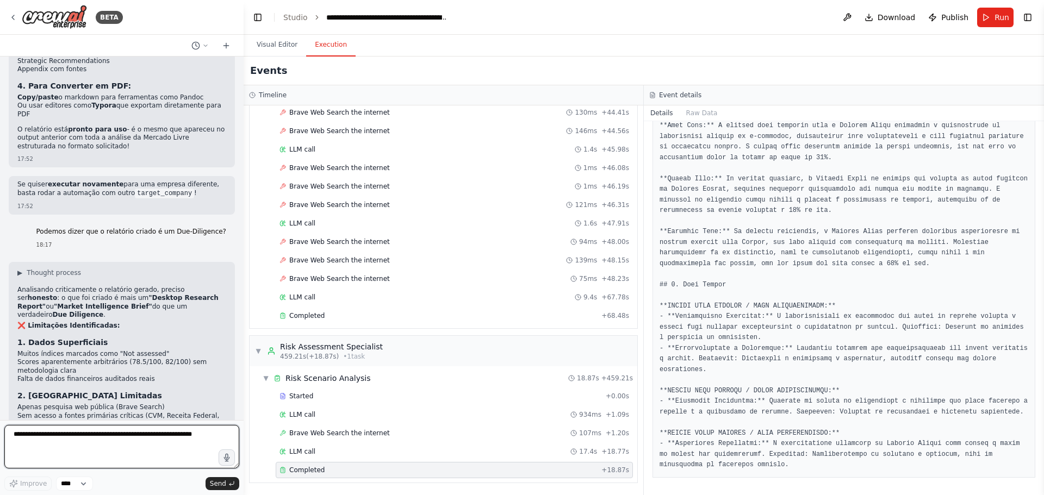
scroll to position [6508, 0]
